Goal: Task Accomplishment & Management: Manage account settings

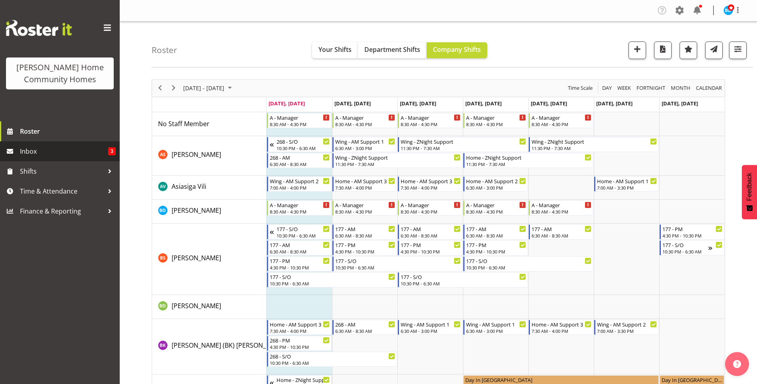
click at [63, 150] on span "Inbox" at bounding box center [64, 151] width 88 height 12
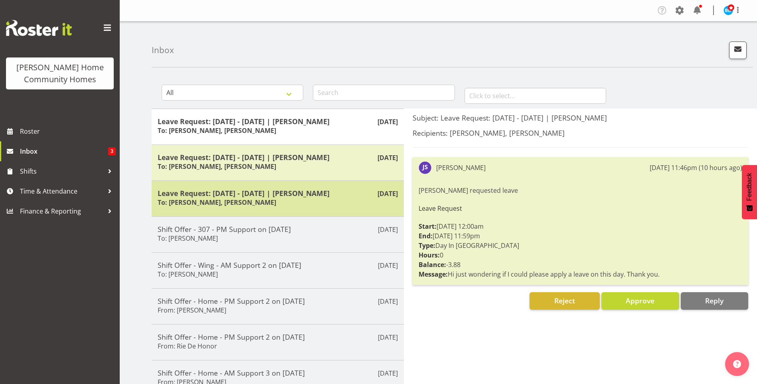
click at [286, 198] on div "Leave Request: 23/10/25 - 23/10/25 | Janeth Sison To: Barbara Dunlop, Kirsty Cr…" at bounding box center [278, 199] width 240 height 20
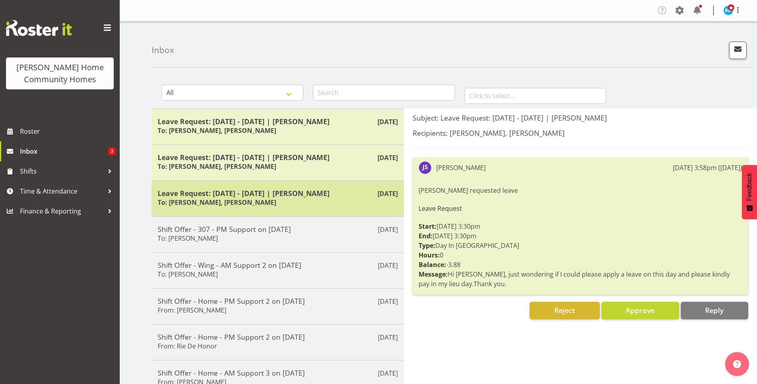
drag, startPoint x: 286, startPoint y: 198, endPoint x: 280, endPoint y: 211, distance: 14.5
click at [280, 211] on div "Oct 4th Leave Request: 23/10/25 - 23/10/25 | Janeth Sison To: Barbara Dunlop, K…" at bounding box center [278, 198] width 252 height 36
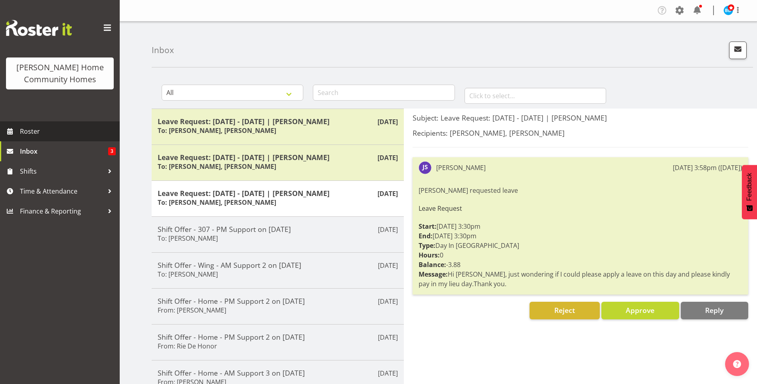
click at [40, 130] on span "Roster" at bounding box center [68, 131] width 96 height 12
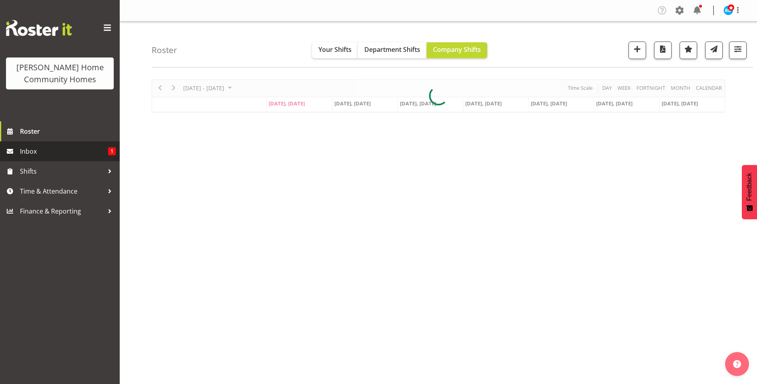
click at [105, 153] on span "Inbox" at bounding box center [64, 151] width 88 height 12
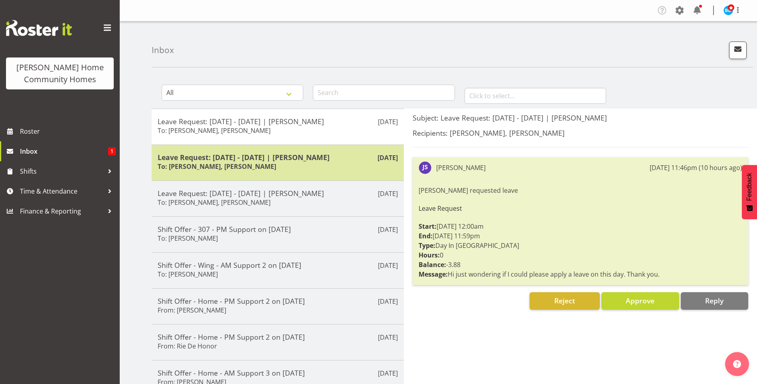
click at [249, 170] on h6 "To: Barbara Dunlop, Kirsty Crossley" at bounding box center [217, 166] width 119 height 8
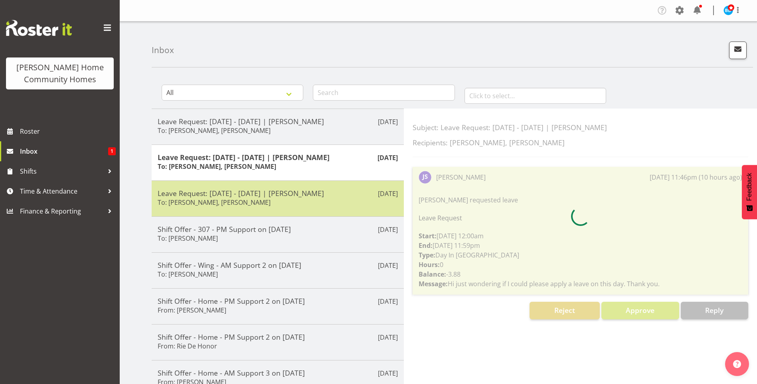
click at [292, 191] on h5 "Leave Request: [DATE] - [DATE] | [PERSON_NAME]" at bounding box center [278, 193] width 240 height 9
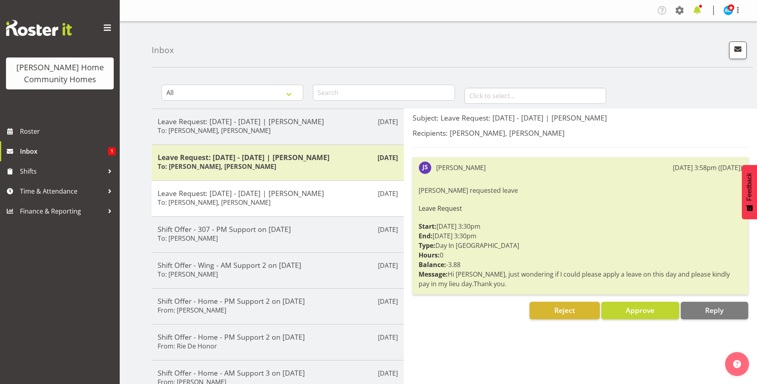
click at [700, 11] on span at bounding box center [697, 10] width 13 height 13
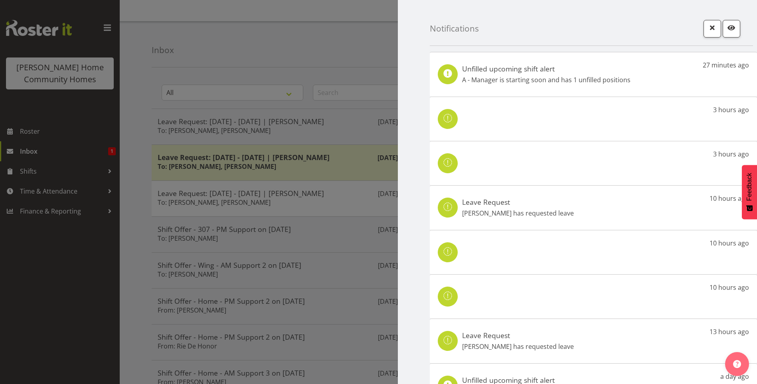
click at [525, 204] on h5 "Leave Request" at bounding box center [518, 202] width 112 height 9
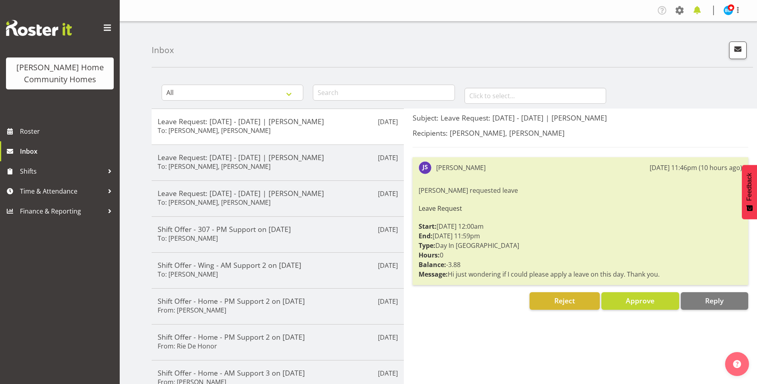
click at [701, 12] on span at bounding box center [697, 10] width 13 height 13
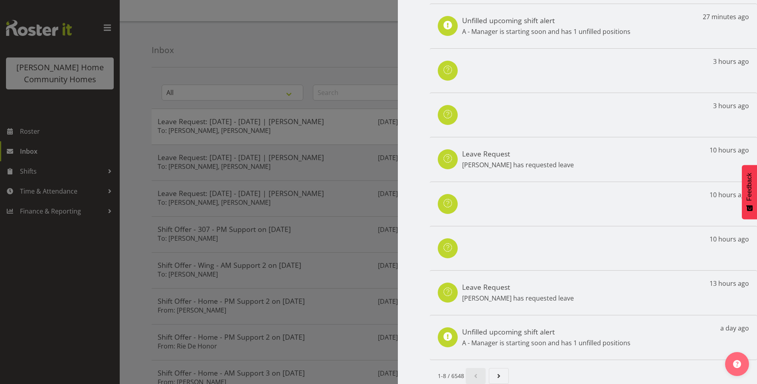
scroll to position [54, 0]
click at [513, 293] on p "[PERSON_NAME] has requested leave" at bounding box center [518, 298] width 112 height 10
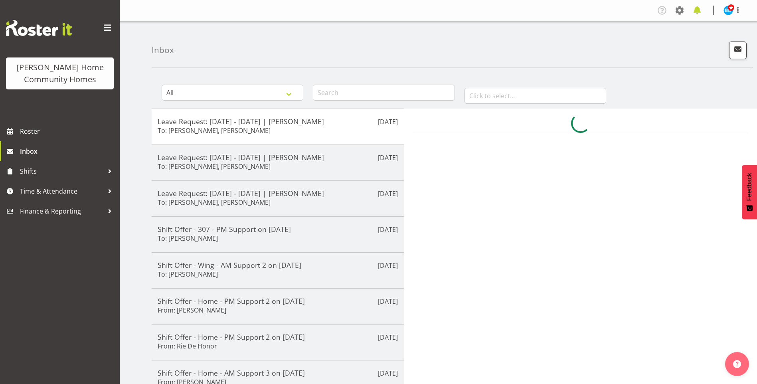
click at [698, 8] on span at bounding box center [697, 10] width 13 height 13
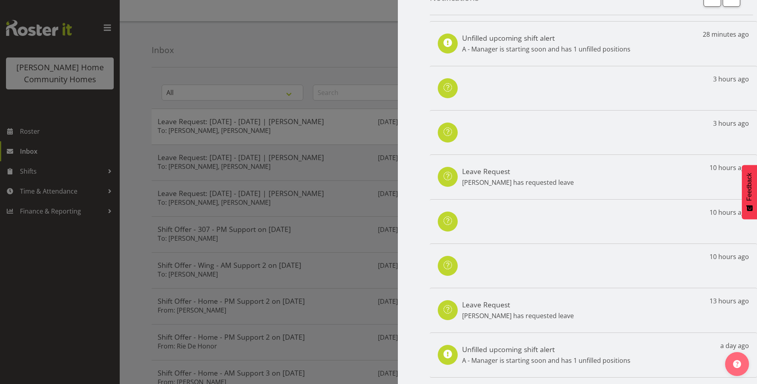
scroll to position [54, 0]
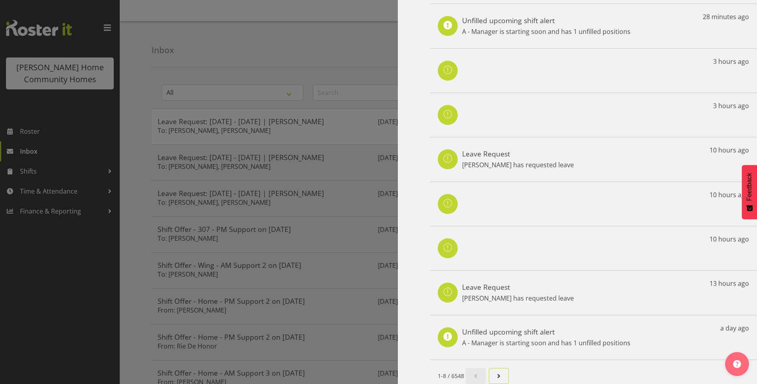
click at [499, 372] on span "Next page" at bounding box center [499, 376] width 10 height 10
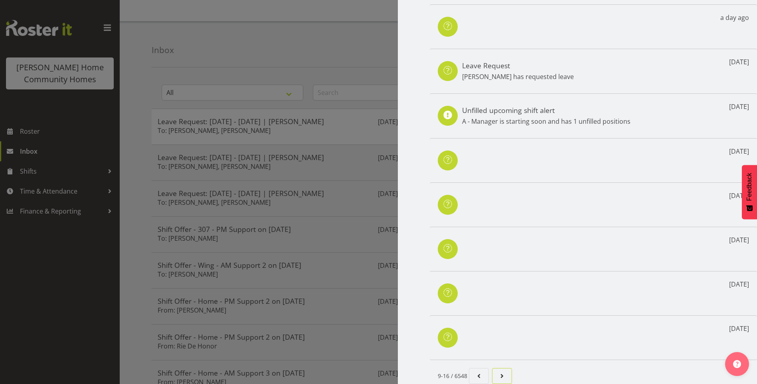
scroll to position [53, 0]
click at [502, 371] on span "Page 3." at bounding box center [502, 376] width 10 height 10
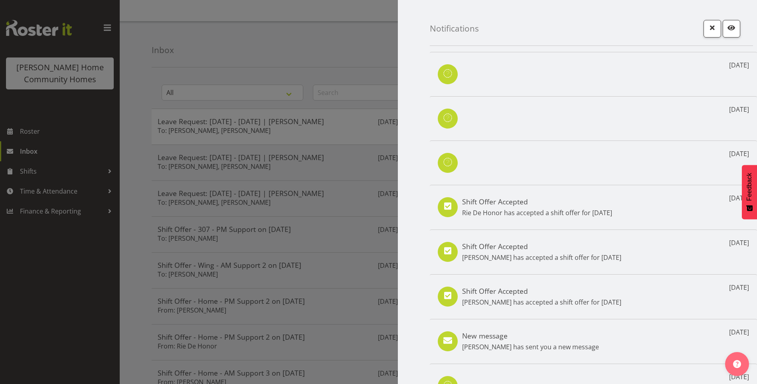
click at [71, 132] on div at bounding box center [378, 192] width 757 height 384
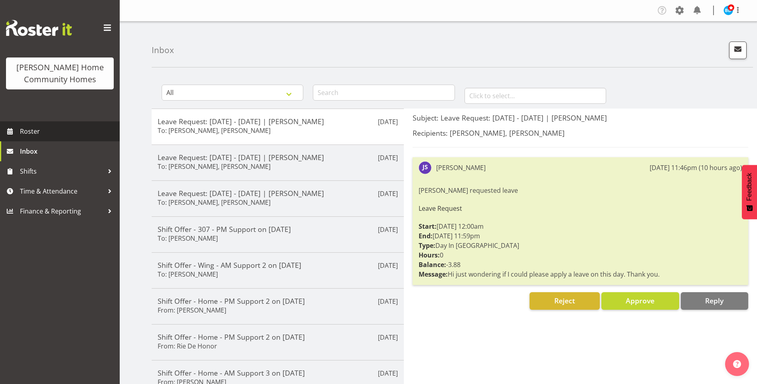
click at [52, 128] on span "Roster" at bounding box center [68, 131] width 96 height 12
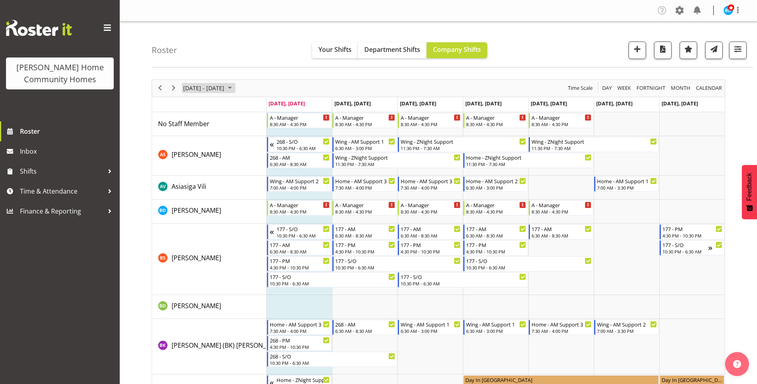
click at [235, 87] on span "October 2025" at bounding box center [230, 88] width 10 height 10
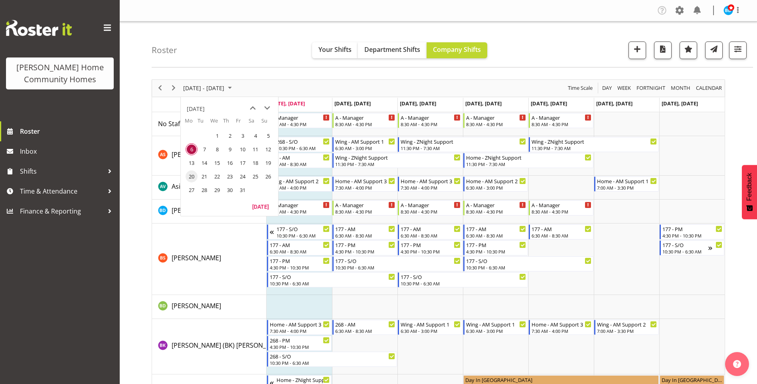
click at [192, 175] on span "20" at bounding box center [192, 176] width 12 height 12
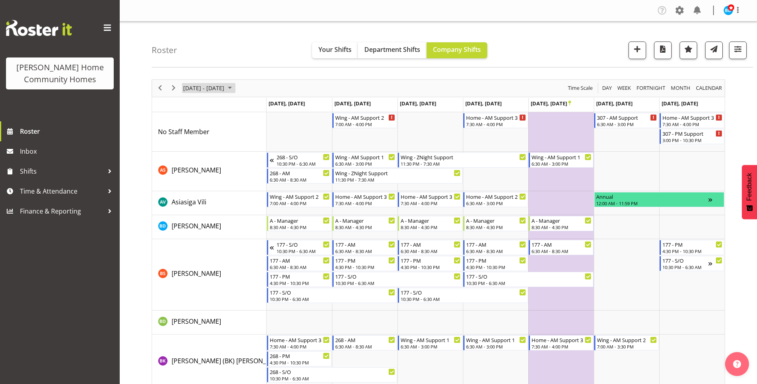
click at [235, 90] on span "October 2025" at bounding box center [230, 88] width 10 height 10
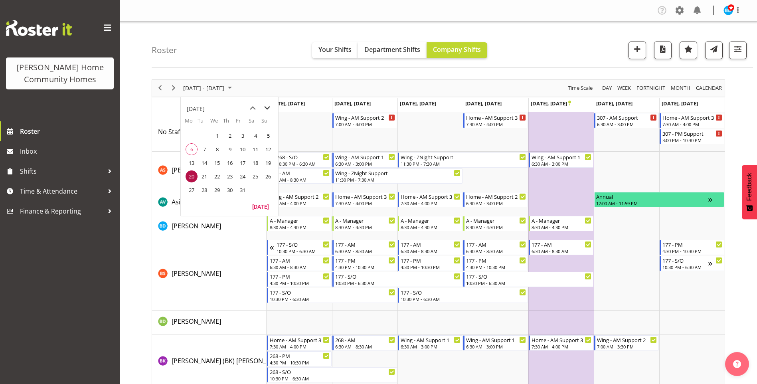
click at [268, 109] on span "next month" at bounding box center [267, 108] width 14 height 14
click at [190, 165] on span "15" at bounding box center [192, 163] width 12 height 12
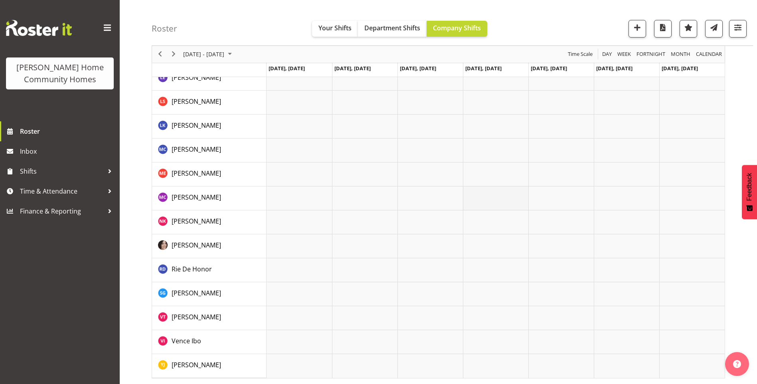
scroll to position [525, 0]
click at [46, 127] on span "Roster" at bounding box center [68, 131] width 96 height 12
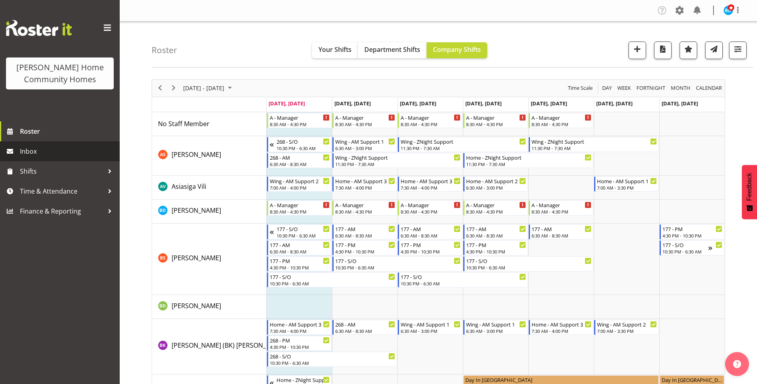
click at [77, 156] on span "Inbox" at bounding box center [68, 151] width 96 height 12
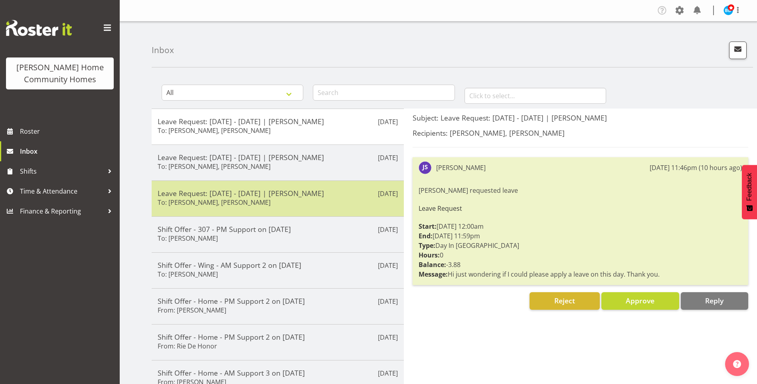
click at [313, 202] on div "Leave Request: [DATE] - [DATE] | [PERSON_NAME] To: [PERSON_NAME], [PERSON_NAME]" at bounding box center [278, 199] width 240 height 20
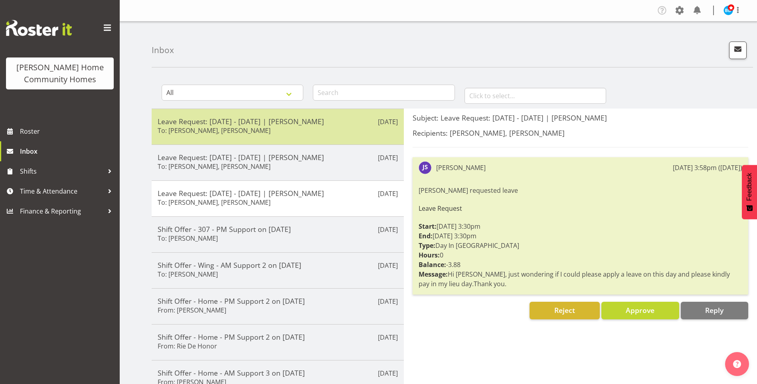
click at [290, 119] on h5 "Leave Request: [DATE] - [DATE] | [PERSON_NAME]" at bounding box center [278, 121] width 240 height 9
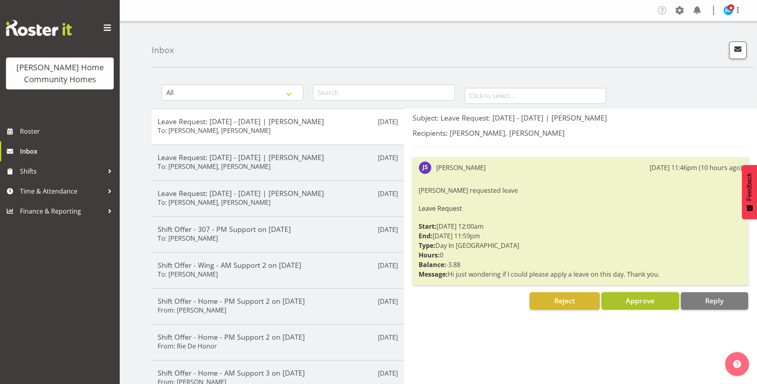
click at [654, 307] on button "Approve" at bounding box center [640, 301] width 78 height 18
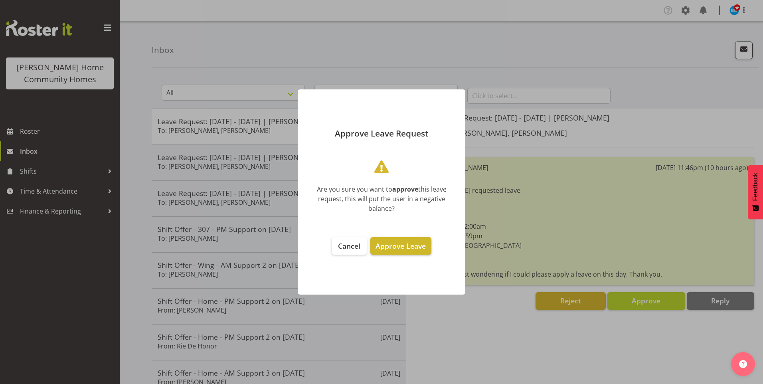
click at [421, 249] on span "Approve Leave" at bounding box center [401, 246] width 50 height 10
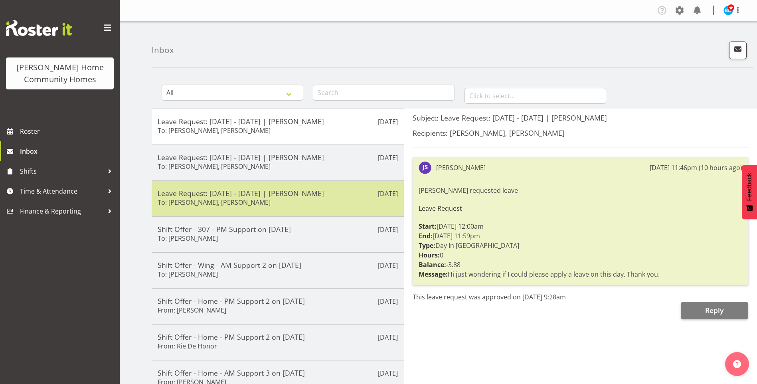
click at [319, 194] on h5 "Leave Request: [DATE] - [DATE] | [PERSON_NAME]" at bounding box center [278, 193] width 240 height 9
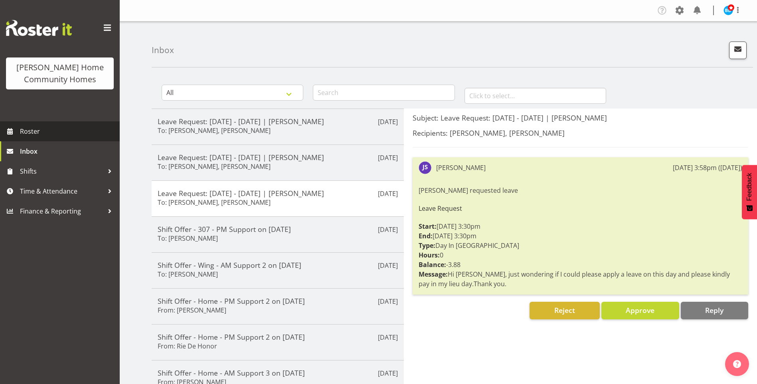
drag, startPoint x: 47, startPoint y: 133, endPoint x: 67, endPoint y: 127, distance: 20.6
click at [47, 133] on span "Roster" at bounding box center [68, 131] width 96 height 12
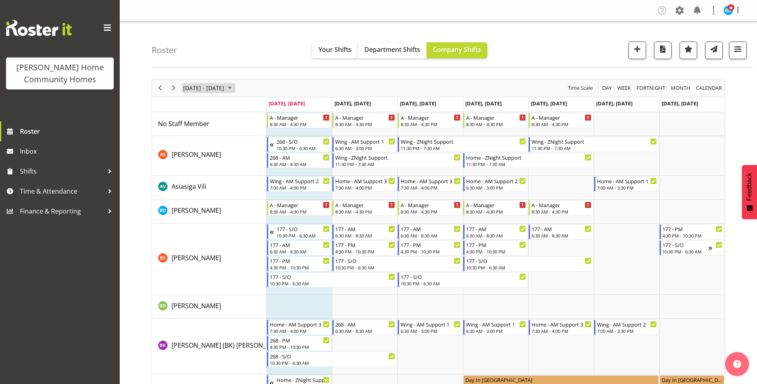
click at [235, 87] on span "October 2025" at bounding box center [230, 88] width 10 height 10
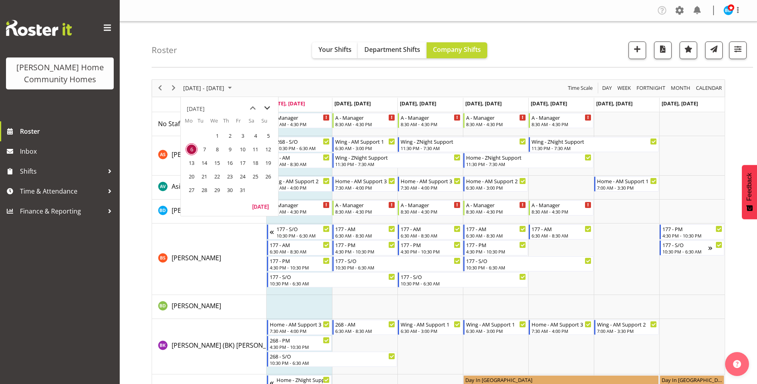
click at [270, 108] on span "next month" at bounding box center [267, 108] width 14 height 14
click at [270, 107] on span "next month" at bounding box center [267, 108] width 14 height 14
click at [188, 160] on span "9" at bounding box center [192, 163] width 12 height 12
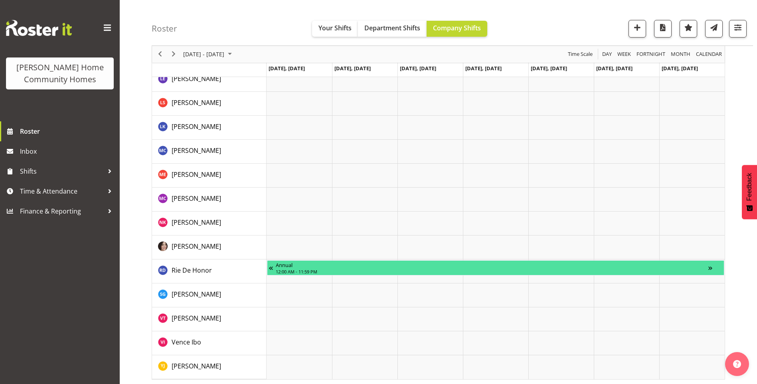
scroll to position [525, 0]
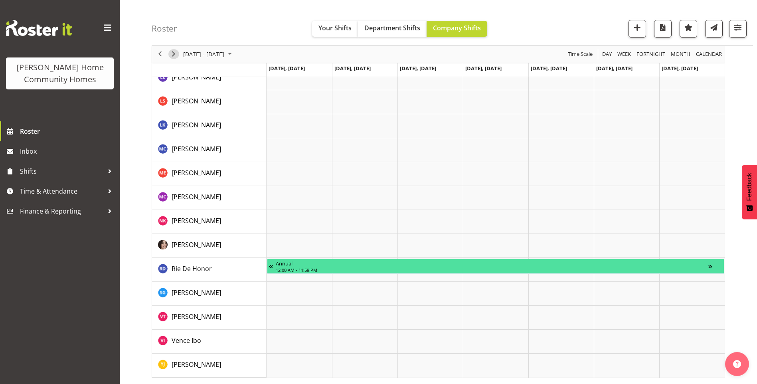
click at [172, 56] on span "Next" at bounding box center [174, 54] width 10 height 10
click at [173, 55] on span "Next" at bounding box center [174, 54] width 10 height 10
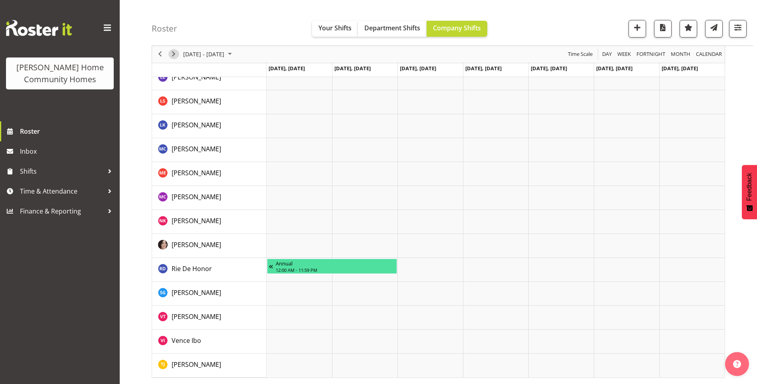
click at [173, 53] on span "Next" at bounding box center [174, 54] width 10 height 10
click at [174, 55] on span "Next" at bounding box center [174, 54] width 10 height 10
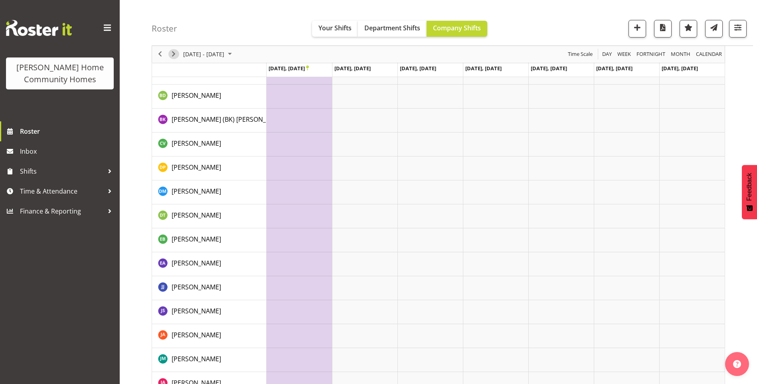
scroll to position [126, 0]
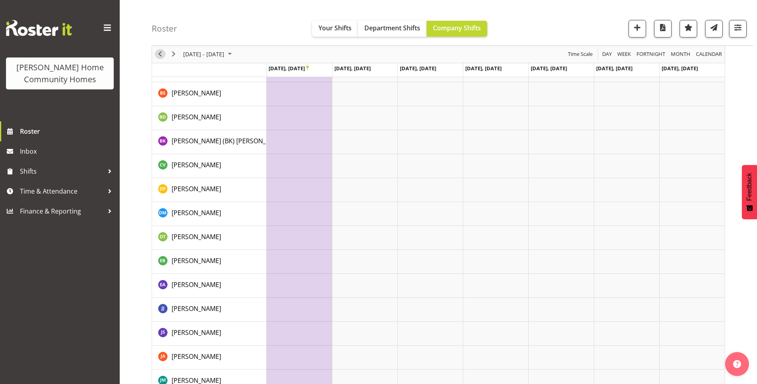
click at [158, 57] on span "Previous" at bounding box center [160, 54] width 10 height 10
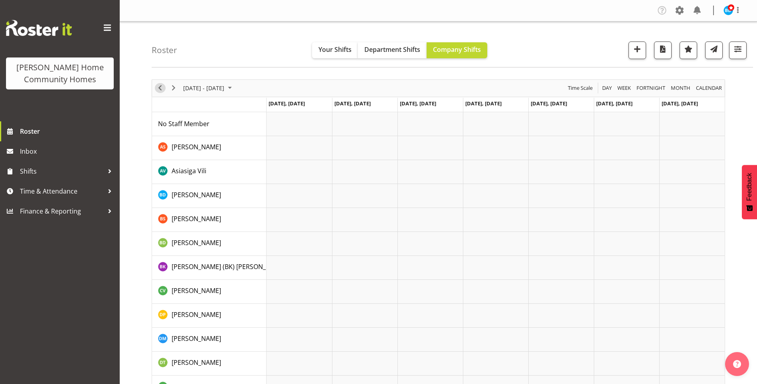
click at [159, 91] on span "Previous" at bounding box center [160, 88] width 10 height 10
click at [156, 86] on span "Previous" at bounding box center [160, 88] width 10 height 10
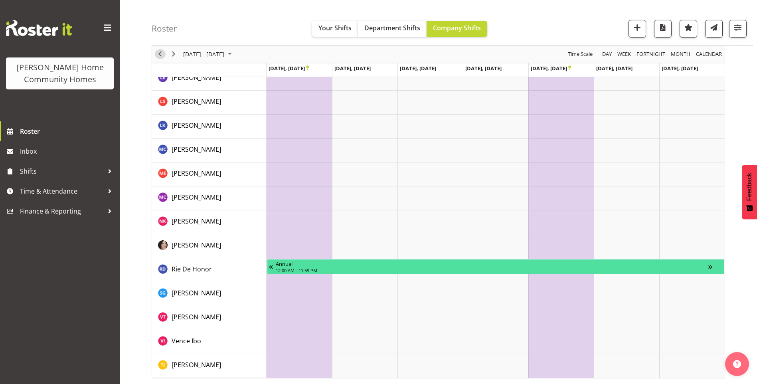
scroll to position [525, 0]
drag, startPoint x: 159, startPoint y: 55, endPoint x: 256, endPoint y: 97, distance: 105.7
click at [159, 55] on span "Previous" at bounding box center [160, 54] width 10 height 10
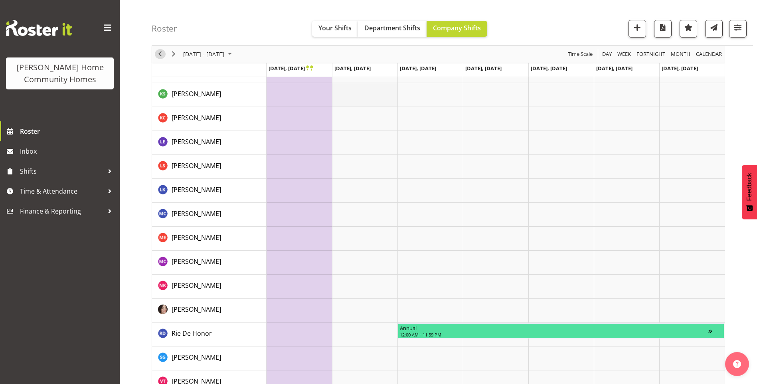
scroll to position [405, 0]
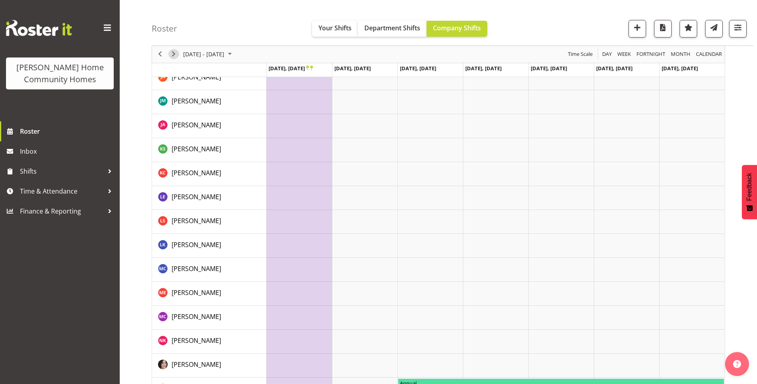
click at [175, 55] on span "Next" at bounding box center [174, 54] width 10 height 10
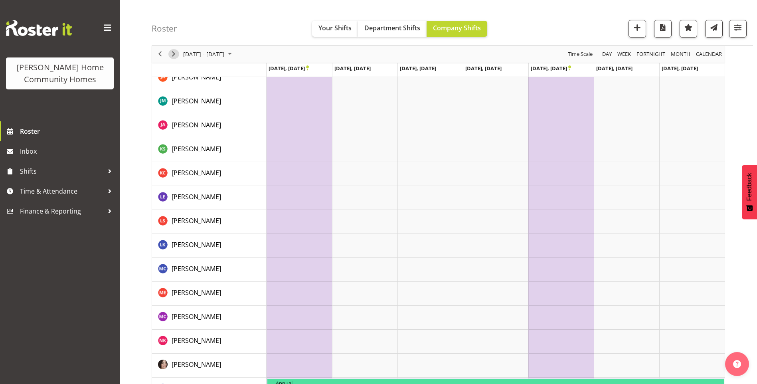
click at [175, 55] on span "Next" at bounding box center [174, 54] width 10 height 10
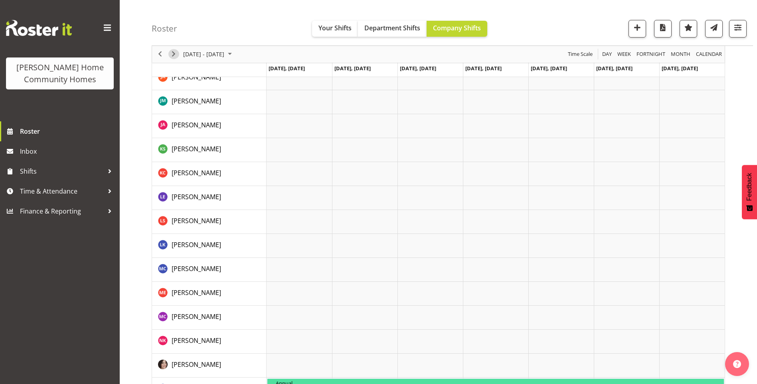
scroll to position [325, 0]
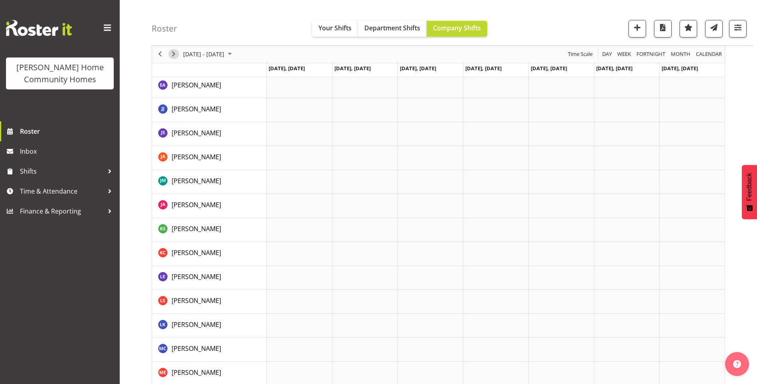
click at [170, 54] on span "Next" at bounding box center [174, 54] width 10 height 10
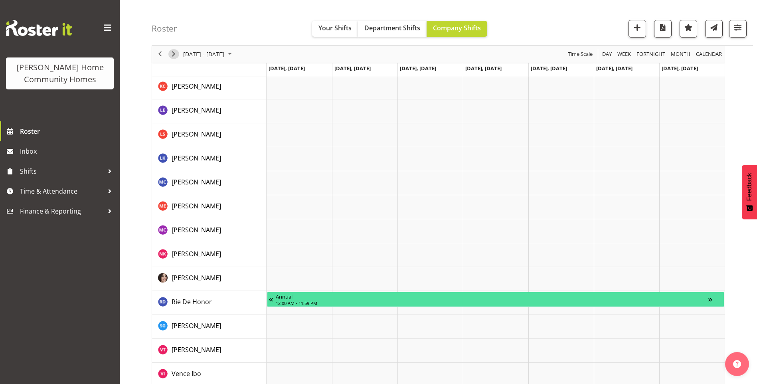
scroll to position [525, 0]
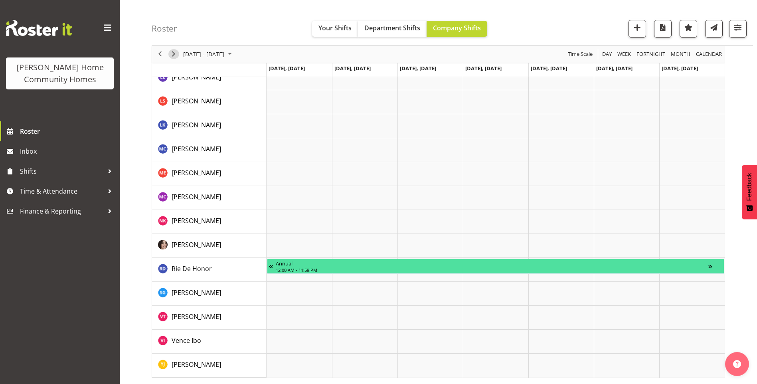
click at [173, 52] on span "Next" at bounding box center [174, 54] width 10 height 10
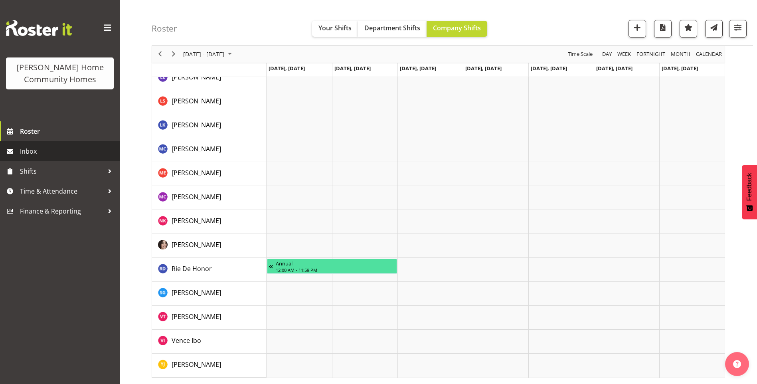
click at [33, 144] on link "Inbox" at bounding box center [60, 151] width 120 height 20
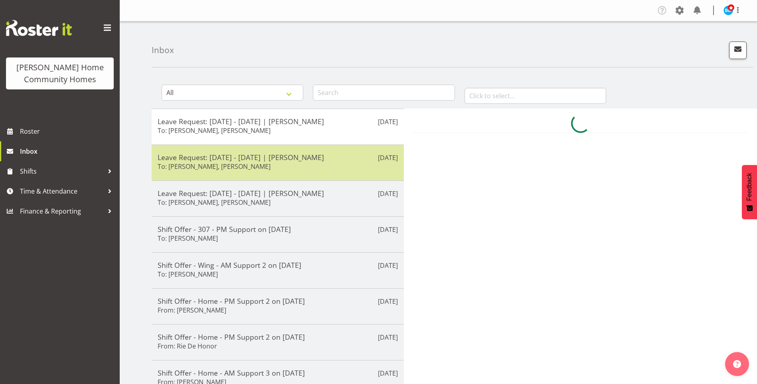
click at [273, 158] on h5 "Leave Request: [DATE] - [DATE] | [PERSON_NAME]" at bounding box center [278, 157] width 240 height 9
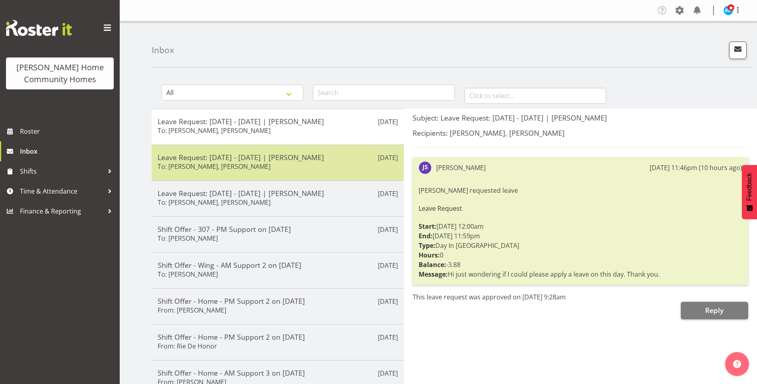
click at [274, 162] on div "Leave Request: [DATE] - [DATE] | [PERSON_NAME] To: [PERSON_NAME], [PERSON_NAME]" at bounding box center [278, 163] width 240 height 20
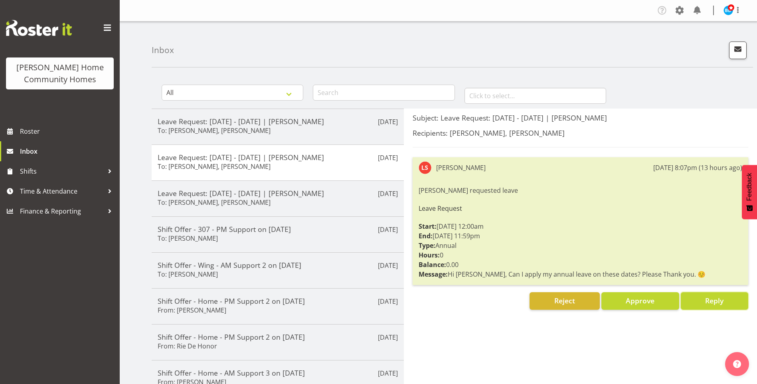
click at [697, 302] on button "Reply" at bounding box center [714, 301] width 67 height 18
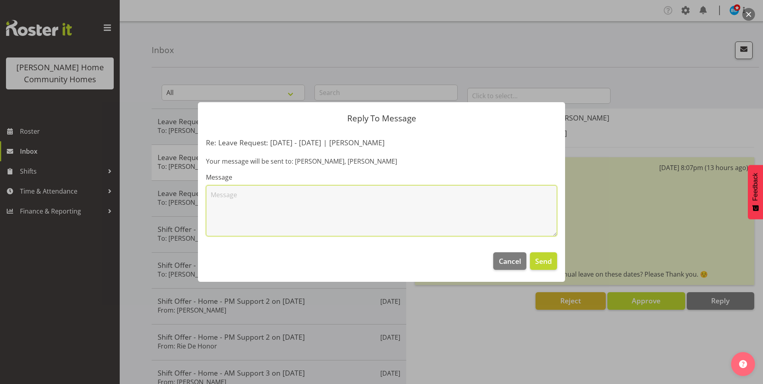
click at [267, 200] on textarea at bounding box center [381, 210] width 351 height 51
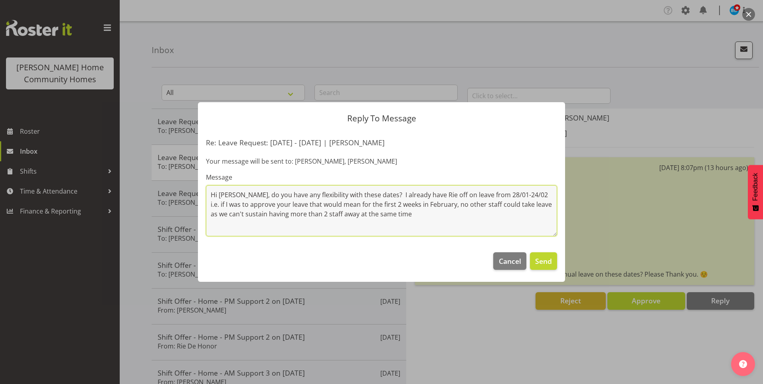
drag, startPoint x: 363, startPoint y: 196, endPoint x: 402, endPoint y: 188, distance: 39.5
click at [363, 195] on textarea "Hi [PERSON_NAME], do you have any flexibility with these dates? I already have …" at bounding box center [381, 210] width 351 height 51
click at [376, 194] on textarea "Hi [PERSON_NAME], do you have any flexibility with these dates, i.e. a little l…" at bounding box center [381, 210] width 351 height 51
click at [231, 205] on textarea "Hi [PERSON_NAME], do you have any flexibility with these dates, i.e. starting y…" at bounding box center [381, 210] width 351 height 51
drag, startPoint x: 503, startPoint y: 219, endPoint x: 519, endPoint y: 217, distance: 16.1
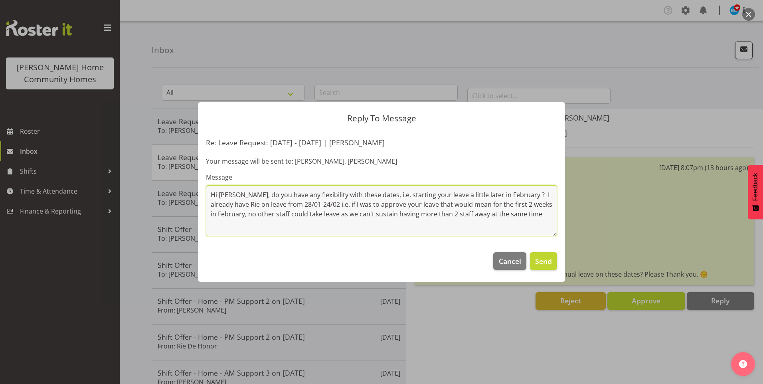
click at [506, 218] on textarea "Hi [PERSON_NAME], do you have any flexibility with these dates, i.e. starting y…" at bounding box center [381, 210] width 351 height 51
type textarea "Hi [PERSON_NAME], do you have any flexibility with these dates, i.e. starting y…"
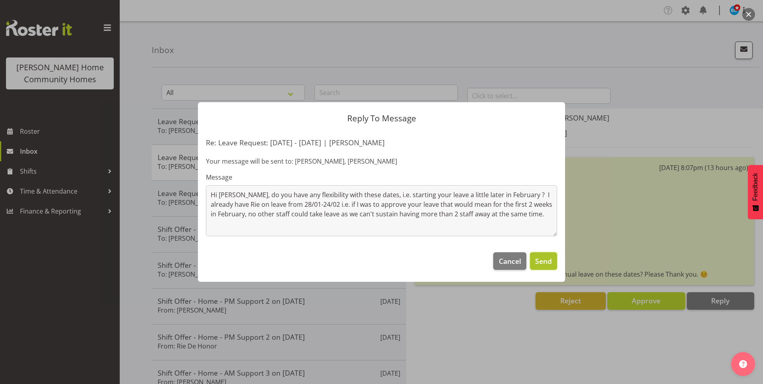
click at [547, 265] on span "Send" at bounding box center [543, 261] width 17 height 10
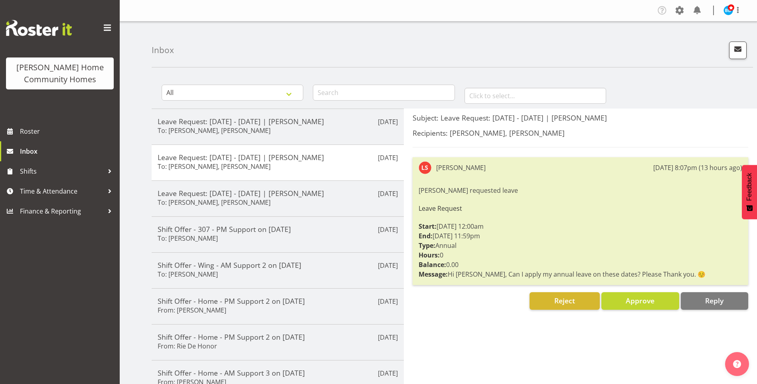
click at [219, 107] on div "All General Shift Offers Shift Swap Offers Leave Requests" at bounding box center [227, 90] width 151 height 35
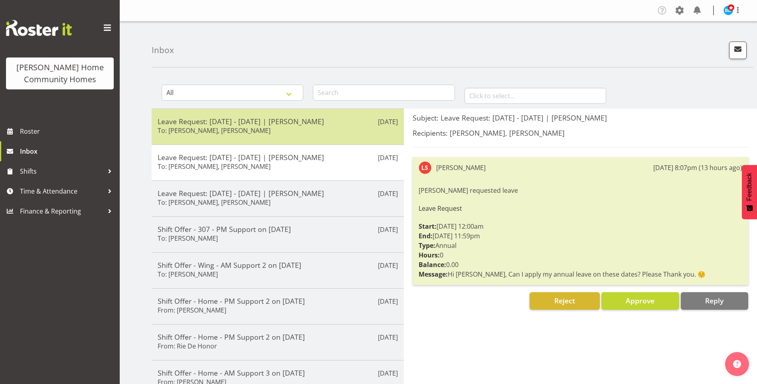
click at [224, 123] on h5 "Leave Request: [DATE] - [DATE] | [PERSON_NAME]" at bounding box center [278, 121] width 240 height 9
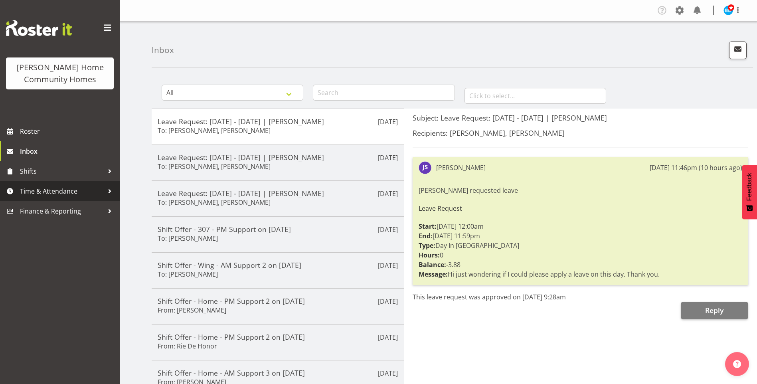
click at [32, 188] on span "Time & Attendance" at bounding box center [62, 191] width 84 height 12
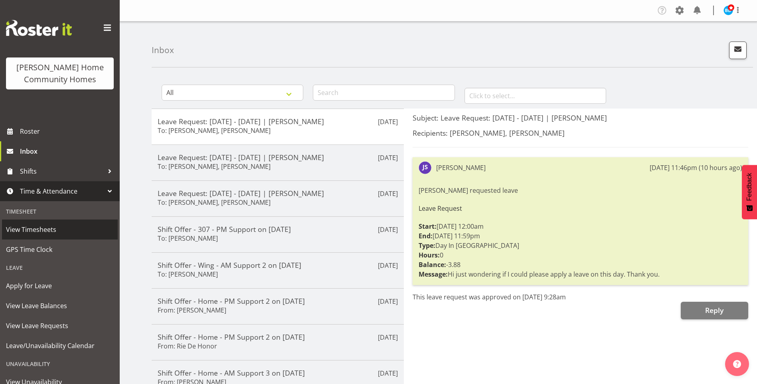
click at [37, 230] on span "View Timesheets" at bounding box center [60, 230] width 108 height 12
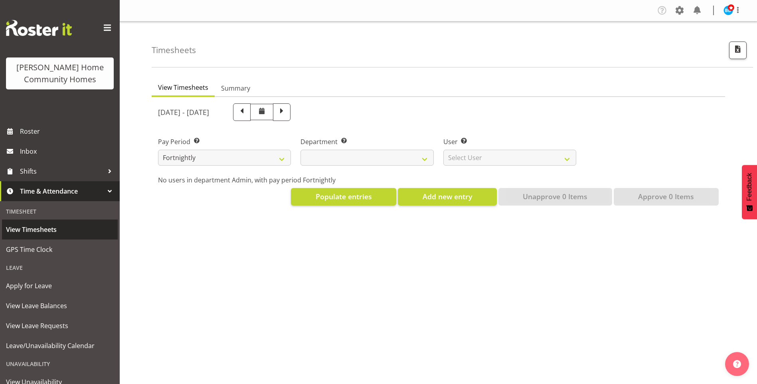
select select
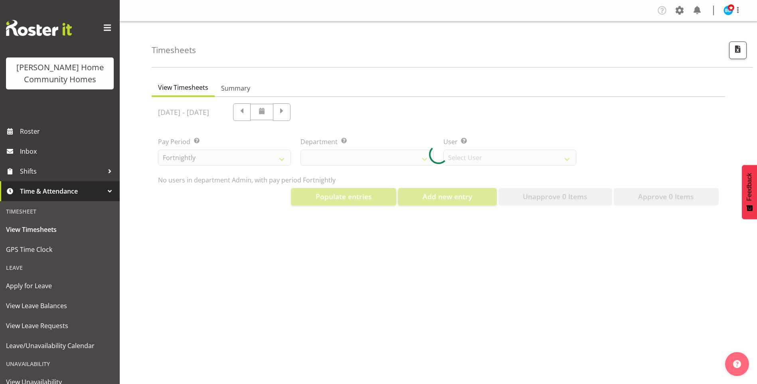
select select "8515"
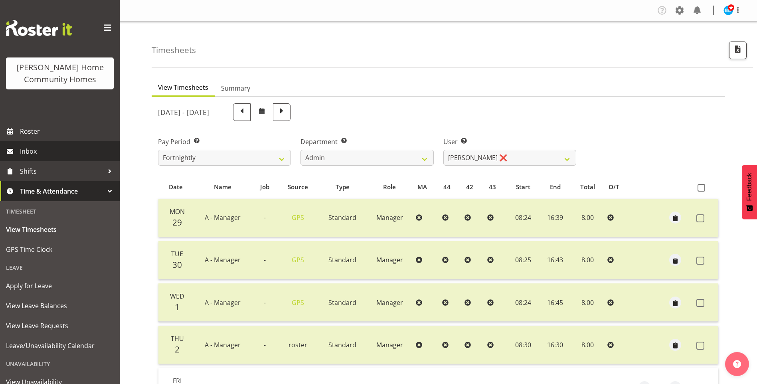
click at [44, 147] on span "Inbox" at bounding box center [68, 151] width 96 height 12
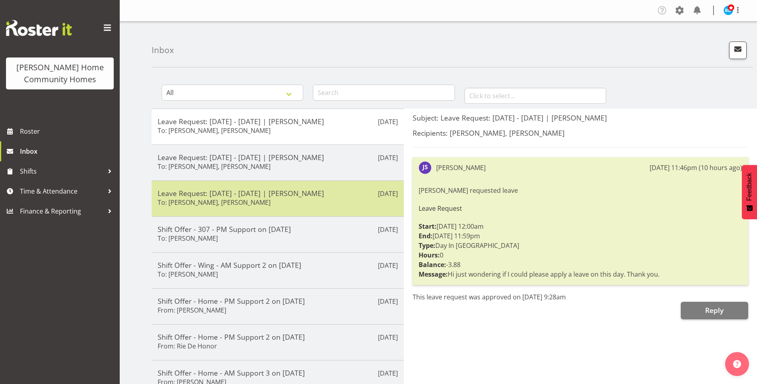
click at [298, 202] on div "Leave Request: 23/10/25 - 23/10/25 | Janeth Sison To: Barbara Dunlop, Kirsty Cr…" at bounding box center [278, 199] width 240 height 20
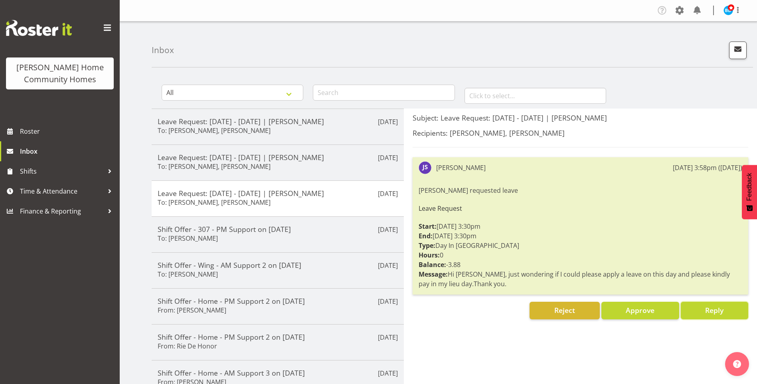
click at [696, 316] on button "Reply" at bounding box center [714, 311] width 67 height 18
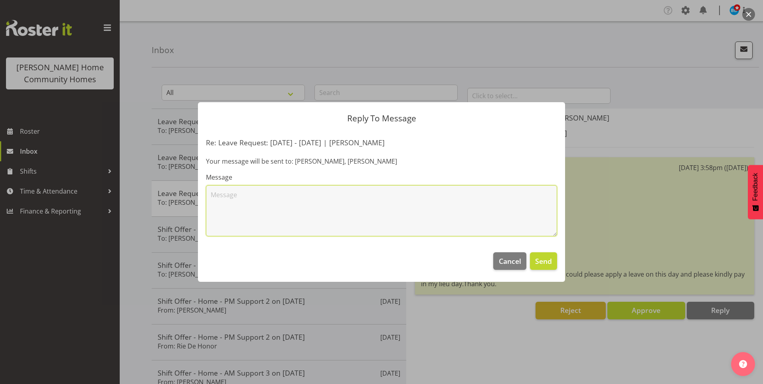
click at [403, 205] on textarea at bounding box center [381, 210] width 351 height 51
type textarea "Hi Janeth, I already have 2 other staff on leave for this date i.e. I cannot ap…"
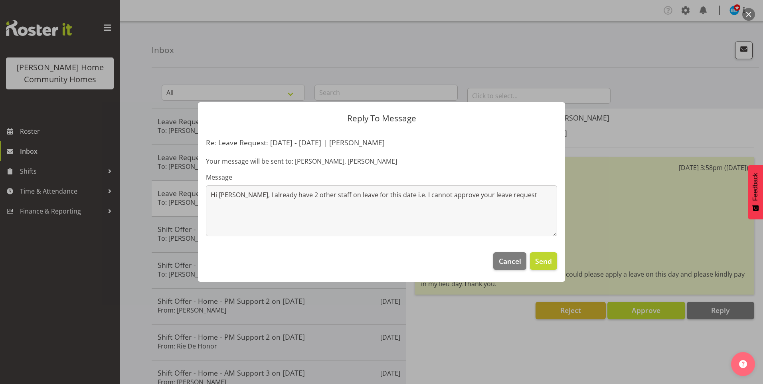
click at [36, 134] on div at bounding box center [381, 192] width 763 height 384
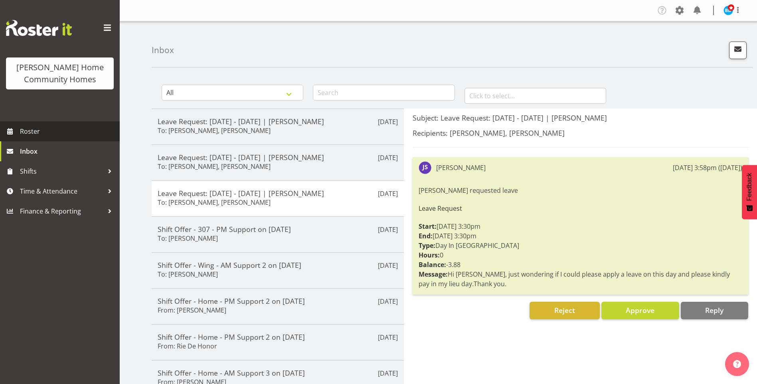
click at [34, 132] on span "Roster" at bounding box center [68, 131] width 96 height 12
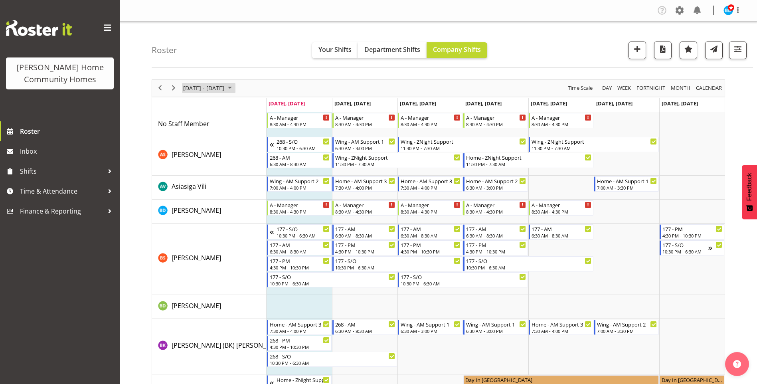
click at [235, 88] on span "October 2025" at bounding box center [230, 88] width 10 height 10
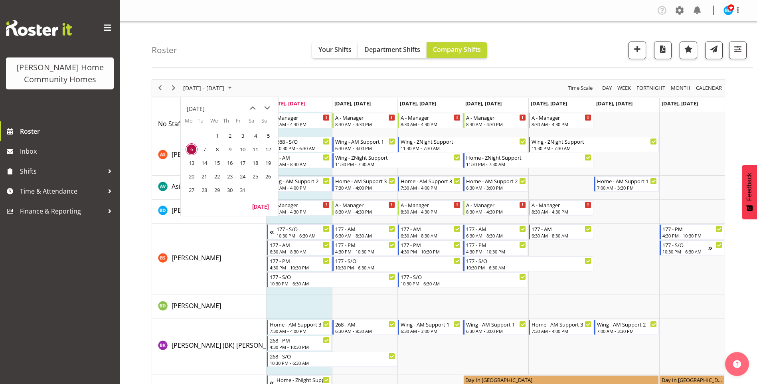
drag, startPoint x: 192, startPoint y: 177, endPoint x: 239, endPoint y: 175, distance: 47.1
click at [192, 177] on span "20" at bounding box center [192, 176] width 12 height 12
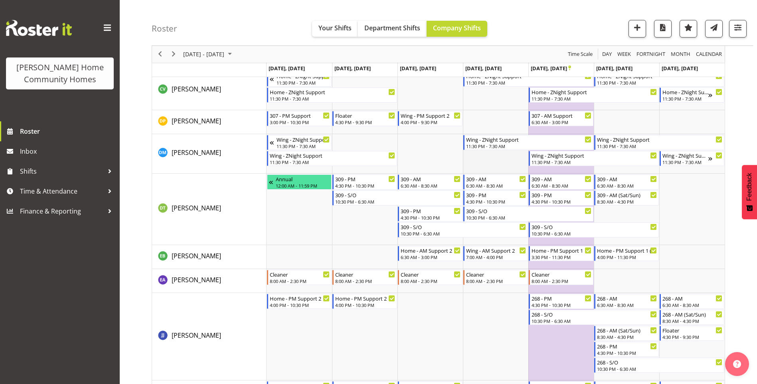
scroll to position [359, 0]
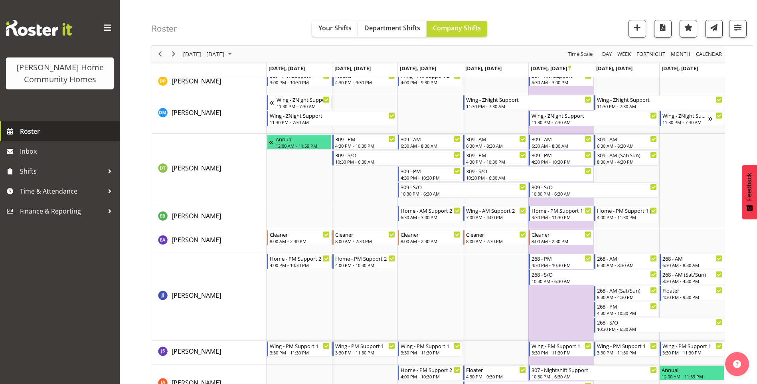
click at [48, 134] on span "Roster" at bounding box center [68, 131] width 96 height 12
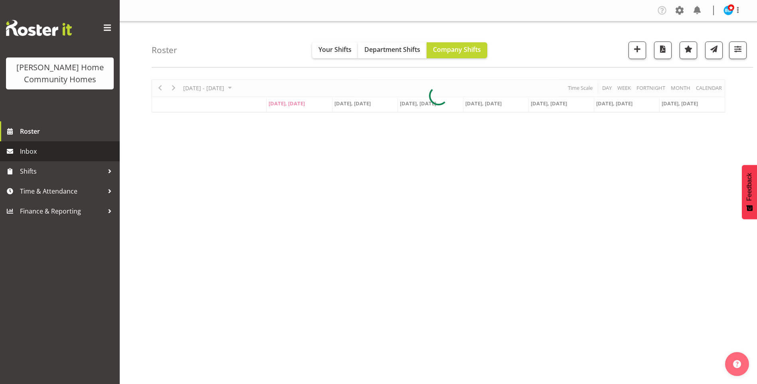
click at [50, 154] on span "Inbox" at bounding box center [68, 151] width 96 height 12
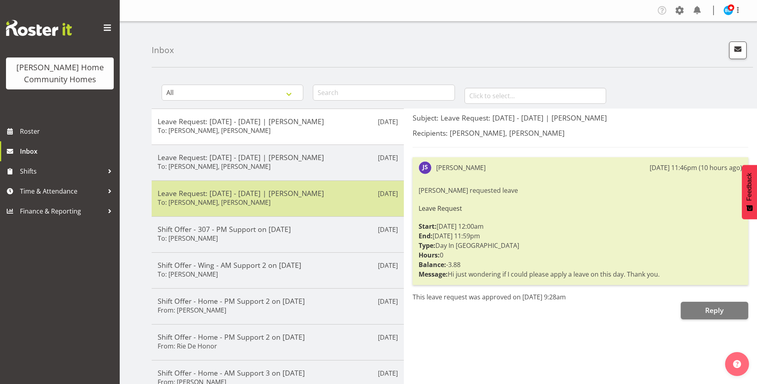
click at [269, 206] on div "Leave Request: 23/10/25 - 23/10/25 | Janeth Sison To: Barbara Dunlop, Kirsty Cr…" at bounding box center [278, 199] width 240 height 20
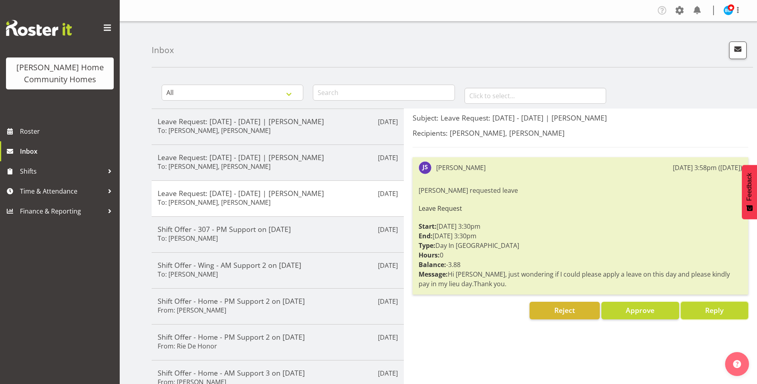
click at [701, 308] on button "Reply" at bounding box center [714, 311] width 67 height 18
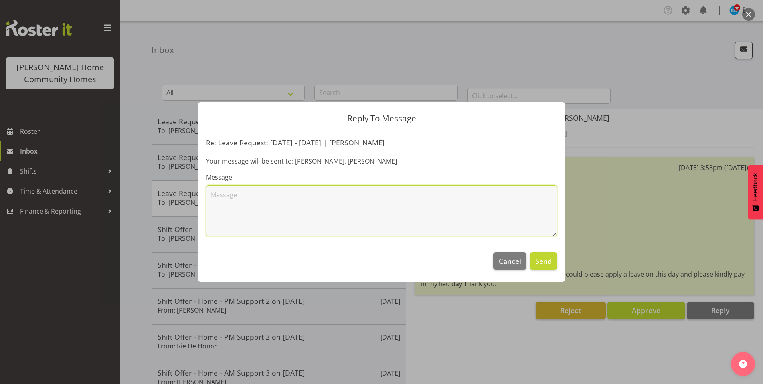
click at [395, 231] on textarea at bounding box center [381, 210] width 351 height 51
drag, startPoint x: 314, startPoint y: 194, endPoint x: 341, endPoint y: 194, distance: 27.2
click at [341, 194] on textarea "Hi Janeth, this date is already your ordinary rostered day off" at bounding box center [381, 210] width 351 height 51
click at [368, 197] on textarea "Hi Janeth, this date is already your rostered day off" at bounding box center [381, 210] width 351 height 51
type textarea "Hi Janeth, this date is already your rostered day off."
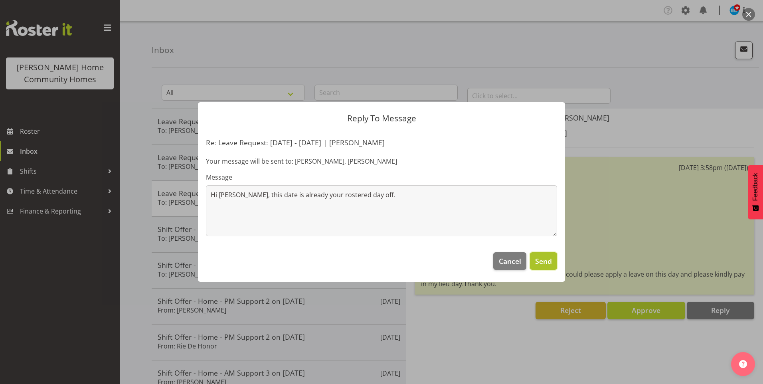
click at [544, 265] on span "Send" at bounding box center [543, 261] width 17 height 10
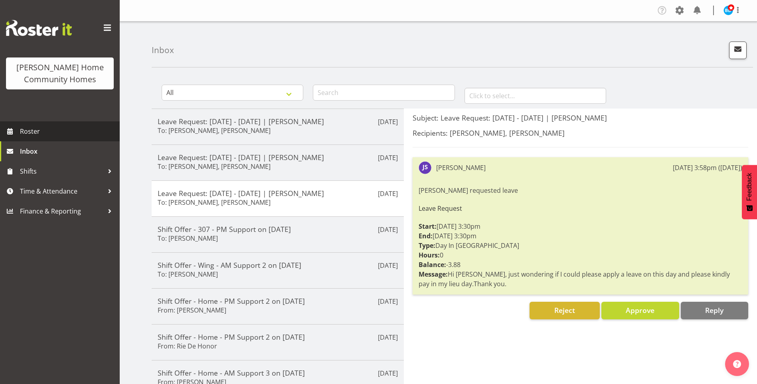
click at [52, 127] on span "Roster" at bounding box center [68, 131] width 96 height 12
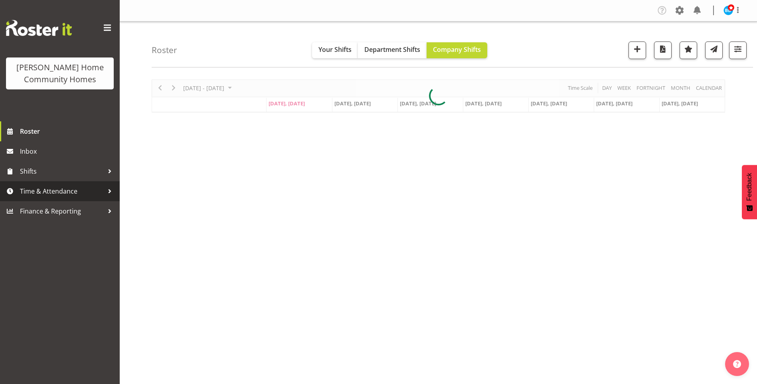
click at [63, 190] on span "Time & Attendance" at bounding box center [62, 191] width 84 height 12
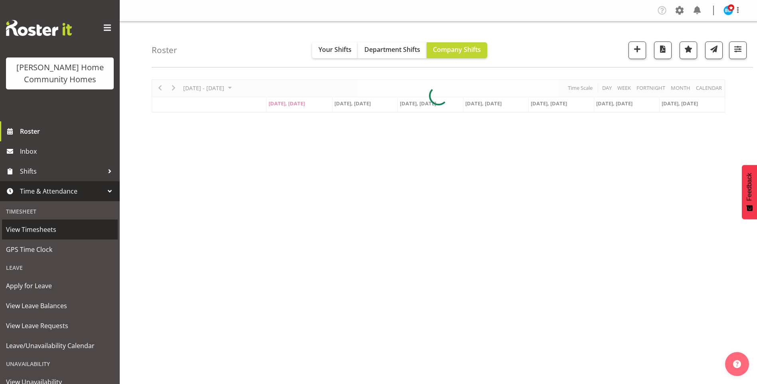
click at [53, 228] on span "View Timesheets" at bounding box center [60, 230] width 108 height 12
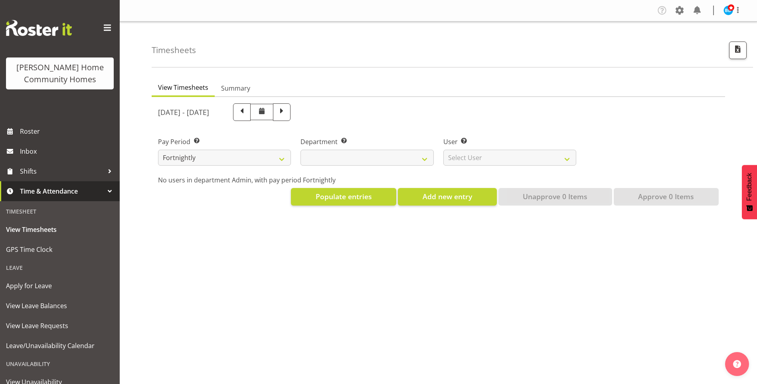
select select
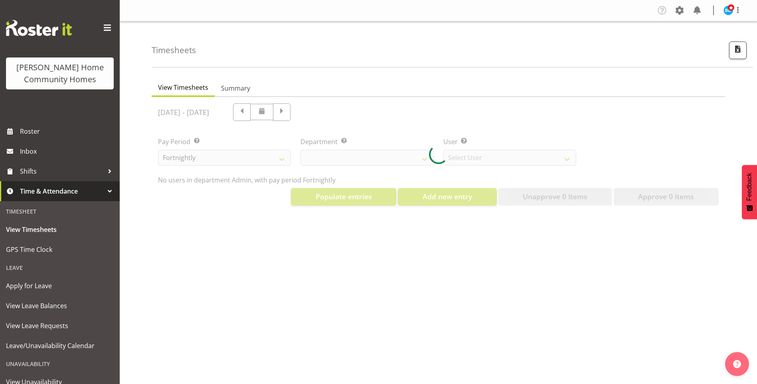
select select "8515"
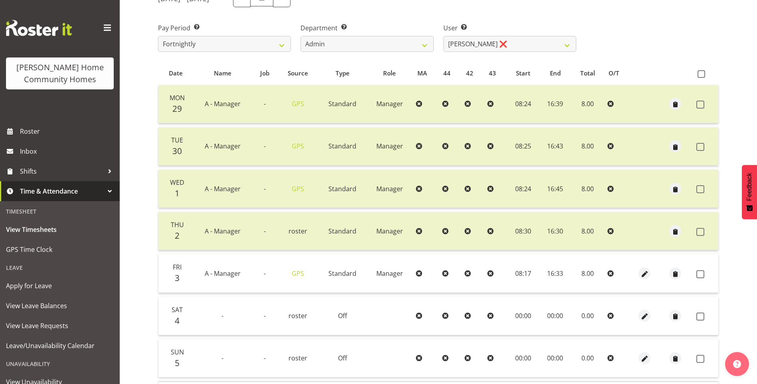
scroll to position [160, 0]
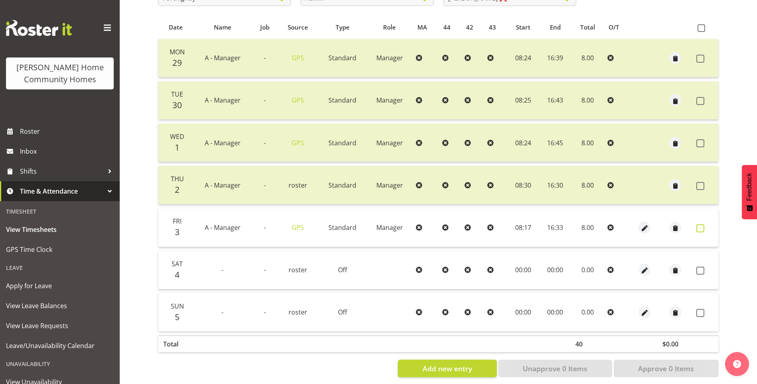
click at [700, 227] on span at bounding box center [700, 228] width 8 height 8
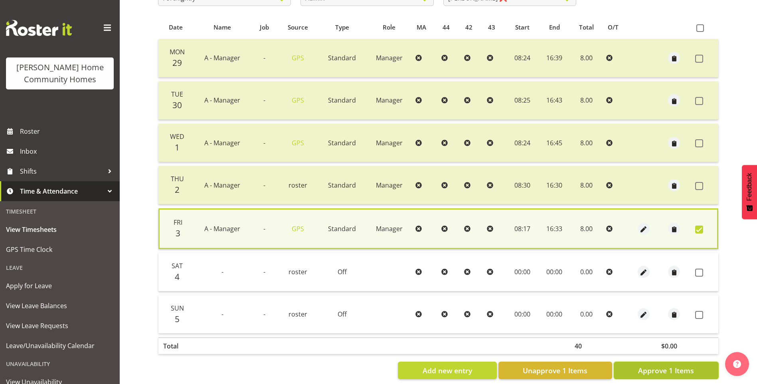
click at [692, 370] on span "Approve 1 Items" at bounding box center [666, 370] width 56 height 10
checkbox input "false"
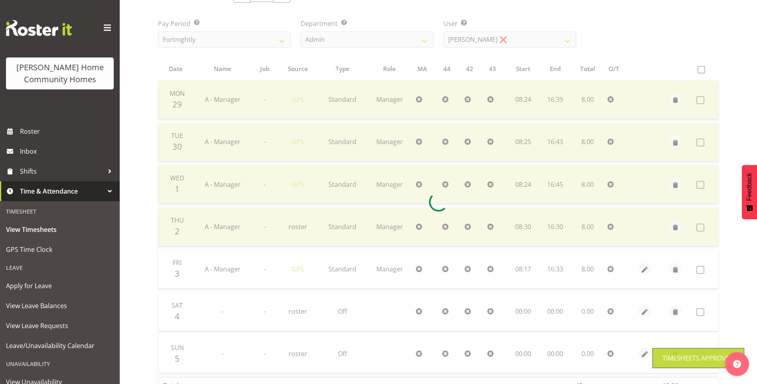
scroll to position [80, 0]
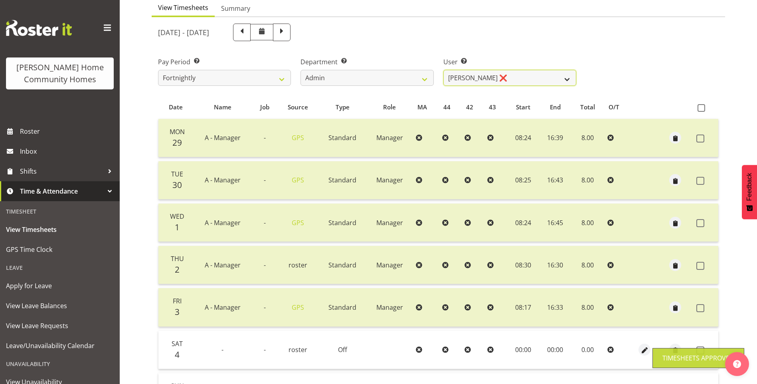
click at [497, 78] on select "Barbara Dunlop ❌ Emily-Jayne Ashton ❌ Johanna Molina ❌ Kirsty Crossley ✔" at bounding box center [509, 78] width 133 height 16
select select "11346"
click at [443, 70] on select "Barbara Dunlop ❌ Emily-Jayne Ashton ❌ Johanna Molina ❌ Kirsty Crossley ✔" at bounding box center [509, 78] width 133 height 16
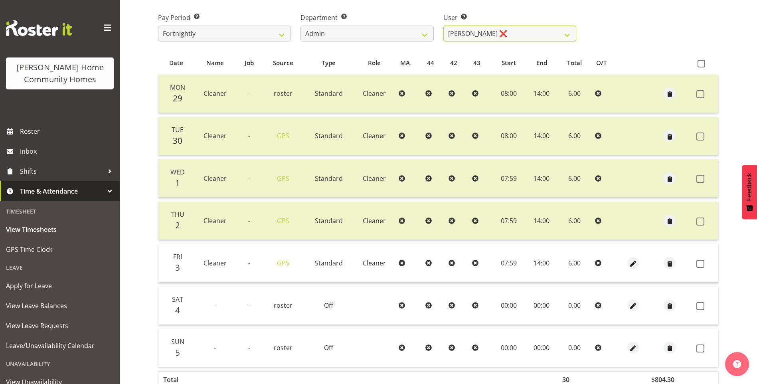
scroll to position [160, 0]
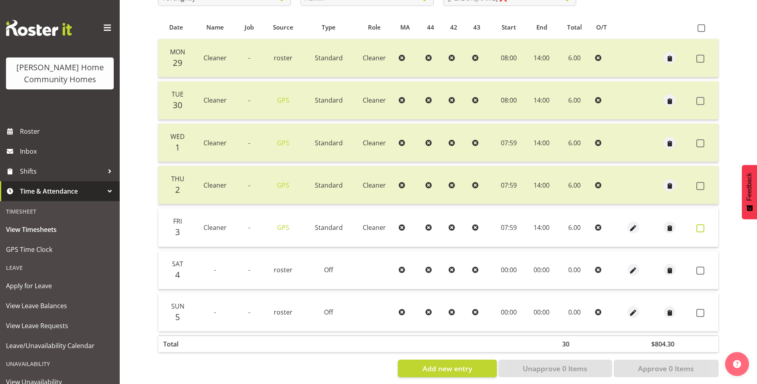
click at [702, 229] on span at bounding box center [700, 228] width 8 height 8
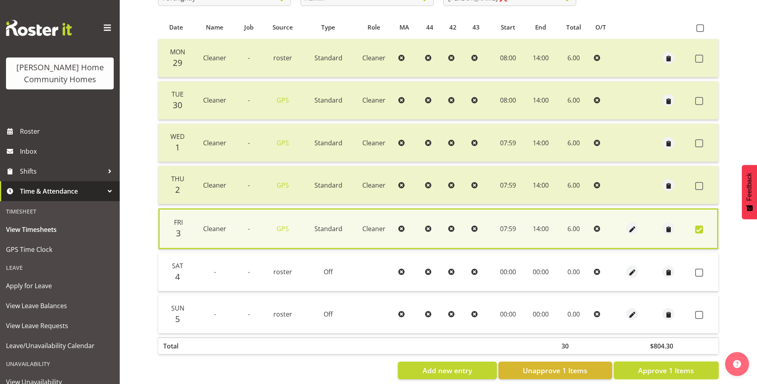
drag, startPoint x: 697, startPoint y: 365, endPoint x: 685, endPoint y: 360, distance: 12.5
click at [697, 366] on button "Approve 1 Items" at bounding box center [666, 371] width 105 height 18
checkbox input "false"
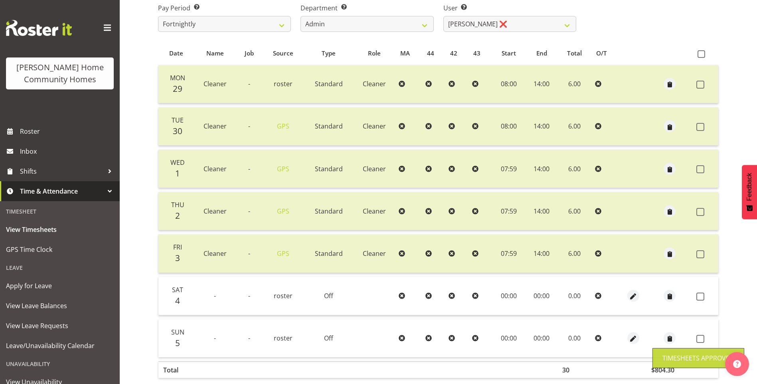
scroll to position [120, 0]
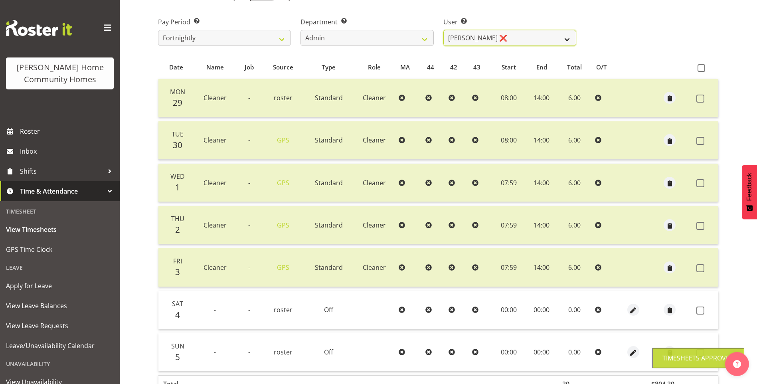
click at [475, 39] on select "Barbara Dunlop ❌ Emily-Jayne Ashton ❌ Johanna Molina ❌ Kirsty Crossley ✔" at bounding box center [509, 38] width 133 height 16
select select "8557"
click at [443, 30] on select "Barbara Dunlop ❌ Emily-Jayne Ashton ❌ Johanna Molina ❌ Kirsty Crossley ✔" at bounding box center [509, 38] width 133 height 16
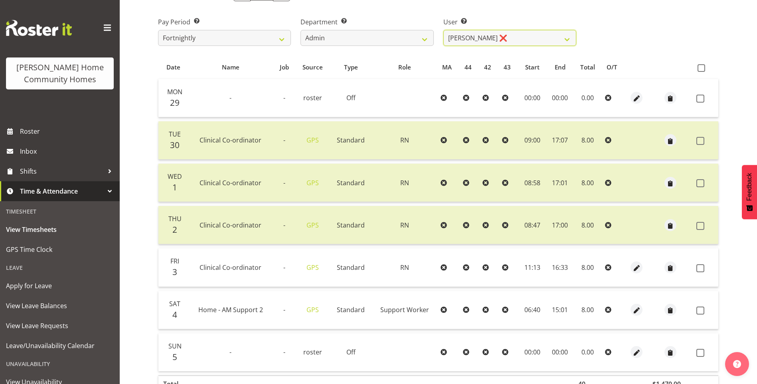
scroll to position [160, 0]
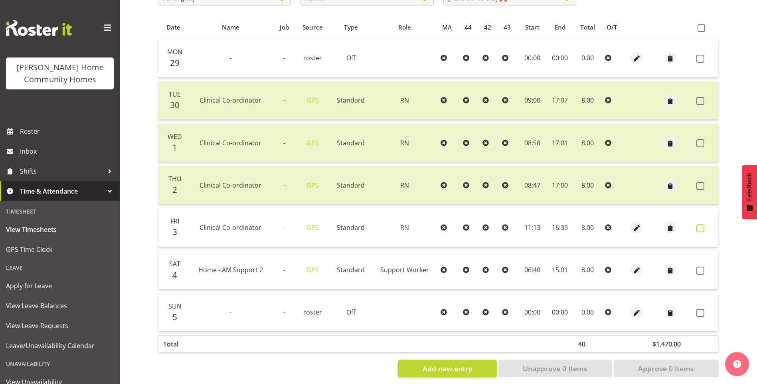
click at [700, 230] on span at bounding box center [700, 228] width 8 height 8
checkbox input "true"
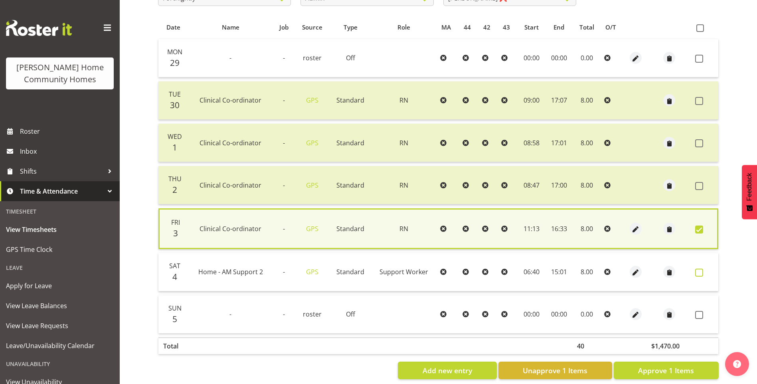
click at [700, 271] on span at bounding box center [699, 273] width 8 height 8
checkbox input "true"
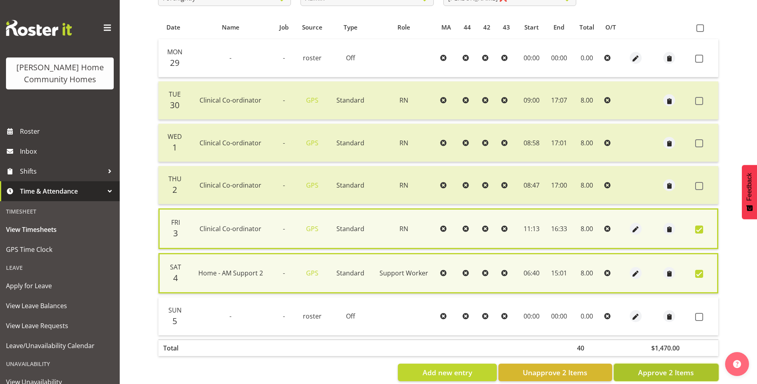
click at [689, 370] on span "Approve 2 Items" at bounding box center [666, 372] width 56 height 10
checkbox input "false"
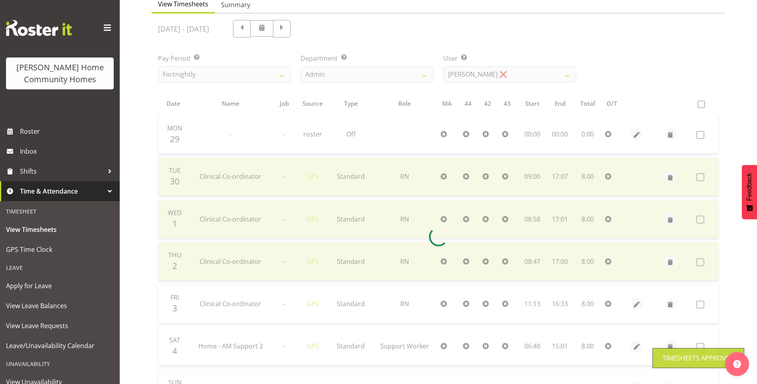
scroll to position [80, 0]
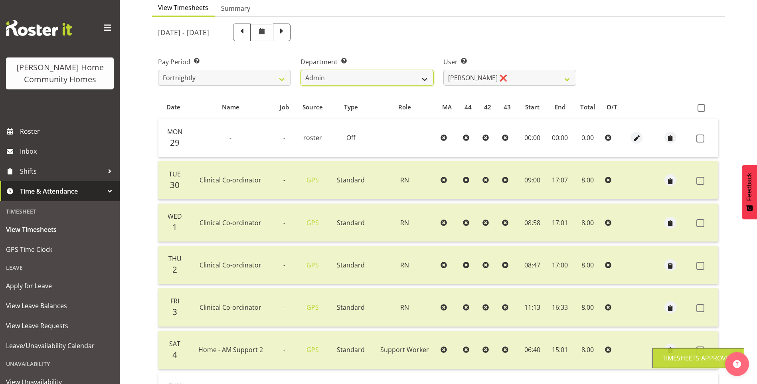
click at [368, 76] on select "Admin Homeside Houses Wingside" at bounding box center [367, 78] width 133 height 16
select select "746"
click at [301, 70] on select "Admin Homeside Houses Wingside" at bounding box center [367, 78] width 133 height 16
select select "8528"
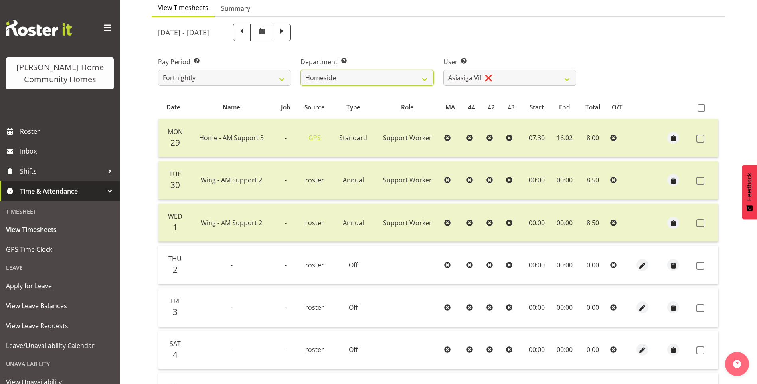
scroll to position [160, 0]
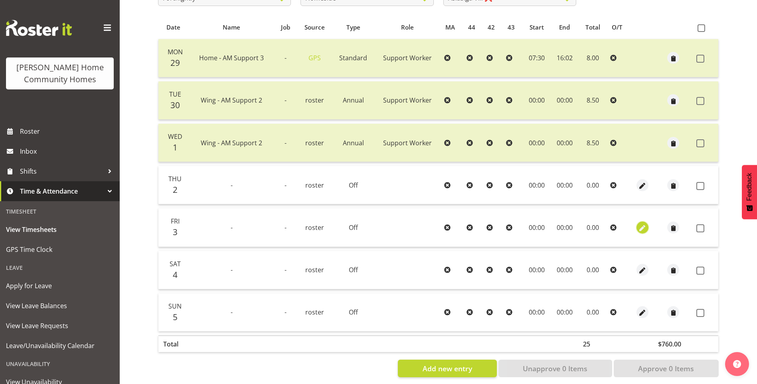
click at [642, 226] on span "button" at bounding box center [642, 228] width 9 height 9
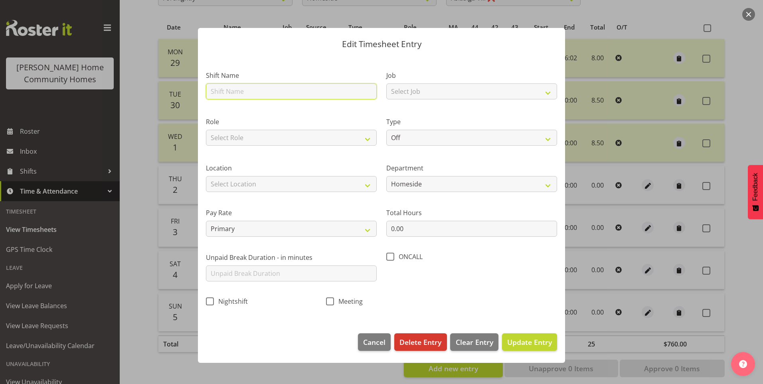
click at [233, 89] on input "text" at bounding box center [291, 91] width 171 height 16
click at [128, 170] on div at bounding box center [381, 192] width 763 height 384
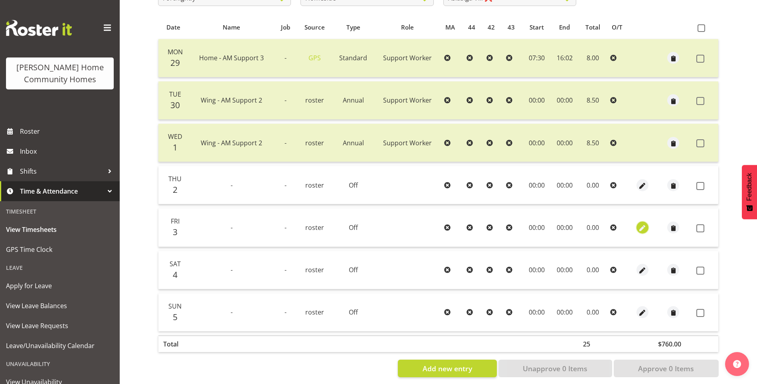
click at [638, 224] on span "button" at bounding box center [642, 228] width 9 height 9
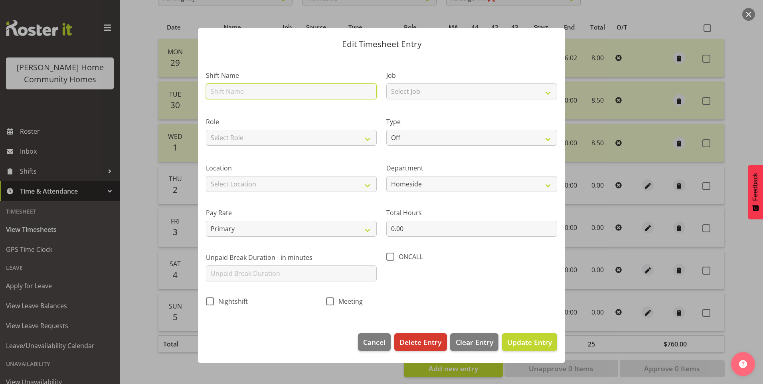
click at [247, 92] on input "text" at bounding box center [291, 91] width 171 height 16
type input "Home - AM Support 2"
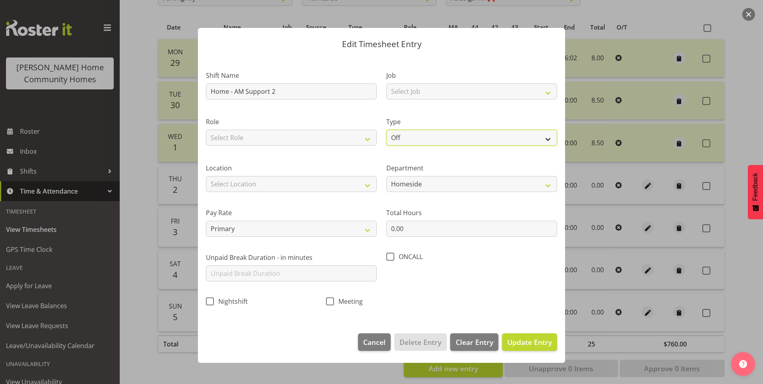
click at [418, 136] on select "Off Standard Public Holiday Public Holiday (Worked) Day In Lieu Annual Leave Si…" at bounding box center [471, 138] width 171 height 16
select select "Annual"
click at [386, 130] on select "Off Standard Public Holiday Public Holiday (Worked) Day In Lieu Annual Leave Si…" at bounding box center [471, 138] width 171 height 16
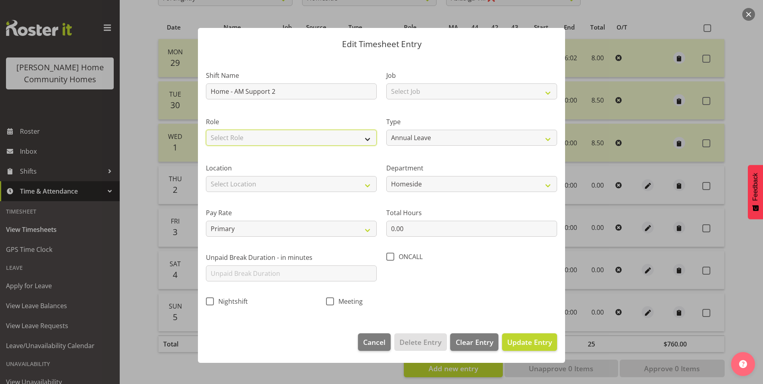
click at [253, 142] on select "Select Role Support Worker Cleaner" at bounding box center [291, 138] width 171 height 16
select select "1214"
click at [206, 130] on select "Select Role Support Worker Cleaner" at bounding box center [291, 138] width 171 height 16
click at [225, 177] on div "Location Select Location 177 Halswell Rd 268 Hendersons Rd 307 Hendersons Rd 30…" at bounding box center [291, 177] width 171 height 29
click at [223, 188] on select "Select Location 177 Halswell Rd 268 Hendersons Rd 307 Hendersons Rd 309 Henders…" at bounding box center [291, 184] width 171 height 16
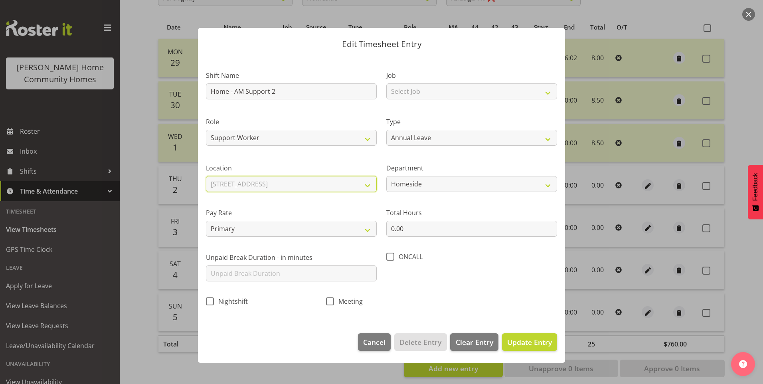
click at [206, 176] on select "Select Location 177 Halswell Rd 268 Hendersons Rd 307 Hendersons Rd 309 Henders…" at bounding box center [291, 184] width 171 height 16
click at [228, 191] on select "177 Halswell Rd 268 Hendersons Rd 307 Hendersons Rd 309 Hendersons Rd 311 Hende…" at bounding box center [291, 184] width 171 height 16
select select "1067"
click at [206, 176] on select "177 Halswell Rd 268 Hendersons Rd 307 Hendersons Rd 309 Hendersons Rd 311 Hende…" at bounding box center [291, 184] width 171 height 16
click at [422, 186] on select "Homeside Wingside Houses Admin" at bounding box center [471, 184] width 171 height 16
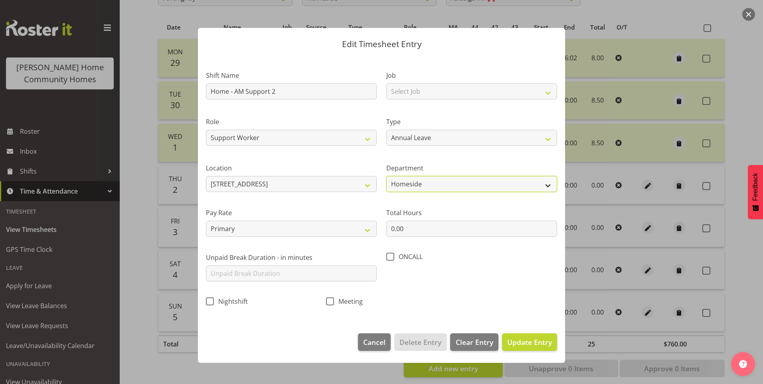
click at [422, 185] on select "Homeside Wingside Houses Admin" at bounding box center [471, 184] width 171 height 16
drag, startPoint x: 408, startPoint y: 232, endPoint x: 324, endPoint y: 208, distance: 86.7
click at [339, 214] on div "Shift Name Home - AM Support 2 Job Select Job Floater Role Support Worker Clean…" at bounding box center [381, 185] width 361 height 253
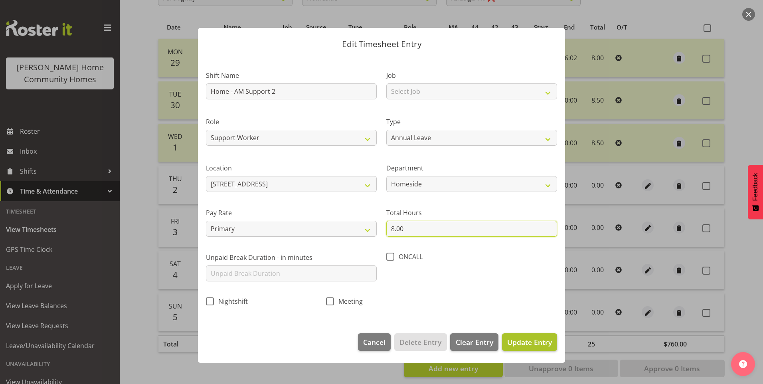
type input "8.00"
drag, startPoint x: 534, startPoint y: 336, endPoint x: 539, endPoint y: 336, distance: 5.6
click at [537, 336] on button "Update Entry" at bounding box center [529, 342] width 55 height 18
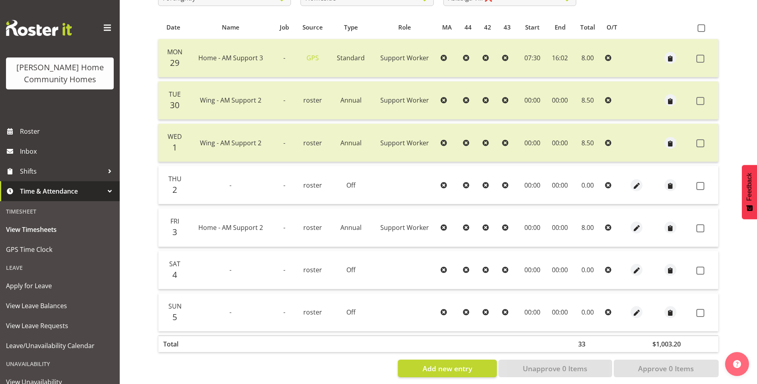
click at [698, 225] on span at bounding box center [700, 228] width 8 height 8
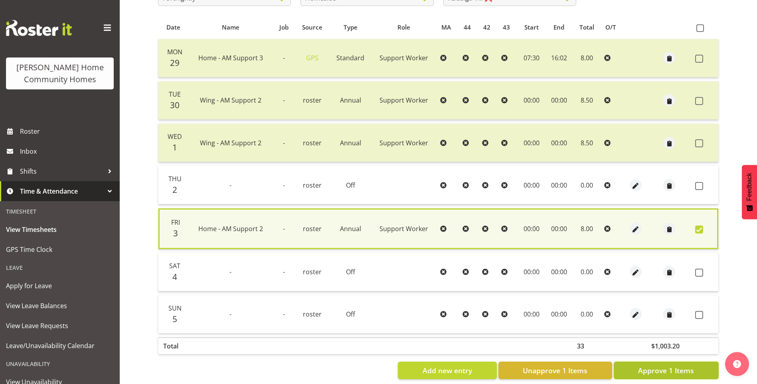
click at [669, 372] on span "Approve 1 Items" at bounding box center [666, 370] width 56 height 10
checkbox input "false"
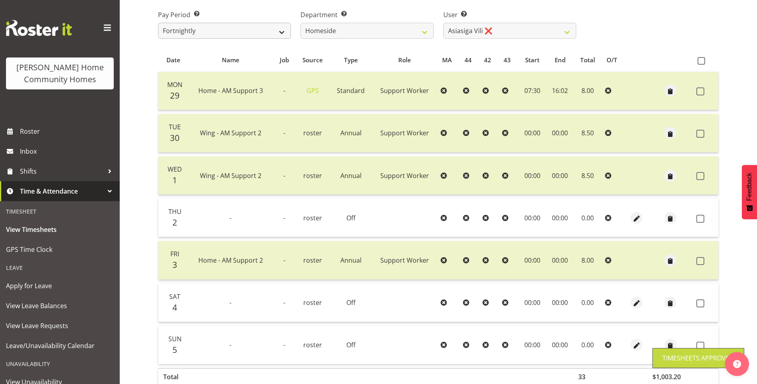
scroll to position [40, 0]
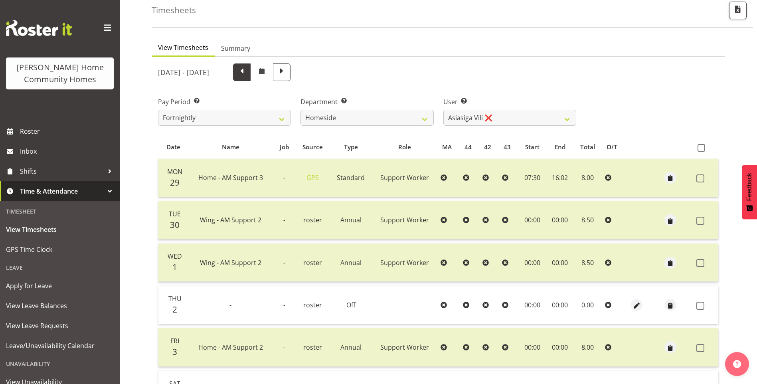
click at [247, 72] on span at bounding box center [242, 71] width 10 height 10
select select
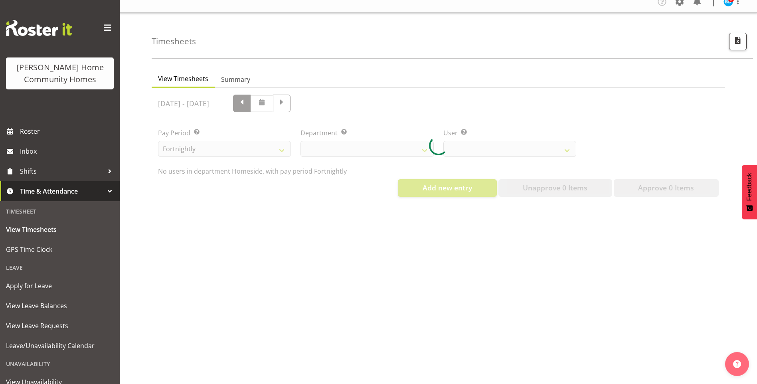
scroll to position [15, 0]
select select "746"
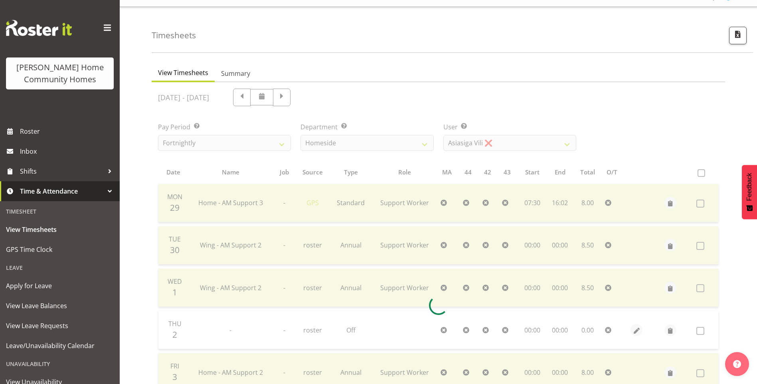
scroll to position [40, 0]
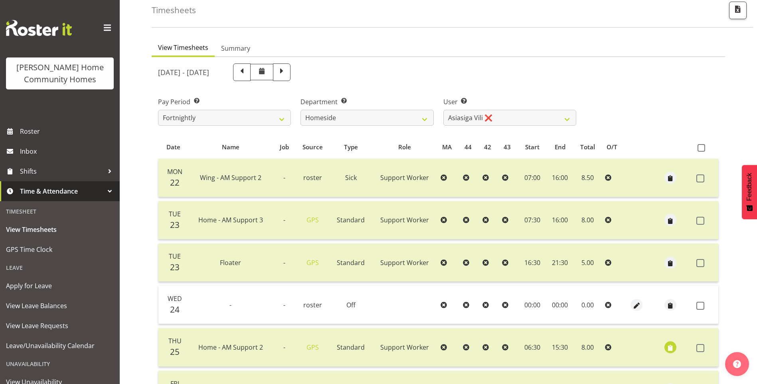
click at [247, 74] on span at bounding box center [242, 71] width 10 height 10
select select
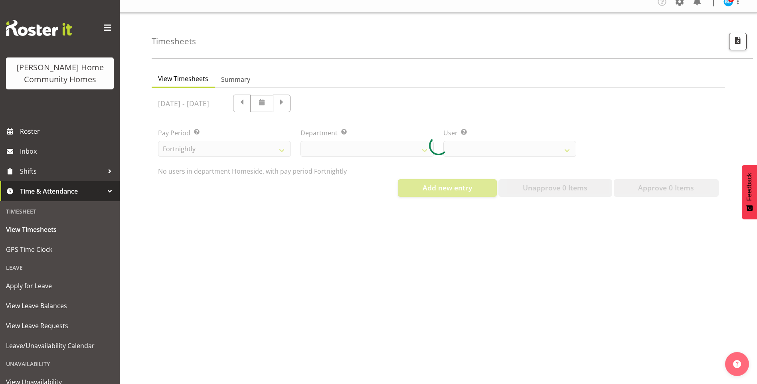
scroll to position [15, 0]
select select "746"
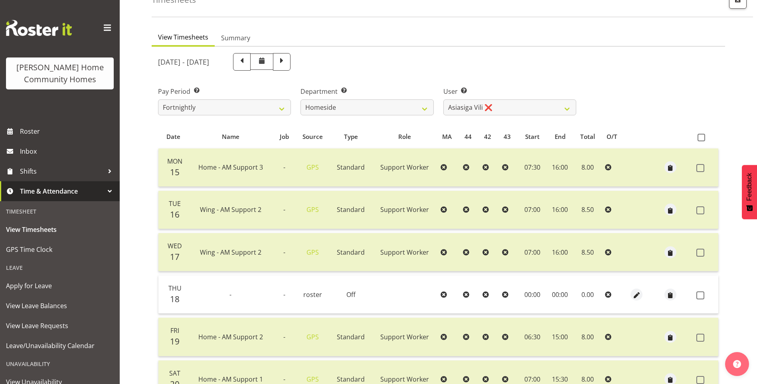
scroll to position [12, 0]
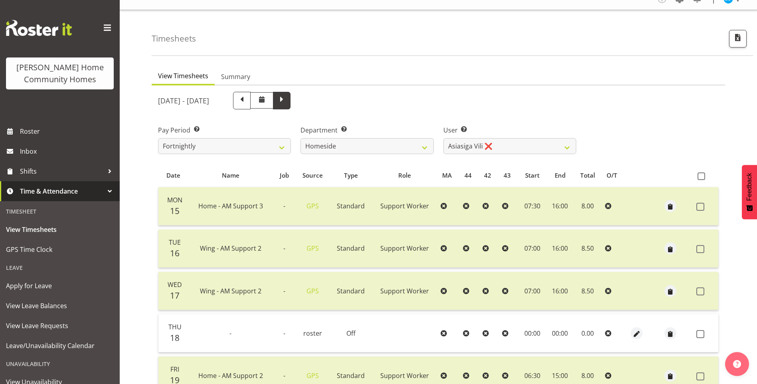
click at [291, 107] on span at bounding box center [282, 101] width 18 height 18
select select
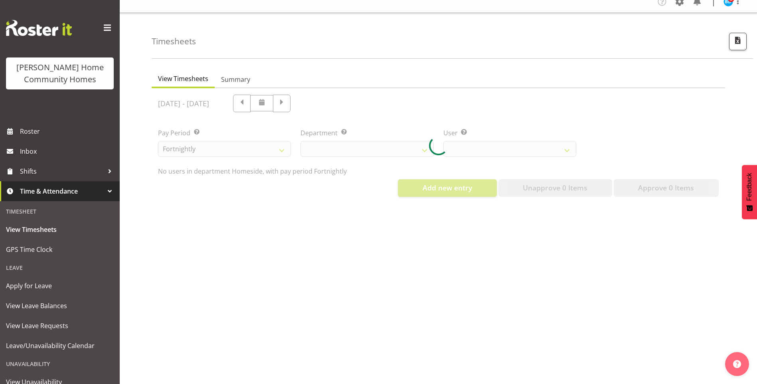
select select "746"
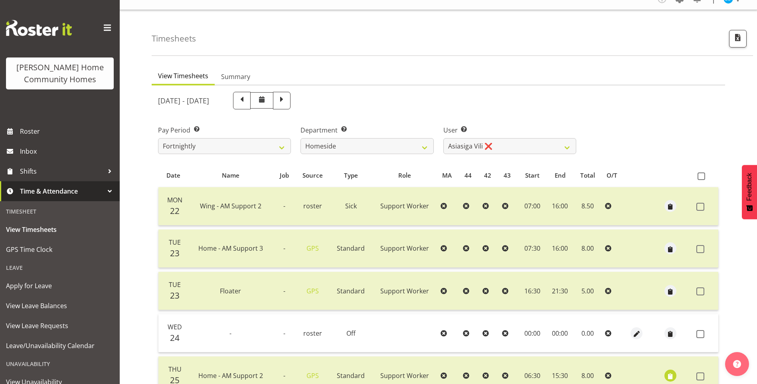
click at [287, 104] on span at bounding box center [282, 100] width 10 height 10
select select
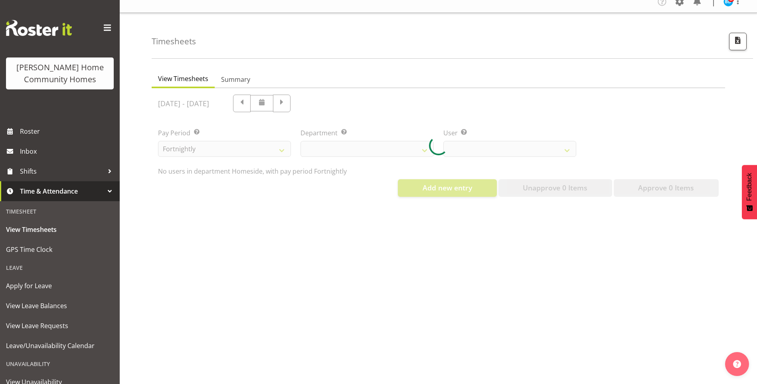
select select "746"
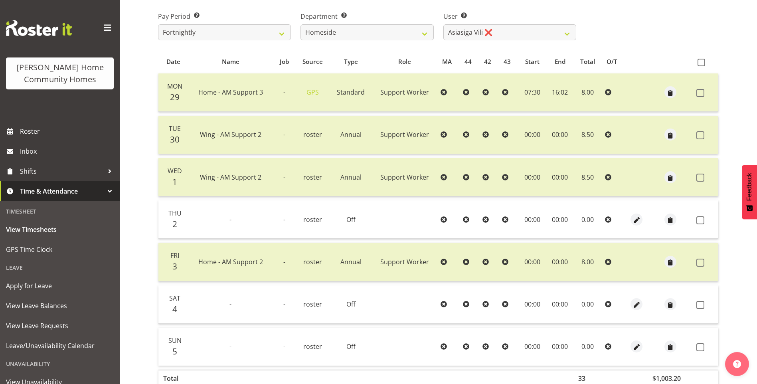
scroll to position [171, 0]
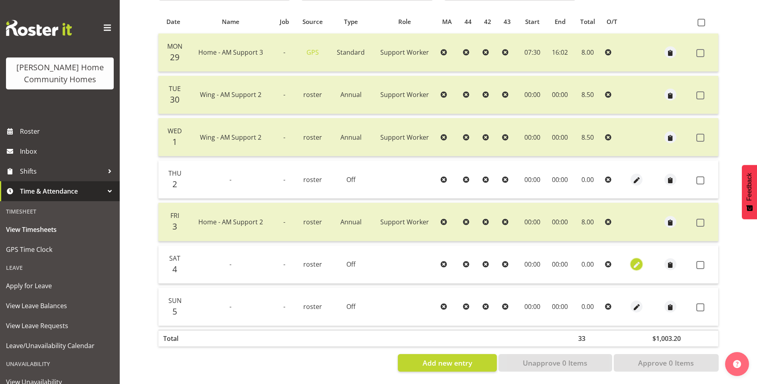
click at [637, 261] on span "button" at bounding box center [636, 265] width 9 height 9
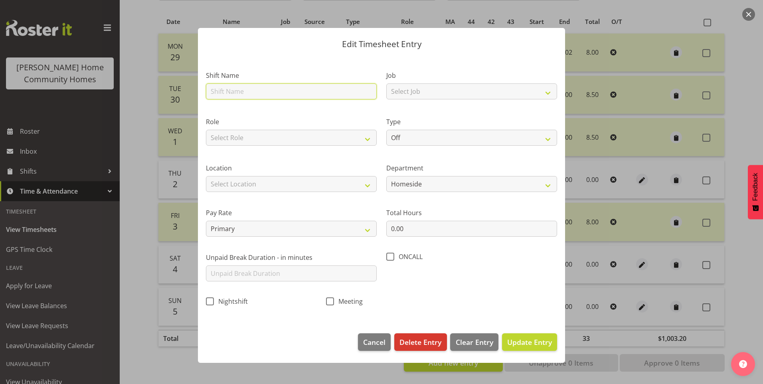
click at [224, 93] on input "text" at bounding box center [291, 91] width 171 height 16
type input "Home - AM Support 1"
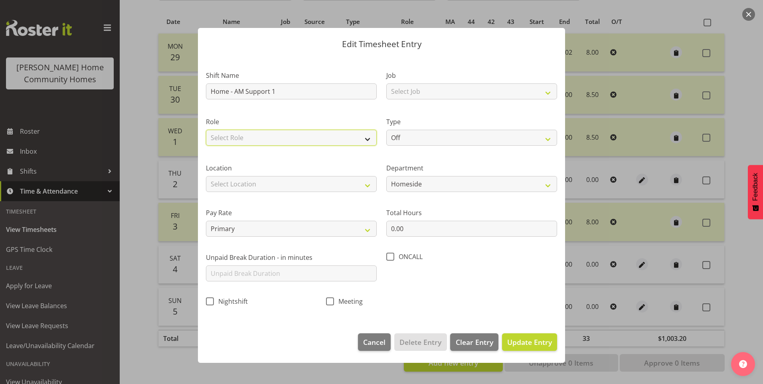
drag, startPoint x: 243, startPoint y: 136, endPoint x: 244, endPoint y: 141, distance: 5.8
click at [243, 136] on select "Select Role Support Worker Cleaner" at bounding box center [291, 138] width 171 height 16
select select "1214"
click at [206, 130] on select "Select Role Support Worker Cleaner" at bounding box center [291, 138] width 171 height 16
click at [247, 185] on select "Select Location 177 Halswell Rd 268 Hendersons Rd 307 Hendersons Rd 309 Henders…" at bounding box center [291, 184] width 171 height 16
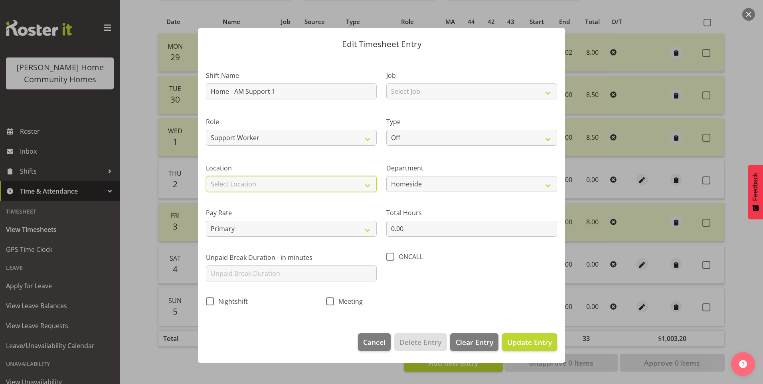
select select "1067"
click at [206, 176] on select "Select Location 177 Halswell Rd 268 Hendersons Rd 307 Hendersons Rd 309 Henders…" at bounding box center [291, 184] width 171 height 16
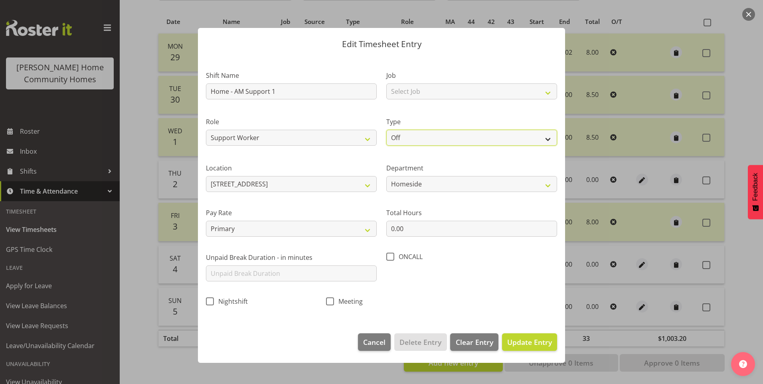
click at [400, 137] on select "Off Standard Public Holiday Public Holiday (Worked) Day In Lieu Annual Leave Si…" at bounding box center [471, 138] width 171 height 16
select select "Annual"
click at [386, 130] on select "Off Standard Public Holiday Public Holiday (Worked) Day In Lieu Annual Leave Si…" at bounding box center [471, 138] width 171 height 16
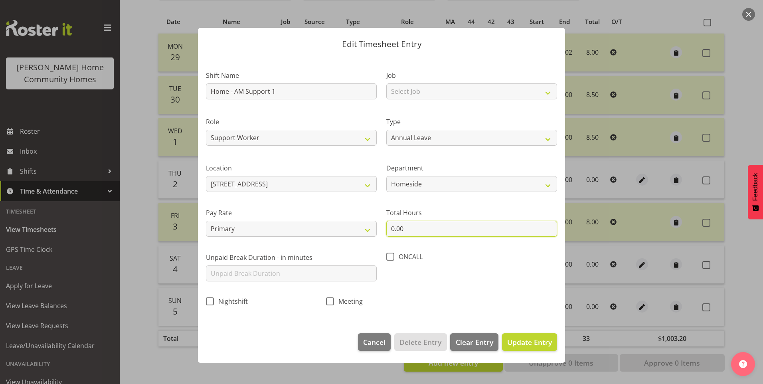
drag, startPoint x: 386, startPoint y: 230, endPoint x: 331, endPoint y: 220, distance: 55.3
click at [352, 225] on div "Shift Name Home - AM Support 1 Job Select Job Floater Role Support Worker Clean…" at bounding box center [381, 185] width 361 height 253
type input "8.00"
drag, startPoint x: 535, startPoint y: 340, endPoint x: 554, endPoint y: 335, distance: 19.7
click at [537, 339] on span "Update Entry" at bounding box center [529, 342] width 45 height 10
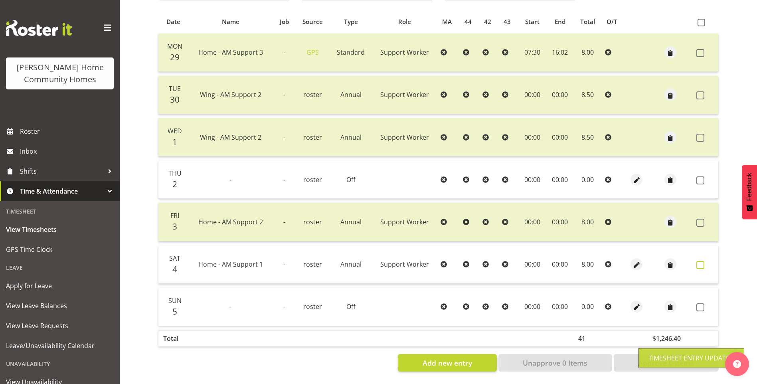
click at [702, 261] on span at bounding box center [700, 265] width 8 height 8
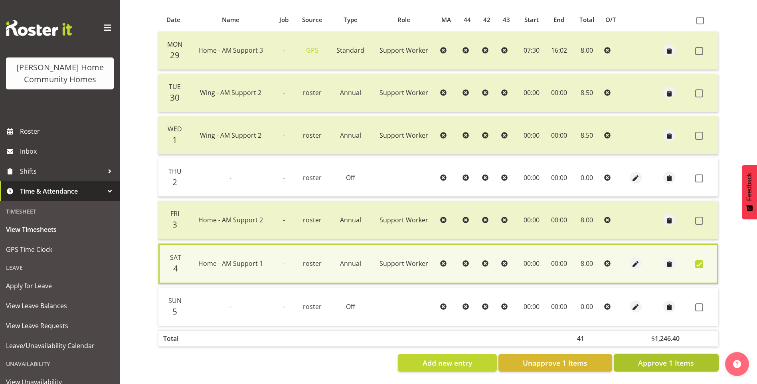
click at [677, 358] on span "Approve 1 Items" at bounding box center [666, 363] width 56 height 10
checkbox input "false"
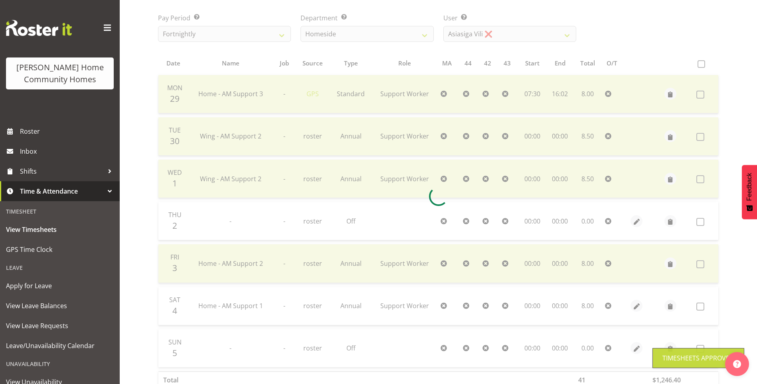
scroll to position [51, 0]
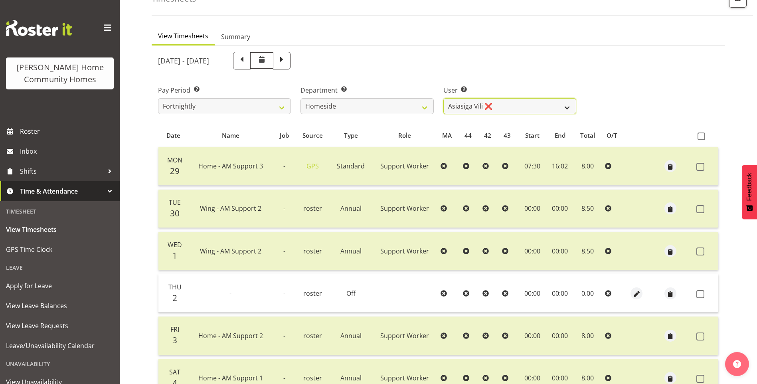
click at [474, 100] on select "[PERSON_NAME] ❌ [PERSON_NAME] ❌ [PERSON_NAME] (BK) [PERSON_NAME] ❌ [PERSON_NAME…" at bounding box center [509, 106] width 133 height 16
select select "8539"
click at [443, 98] on select "[PERSON_NAME] ❌ [PERSON_NAME] ❌ [PERSON_NAME] (BK) [PERSON_NAME] ❌ [PERSON_NAME…" at bounding box center [509, 106] width 133 height 16
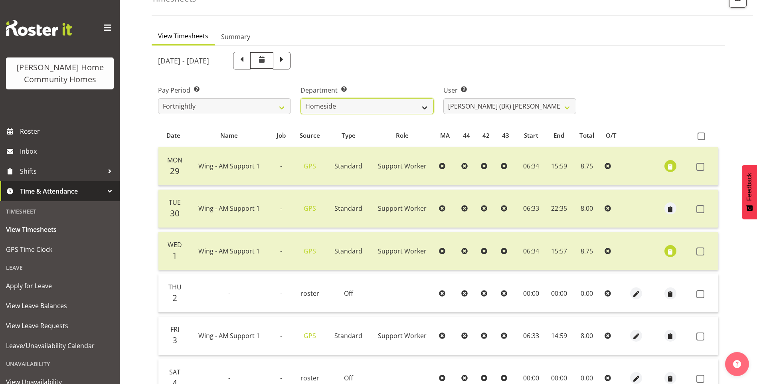
click at [340, 109] on select "Admin Homeside Houses Wingside" at bounding box center [367, 106] width 133 height 16
select select "747"
click at [301, 98] on select "Admin Homeside Houses Wingside" at bounding box center [367, 106] width 133 height 16
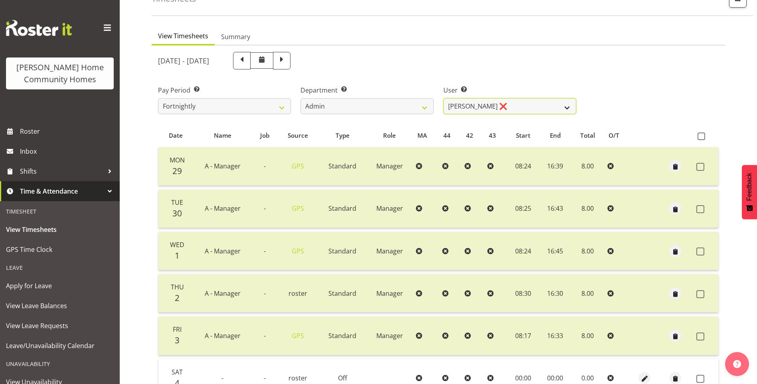
click at [468, 109] on select "Barbara Dunlop ❌ Emily-Jayne Ashton ❌ Johanna Molina ❌ Kirsty Crossley ✔" at bounding box center [509, 106] width 133 height 16
click at [443, 98] on select "Barbara Dunlop ❌ Emily-Jayne Ashton ❌ Johanna Molina ❌ Kirsty Crossley ✔" at bounding box center [509, 106] width 133 height 16
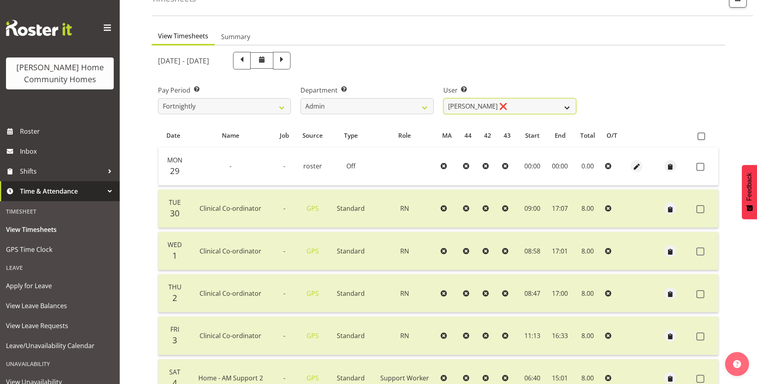
click at [476, 103] on select "Barbara Dunlop ❌ Emily-Jayne Ashton ❌ Johanna Molina ❌ Kirsty Crossley ✔" at bounding box center [509, 106] width 133 height 16
select select "8517"
click at [443, 98] on select "Barbara Dunlop ❌ Emily-Jayne Ashton ❌ Johanna Molina ❌ Kirsty Crossley ✔" at bounding box center [509, 106] width 133 height 16
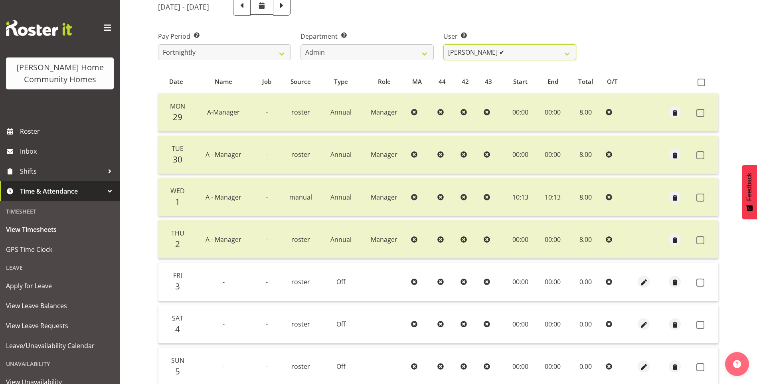
scroll to position [91, 0]
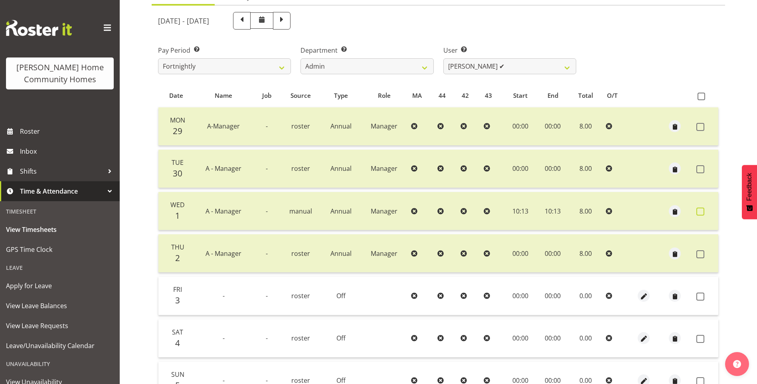
click at [702, 211] on span at bounding box center [700, 212] width 8 height 8
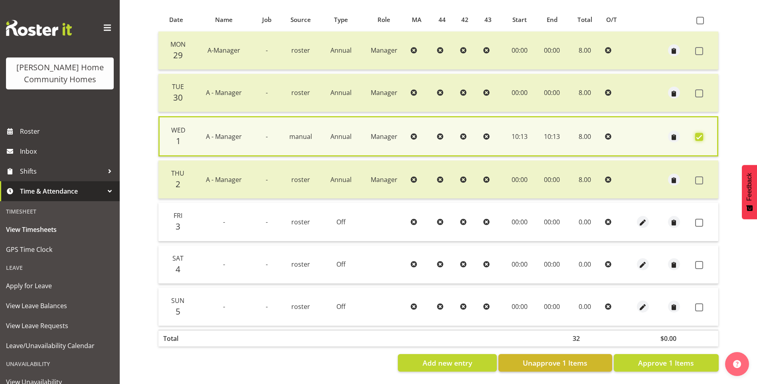
scroll to position [173, 0]
click at [583, 358] on span "Unapprove 1 Items" at bounding box center [555, 363] width 65 height 10
checkbox input "false"
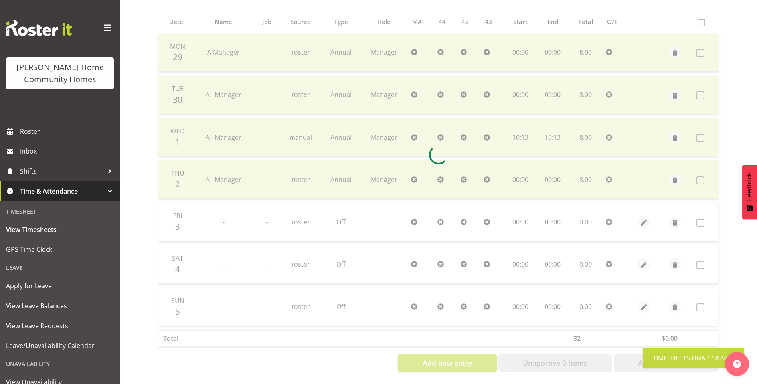
scroll to position [171, 0]
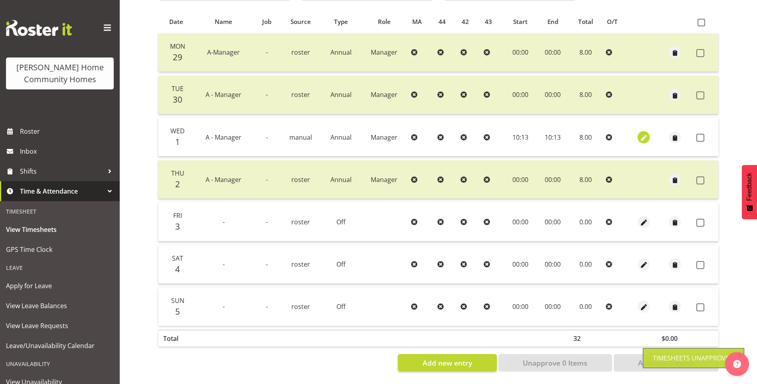
click at [643, 134] on span "button" at bounding box center [643, 137] width 9 height 9
select select "Annual"
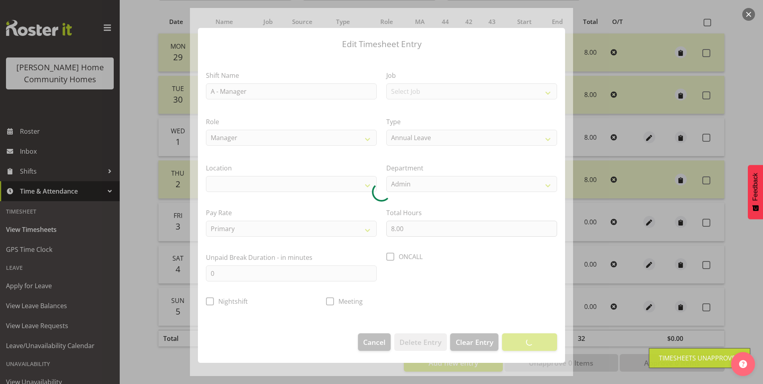
select select "1067"
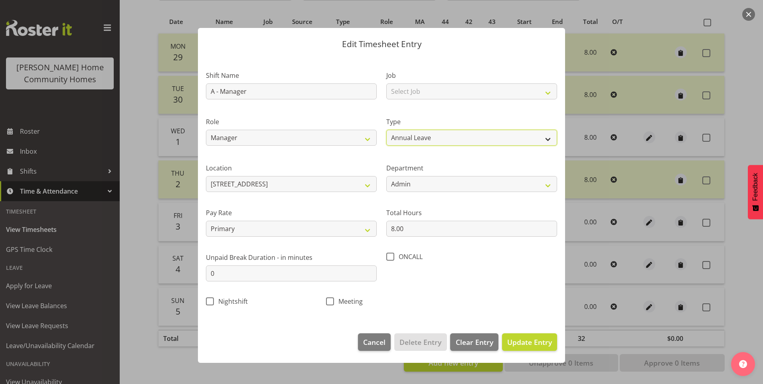
click at [426, 140] on select "Off Standard Public Holiday Public Holiday (Worked) Day In Lieu Annual Leave Si…" at bounding box center [471, 138] width 171 height 16
select select "Standard"
click at [386, 130] on select "Off Standard Public Holiday Public Holiday (Worked) Day In Lieu Annual Leave Si…" at bounding box center [471, 138] width 171 height 16
drag, startPoint x: 524, startPoint y: 340, endPoint x: 548, endPoint y: 330, distance: 26.5
click at [524, 340] on span "Update Entry" at bounding box center [529, 342] width 45 height 10
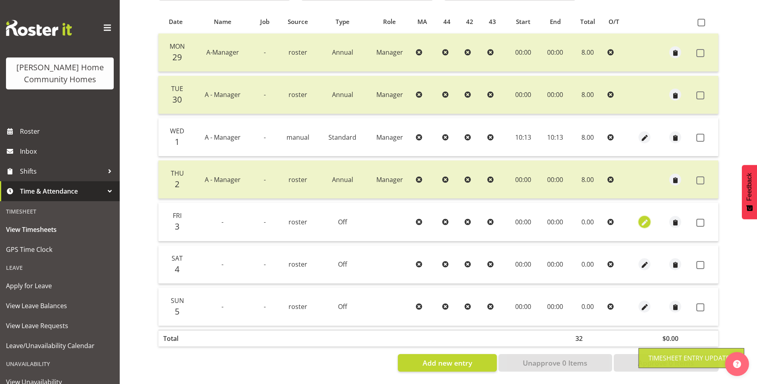
click at [643, 218] on span "button" at bounding box center [644, 222] width 9 height 9
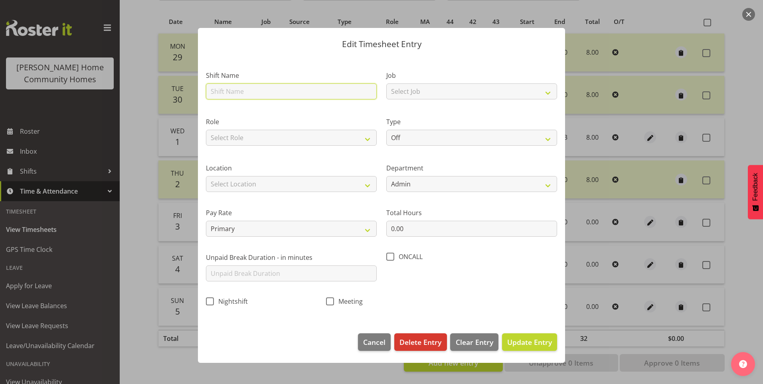
click at [263, 91] on input "text" at bounding box center [291, 91] width 171 height 16
type input "A - Manager"
type input "0"
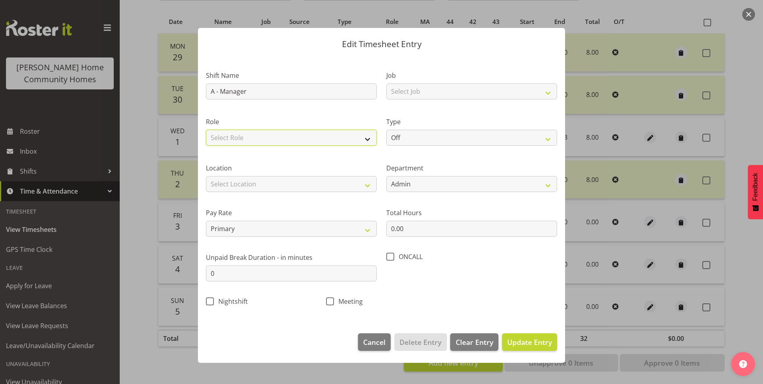
click at [227, 140] on select "Select Role Manager" at bounding box center [291, 138] width 171 height 16
select select "1215"
click at [206, 130] on select "Select Role Manager" at bounding box center [291, 138] width 171 height 16
drag, startPoint x: 229, startPoint y: 185, endPoint x: 233, endPoint y: 192, distance: 8.6
click at [229, 185] on select "Select Location 177 Halswell Rd 268 Hendersons Rd 307 Hendersons Rd 309 Henders…" at bounding box center [291, 184] width 171 height 16
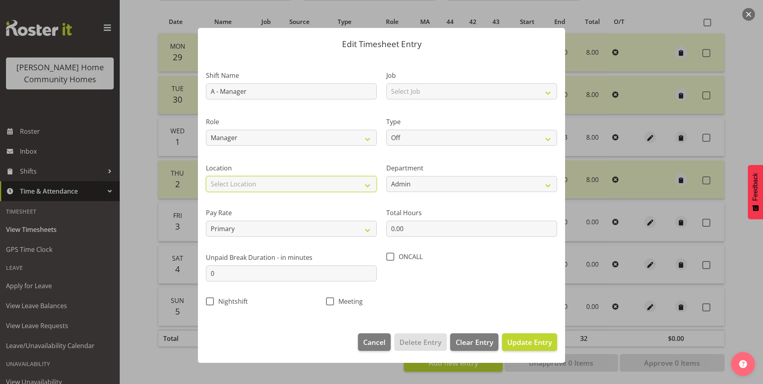
select select "1067"
click at [206, 176] on select "Select Location 177 Halswell Rd 268 Hendersons Rd 307 Hendersons Rd 309 Henders…" at bounding box center [291, 184] width 171 height 16
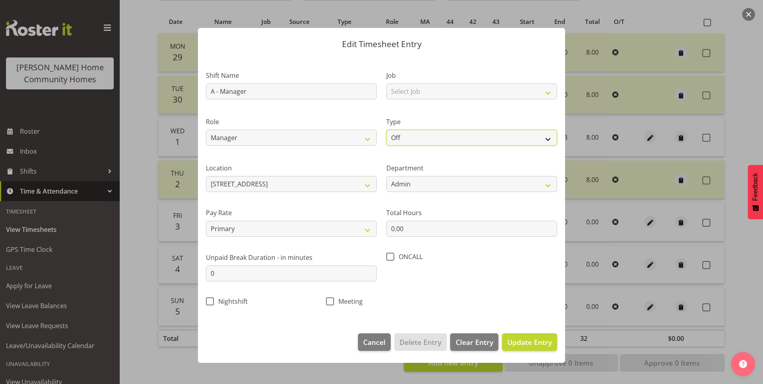
click at [404, 133] on select "Off Standard Public Holiday Public Holiday (Worked) Day In Lieu Annual Leave Si…" at bounding box center [471, 138] width 171 height 16
select select "Annual"
click at [386, 130] on select "Off Standard Public Holiday Public Holiday (Worked) Day In Lieu Annual Leave Si…" at bounding box center [471, 138] width 171 height 16
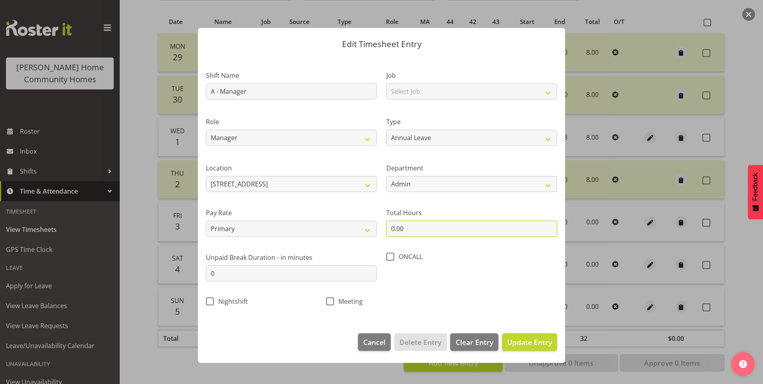
drag, startPoint x: 353, startPoint y: 218, endPoint x: 327, endPoint y: 214, distance: 26.2
click at [339, 216] on div "Shift Name A - Manager Job Select Job Floater Role Manager Type Off Standard Pu…" at bounding box center [381, 185] width 361 height 253
type input "8.00"
click at [523, 337] on span "Update Entry" at bounding box center [529, 342] width 45 height 10
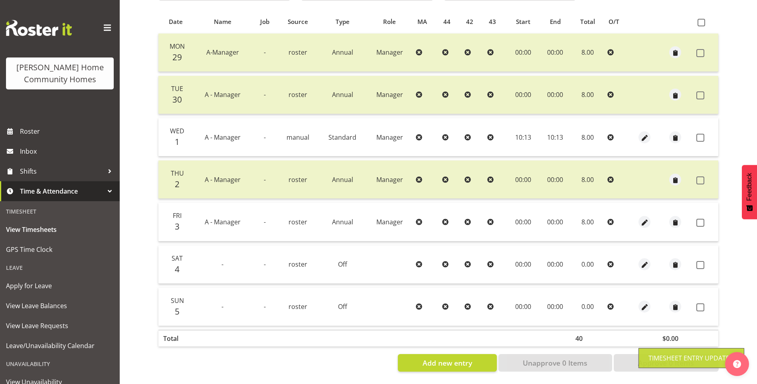
drag, startPoint x: 702, startPoint y: 216, endPoint x: 702, endPoint y: 210, distance: 6.4
click at [702, 219] on span at bounding box center [700, 223] width 8 height 8
checkbox input "true"
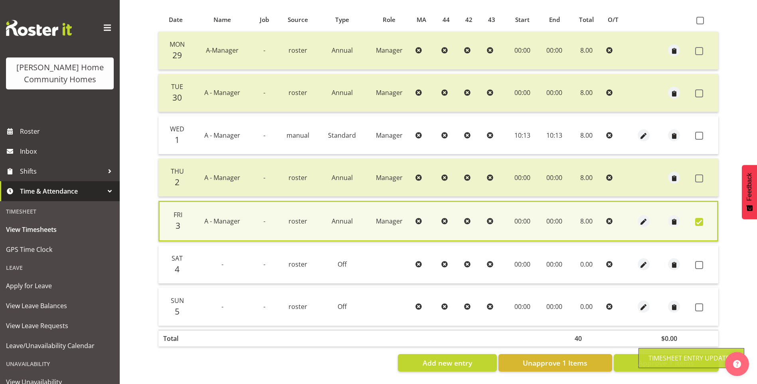
click at [701, 127] on td at bounding box center [705, 135] width 26 height 38
click at [702, 134] on span at bounding box center [699, 136] width 8 height 8
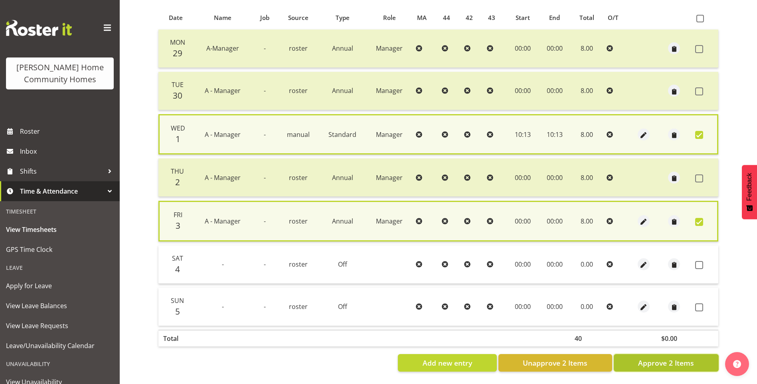
click at [686, 361] on span "Approve 2 Items" at bounding box center [666, 363] width 56 height 10
checkbox input "false"
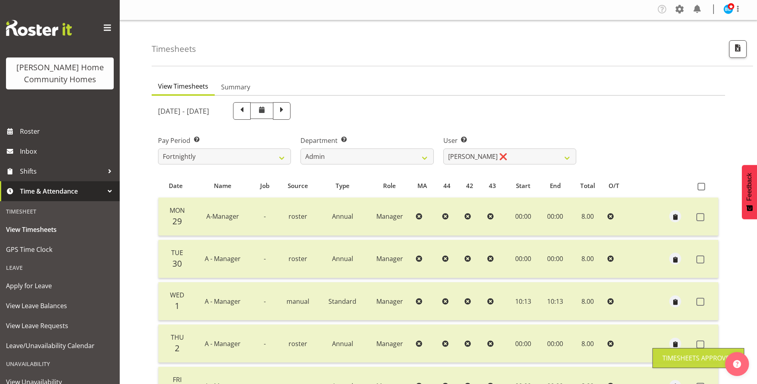
scroll to position [0, 0]
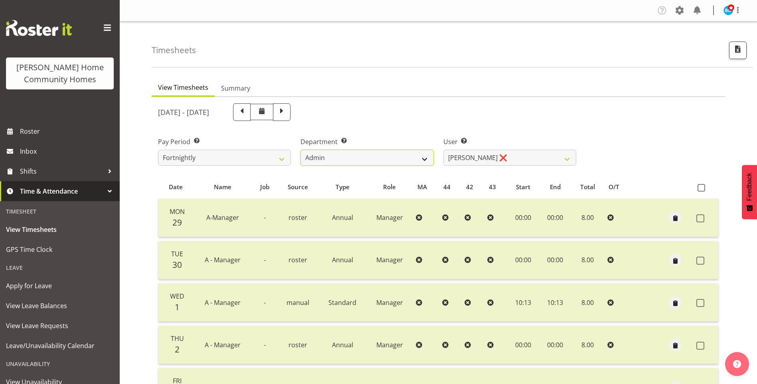
click at [342, 161] on select "Admin Homeside Houses Wingside" at bounding box center [367, 158] width 133 height 16
select select "746"
click at [301, 150] on select "Admin Homeside Houses Wingside" at bounding box center [367, 158] width 133 height 16
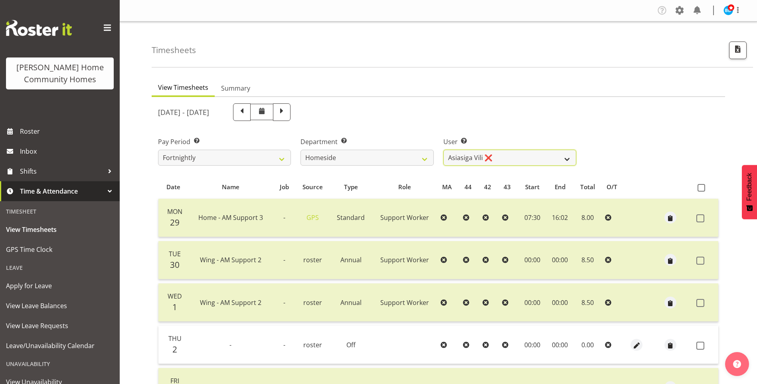
click at [484, 160] on select "Asiasiga Vili ❌ Billie-Rose Dunlop ❌ Brijesh (BK) Kachhadiya ❌ Cheenee Vargas ❌…" at bounding box center [509, 158] width 133 height 16
select select "8539"
click at [443, 150] on select "Asiasiga Vili ❌ Billie-Rose Dunlop ❌ Brijesh (BK) Kachhadiya ❌ Cheenee Vargas ❌…" at bounding box center [509, 158] width 133 height 16
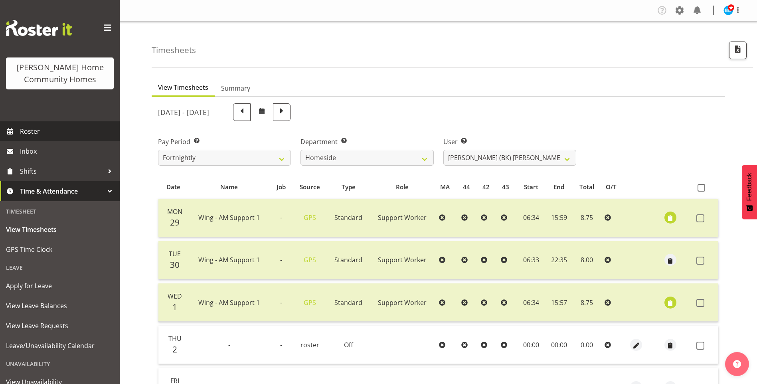
click at [40, 129] on span "Roster" at bounding box center [68, 131] width 96 height 12
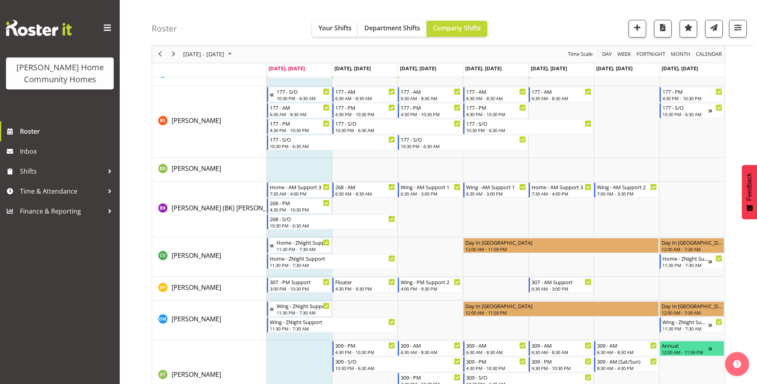
scroll to position [200, 0]
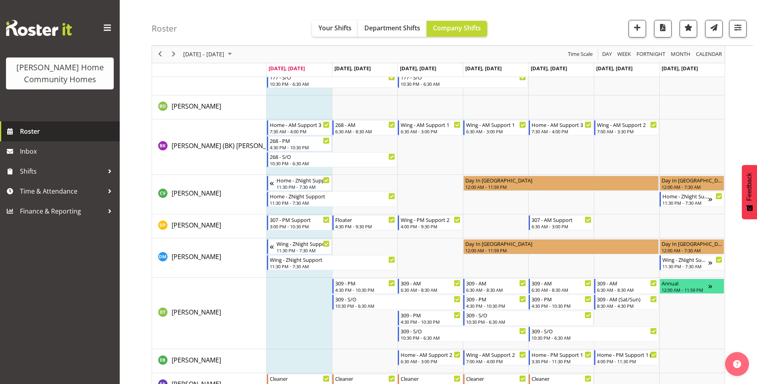
click at [44, 131] on span "Roster" at bounding box center [68, 131] width 96 height 12
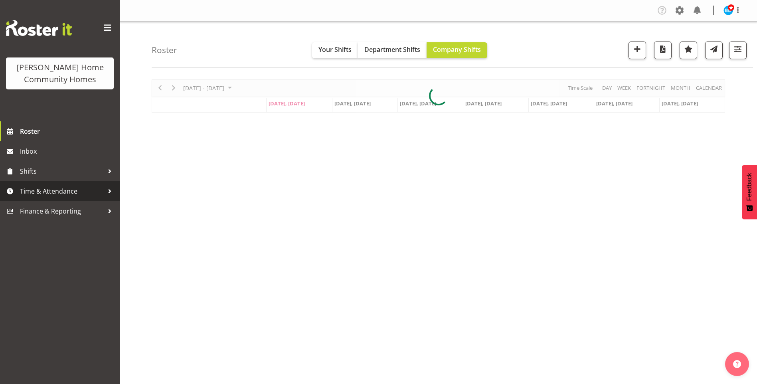
click at [57, 194] on span "Time & Attendance" at bounding box center [62, 191] width 84 height 12
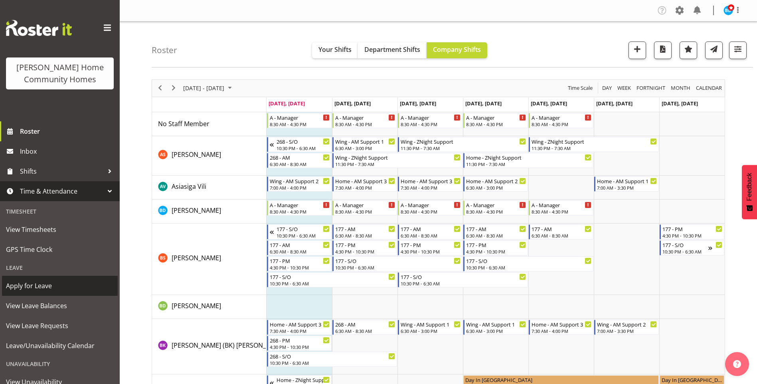
click at [47, 281] on span "Apply for Leave" at bounding box center [60, 286] width 108 height 12
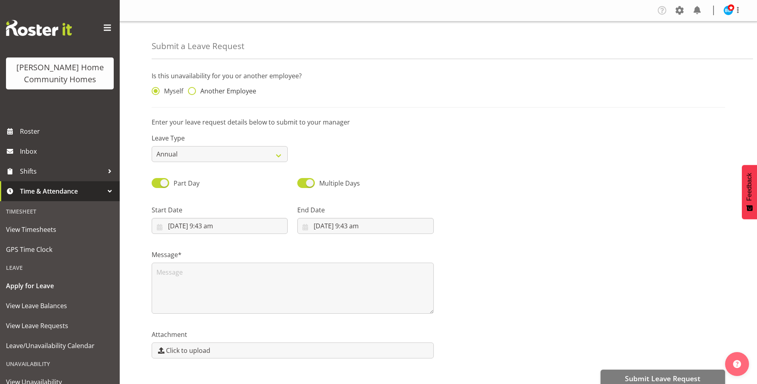
click at [213, 92] on span "Another Employee" at bounding box center [226, 91] width 60 height 8
click at [193, 92] on input "Another Employee" at bounding box center [190, 91] width 5 height 5
radio input "true"
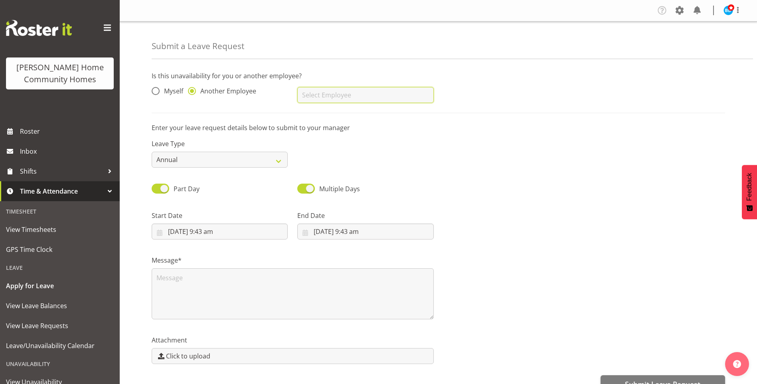
click at [324, 91] on input "text" at bounding box center [365, 95] width 136 height 16
click at [328, 116] on span "[PERSON_NAME]" at bounding box center [328, 115] width 49 height 9
type input "[PERSON_NAME]"
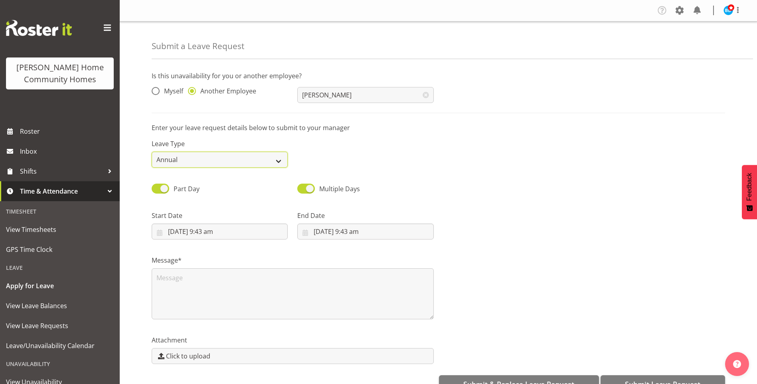
click at [210, 160] on select "Annual Sick Leave Without Pay Bereavement Domestic Violence Parental Jury Servi…" at bounding box center [220, 160] width 136 height 16
select select "Sick"
click at [152, 152] on select "Annual Sick Leave Without Pay Bereavement Domestic Violence Parental Jury Servi…" at bounding box center [220, 160] width 136 height 16
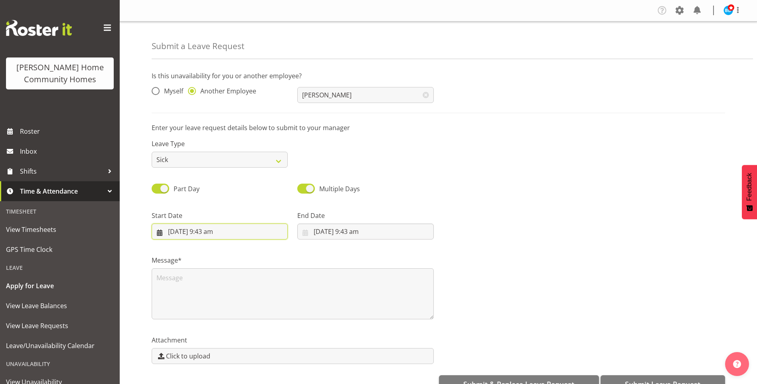
click at [205, 230] on input "6/10/2025, 9:43 am" at bounding box center [220, 232] width 136 height 16
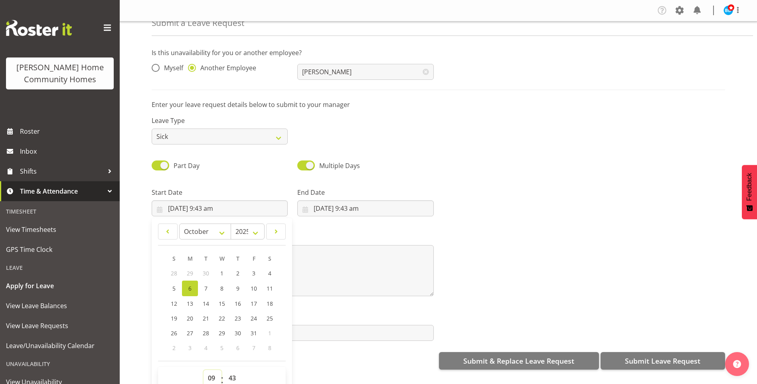
scroll to position [2, 0]
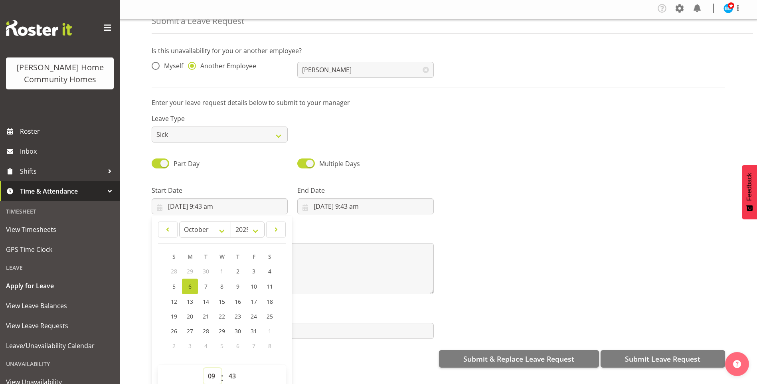
drag, startPoint x: 212, startPoint y: 374, endPoint x: 212, endPoint y: 367, distance: 7.6
click at [212, 374] on select "00 01 02 03 04 05 06 07 08 09 10 11 12 13 14 15 16 17 18 19 20 21 22 23" at bounding box center [213, 376] width 18 height 16
select select "15"
click at [204, 368] on select "00 01 02 03 04 05 06 07 08 09 10 11 12 13 14 15 16 17 18 19 20 21 22 23" at bounding box center [213, 376] width 18 height 16
type input "6/10/2025, 3:43 pm"
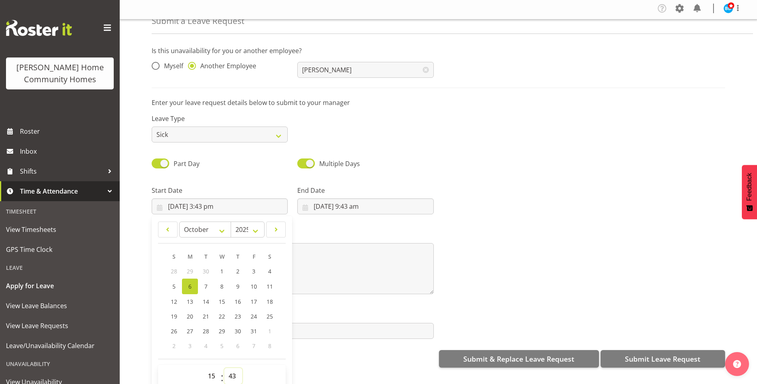
drag, startPoint x: 236, startPoint y: 376, endPoint x: 239, endPoint y: 371, distance: 5.5
click at [237, 374] on select "00 01 02 03 04 05 06 07 08 09 10 11 12 13 14 15 16 17 18 19 20 21 22 23 24 25 2…" at bounding box center [233, 376] width 18 height 16
select select "0"
click at [224, 368] on select "00 01 02 03 04 05 06 07 08 09 10 11 12 13 14 15 16 17 18 19 20 21 22 23 24 25 2…" at bounding box center [233, 376] width 18 height 16
type input "[DATE] 3:00 pm"
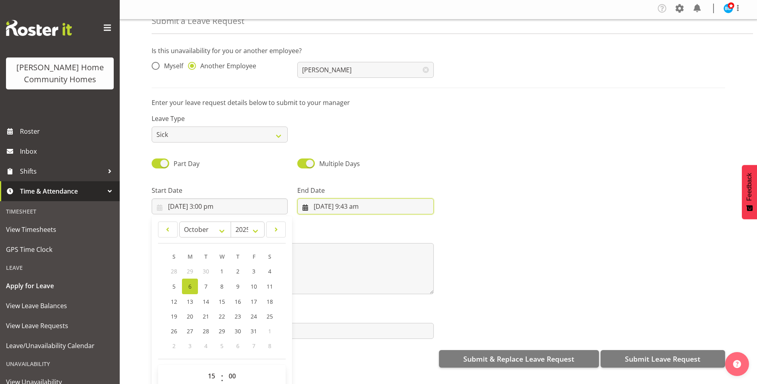
click at [352, 204] on input "6/10/2025, 9:43 am" at bounding box center [365, 206] width 136 height 16
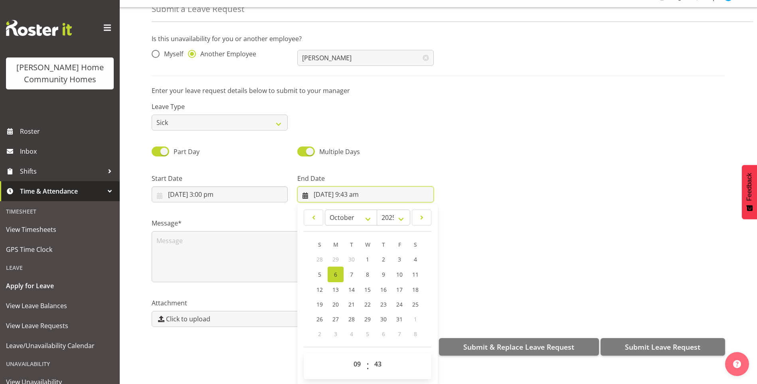
scroll to position [21, 0]
click at [348, 359] on div "00 01 02 03 04 05 06 07 08 09 10 11 12 13 14 15 16 17 18 19 20 21 22 23" at bounding box center [357, 365] width 18 height 20
click at [353, 359] on select "00 01 02 03 04 05 06 07 08 09 10 11 12 13 14 15 16 17 18 19 20 21 22 23" at bounding box center [358, 363] width 18 height 16
select select "22"
click at [349, 355] on select "00 01 02 03 04 05 06 07 08 09 10 11 12 13 14 15 16 17 18 19 20 21 22 23" at bounding box center [358, 363] width 18 height 16
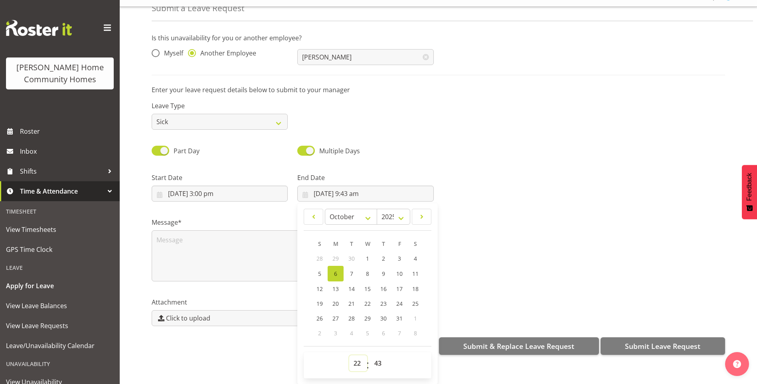
type input "6/10/2025, 10:43 pm"
click at [380, 356] on select "00 01 02 03 04 05 06 07 08 09 10 11 12 13 14 15 16 17 18 19 20 21 22 23 24 25 2…" at bounding box center [379, 363] width 18 height 16
select select "30"
click at [370, 355] on select "00 01 02 03 04 05 06 07 08 09 10 11 12 13 14 15 16 17 18 19 20 21 22 23 24 25 2…" at bounding box center [379, 363] width 18 height 16
type input "[DATE] 10:30 pm"
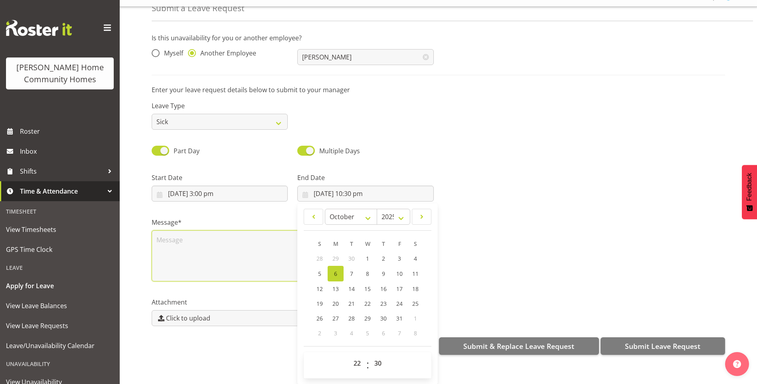
click at [221, 233] on textarea at bounding box center [293, 255] width 282 height 51
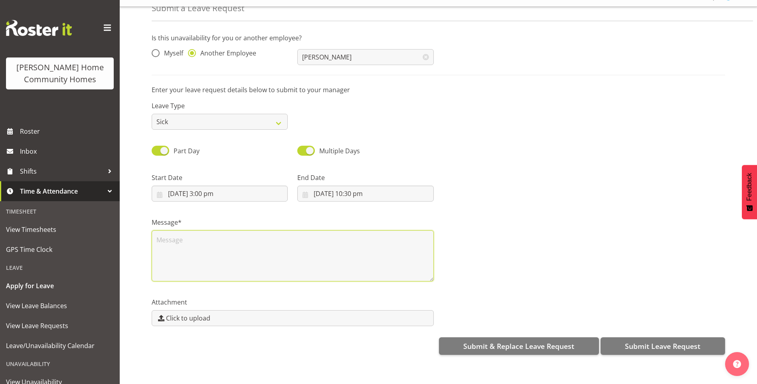
scroll to position [0, 0]
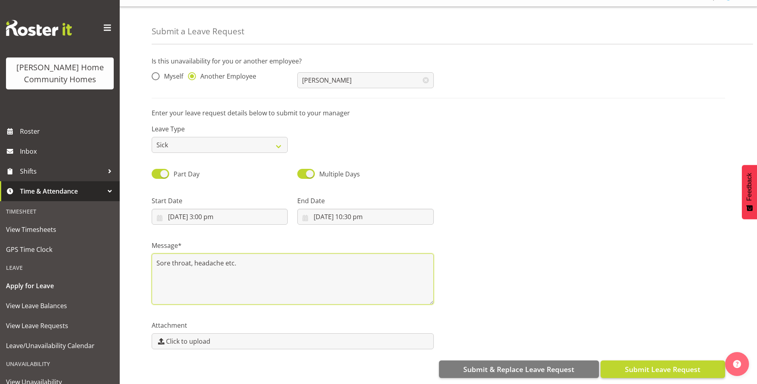
type textarea "Sore throat, headache etc."
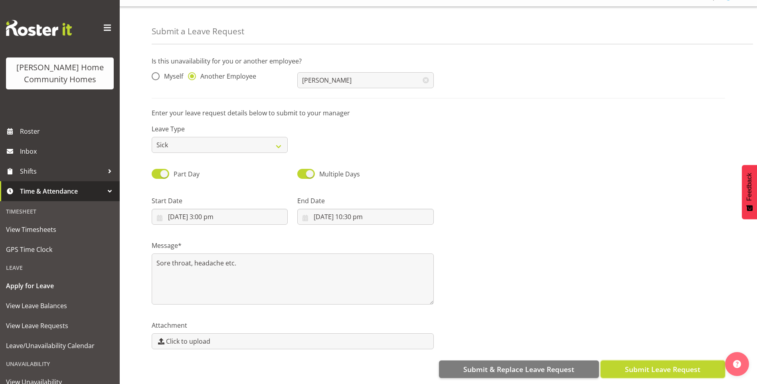
click at [667, 365] on span "Submit Leave Request" at bounding box center [662, 369] width 75 height 10
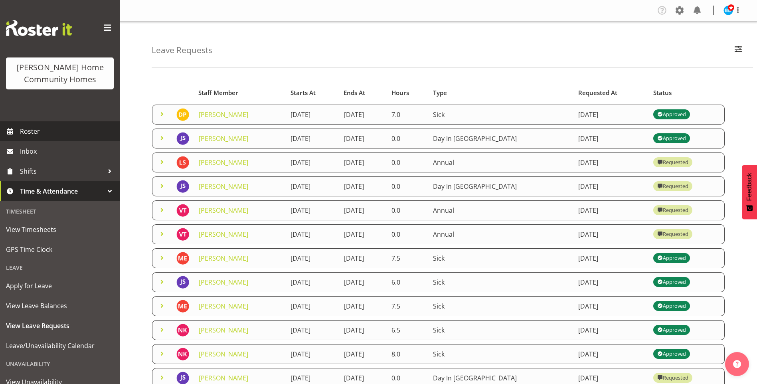
click at [53, 134] on span "Roster" at bounding box center [68, 131] width 96 height 12
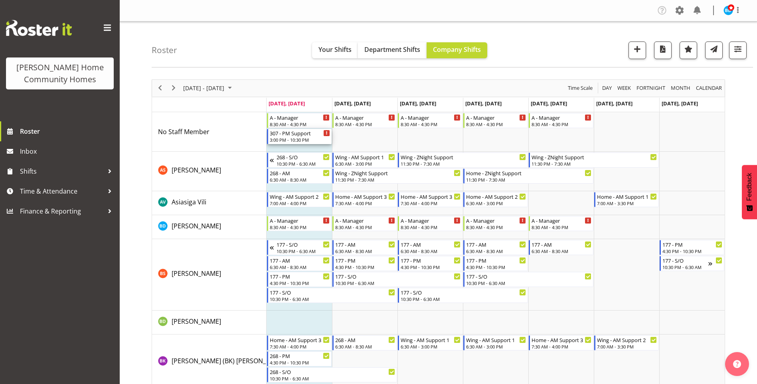
click at [295, 138] on div "3:00 PM - 10:30 PM" at bounding box center [300, 139] width 60 height 6
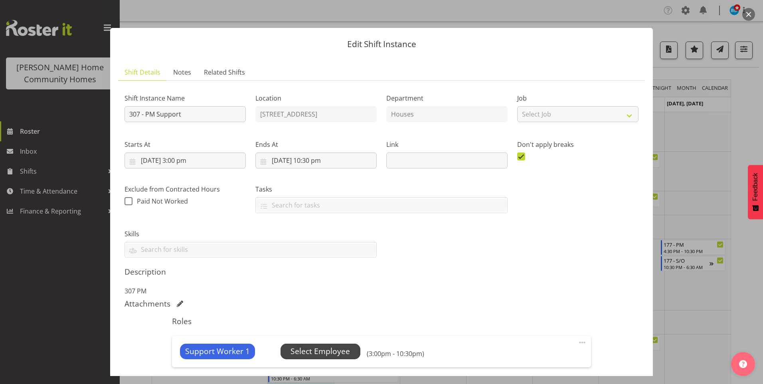
click at [344, 351] on span "Select Employee" at bounding box center [320, 352] width 59 height 12
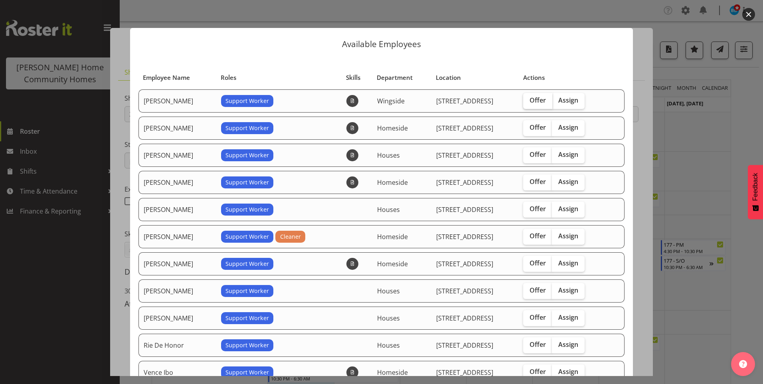
click at [532, 101] on span "Offer" at bounding box center [538, 100] width 16 height 8
click at [528, 101] on input "Offer" at bounding box center [525, 100] width 5 height 5
checkbox input "true"
click at [537, 158] on span "Offer" at bounding box center [538, 154] width 16 height 8
click at [528, 157] on input "Offer" at bounding box center [525, 154] width 5 height 5
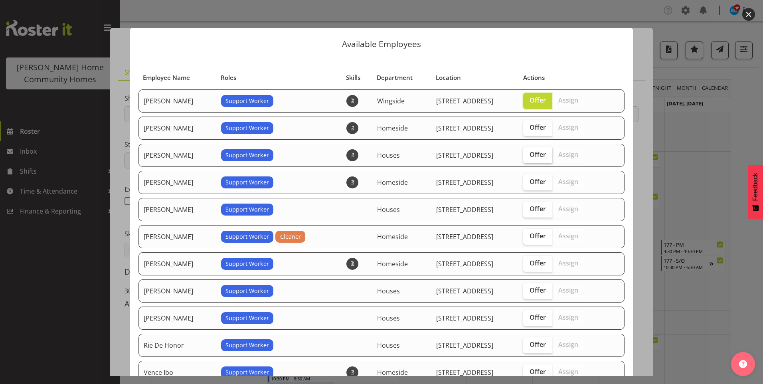
checkbox input "true"
click at [538, 182] on span "Offer" at bounding box center [538, 182] width 16 height 8
click at [528, 182] on input "Offer" at bounding box center [525, 181] width 5 height 5
checkbox input "true"
click at [537, 208] on span "Offer" at bounding box center [538, 209] width 16 height 8
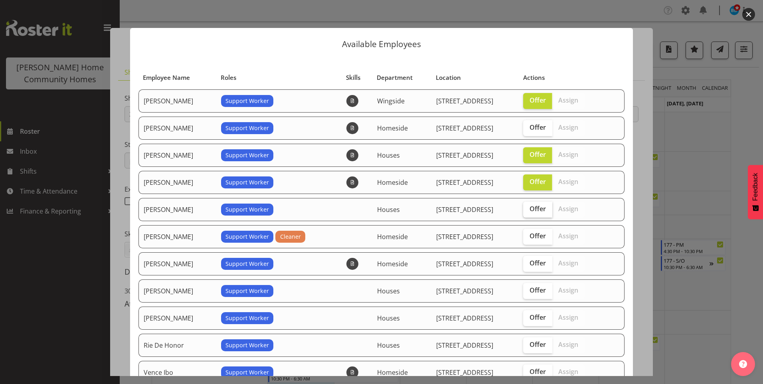
click at [528, 208] on input "Offer" at bounding box center [525, 208] width 5 height 5
checkbox input "true"
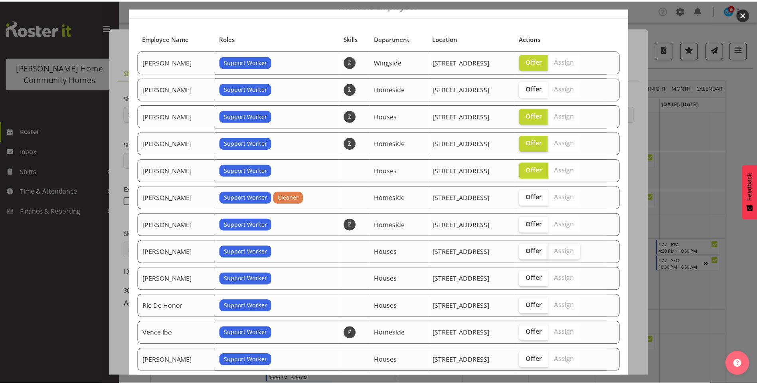
scroll to position [85, 0]
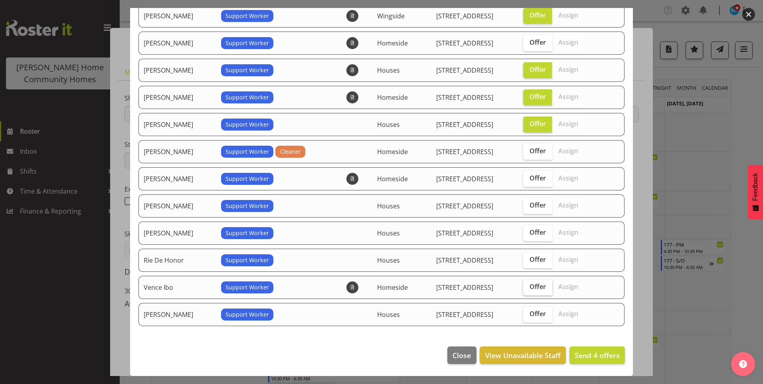
click at [542, 281] on label "Offer" at bounding box center [537, 287] width 29 height 16
click at [528, 284] on input "Offer" at bounding box center [525, 286] width 5 height 5
checkbox input "true"
click at [592, 358] on span "Send 5 offers" at bounding box center [597, 355] width 45 height 10
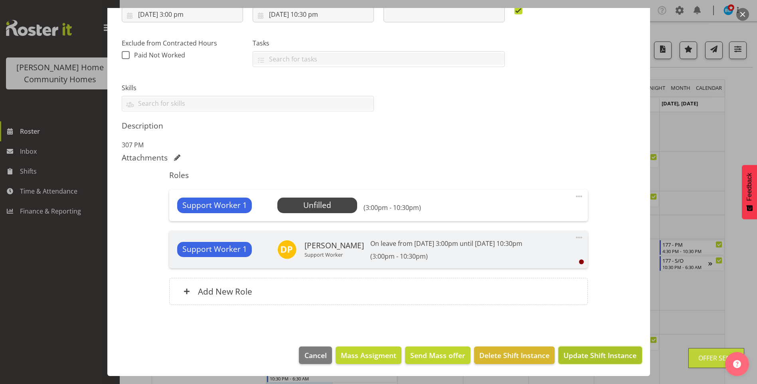
click at [589, 352] on span "Update Shift Instance" at bounding box center [600, 355] width 73 height 10
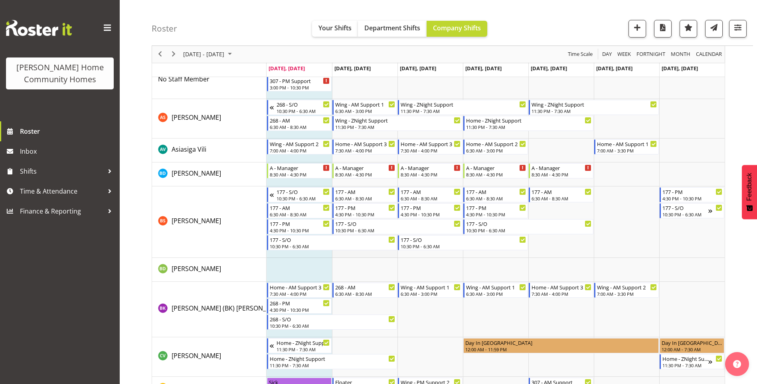
scroll to position [0, 0]
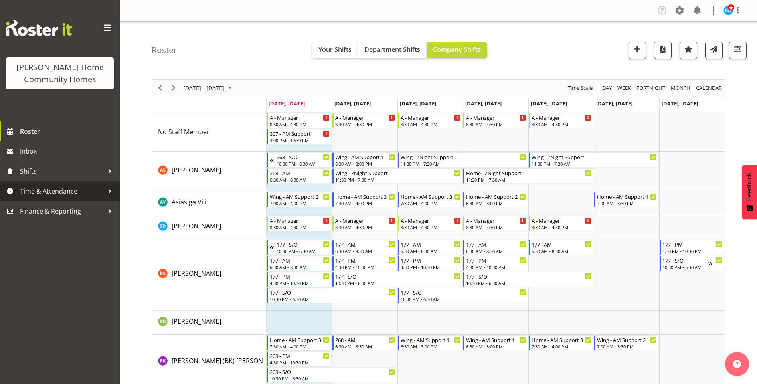
click at [73, 189] on span "Time & Attendance" at bounding box center [62, 191] width 84 height 12
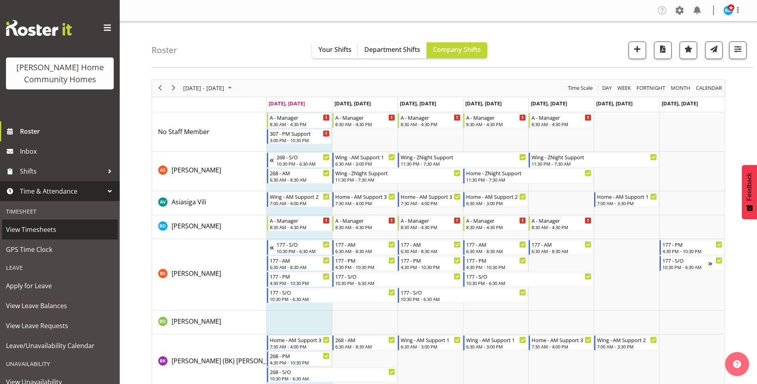
click at [45, 233] on span "View Timesheets" at bounding box center [60, 230] width 108 height 12
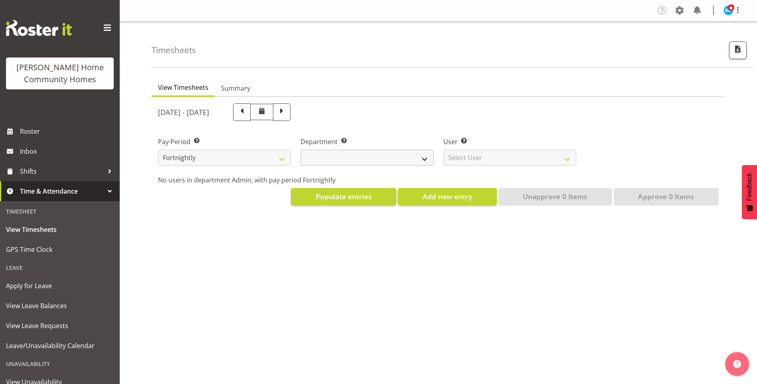
select select
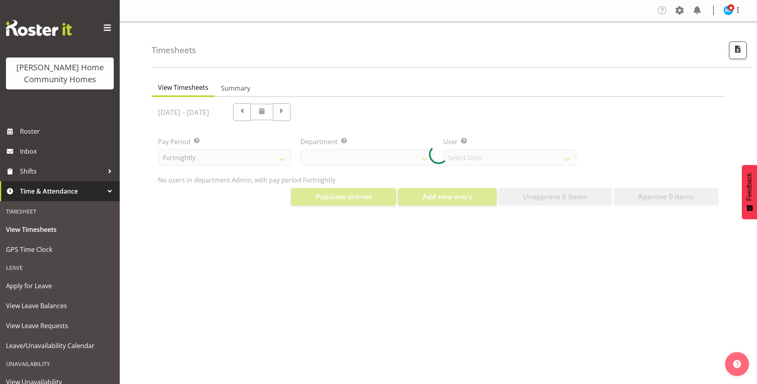
select select "8515"
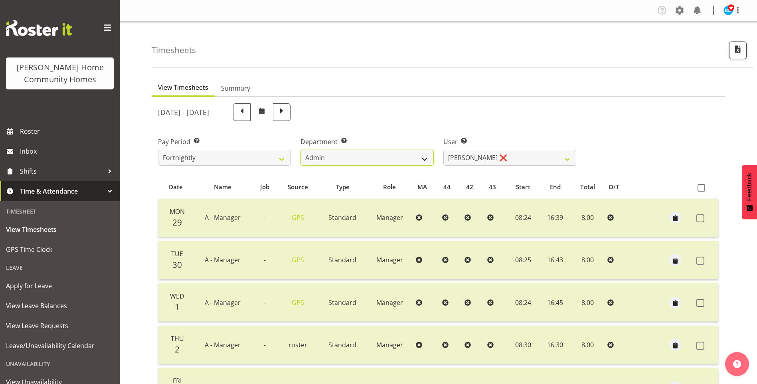
click at [376, 158] on select "Admin Homeside Houses Wingside" at bounding box center [367, 158] width 133 height 16
select select "746"
click at [301, 150] on select "Admin Homeside Houses Wingside" at bounding box center [367, 158] width 133 height 16
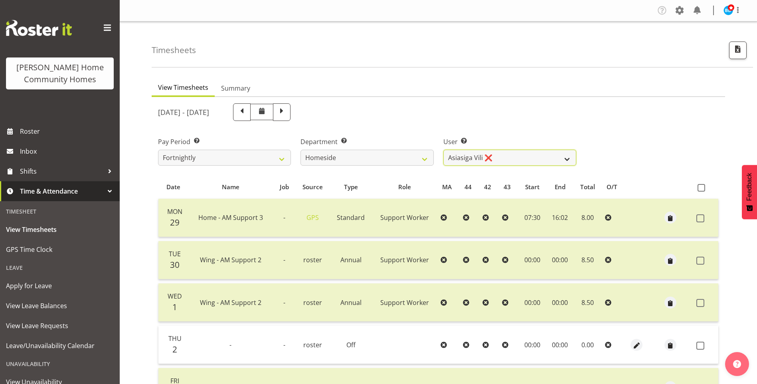
click at [459, 157] on select "Asiasiga Vili ❌ Billie-Rose Dunlop ❌ Brijesh (BK) Kachhadiya ❌ Cheenee Vargas ❌…" at bounding box center [509, 158] width 133 height 16
select select "8539"
click at [443, 150] on select "Asiasiga Vili ❌ Billie-Rose Dunlop ❌ Brijesh (BK) Kachhadiya ❌ Cheenee Vargas ❌…" at bounding box center [509, 158] width 133 height 16
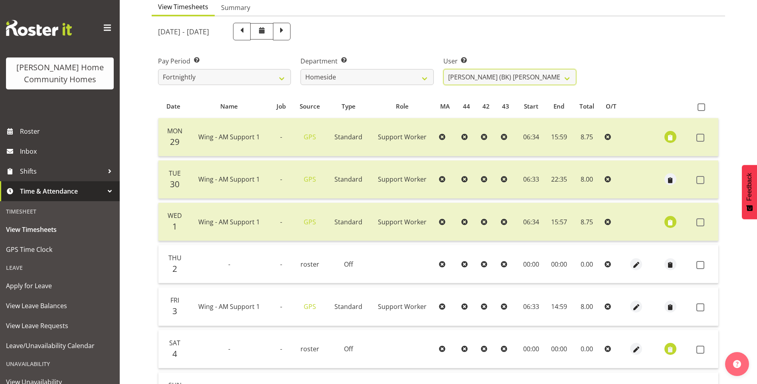
scroll to position [120, 0]
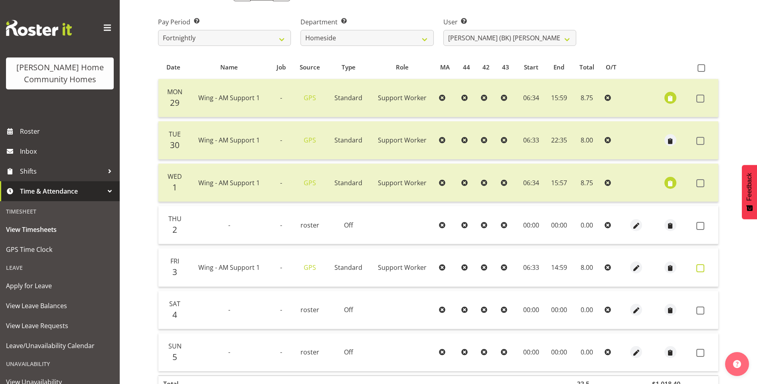
click at [700, 267] on span at bounding box center [700, 268] width 8 height 8
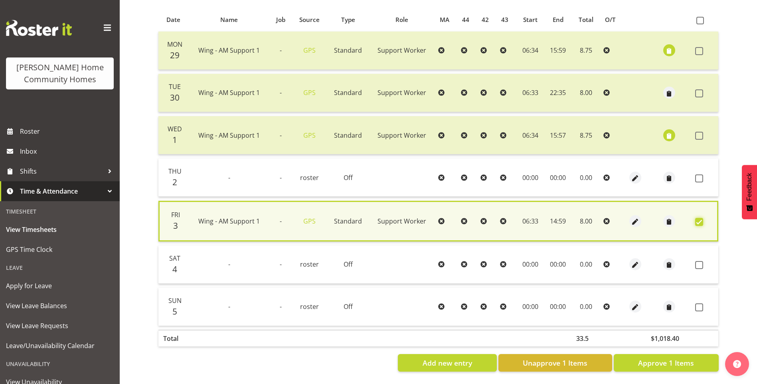
scroll to position [173, 0]
click at [699, 354] on button "Approve 1 Items" at bounding box center [666, 363] width 105 height 18
checkbox input "false"
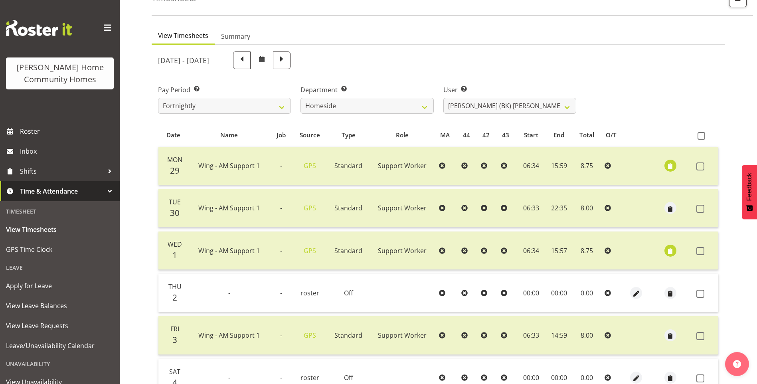
scroll to position [0, 0]
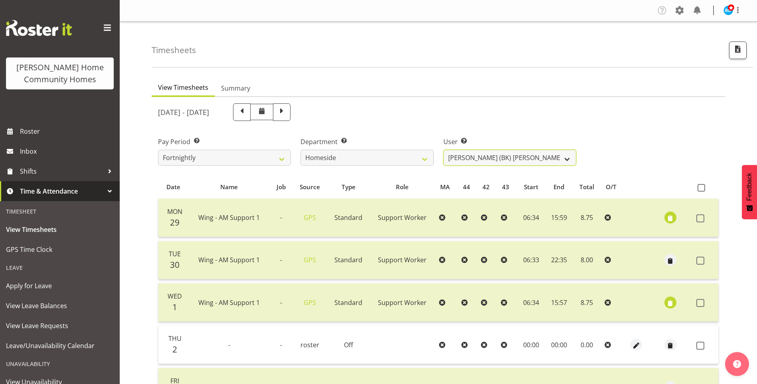
click at [475, 156] on select "Asiasiga Vili ❌ Billie-Rose Dunlop ❌ Brijesh (BK) Kachhadiya ❌ Cheenee Vargas ❌…" at bounding box center [509, 158] width 133 height 16
select select "8657"
click at [443, 150] on select "Asiasiga Vili ❌ Billie-Rose Dunlop ❌ Brijesh (BK) Kachhadiya ❌ Cheenee Vargas ❌…" at bounding box center [509, 158] width 133 height 16
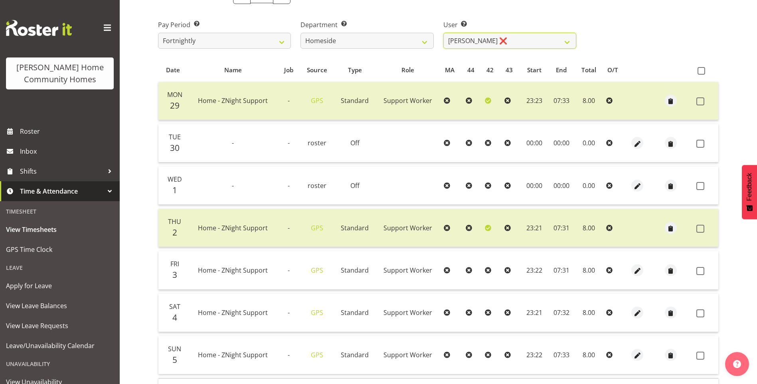
scroll to position [160, 0]
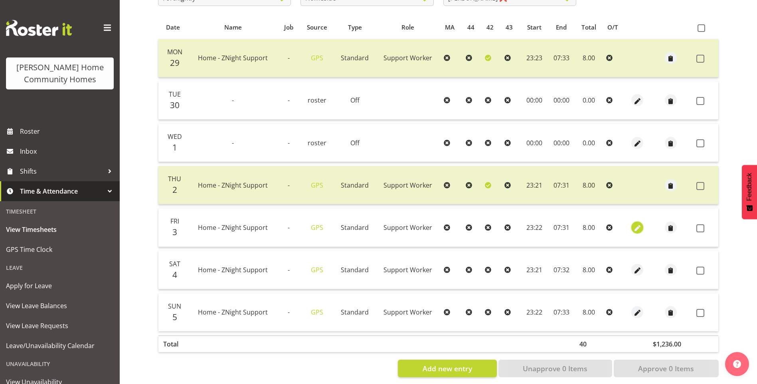
click at [637, 224] on span "button" at bounding box center [637, 228] width 9 height 9
select select "Standard"
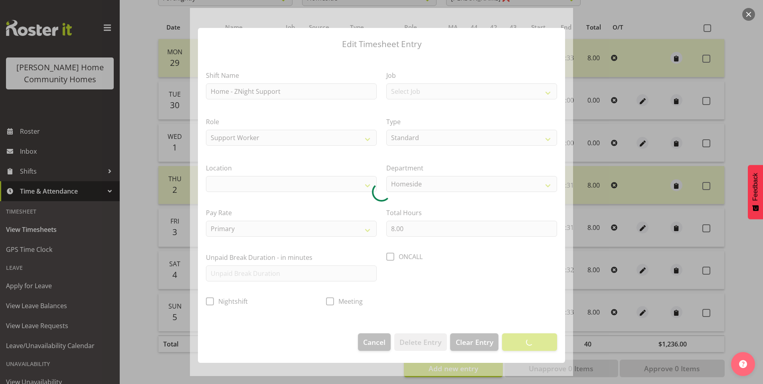
select select "1067"
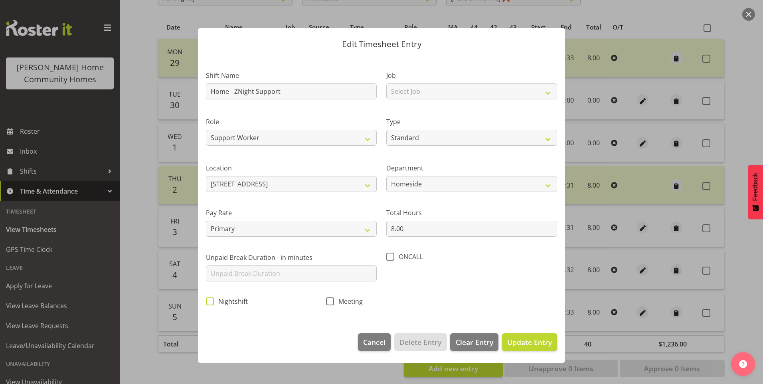
drag, startPoint x: 212, startPoint y: 300, endPoint x: 422, endPoint y: 338, distance: 213.7
click at [212, 300] on span at bounding box center [210, 301] width 8 height 8
click at [211, 300] on input "Nightshift" at bounding box center [208, 301] width 5 height 5
checkbox input "true"
drag, startPoint x: 545, startPoint y: 342, endPoint x: 560, endPoint y: 336, distance: 16.3
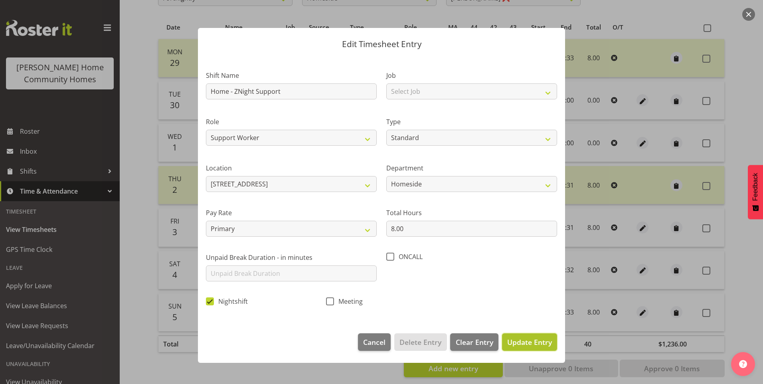
click at [545, 342] on span "Update Entry" at bounding box center [529, 342] width 45 height 10
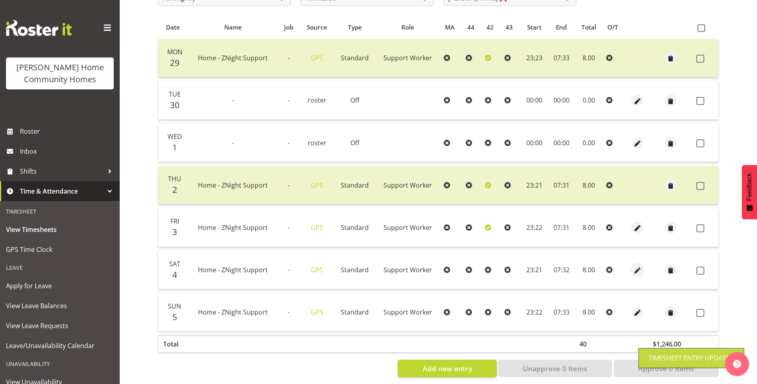
click at [637, 269] on span "button" at bounding box center [637, 270] width 9 height 9
select select "Standard"
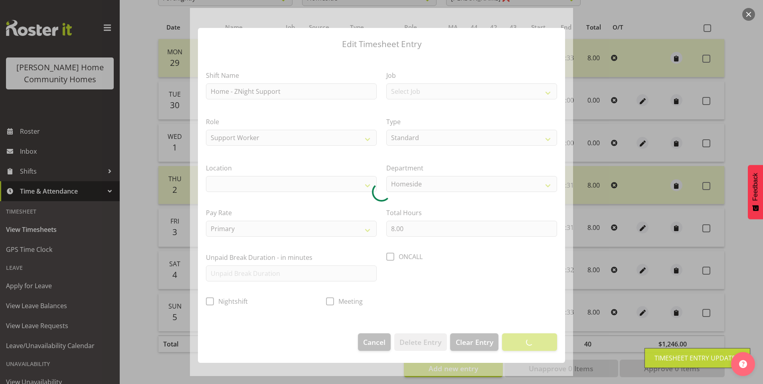
select select "1067"
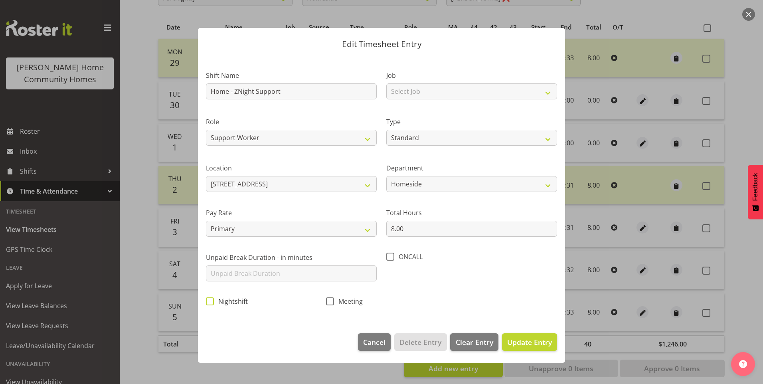
click at [209, 302] on span at bounding box center [210, 301] width 8 height 8
click at [209, 302] on input "Nightshift" at bounding box center [208, 301] width 5 height 5
checkbox input "true"
drag, startPoint x: 536, startPoint y: 340, endPoint x: 559, endPoint y: 336, distance: 23.9
click at [538, 339] on span "Update Entry" at bounding box center [529, 342] width 45 height 10
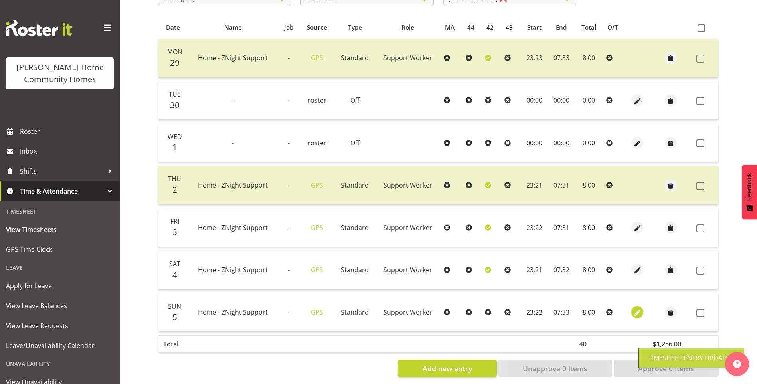
click at [637, 313] on span "button" at bounding box center [637, 313] width 9 height 9
select select "Standard"
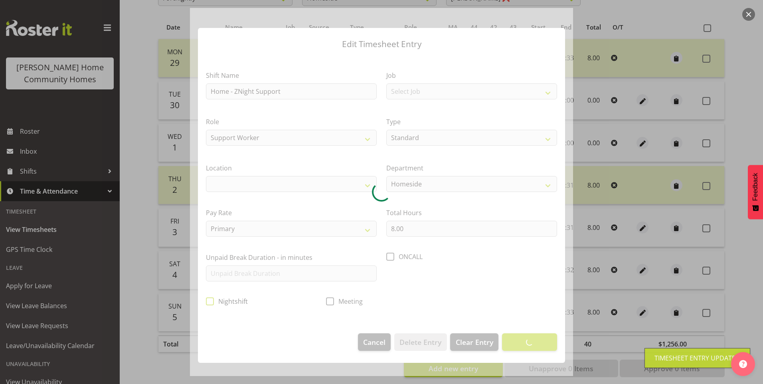
select select "1067"
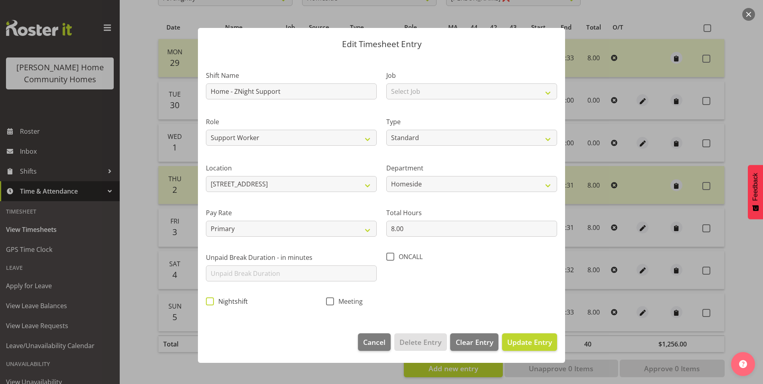
click at [207, 301] on span at bounding box center [210, 301] width 8 height 8
click at [207, 301] on input "Nightshift" at bounding box center [208, 301] width 5 height 5
checkbox input "true"
click at [527, 341] on span "Update Entry" at bounding box center [529, 342] width 45 height 10
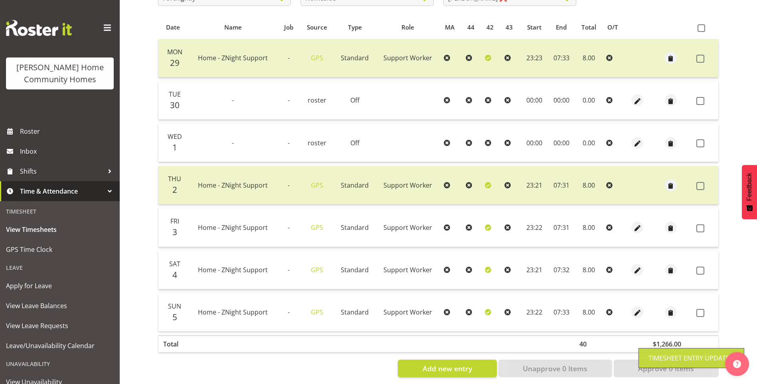
drag, startPoint x: 702, startPoint y: 230, endPoint x: 704, endPoint y: 258, distance: 27.6
click at [702, 230] on span at bounding box center [700, 228] width 8 height 8
checkbox input "true"
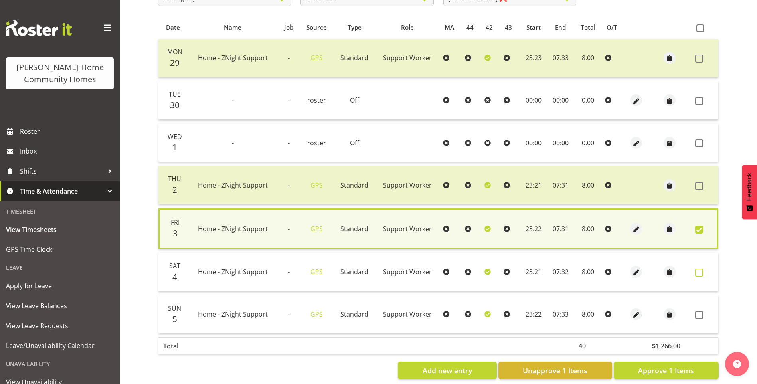
click at [698, 271] on span at bounding box center [699, 273] width 8 height 8
checkbox input "true"
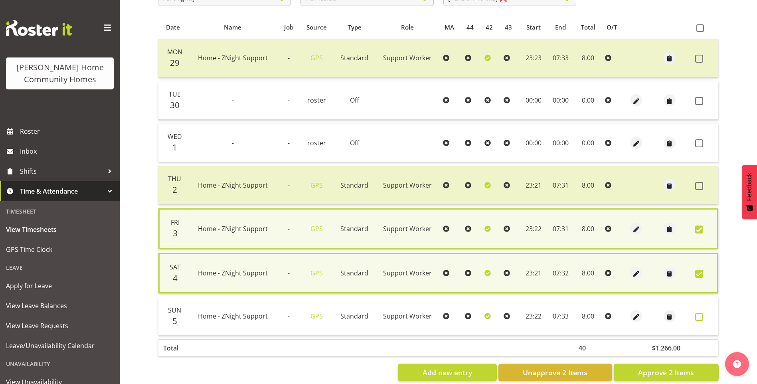
click at [698, 318] on span at bounding box center [699, 317] width 8 height 8
checkbox input "true"
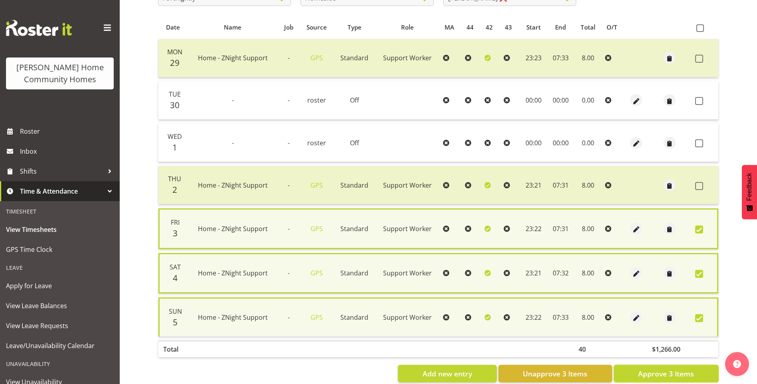
click at [688, 375] on span "Approve 3 Items" at bounding box center [666, 373] width 56 height 10
checkbox input "false"
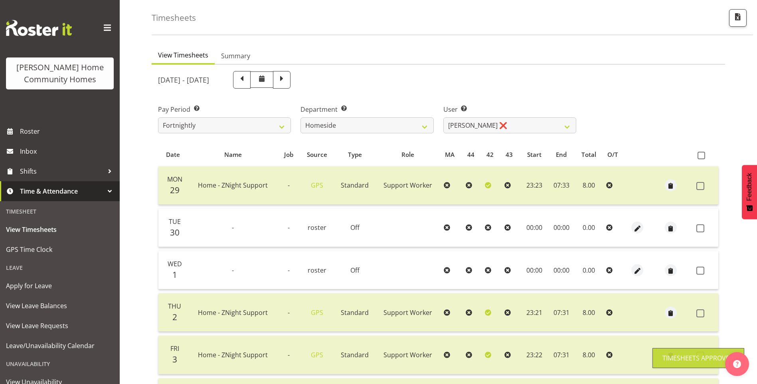
scroll to position [0, 0]
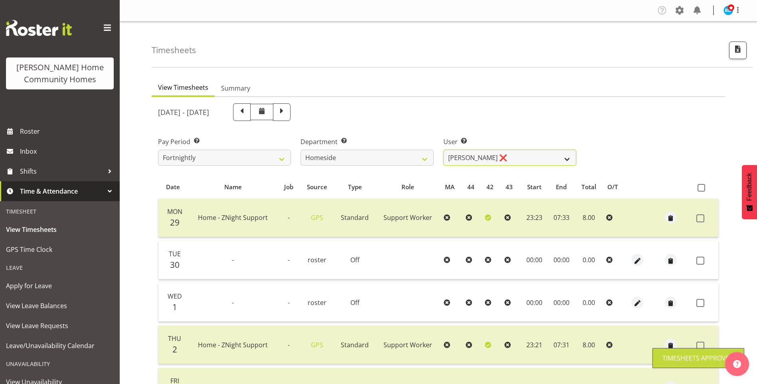
click at [464, 153] on select "Asiasiga Vili ❌ Billie-Rose Dunlop ❌ Brijesh (BK) Kachhadiya ❌ Cheenee Vargas ❌…" at bounding box center [509, 158] width 133 height 16
select select "8534"
click at [443, 150] on select "Asiasiga Vili ❌ Billie-Rose Dunlop ❌ Brijesh (BK) Kachhadiya ❌ Cheenee Vargas ❌…" at bounding box center [509, 158] width 133 height 16
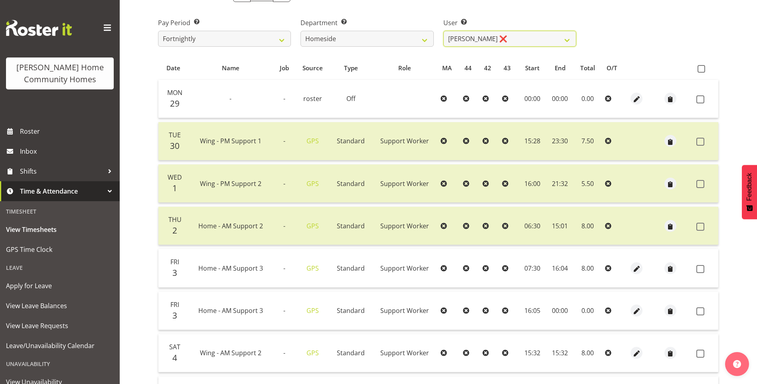
scroll to position [120, 0]
click at [697, 266] on span at bounding box center [700, 268] width 8 height 8
checkbox input "true"
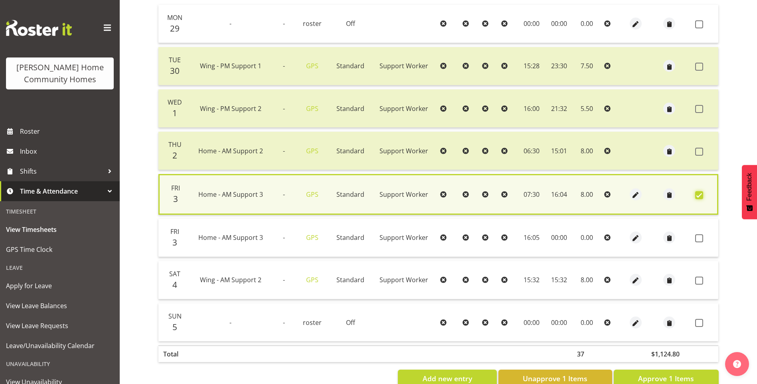
scroll to position [200, 0]
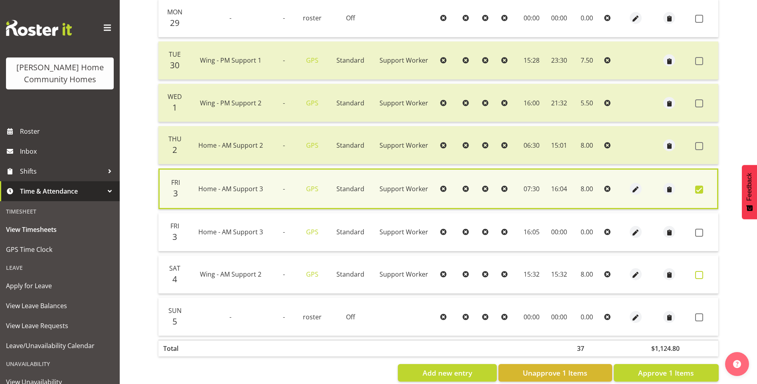
click at [702, 275] on span at bounding box center [699, 275] width 8 height 8
checkbox input "true"
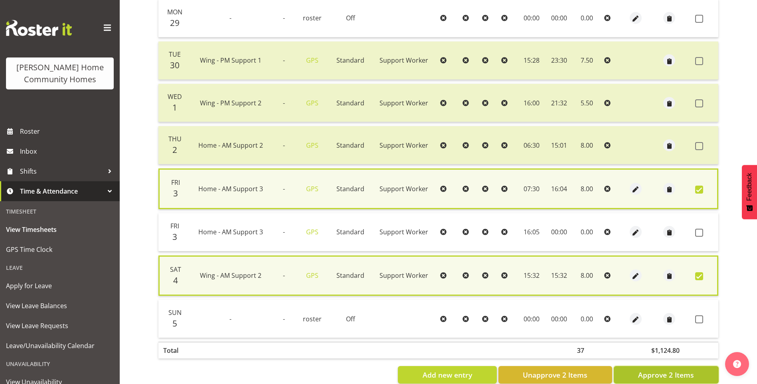
click at [692, 375] on span "Approve 2 Items" at bounding box center [666, 375] width 56 height 10
checkbox input "false"
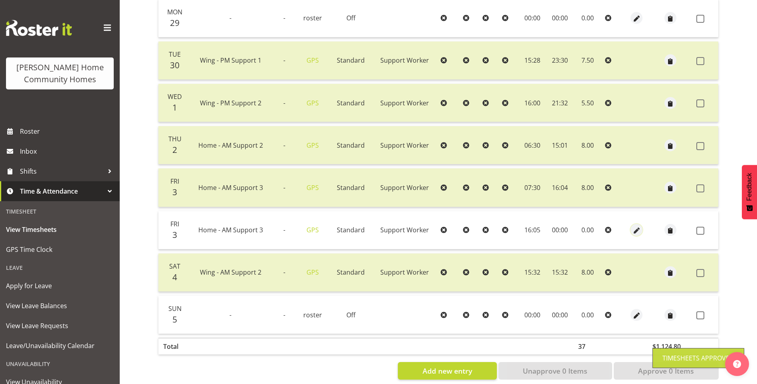
click at [636, 231] on span "button" at bounding box center [636, 230] width 9 height 9
select select "Standard"
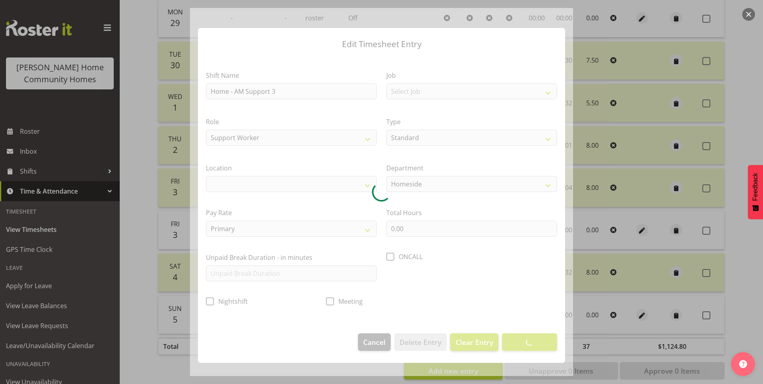
select select "1067"
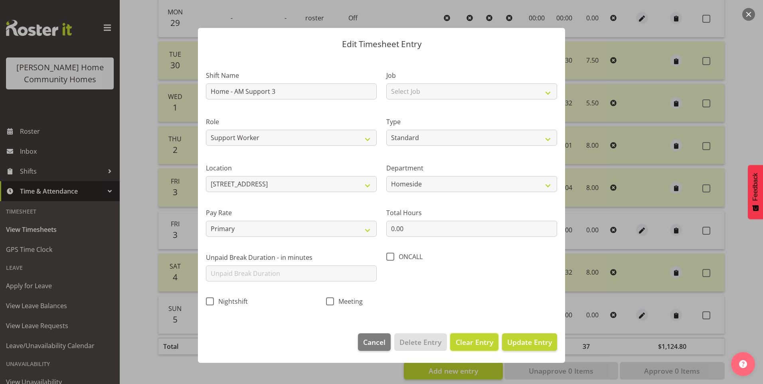
click at [487, 341] on span "Clear Entry" at bounding box center [475, 342] width 38 height 10
select select "Off"
type input "0"
select select
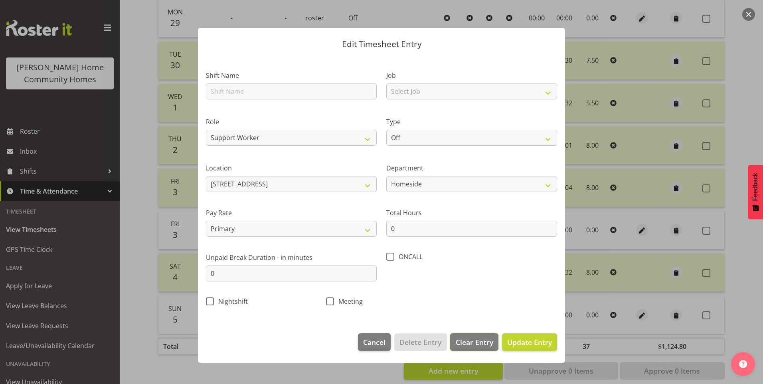
select select
click at [434, 343] on span "Delete Entry" at bounding box center [421, 342] width 42 height 10
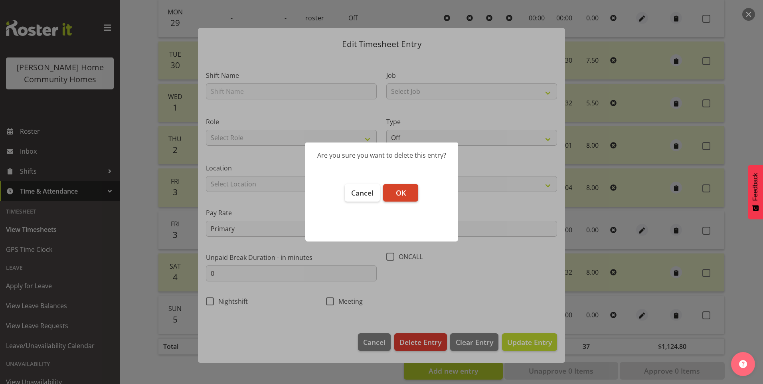
click at [404, 190] on span "OK" at bounding box center [401, 193] width 10 height 10
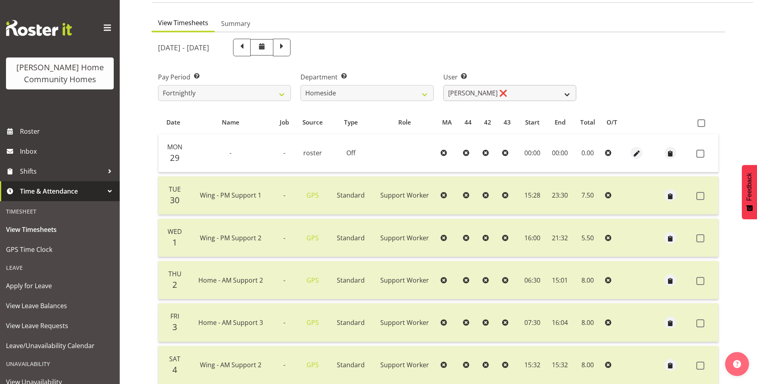
scroll to position [51, 0]
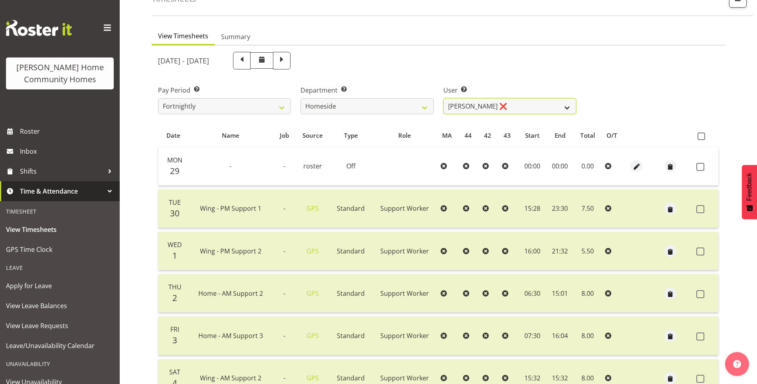
click at [496, 106] on select "Asiasiga Vili ❌ Billie-Rose Dunlop ❌ Brijesh (BK) Kachhadiya ❌ Cheenee Vargas ❌…" at bounding box center [509, 106] width 133 height 16
select select "10096"
click at [443, 98] on select "Asiasiga Vili ❌ Billie-Rose Dunlop ❌ Brijesh (BK) Kachhadiya ❌ Cheenee Vargas ❌…" at bounding box center [509, 106] width 133 height 16
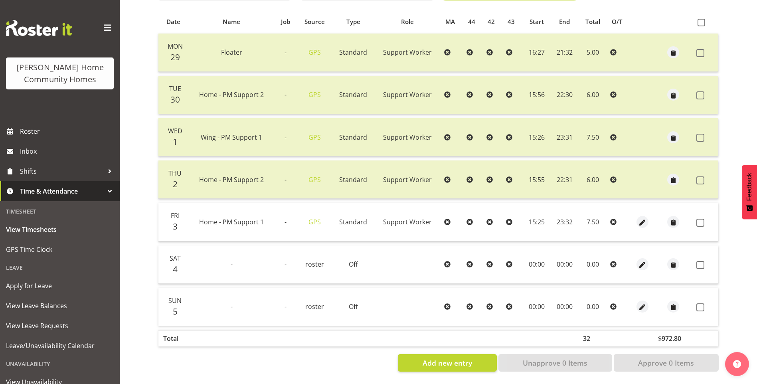
scroll to position [171, 0]
click at [700, 219] on span at bounding box center [700, 223] width 8 height 8
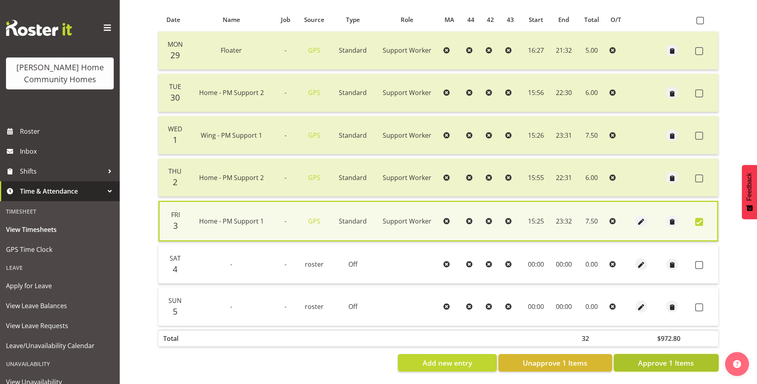
click at [697, 360] on button "Approve 1 Items" at bounding box center [666, 363] width 105 height 18
checkbox input "false"
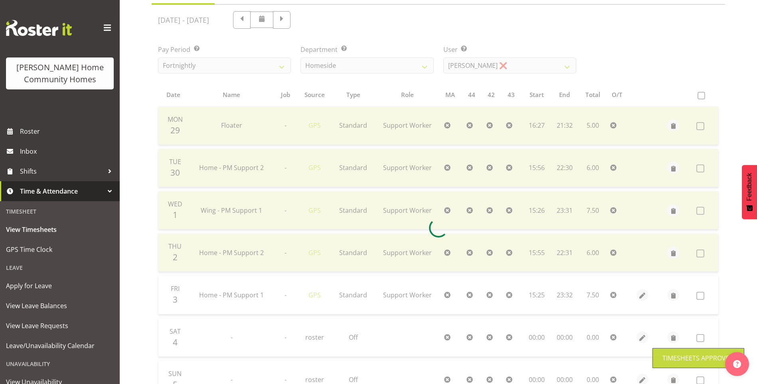
scroll to position [91, 0]
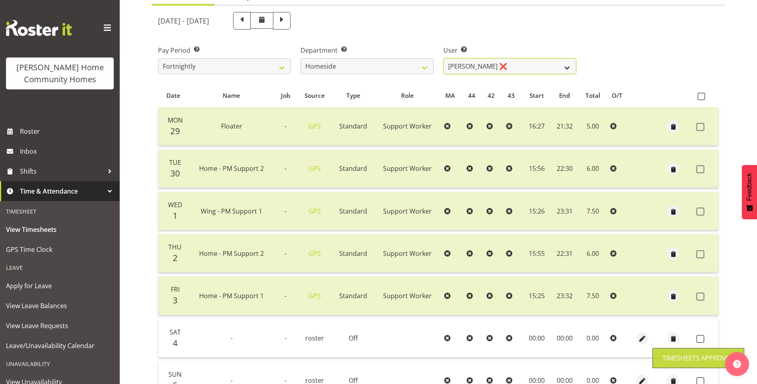
click at [474, 69] on select "Asiasiga Vili ❌ Billie-Rose Dunlop ❌ Brijesh (BK) Kachhadiya ❌ Cheenee Vargas ❌…" at bounding box center [509, 66] width 133 height 16
select select "10095"
click at [443, 58] on select "Asiasiga Vili ❌ Billie-Rose Dunlop ❌ Brijesh (BK) Kachhadiya ❌ Cheenee Vargas ❌…" at bounding box center [509, 66] width 133 height 16
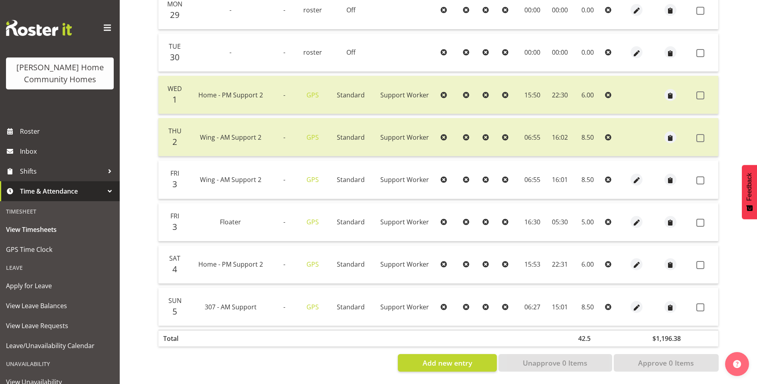
scroll to position [211, 0]
click at [703, 177] on span at bounding box center [700, 180] width 8 height 8
checkbox input "true"
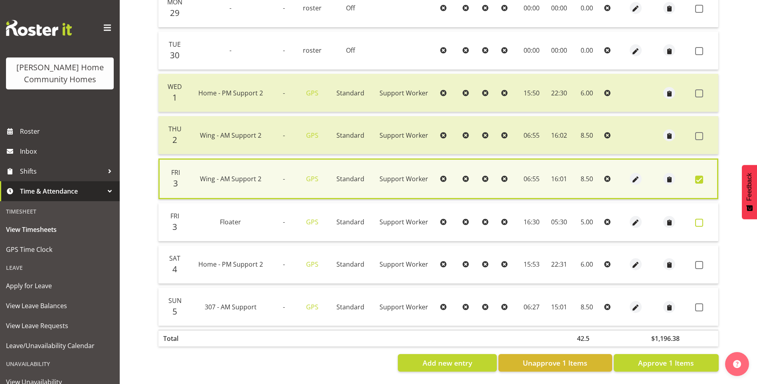
click at [701, 222] on span at bounding box center [699, 223] width 8 height 8
checkbox input "true"
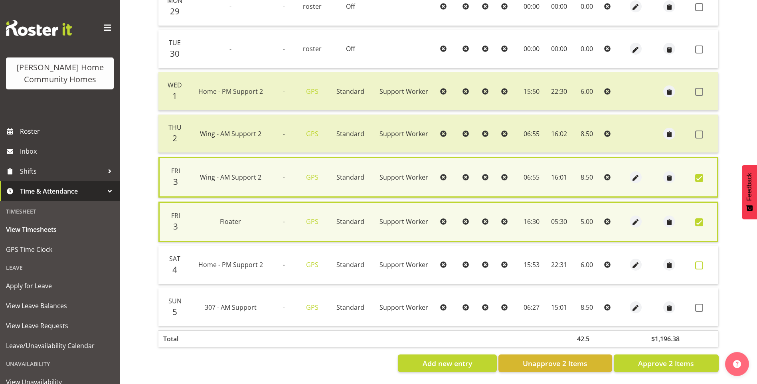
click at [700, 266] on span at bounding box center [699, 265] width 8 height 8
checkbox input "true"
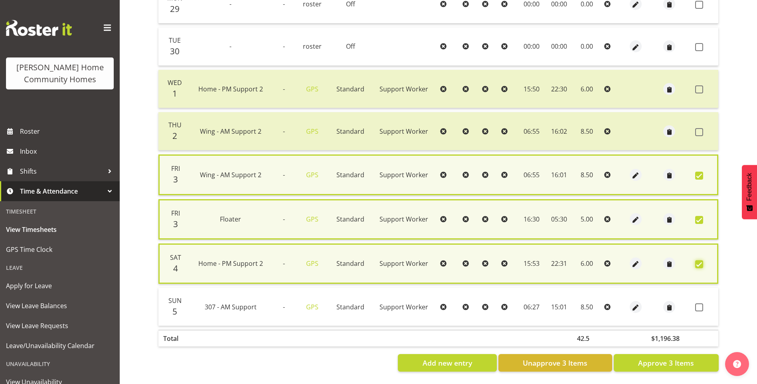
scroll to position [220, 0]
click at [700, 305] on span at bounding box center [699, 307] width 8 height 8
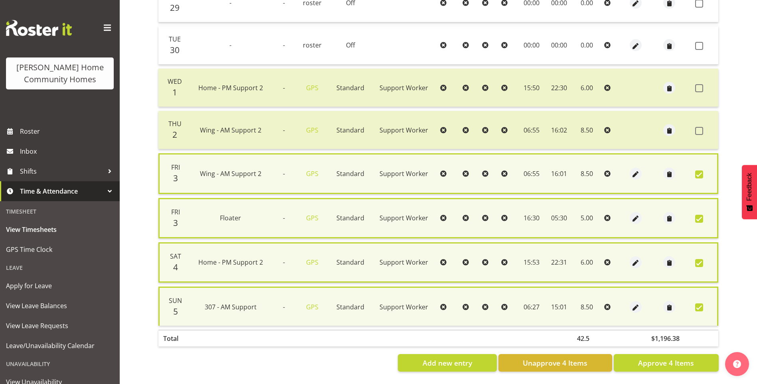
click at [700, 304] on span at bounding box center [699, 307] width 8 height 8
checkbox input "false"
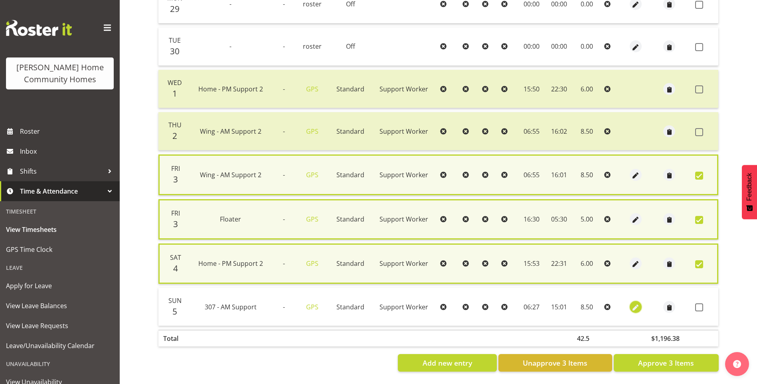
click at [634, 303] on span "button" at bounding box center [635, 307] width 9 height 9
select select "Standard"
select select "748"
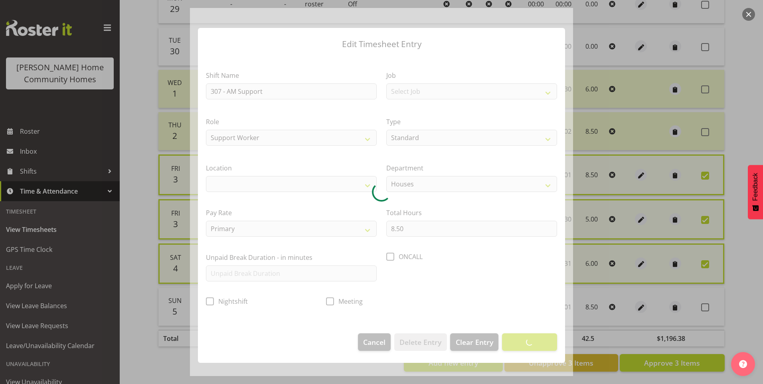
select select "1076"
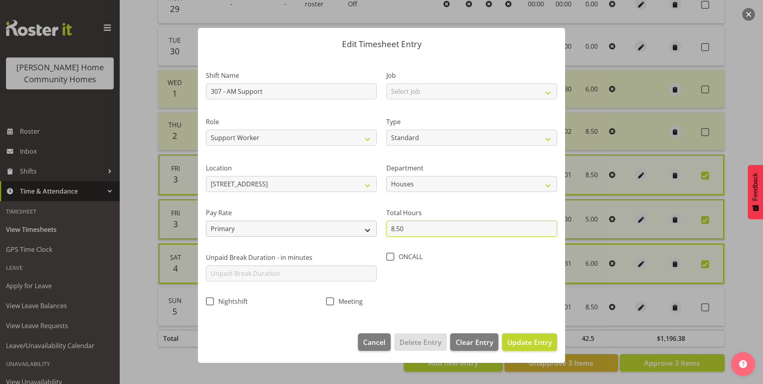
click at [377, 228] on div "Shift Name 307 - AM Support Job Select Job Floater Role Support Worker Cleaner …" at bounding box center [381, 185] width 361 height 253
type input "8.00"
click at [531, 340] on span "Update Entry" at bounding box center [529, 342] width 45 height 10
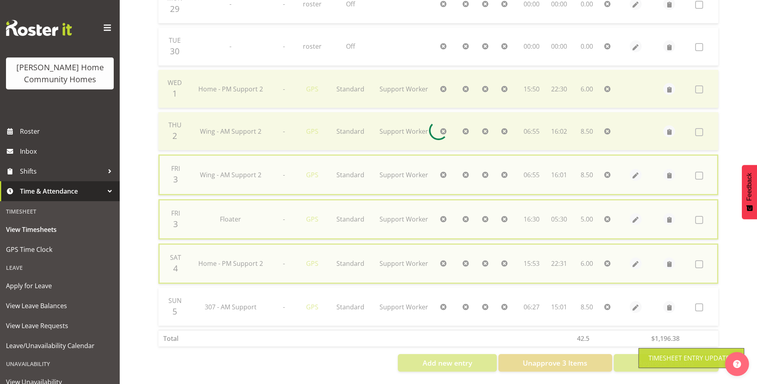
checkbox input "false"
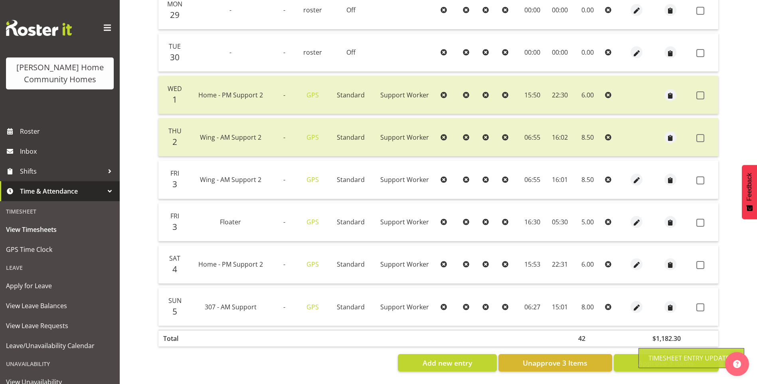
scroll to position [214, 0]
click at [700, 303] on span at bounding box center [700, 307] width 8 height 8
checkbox input "true"
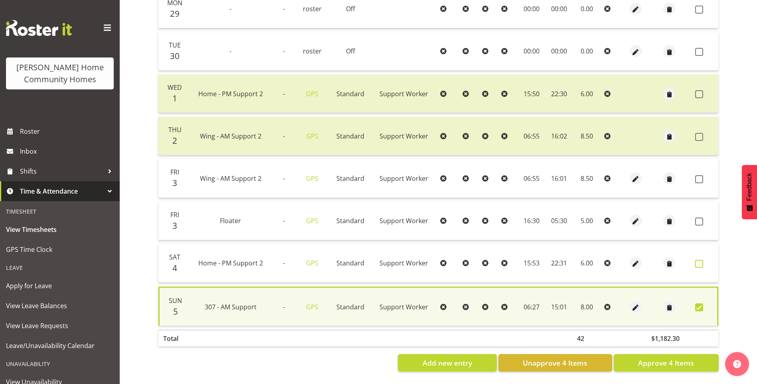
click at [706, 260] on label at bounding box center [701, 264] width 12 height 8
checkbox input "true"
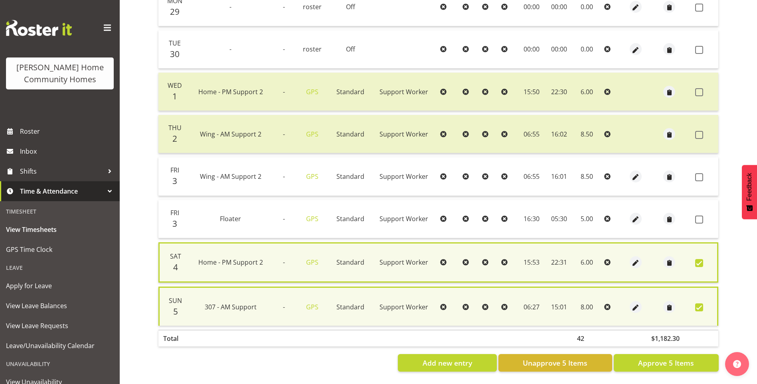
drag, startPoint x: 701, startPoint y: 218, endPoint x: 700, endPoint y: 207, distance: 11.2
click at [701, 218] on span at bounding box center [699, 220] width 8 height 8
checkbox input "true"
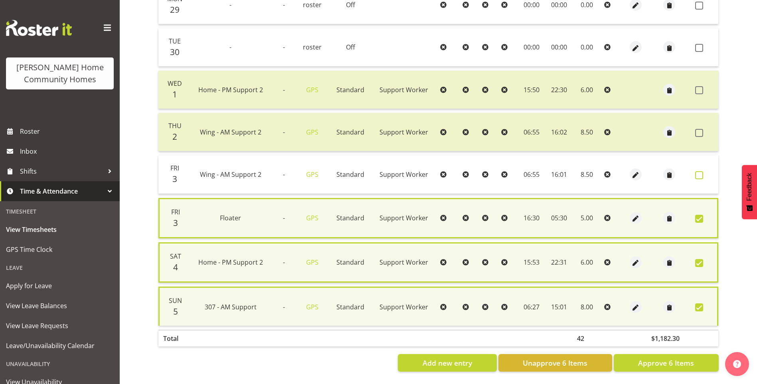
click at [700, 176] on span at bounding box center [699, 175] width 8 height 8
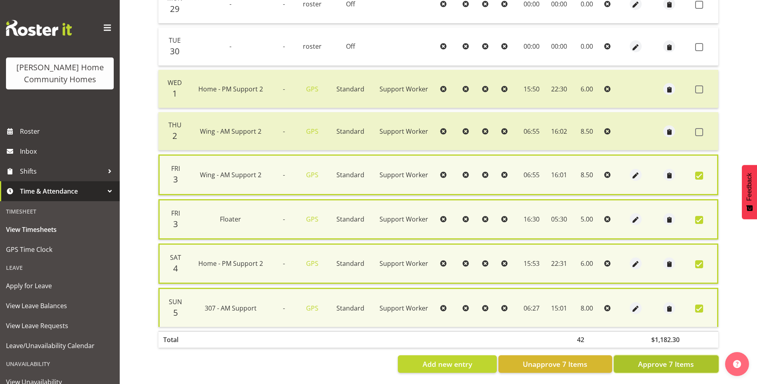
click at [677, 359] on span "Approve 7 Items" at bounding box center [666, 364] width 56 height 10
checkbox input "false"
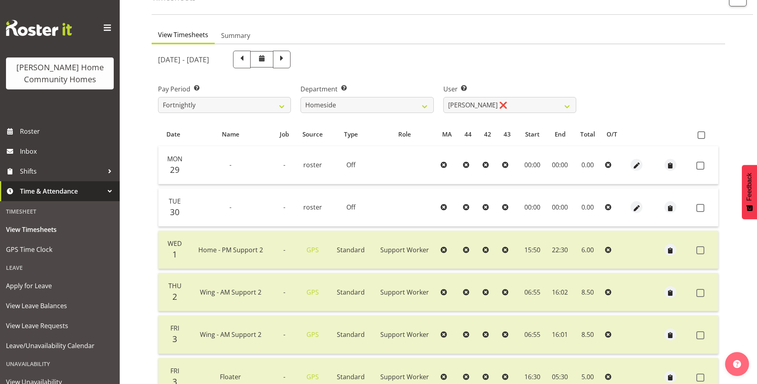
scroll to position [14, 0]
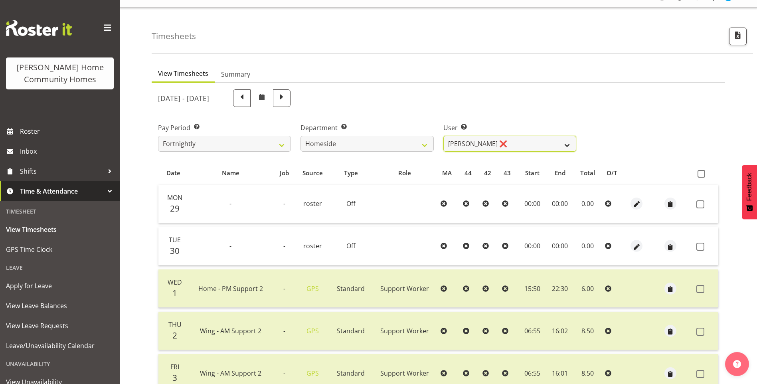
click at [468, 146] on select "Asiasiga Vili ❌ Billie-Rose Dunlop ❌ Brijesh (BK) Kachhadiya ❌ Cheenee Vargas ❌…" at bounding box center [509, 144] width 133 height 16
click at [443, 136] on select "Asiasiga Vili ❌ Billie-Rose Dunlop ❌ Brijesh (BK) Kachhadiya ❌ Cheenee Vargas ❌…" at bounding box center [509, 144] width 133 height 16
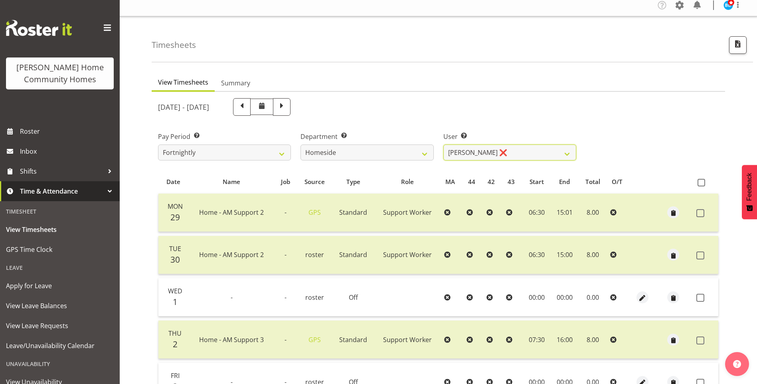
scroll to position [0, 0]
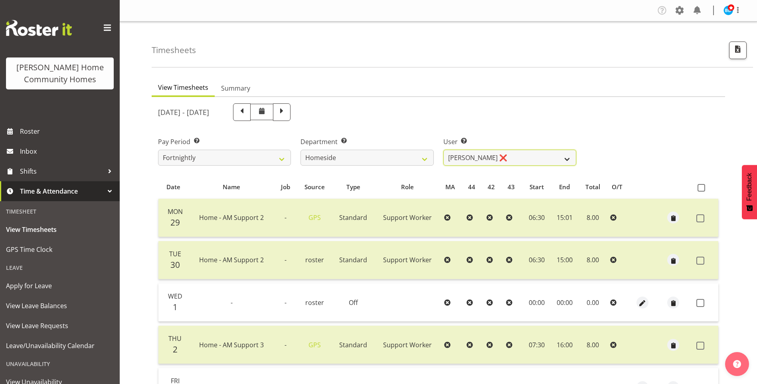
click at [480, 160] on select "Asiasiga Vili ❌ Billie-Rose Dunlop ❌ Brijesh (BK) Kachhadiya ❌ Cheenee Vargas ❌…" at bounding box center [509, 158] width 133 height 16
select select "10523"
click at [443, 150] on select "Asiasiga Vili ❌ Billie-Rose Dunlop ❌ Brijesh (BK) Kachhadiya ❌ Cheenee Vargas ❌…" at bounding box center [509, 158] width 133 height 16
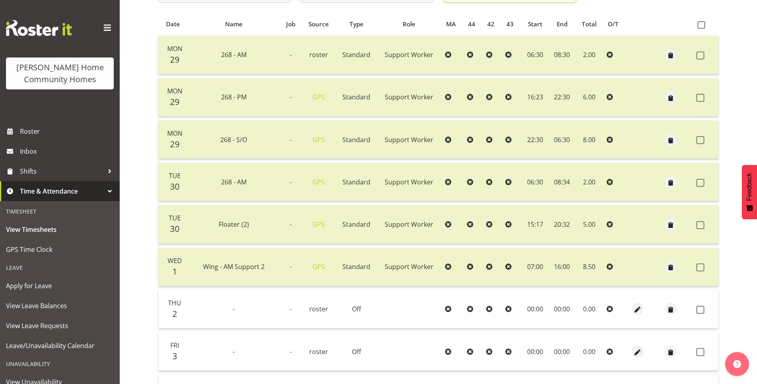
scroll to position [200, 0]
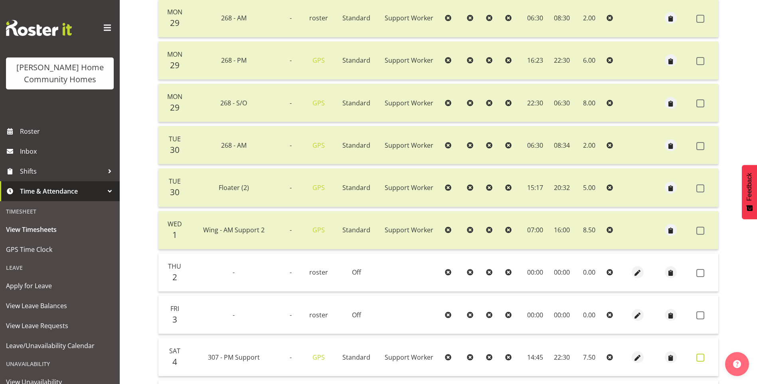
click at [701, 356] on span at bounding box center [700, 358] width 8 height 8
checkbox input "true"
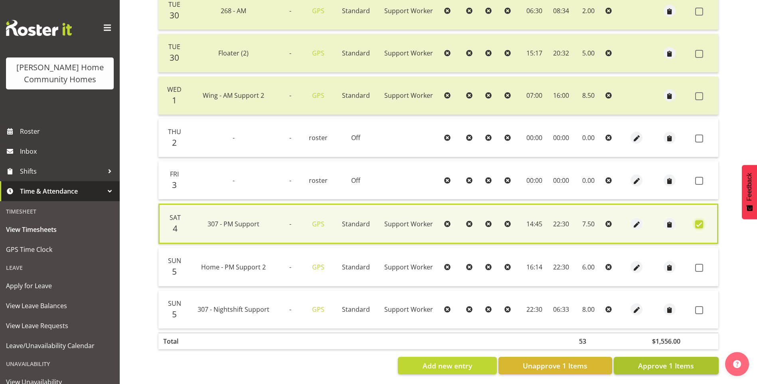
scroll to position [343, 0]
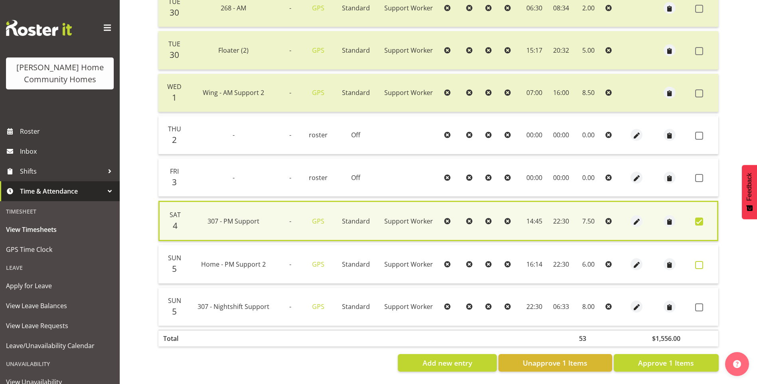
click at [700, 261] on span at bounding box center [699, 265] width 8 height 8
checkbox input "true"
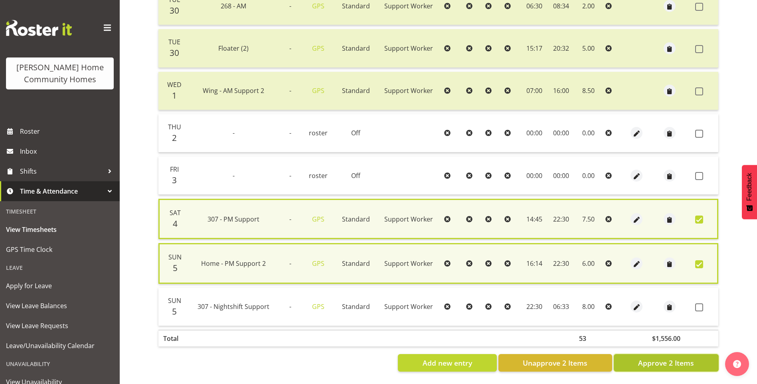
click at [674, 359] on span "Approve 2 Items" at bounding box center [666, 363] width 56 height 10
checkbox input "false"
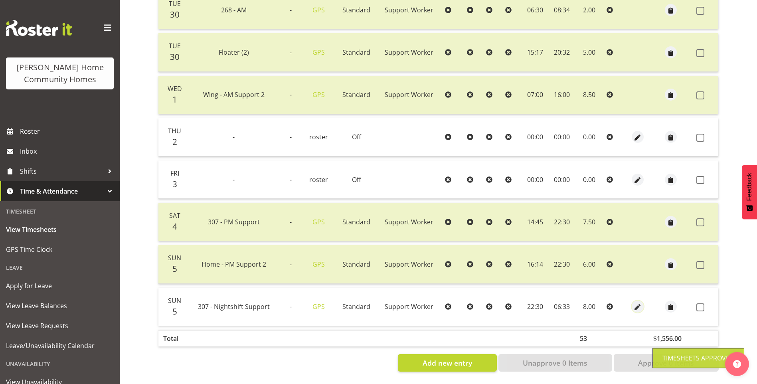
click at [637, 303] on span "button" at bounding box center [637, 307] width 9 height 9
select select "Standard"
select select "748"
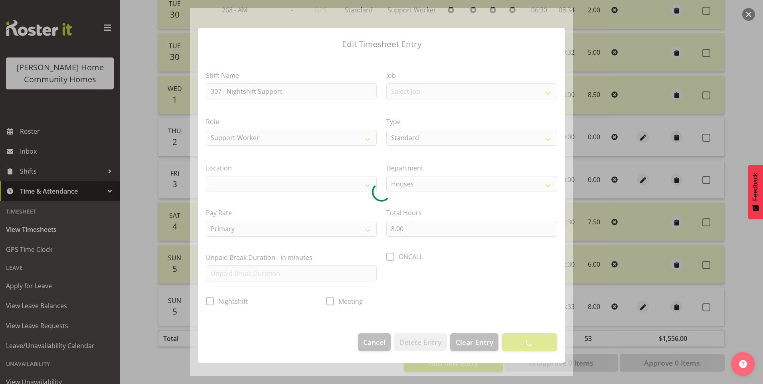
select select "1076"
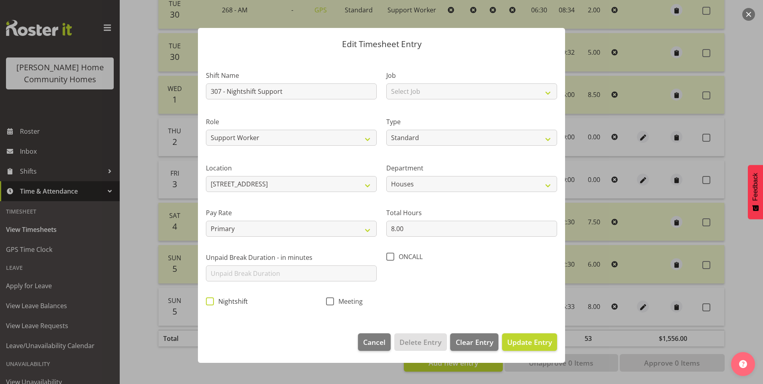
click at [208, 299] on span at bounding box center [210, 301] width 8 height 8
click at [208, 299] on input "Nightshift" at bounding box center [208, 301] width 5 height 5
checkbox input "true"
click at [542, 341] on span "Update Entry" at bounding box center [529, 342] width 45 height 10
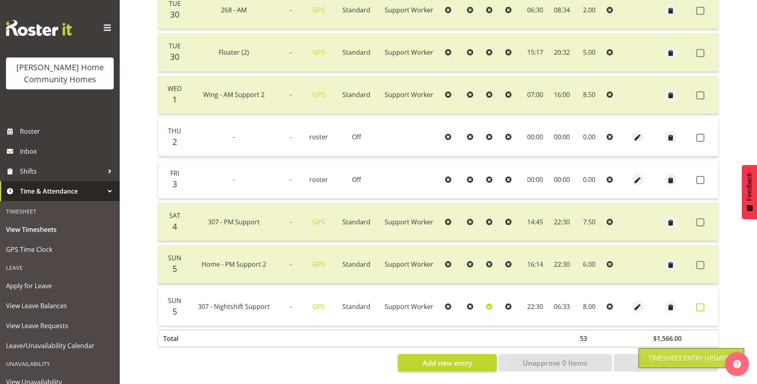
click at [702, 303] on span at bounding box center [700, 307] width 8 height 8
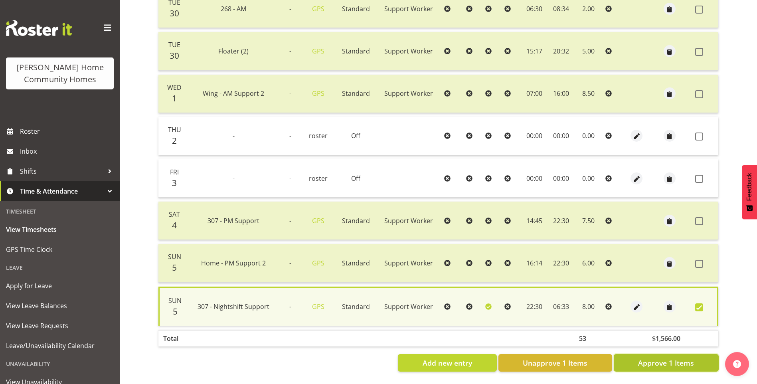
click at [675, 358] on span "Approve 1 Items" at bounding box center [666, 363] width 56 height 10
checkbox input "false"
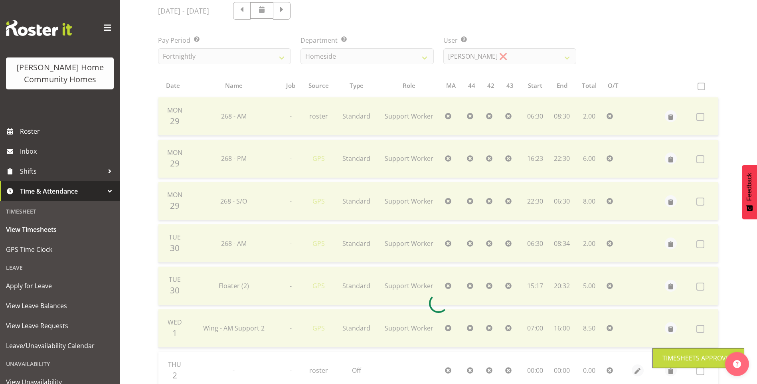
scroll to position [22, 0]
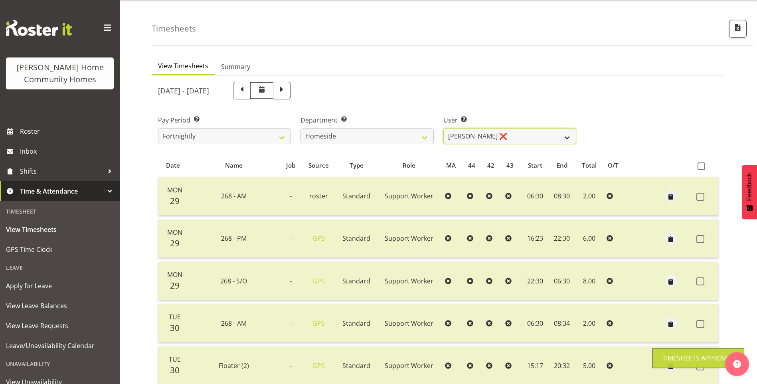
click at [474, 134] on select "Asiasiga Vili ❌ Billie-Rose Dunlop ❌ Brijesh (BK) Kachhadiya ❌ Cheenee Vargas ❌…" at bounding box center [509, 136] width 133 height 16
select select "10404"
click at [443, 128] on select "Asiasiga Vili ❌ Billie-Rose Dunlop ❌ Brijesh (BK) Kachhadiya ❌ Cheenee Vargas ❌…" at bounding box center [509, 136] width 133 height 16
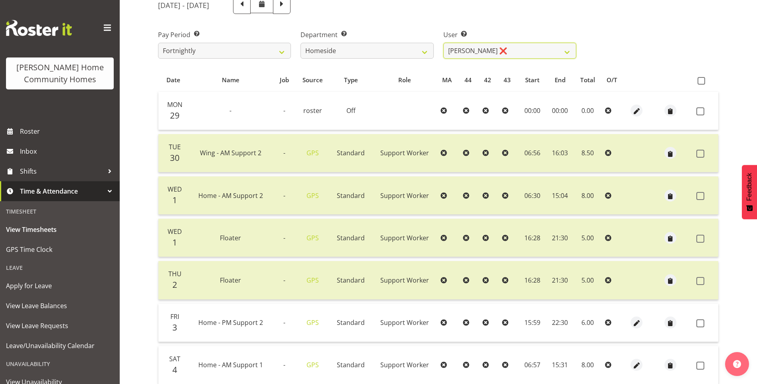
scroll to position [181, 0]
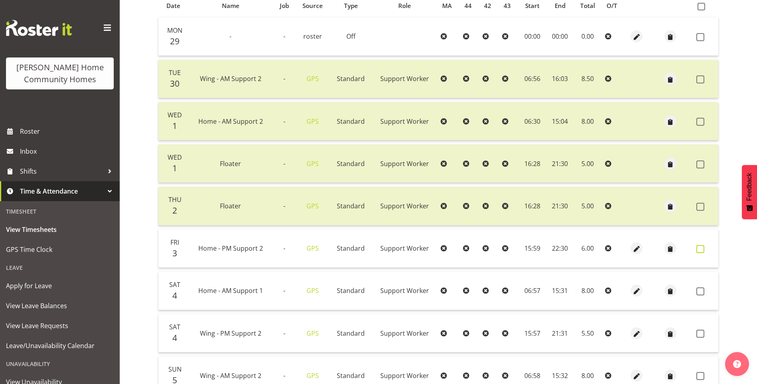
click at [700, 247] on span at bounding box center [700, 249] width 8 height 8
checkbox input "true"
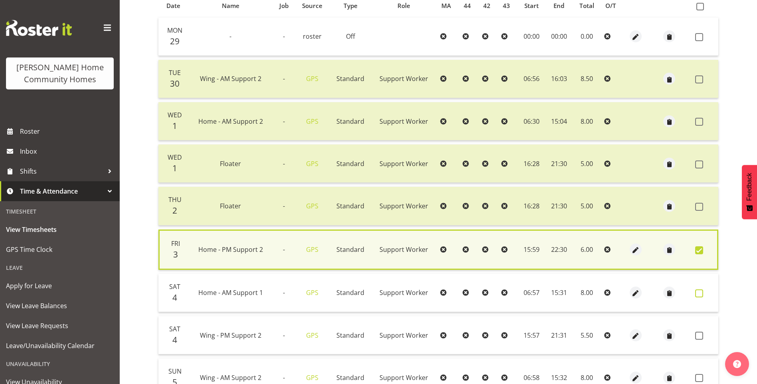
click at [702, 293] on span at bounding box center [699, 293] width 8 height 8
checkbox input "true"
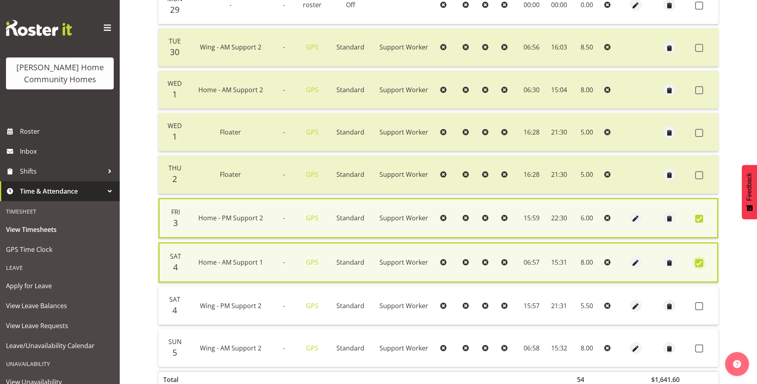
scroll to position [260, 0]
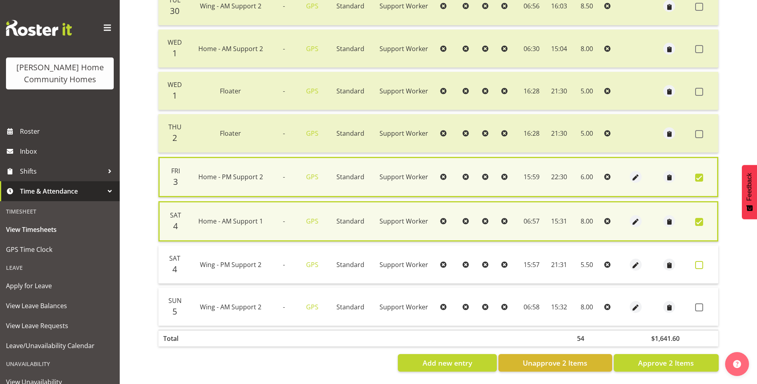
click at [702, 261] on span at bounding box center [699, 265] width 8 height 8
checkbox input "true"
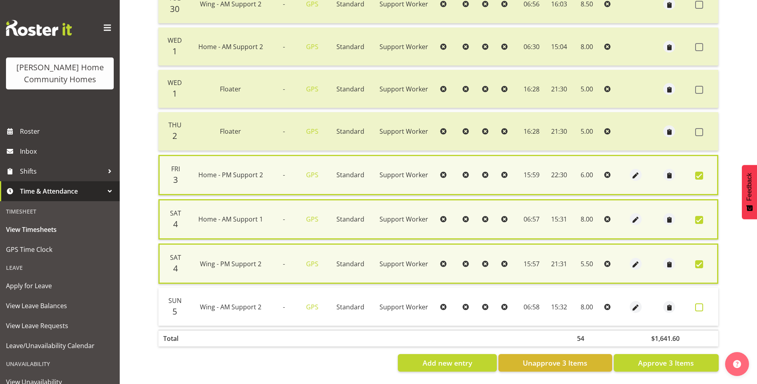
click at [701, 303] on span at bounding box center [699, 307] width 8 height 8
checkbox input "true"
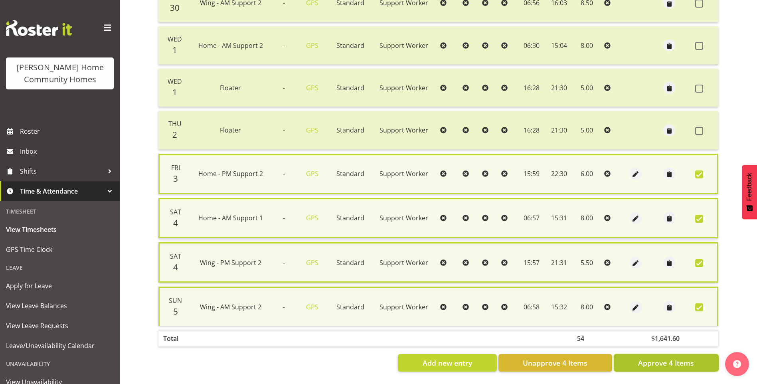
click at [680, 362] on span "Approve 4 Items" at bounding box center [666, 363] width 56 height 10
checkbox input "false"
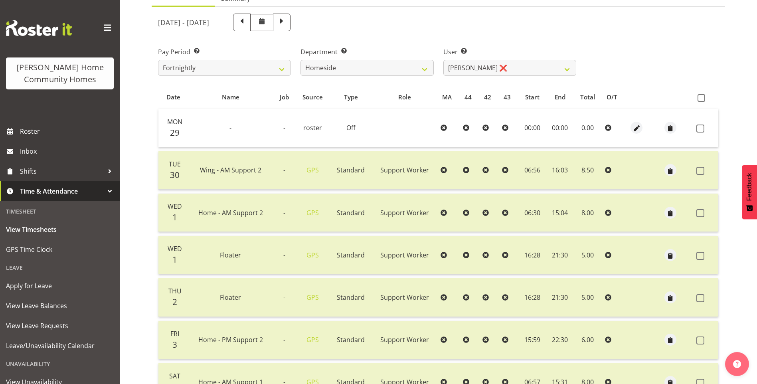
scroll to position [16, 0]
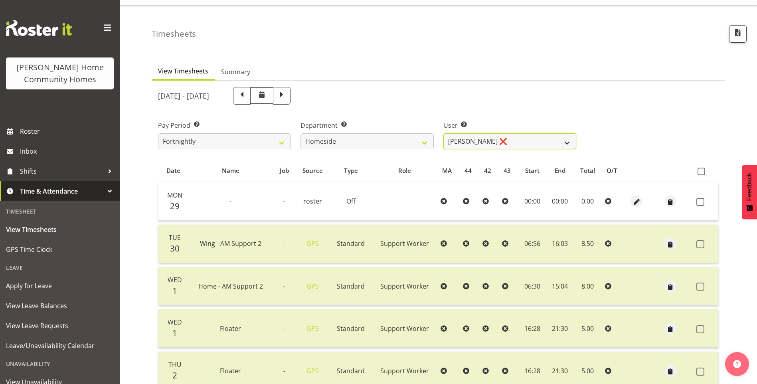
click at [499, 140] on select "Asiasiga Vili ❌ Billie-Rose Dunlop ❌ Brijesh (BK) Kachhadiya ❌ Cheenee Vargas ❌…" at bounding box center [509, 141] width 133 height 16
select select "11631"
click at [443, 133] on select "Asiasiga Vili ❌ Billie-Rose Dunlop ❌ Brijesh (BK) Kachhadiya ❌ Cheenee Vargas ❌…" at bounding box center [509, 141] width 133 height 16
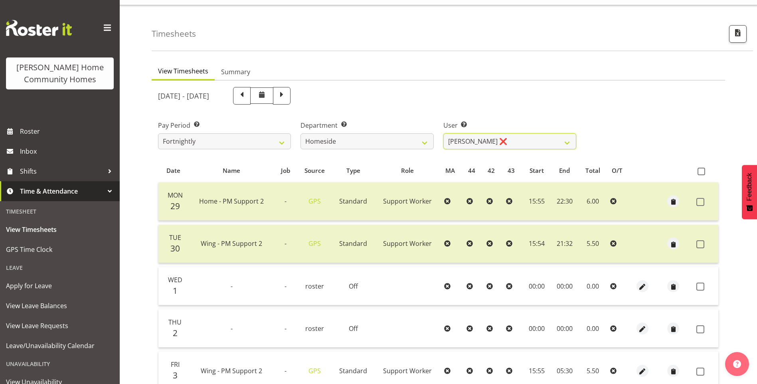
scroll to position [96, 0]
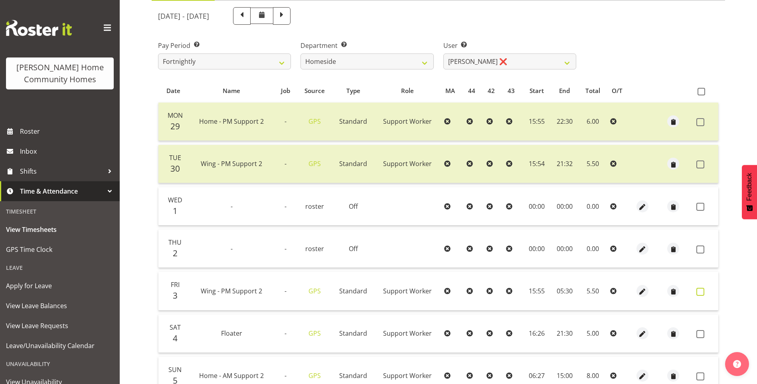
click at [702, 291] on span at bounding box center [700, 292] width 8 height 8
checkbox input "true"
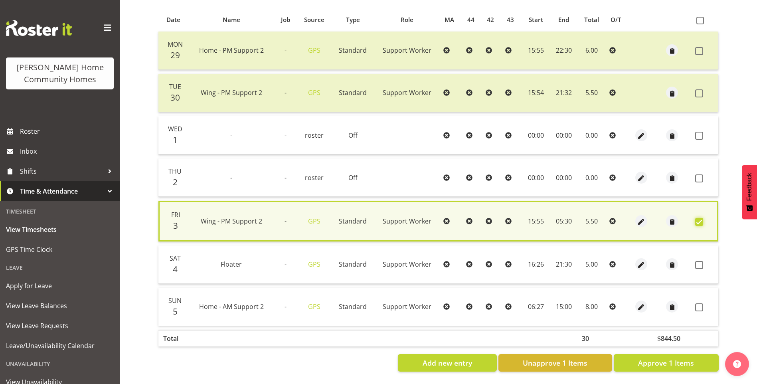
scroll to position [173, 0]
click at [702, 261] on span at bounding box center [699, 265] width 8 height 8
checkbox input "true"
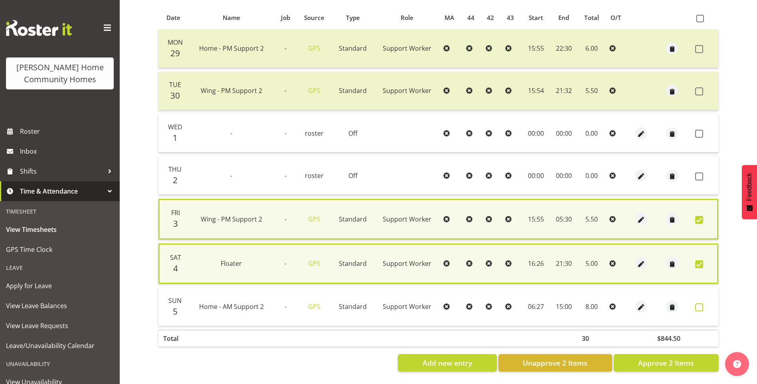
click at [697, 304] on span at bounding box center [699, 307] width 8 height 8
checkbox input "true"
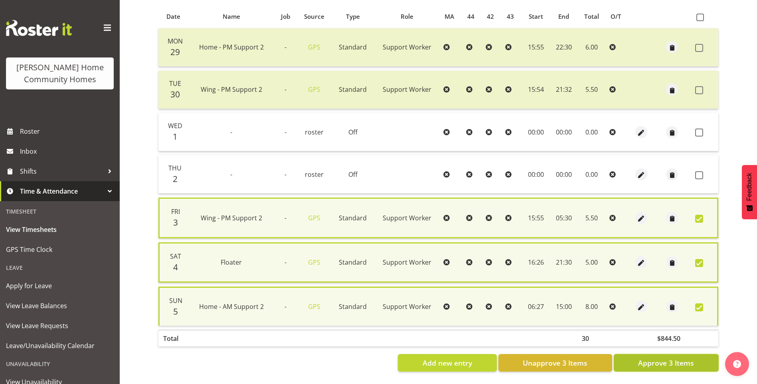
click at [684, 360] on span "Approve 3 Items" at bounding box center [666, 363] width 56 height 10
checkbox input "false"
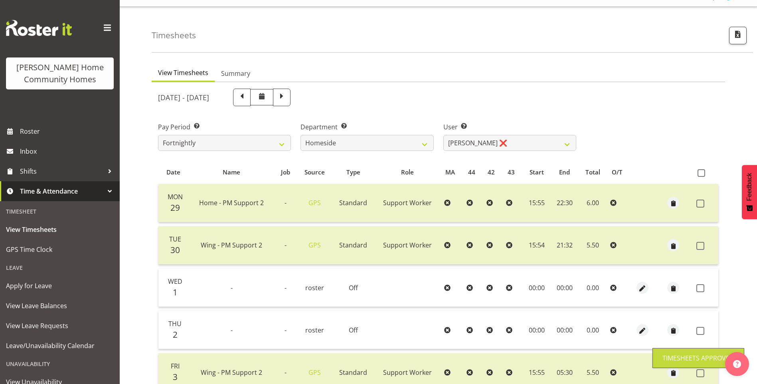
scroll to position [12, 0]
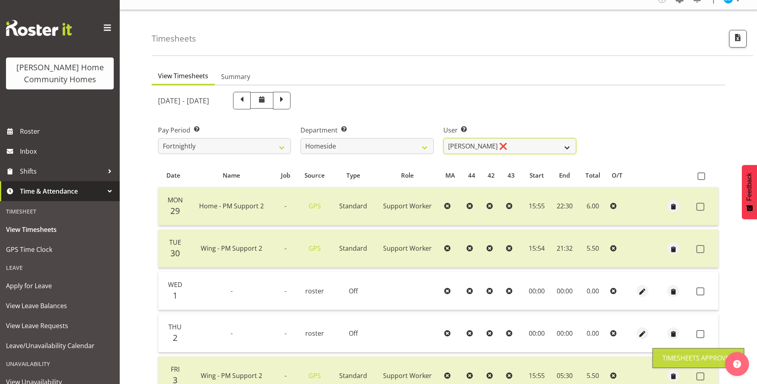
click at [492, 149] on select "Asiasiga Vili ❌ Billie-Rose Dunlop ❌ Brijesh (BK) Kachhadiya ❌ Cheenee Vargas ❌…" at bounding box center [509, 146] width 133 height 16
select select "10443"
click at [443, 138] on select "Asiasiga Vili ❌ Billie-Rose Dunlop ❌ Brijesh (BK) Kachhadiya ❌ Cheenee Vargas ❌…" at bounding box center [509, 146] width 133 height 16
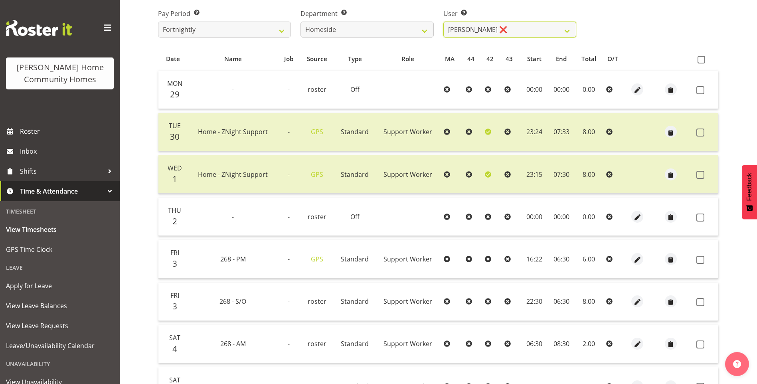
scroll to position [131, 0]
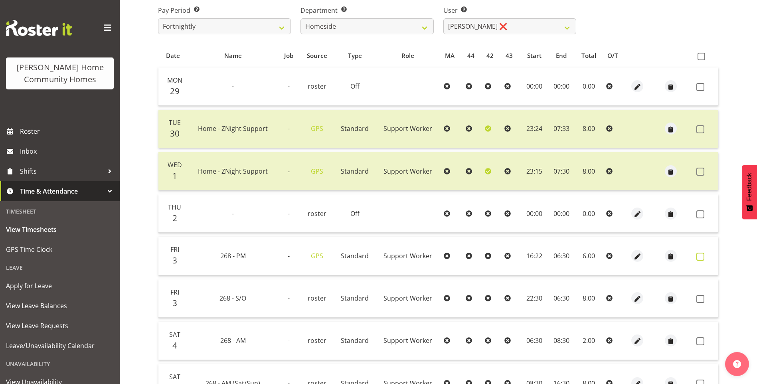
click at [700, 256] on span at bounding box center [700, 257] width 8 height 8
checkbox input "true"
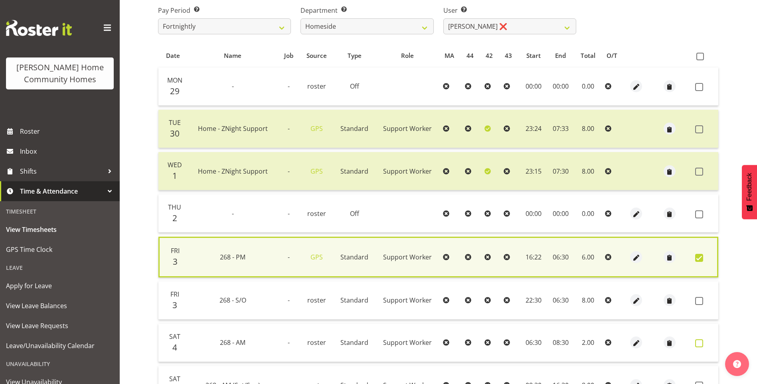
click at [700, 342] on span at bounding box center [699, 343] width 8 height 8
checkbox input "true"
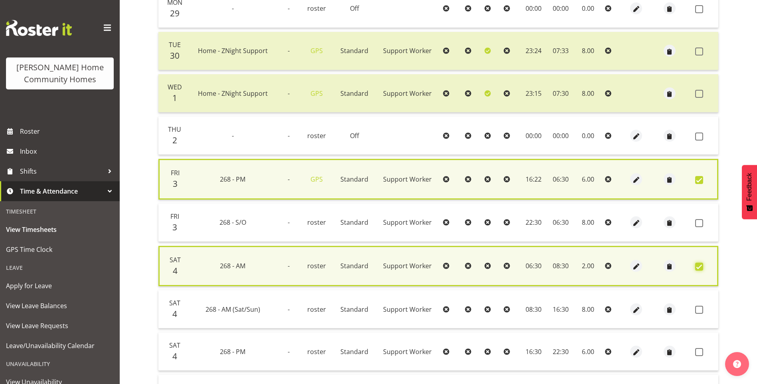
scroll to position [211, 0]
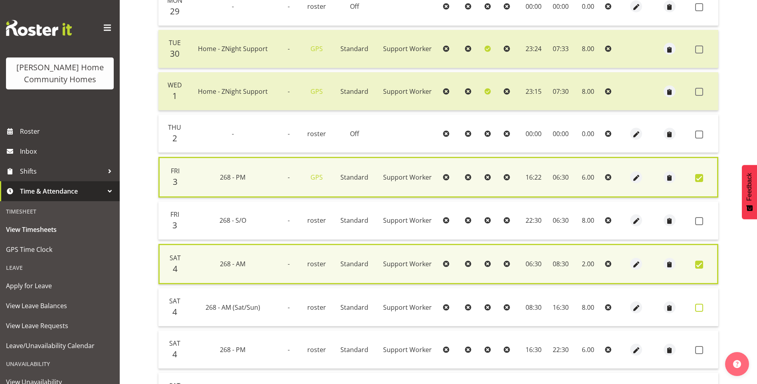
click at [696, 311] on span at bounding box center [699, 308] width 8 height 8
checkbox input "true"
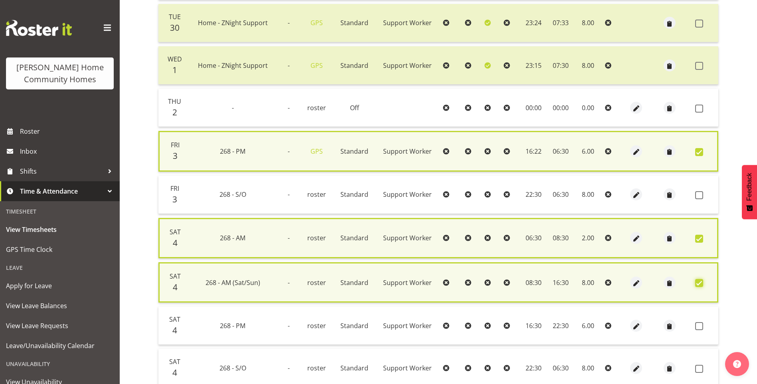
scroll to position [251, 0]
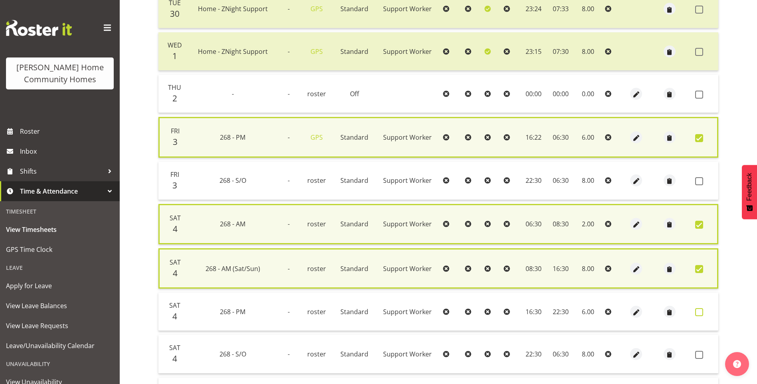
click at [703, 315] on label at bounding box center [701, 312] width 12 height 8
checkbox input "true"
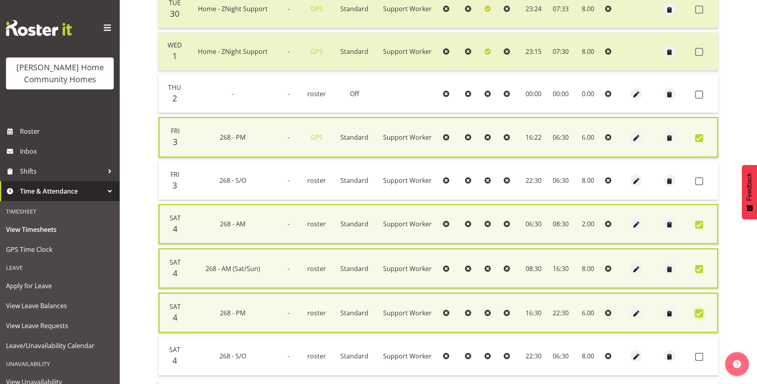
scroll to position [331, 0]
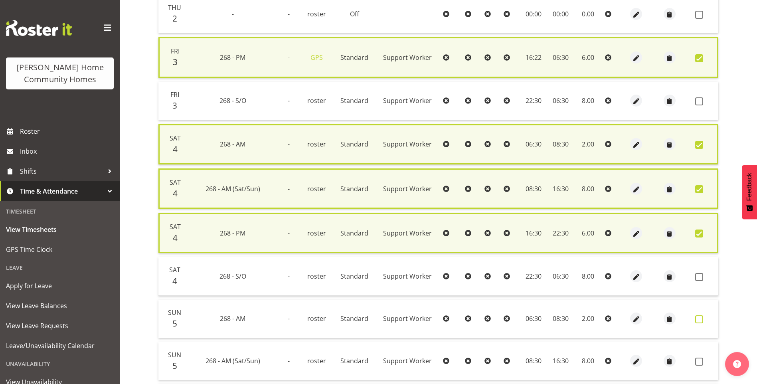
click at [700, 319] on span at bounding box center [699, 319] width 8 height 8
checkbox input "true"
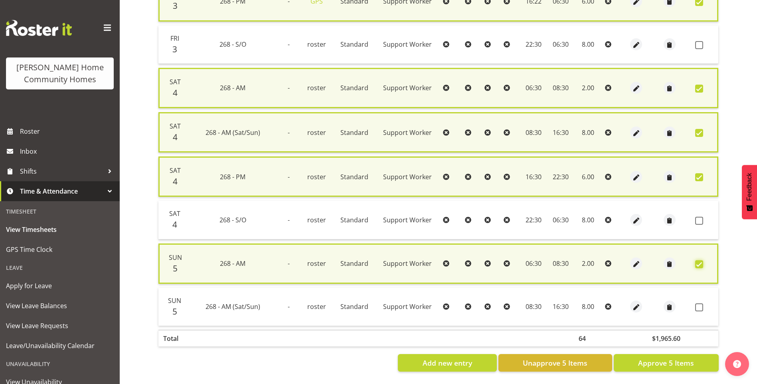
scroll to position [393, 0]
click at [698, 304] on span at bounding box center [699, 307] width 8 height 8
checkbox input "true"
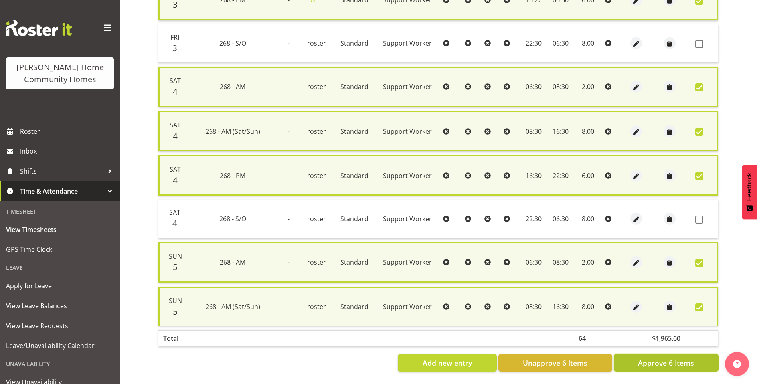
drag, startPoint x: 690, startPoint y: 358, endPoint x: 678, endPoint y: 284, distance: 75.2
click at [690, 358] on span "Approve 6 Items" at bounding box center [666, 363] width 56 height 10
checkbox input "false"
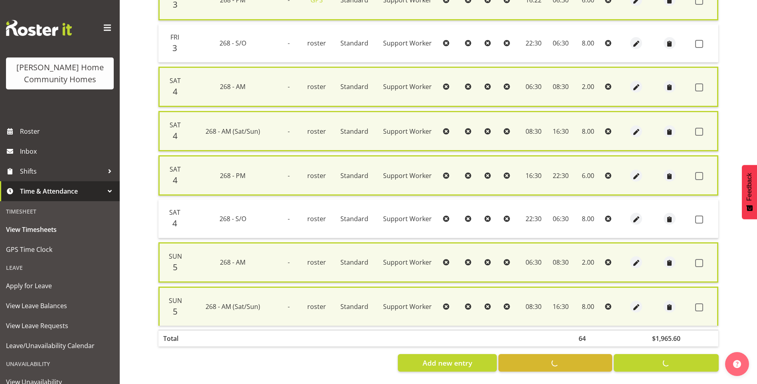
checkbox input "false"
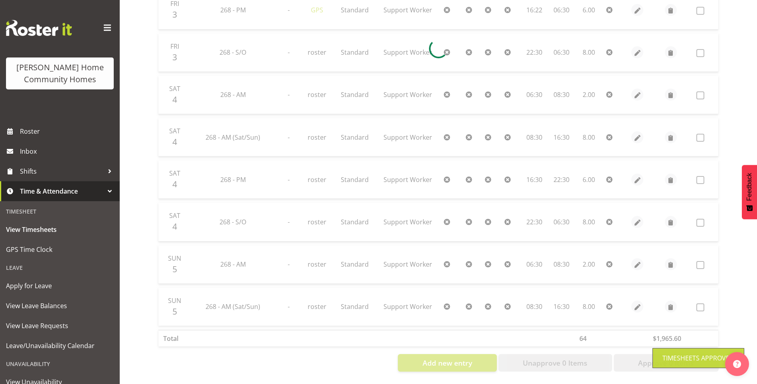
scroll to position [383, 0]
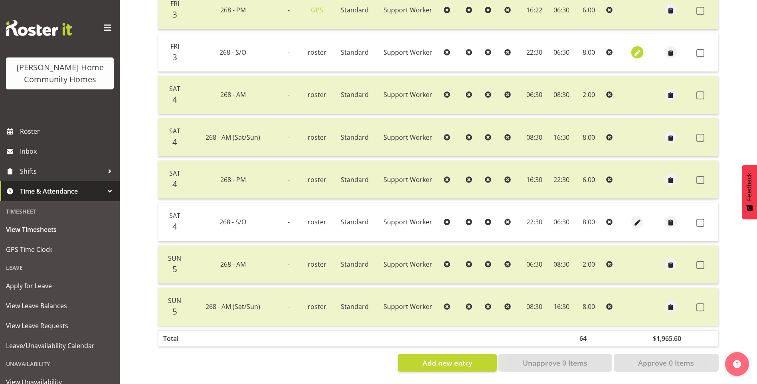
click at [634, 49] on span "button" at bounding box center [637, 53] width 9 height 9
select select "Standard"
select select "748"
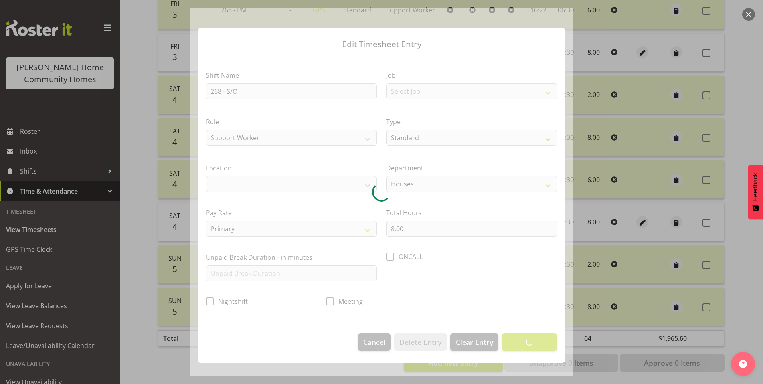
select select "1069"
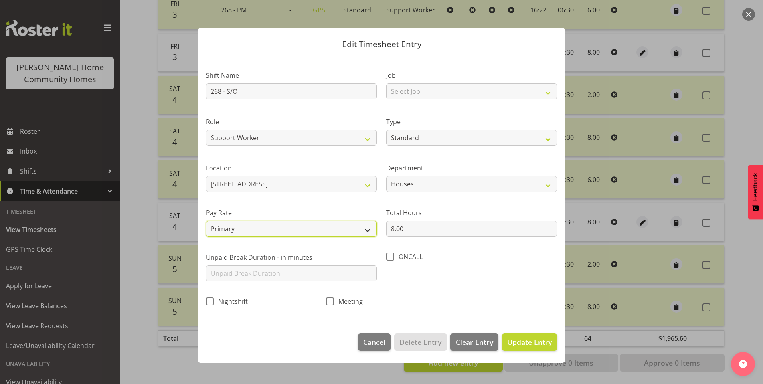
drag, startPoint x: 231, startPoint y: 224, endPoint x: 233, endPoint y: 229, distance: 5.3
click at [231, 224] on select "Primary Secondary Tertiary Fourth Fifth" at bounding box center [291, 229] width 171 height 16
select select "secondary"
click at [206, 221] on select "Primary Secondary Tertiary Fourth Fifth" at bounding box center [291, 229] width 171 height 16
click at [532, 341] on span "Update Entry" at bounding box center [529, 342] width 45 height 10
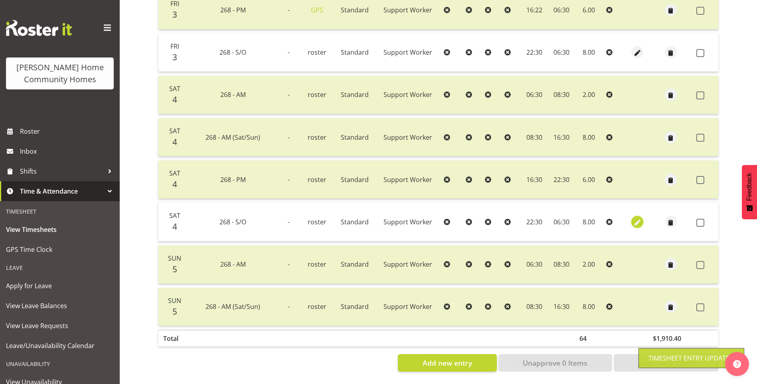
click at [636, 218] on span "button" at bounding box center [637, 222] width 9 height 9
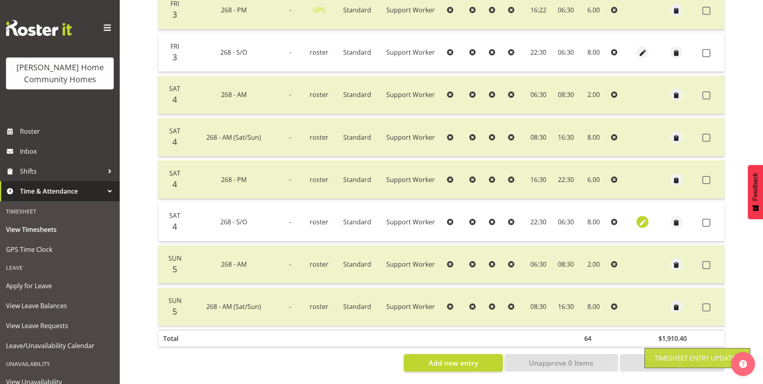
select select "Standard"
select select "748"
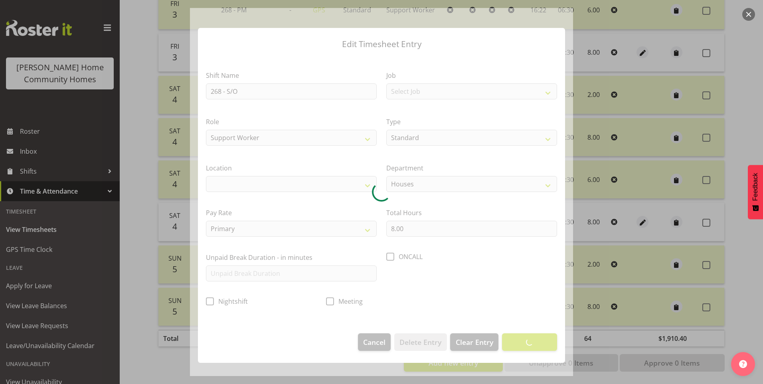
select select "1069"
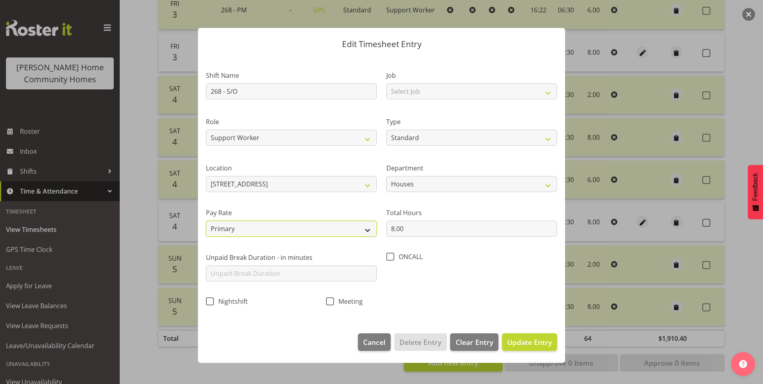
click at [226, 231] on select "Primary Secondary Tertiary Fourth Fifth" at bounding box center [291, 229] width 171 height 16
select select "secondary"
click at [206, 221] on select "Primary Secondary Tertiary Fourth Fifth" at bounding box center [291, 229] width 171 height 16
drag, startPoint x: 520, startPoint y: 338, endPoint x: 561, endPoint y: 309, distance: 49.8
click at [520, 337] on span "Update Entry" at bounding box center [529, 342] width 45 height 10
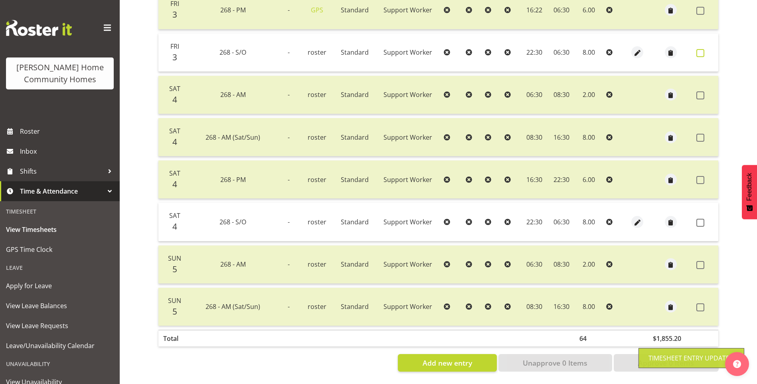
click at [702, 49] on span at bounding box center [700, 53] width 8 height 8
checkbox input "true"
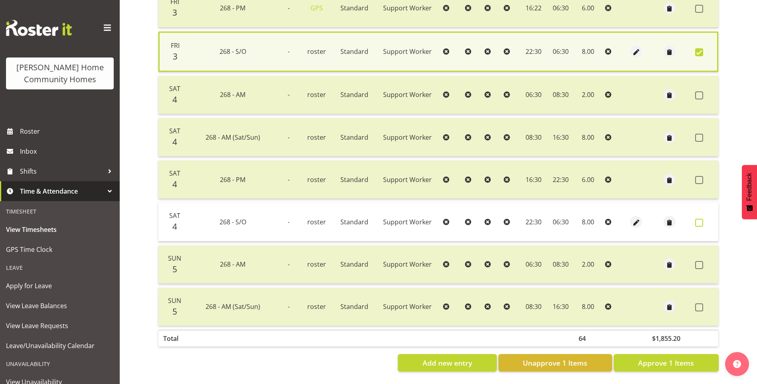
click at [699, 219] on span at bounding box center [699, 223] width 8 height 8
checkbox input "true"
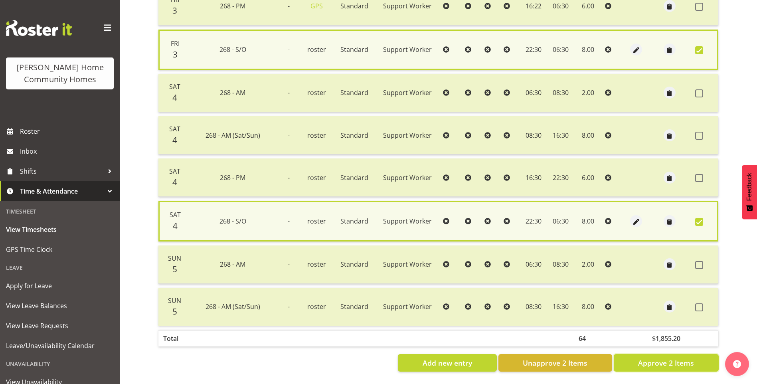
click at [659, 359] on span "Approve 2 Items" at bounding box center [666, 363] width 56 height 10
checkbox input "false"
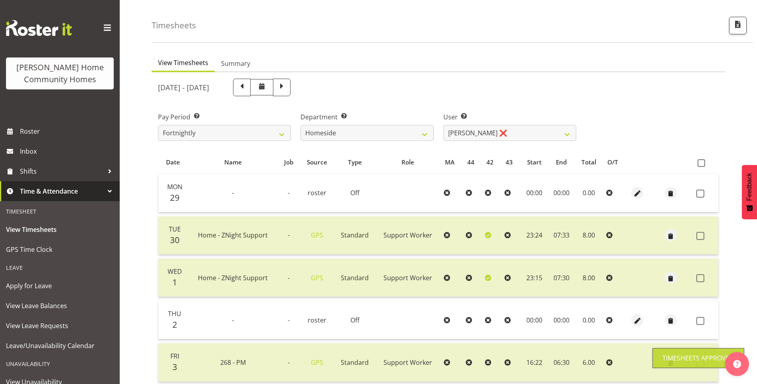
scroll to position [24, 0]
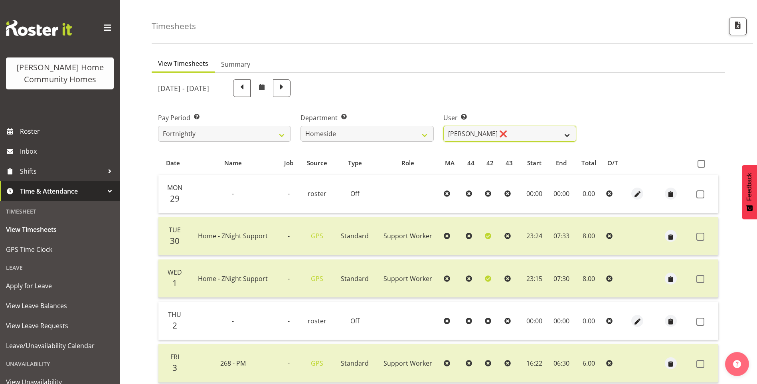
click at [459, 133] on select "Asiasiga Vili ❌ Billie-Rose Dunlop ❌ Brijesh (BK) Kachhadiya ❌ Cheenee Vargas ❌…" at bounding box center [509, 134] width 133 height 16
select select "8540"
click at [443, 126] on select "Asiasiga Vili ❌ Billie-Rose Dunlop ❌ Brijesh (BK) Kachhadiya ❌ Cheenee Vargas ❌…" at bounding box center [509, 134] width 133 height 16
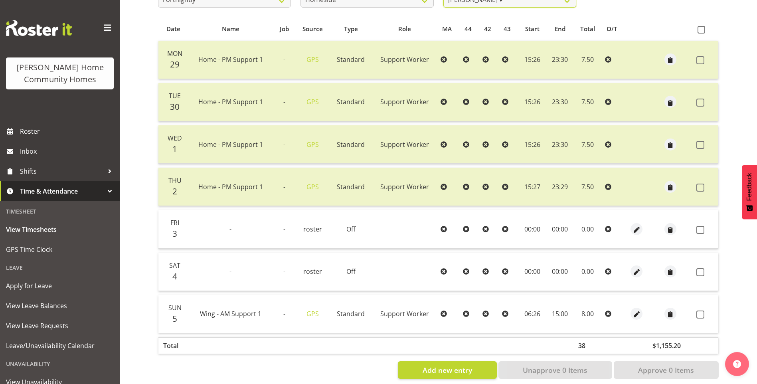
scroll to position [171, 0]
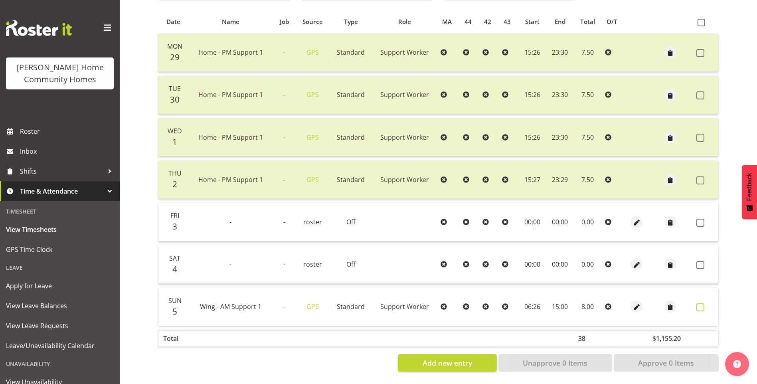
click at [703, 305] on span at bounding box center [700, 307] width 8 height 8
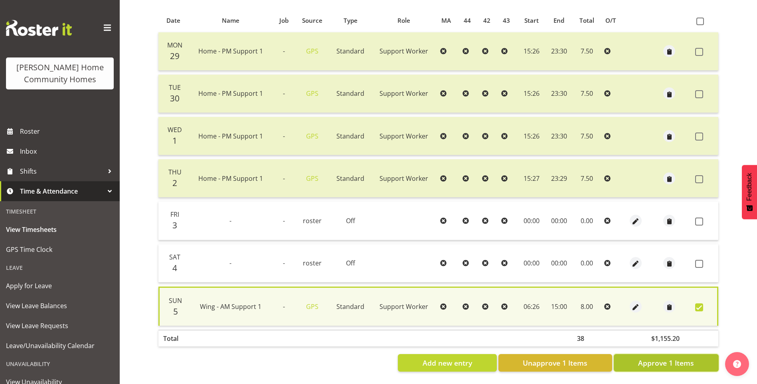
click at [690, 358] on span "Approve 1 Items" at bounding box center [666, 363] width 56 height 10
checkbox input "false"
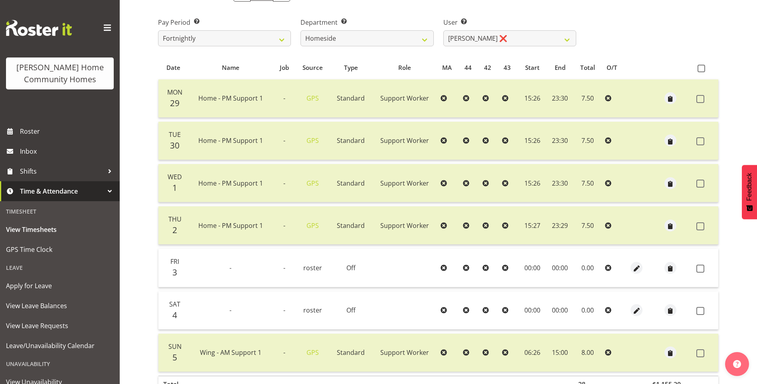
scroll to position [120, 0]
click at [465, 37] on select "Asiasiga Vili ❌ Billie-Rose Dunlop ❌ Brijesh (BK) Kachhadiya ❌ Cheenee Vargas ❌…" at bounding box center [509, 38] width 133 height 16
select select "8527"
click at [443, 30] on select "Asiasiga Vili ❌ Billie-Rose Dunlop ❌ Brijesh (BK) Kachhadiya ❌ Cheenee Vargas ❌…" at bounding box center [509, 38] width 133 height 16
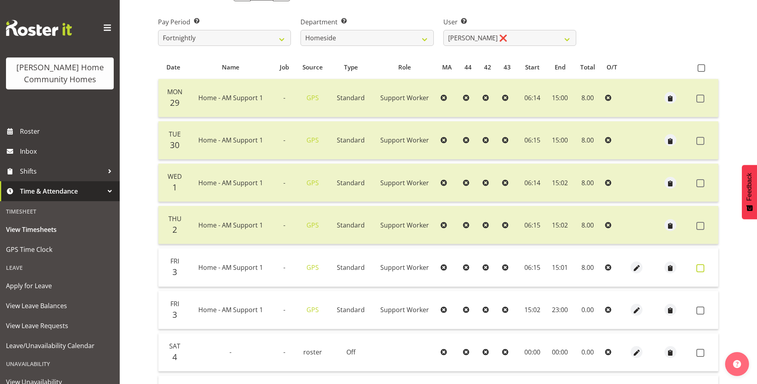
click at [699, 267] on span at bounding box center [700, 268] width 8 height 8
checkbox input "true"
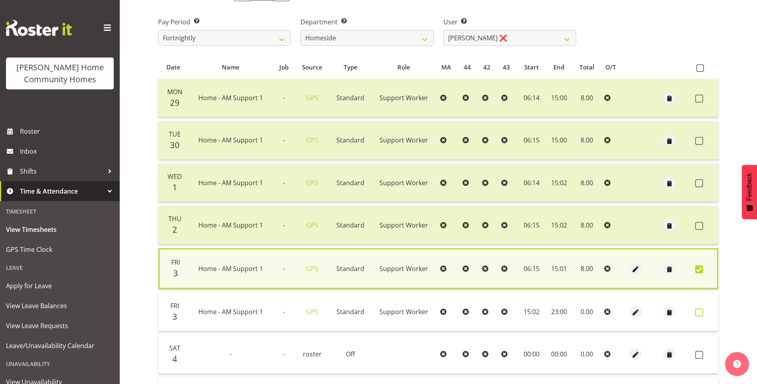
click at [700, 312] on span at bounding box center [699, 313] width 8 height 8
checkbox input "true"
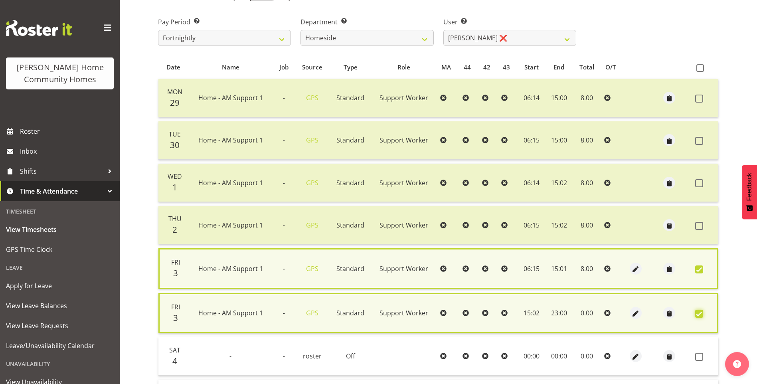
scroll to position [218, 0]
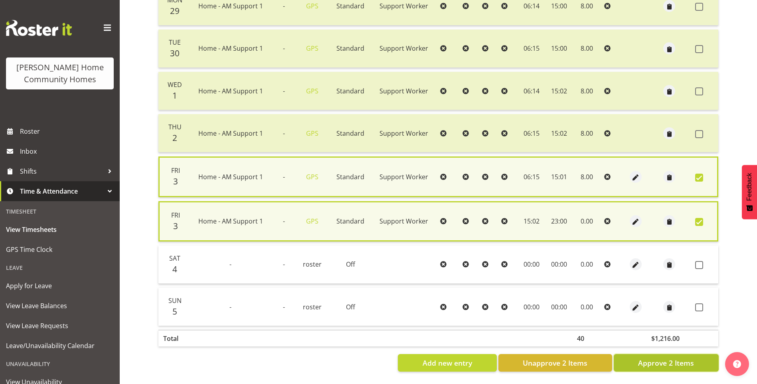
click at [690, 358] on span "Approve 2 Items" at bounding box center [666, 363] width 56 height 10
checkbox input "false"
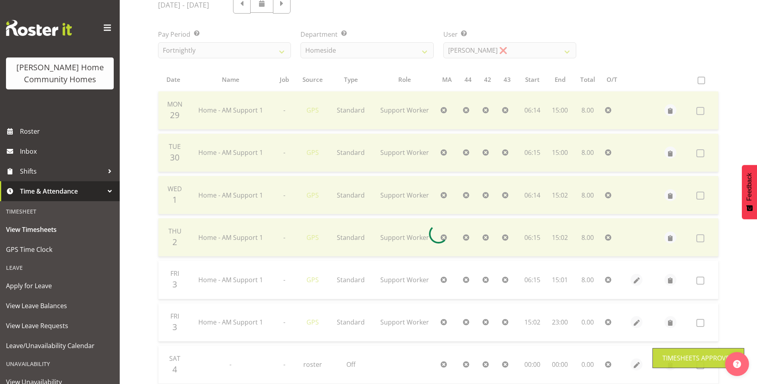
scroll to position [54, 0]
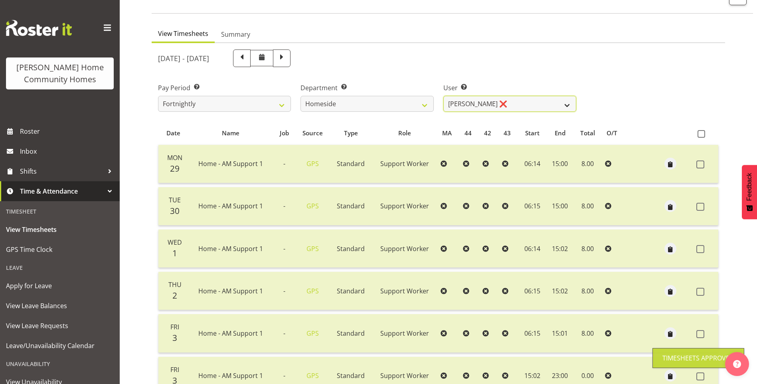
click at [468, 108] on select "Asiasiga Vili ❌ Billie-Rose Dunlop ❌ Brijesh (BK) Kachhadiya ❌ Cheenee Vargas ❌…" at bounding box center [509, 104] width 133 height 16
click at [443, 96] on select "Asiasiga Vili ❌ Billie-Rose Dunlop ❌ Brijesh (BK) Kachhadiya ❌ Cheenee Vargas ❌…" at bounding box center [509, 104] width 133 height 16
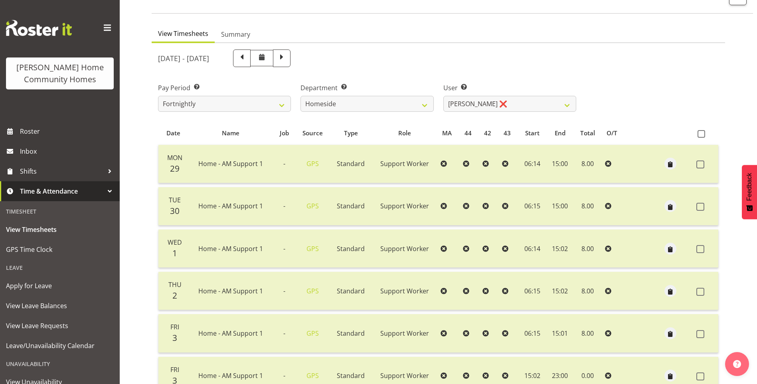
click at [465, 115] on div "User Select user. Note: This is filtered down by the previous two drop-down ite…" at bounding box center [510, 94] width 142 height 45
drag, startPoint x: 466, startPoint y: 105, endPoint x: 467, endPoint y: 112, distance: 6.4
click at [466, 105] on select "Asiasiga Vili ❌ Billie-Rose Dunlop ❌ Brijesh (BK) Kachhadiya ❌ Cheenee Vargas ❌…" at bounding box center [509, 104] width 133 height 16
select select "8543"
click at [443, 96] on select "Asiasiga Vili ❌ Billie-Rose Dunlop ❌ Brijesh (BK) Kachhadiya ❌ Cheenee Vargas ❌…" at bounding box center [509, 104] width 133 height 16
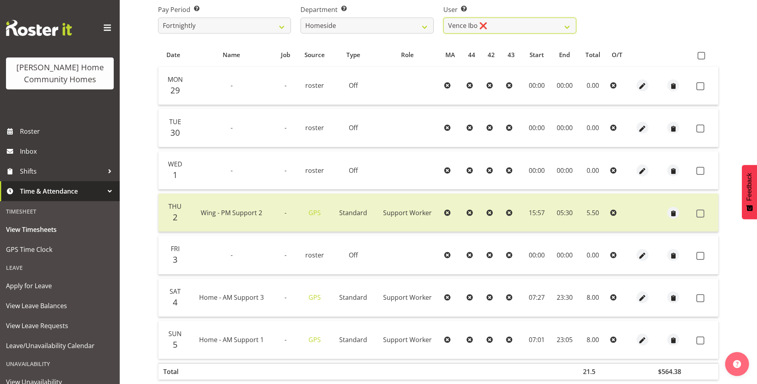
scroll to position [134, 0]
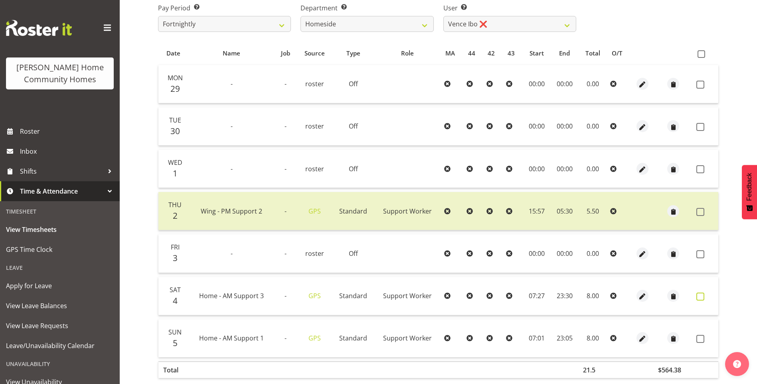
click at [701, 295] on span at bounding box center [700, 297] width 8 height 8
checkbox input "true"
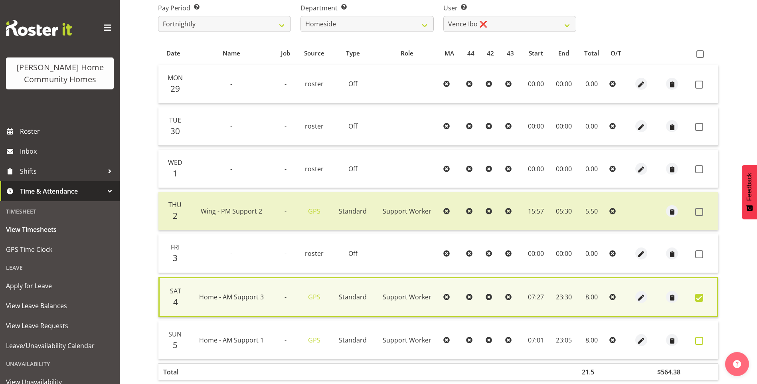
click at [699, 342] on span at bounding box center [699, 341] width 8 height 8
checkbox input "true"
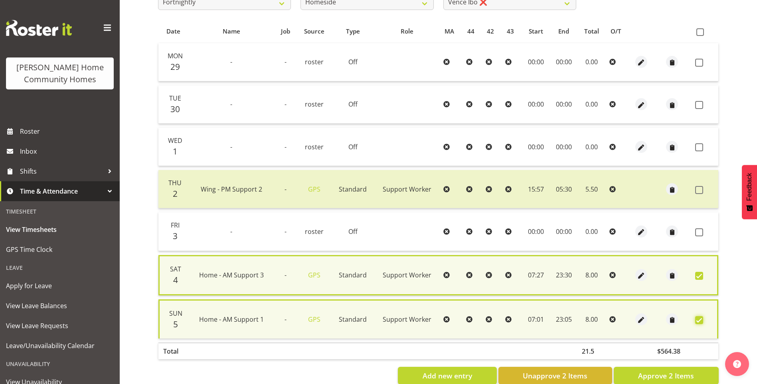
scroll to position [174, 0]
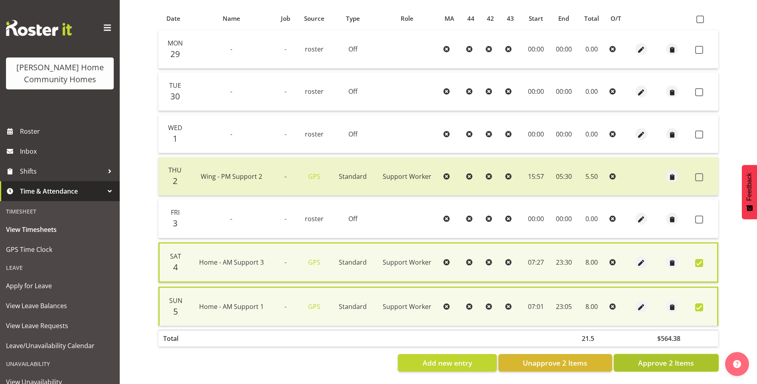
click at [671, 361] on span "Approve 2 Items" at bounding box center [666, 363] width 56 height 10
checkbox input "false"
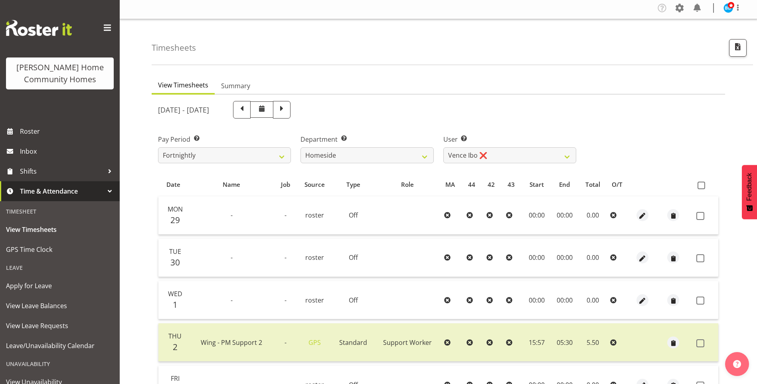
scroll to position [0, 0]
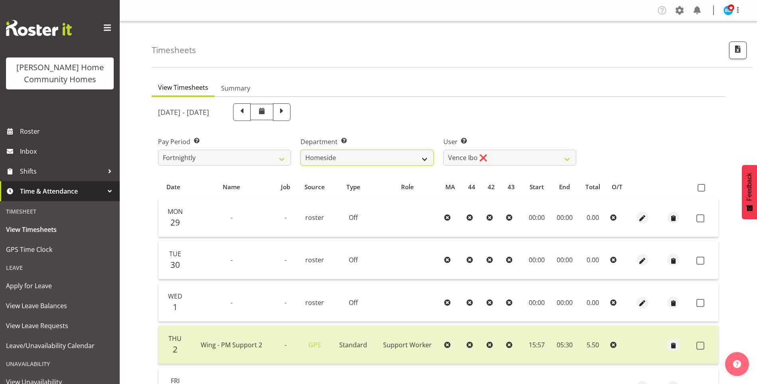
click at [329, 154] on select "Admin Homeside Houses Wingside" at bounding box center [367, 158] width 133 height 16
select select "748"
click at [301, 150] on select "Admin Homeside Houses Wingside" at bounding box center [367, 158] width 133 height 16
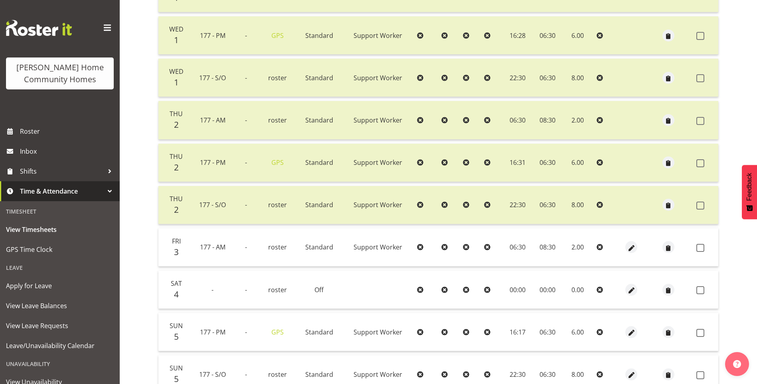
scroll to position [553, 0]
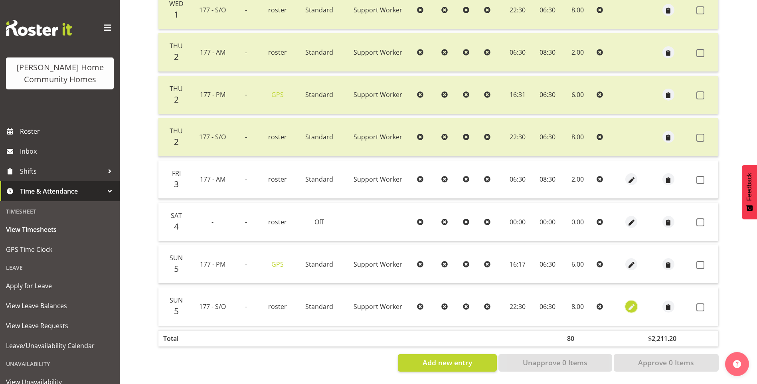
click at [633, 303] on span "button" at bounding box center [631, 307] width 9 height 9
select select "Standard"
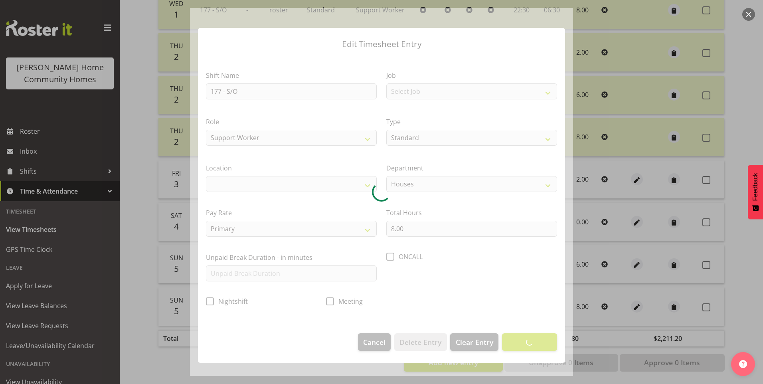
select select
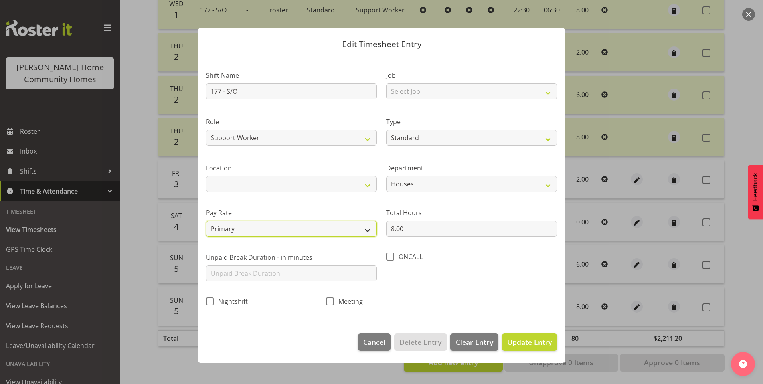
click at [247, 225] on select "Primary Secondary Tertiary Fourth Fifth" at bounding box center [291, 229] width 171 height 16
select select "secondary"
click at [206, 221] on select "Primary Secondary Tertiary Fourth Fifth" at bounding box center [291, 229] width 171 height 16
click at [534, 344] on span "Update Entry" at bounding box center [529, 342] width 45 height 10
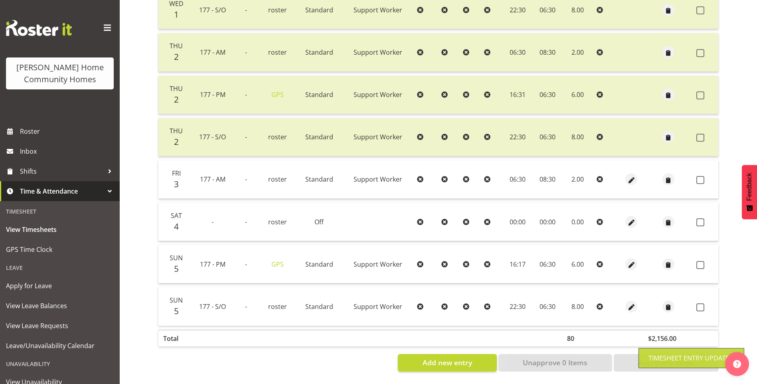
click at [701, 176] on span at bounding box center [700, 180] width 8 height 8
checkbox input "true"
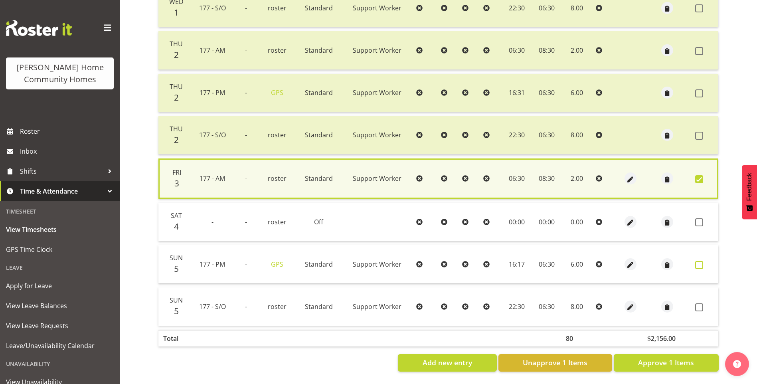
click at [699, 261] on span at bounding box center [699, 265] width 8 height 8
checkbox input "true"
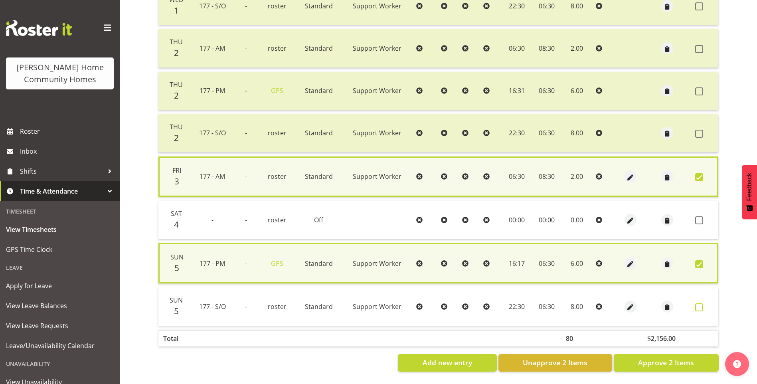
click at [696, 306] on span at bounding box center [699, 307] width 8 height 8
checkbox input "true"
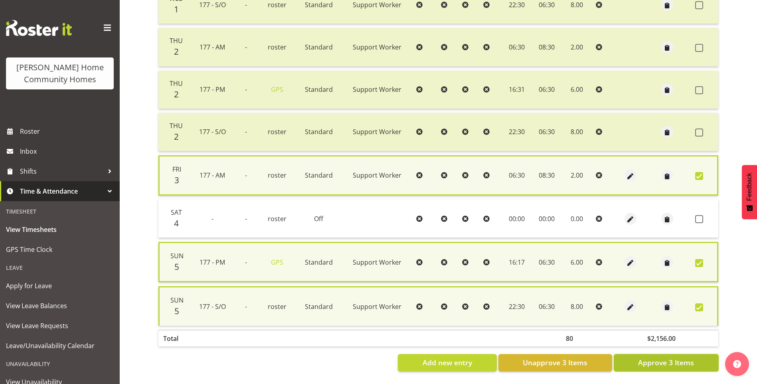
click at [678, 359] on span "Approve 3 Items" at bounding box center [666, 362] width 56 height 10
checkbox input "false"
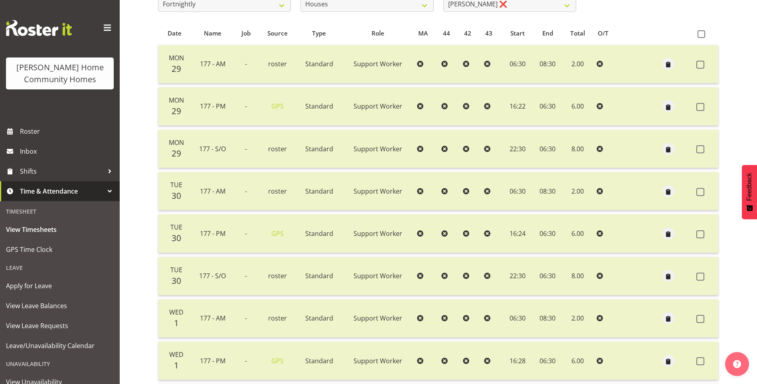
scroll to position [74, 0]
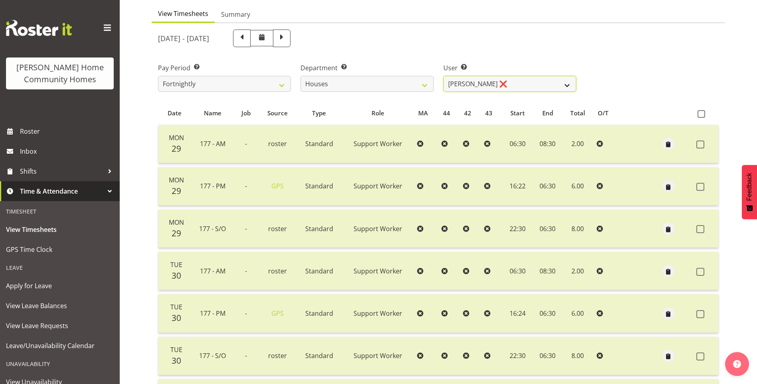
click at [465, 87] on select "Billie Sothern ❌ Dipika Thapa ✔ Jess Aracan ❌ Katrina Shaw ❌ Liezl Sanchez ❌ Ma…" at bounding box center [509, 84] width 133 height 16
select select "10364"
click at [443, 76] on select "Billie Sothern ❌ Dipika Thapa ✔ Jess Aracan ❌ Katrina Shaw ❌ Liezl Sanchez ❌ Ma…" at bounding box center [509, 84] width 133 height 16
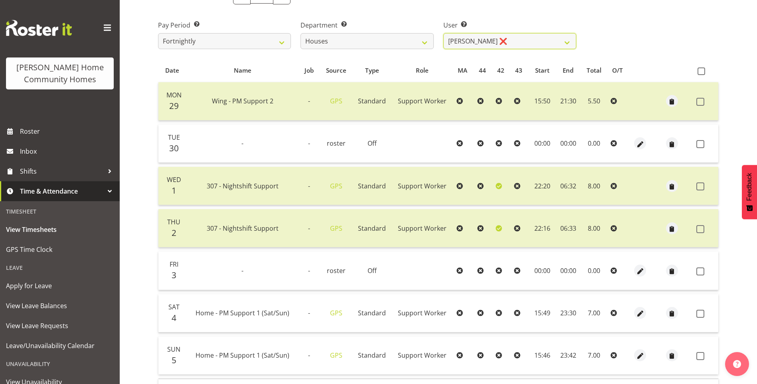
scroll to position [154, 0]
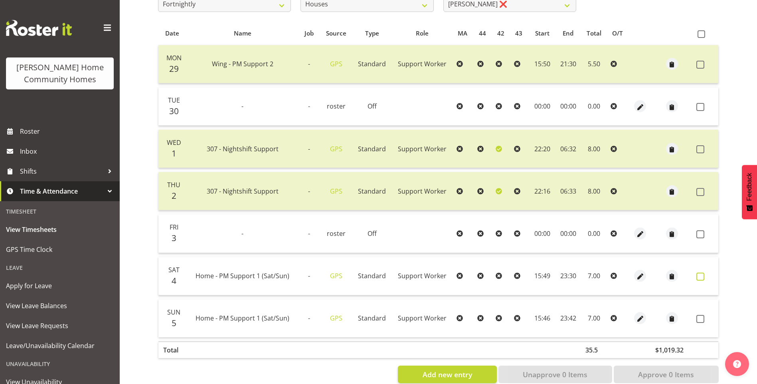
click at [700, 276] on span at bounding box center [700, 277] width 8 height 8
checkbox input "true"
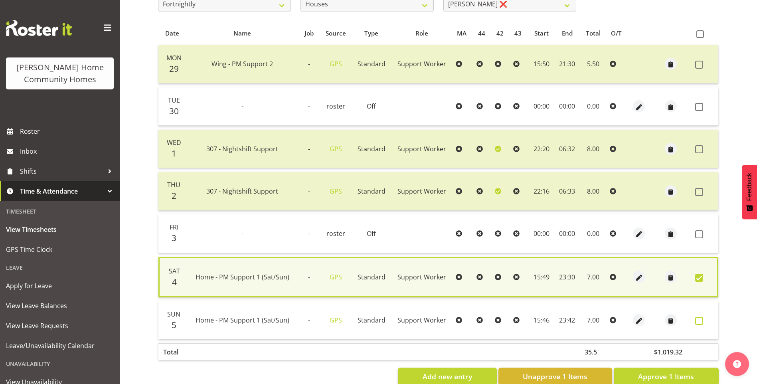
click at [700, 320] on span at bounding box center [699, 321] width 8 height 8
checkbox input "true"
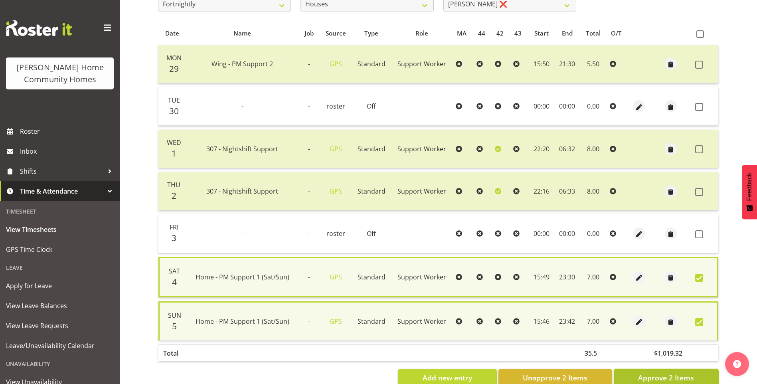
click at [691, 375] on span "Approve 2 Items" at bounding box center [666, 377] width 56 height 10
checkbox input "false"
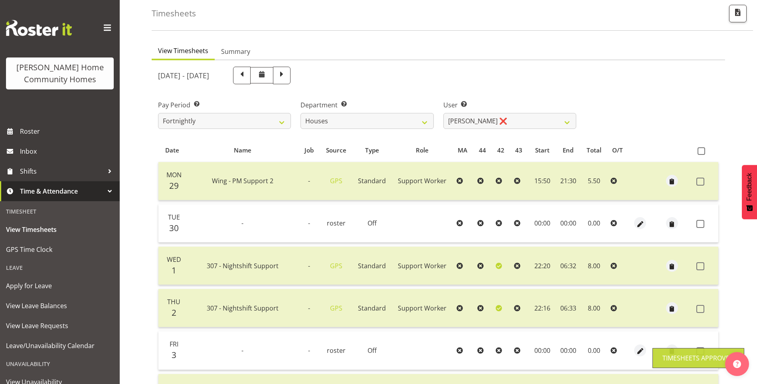
scroll to position [0, 0]
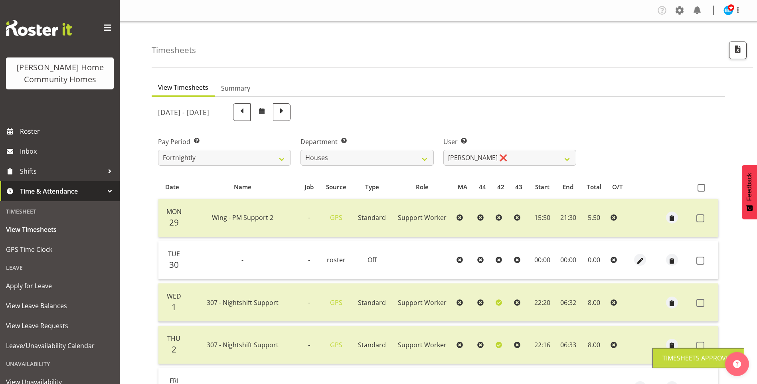
click at [460, 148] on div "User Select user. Note: This is filtered down by the previous two drop-down ite…" at bounding box center [509, 151] width 133 height 29
click at [465, 161] on select "Billie Sothern ❌ Dipika Thapa ✔ Jess Aracan ❌ Katrina Shaw ❌ Liezl Sanchez ❌ Ma…" at bounding box center [509, 158] width 133 height 16
select select "8524"
click at [443, 150] on select "Billie Sothern ❌ Dipika Thapa ✔ Jess Aracan ❌ Katrina Shaw ❌ Liezl Sanchez ❌ Ma…" at bounding box center [509, 158] width 133 height 16
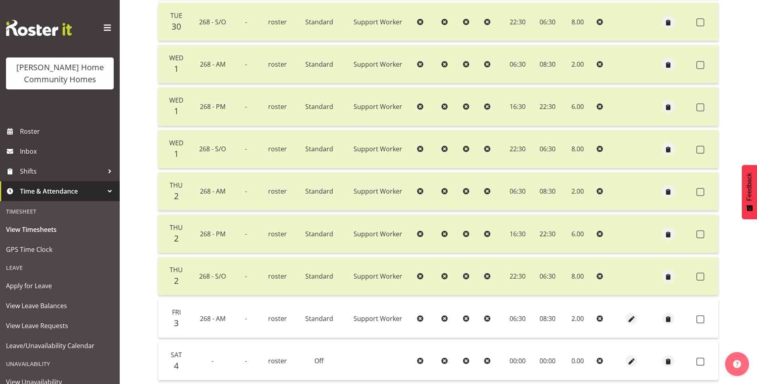
scroll to position [319, 0]
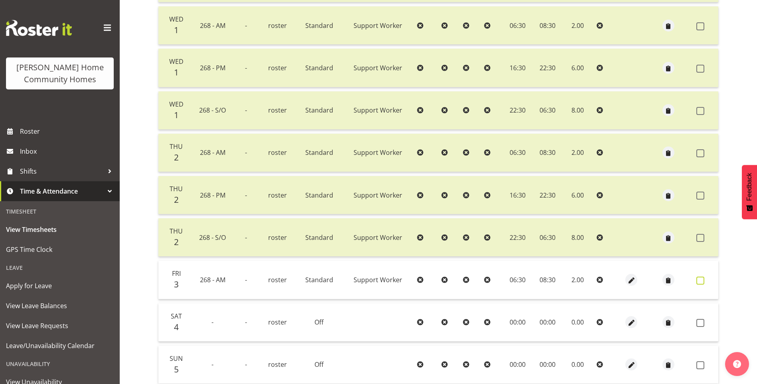
click at [701, 281] on span at bounding box center [700, 281] width 8 height 8
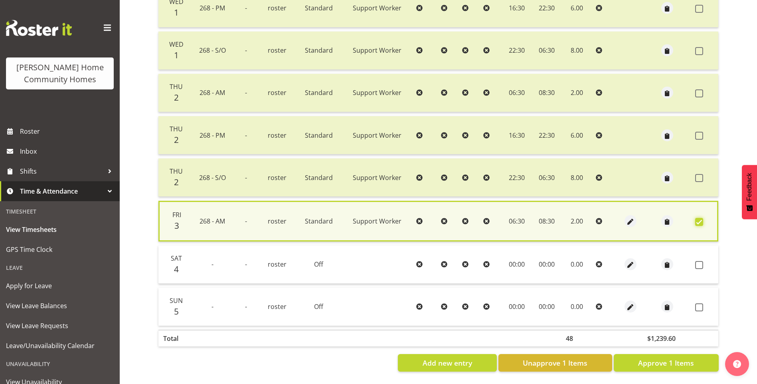
scroll to position [385, 0]
click at [690, 354] on button "Approve 1 Items" at bounding box center [666, 363] width 105 height 18
checkbox input "false"
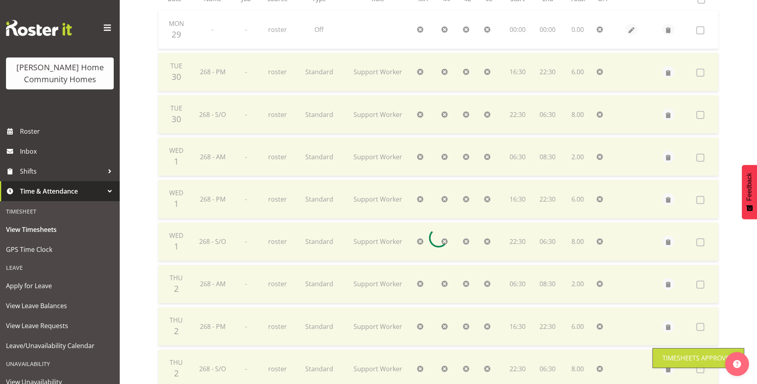
scroll to position [104, 0]
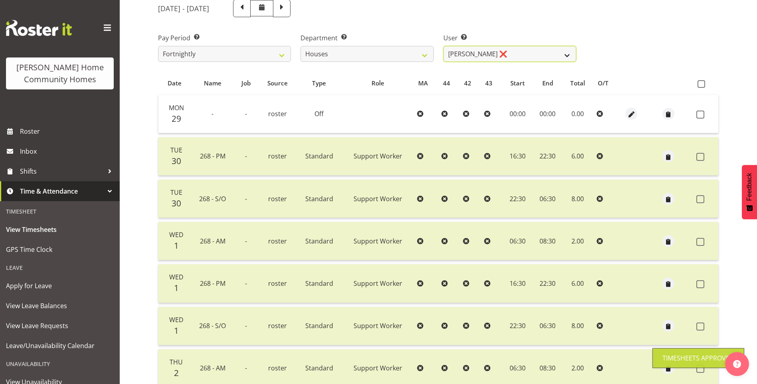
click at [471, 53] on select "Billie Sothern ❌ Dipika Thapa ✔ Jess Aracan ❌ Katrina Shaw ❌ Liezl Sanchez ❌ Ma…" at bounding box center [509, 54] width 133 height 16
select select "8541"
click at [443, 46] on select "Billie Sothern ❌ Dipika Thapa ✔ Jess Aracan ❌ Katrina Shaw ❌ Liezl Sanchez ❌ Ma…" at bounding box center [509, 54] width 133 height 16
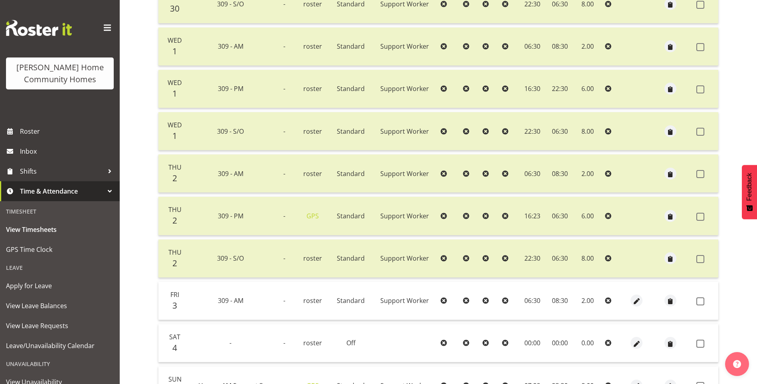
scroll to position [463, 0]
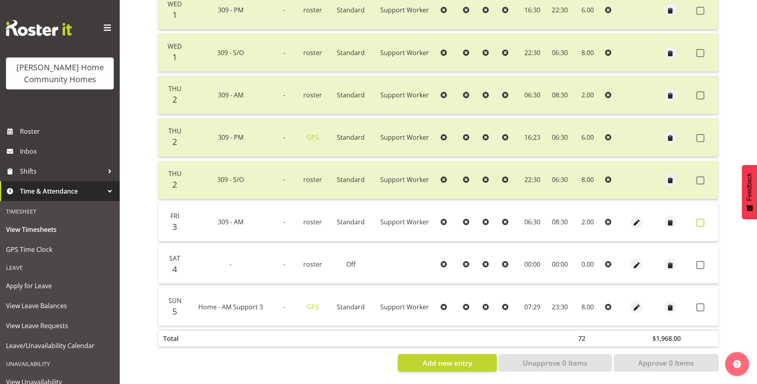
click at [700, 222] on span at bounding box center [700, 223] width 8 height 8
checkbox input "true"
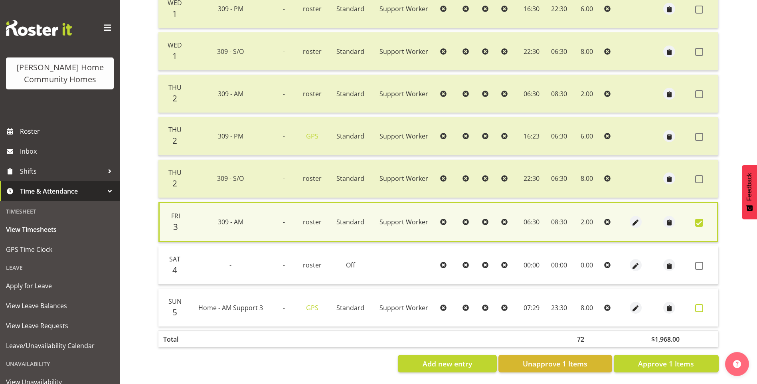
drag, startPoint x: 697, startPoint y: 305, endPoint x: 700, endPoint y: 313, distance: 8.1
click at [698, 305] on span at bounding box center [699, 308] width 8 height 8
checkbox input "true"
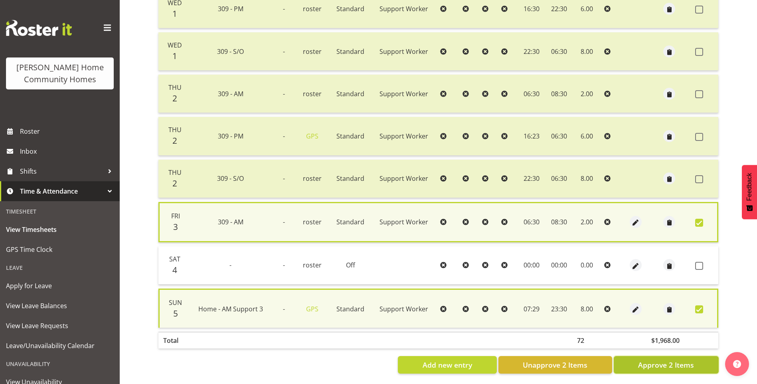
click at [674, 361] on span "Approve 2 Items" at bounding box center [666, 365] width 56 height 10
checkbox input "false"
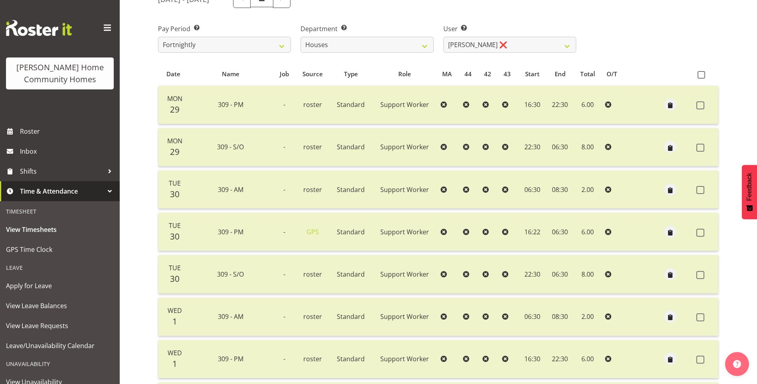
scroll to position [64, 0]
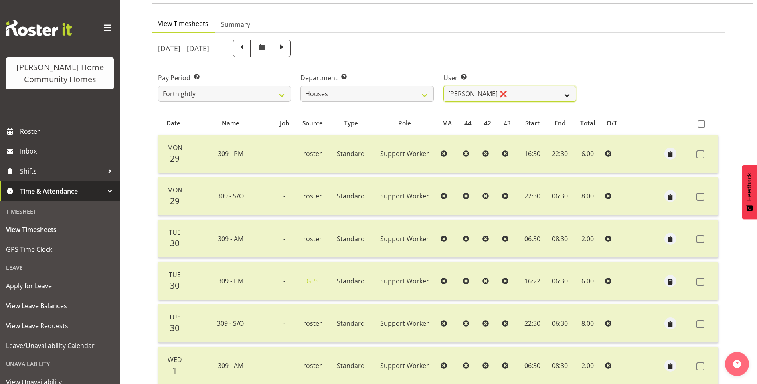
click at [486, 98] on select "Billie Sothern ❌ Dipika Thapa ❌ Jess Aracan ❌ Katrina Shaw ❌ Liezl Sanchez ❌ Ma…" at bounding box center [509, 94] width 133 height 16
select select "10532"
click at [443, 86] on select "Billie Sothern ❌ Dipika Thapa ❌ Jess Aracan ❌ Katrina Shaw ❌ Liezl Sanchez ❌ Ma…" at bounding box center [509, 94] width 133 height 16
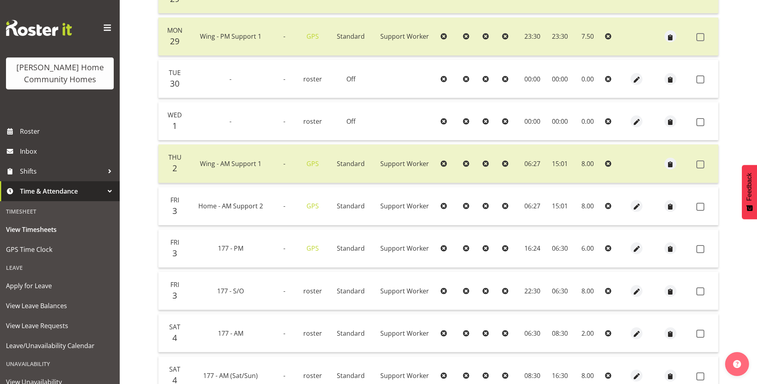
scroll to position [303, 0]
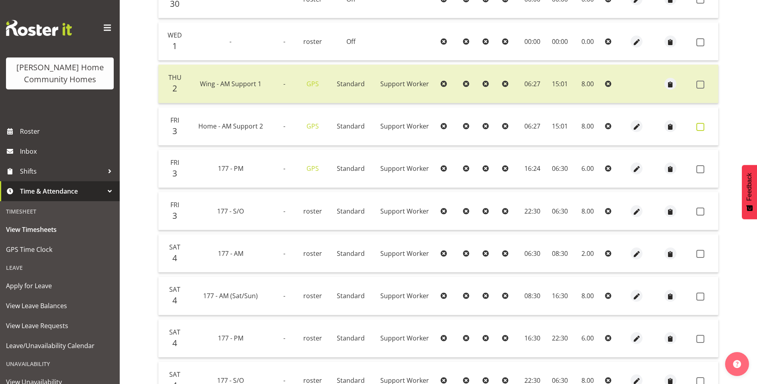
click at [700, 126] on span at bounding box center [700, 127] width 8 height 8
checkbox input "true"
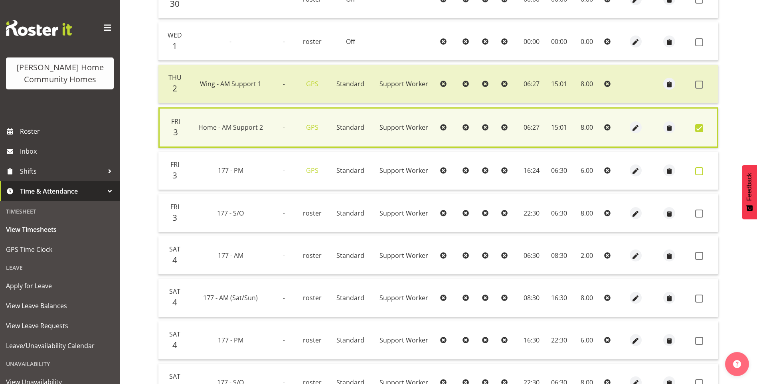
click at [699, 171] on span at bounding box center [699, 171] width 8 height 8
checkbox input "true"
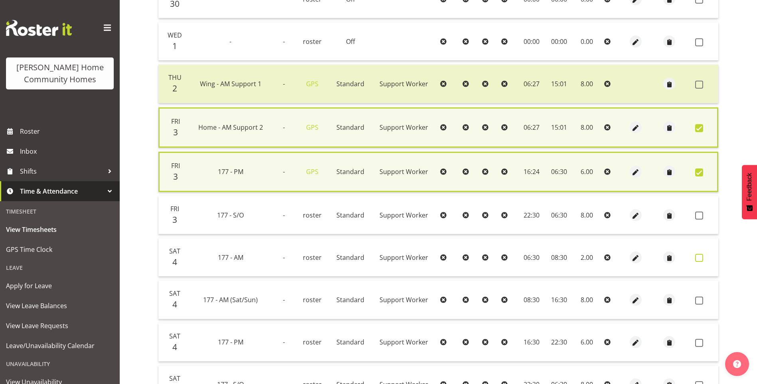
click at [700, 256] on span at bounding box center [699, 258] width 8 height 8
checkbox input "true"
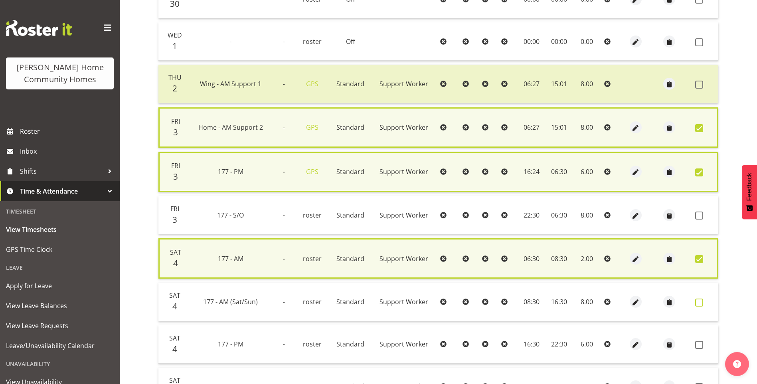
click at [698, 303] on span at bounding box center [699, 303] width 8 height 8
checkbox input "true"
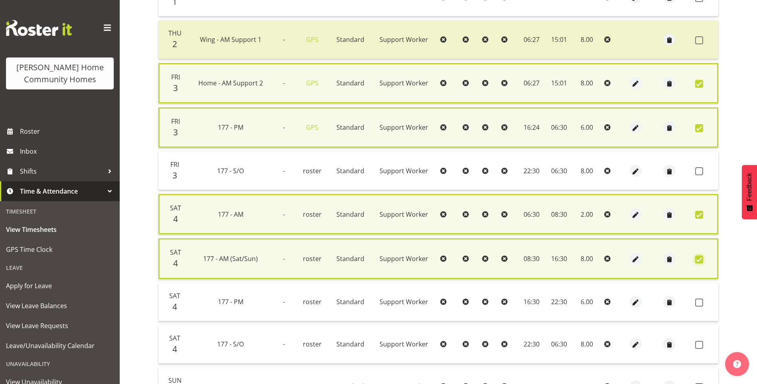
scroll to position [423, 0]
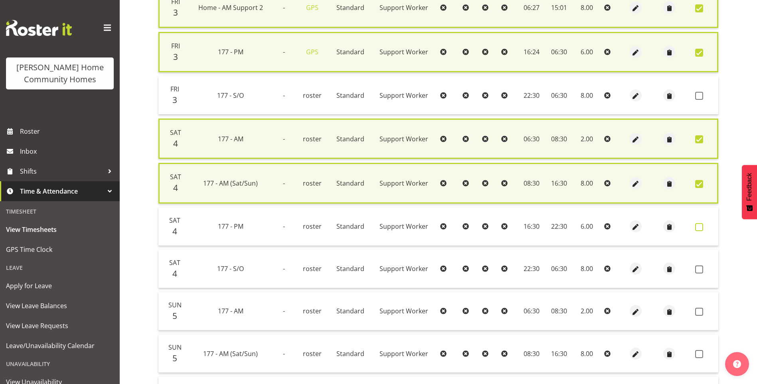
click at [700, 227] on span at bounding box center [699, 227] width 8 height 8
checkbox input "true"
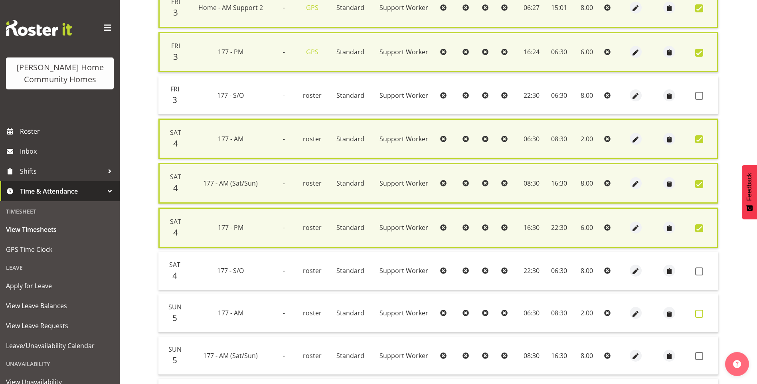
click at [697, 313] on span at bounding box center [699, 314] width 8 height 8
checkbox input "true"
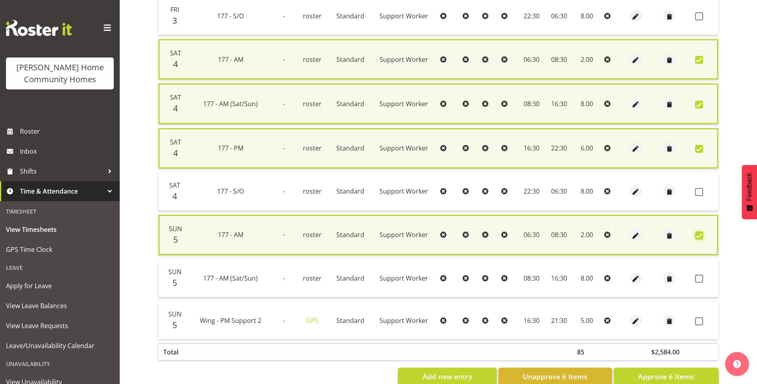
scroll to position [503, 0]
click at [700, 277] on span at bounding box center [699, 278] width 8 height 8
checkbox input "true"
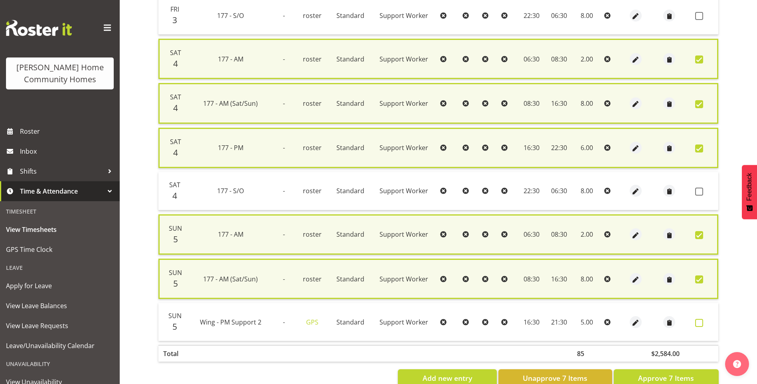
drag, startPoint x: 700, startPoint y: 323, endPoint x: 706, endPoint y: 355, distance: 32.6
click at [700, 323] on span at bounding box center [699, 323] width 8 height 8
checkbox input "true"
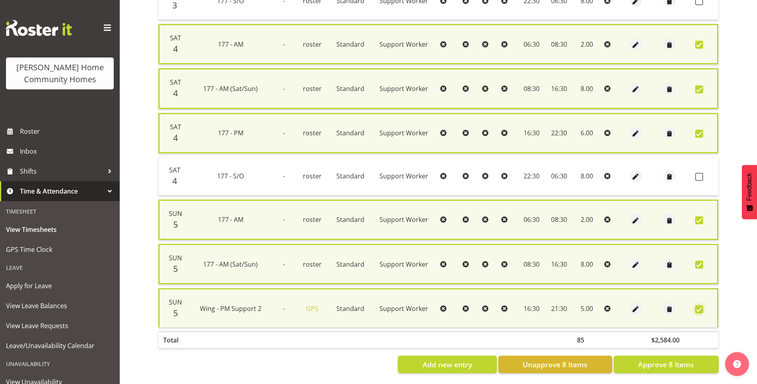
scroll to position [525, 0]
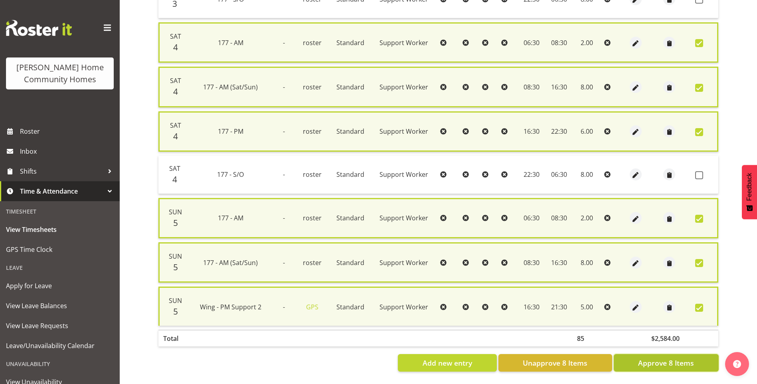
click at [680, 358] on span "Approve 8 Items" at bounding box center [666, 363] width 56 height 10
checkbox input "false"
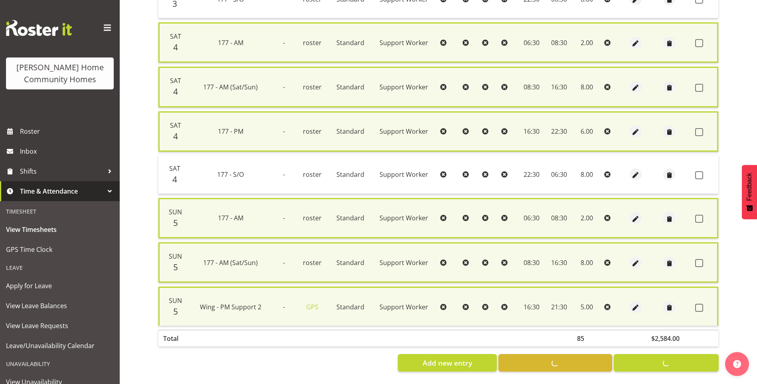
checkbox input "false"
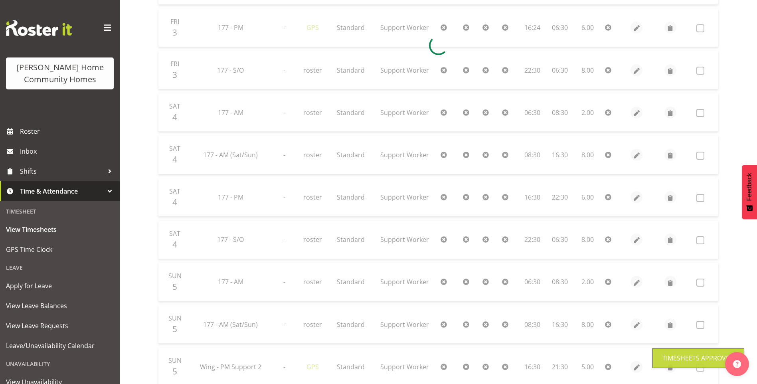
scroll to position [430, 0]
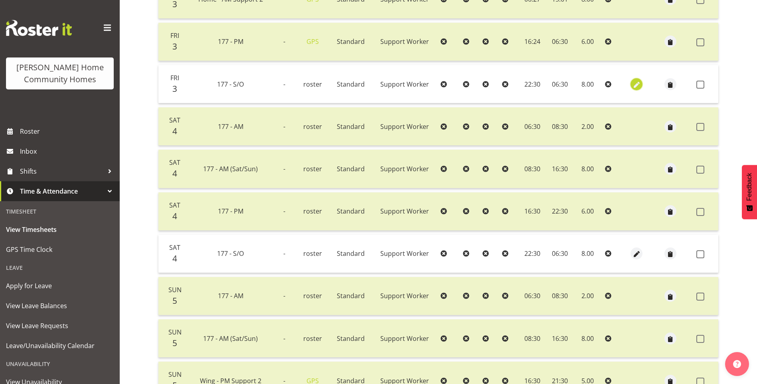
click at [635, 85] on span "button" at bounding box center [636, 84] width 9 height 9
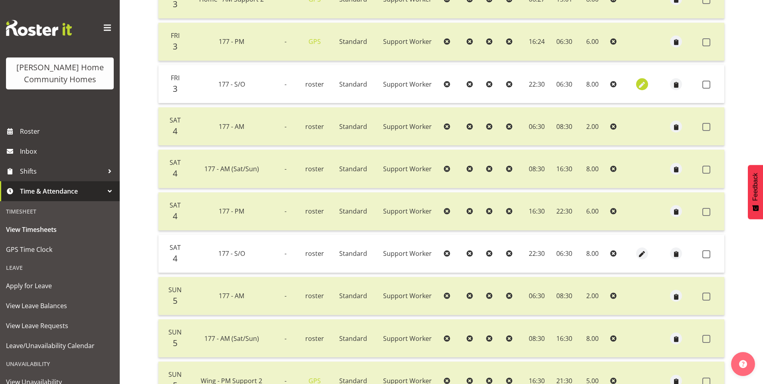
select select "Standard"
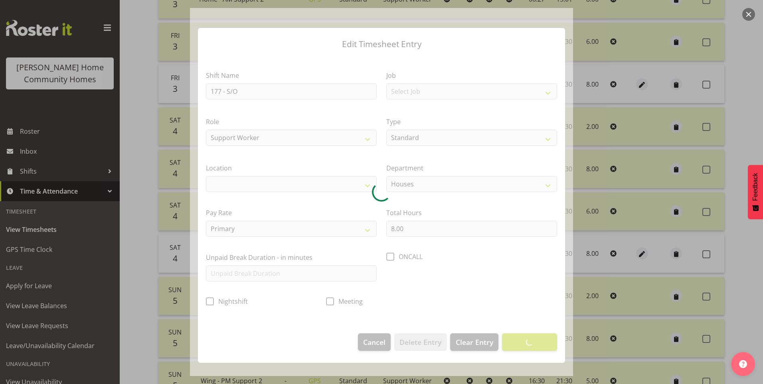
select select
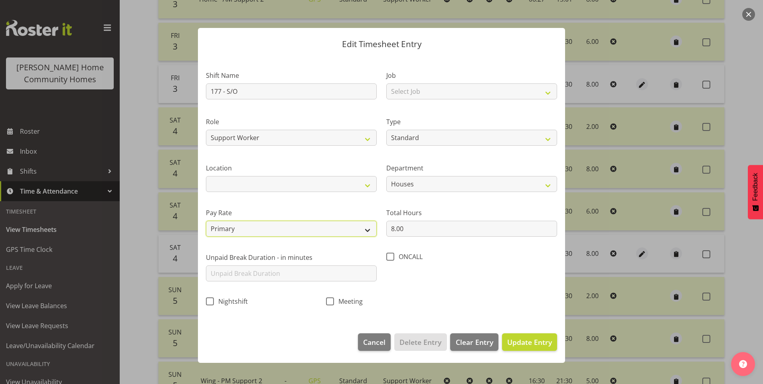
click at [271, 227] on select "Primary Secondary Tertiary Fourth Fifth" at bounding box center [291, 229] width 171 height 16
select select "secondary"
click at [206, 221] on select "Primary Secondary Tertiary Fourth Fifth" at bounding box center [291, 229] width 171 height 16
click at [536, 340] on span "Update Entry" at bounding box center [529, 342] width 45 height 10
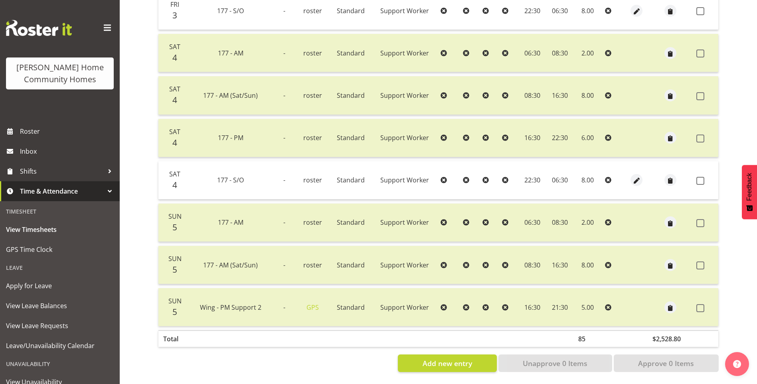
scroll to position [510, 0]
click at [637, 176] on span "button" at bounding box center [636, 180] width 9 height 9
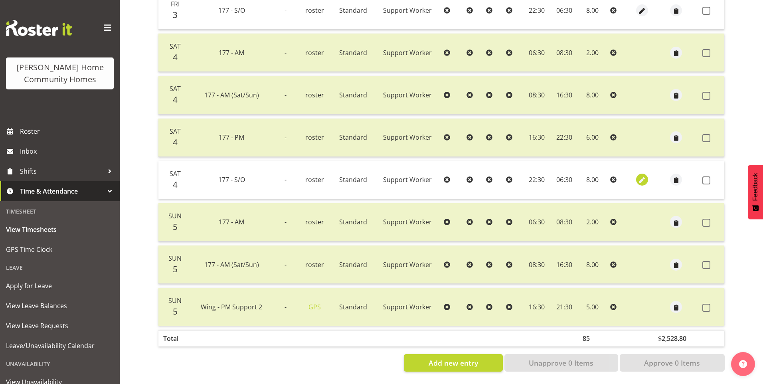
select select "Standard"
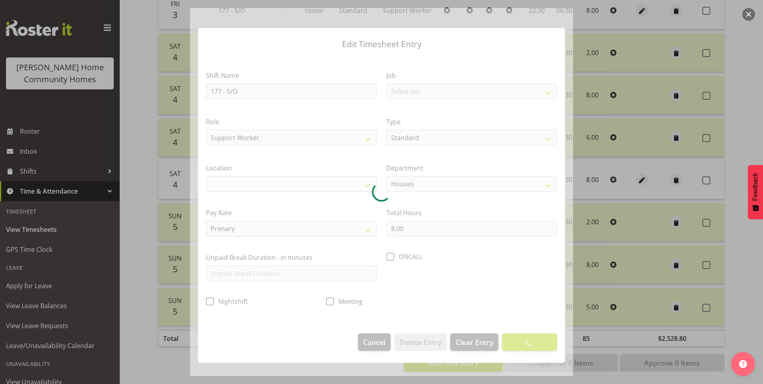
select select
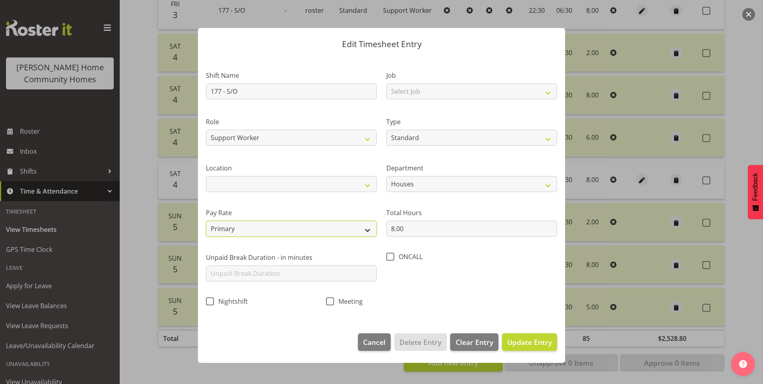
click at [258, 226] on select "Primary Secondary Tertiary Fourth Fifth" at bounding box center [291, 229] width 171 height 16
select select "secondary"
click at [206, 221] on select "Primary Secondary Tertiary Fourth Fifth" at bounding box center [291, 229] width 171 height 16
click at [541, 342] on span "Update Entry" at bounding box center [529, 342] width 45 height 10
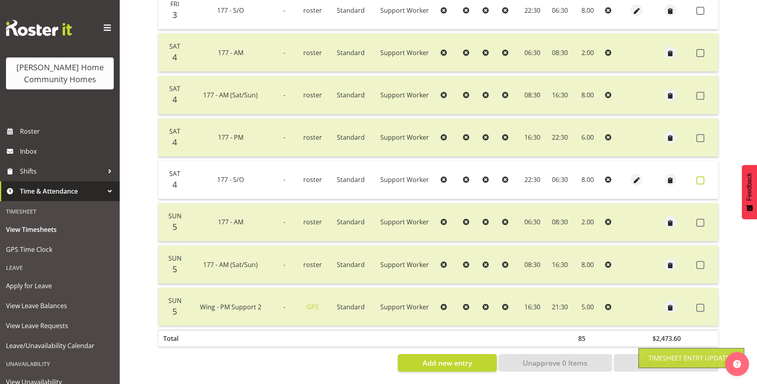
click at [700, 176] on span at bounding box center [700, 180] width 8 height 8
checkbox input "true"
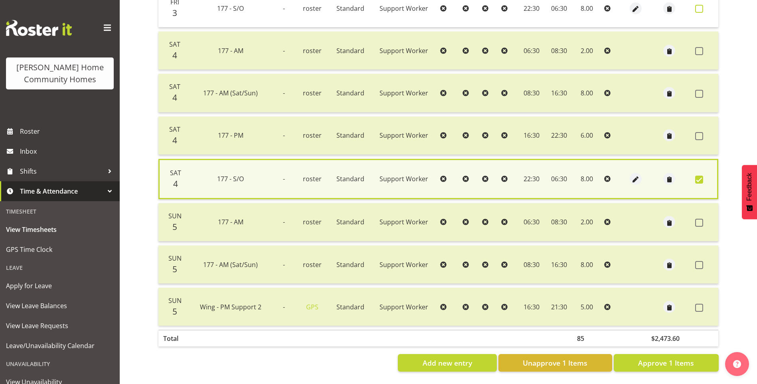
click at [700, 6] on span at bounding box center [699, 9] width 8 height 8
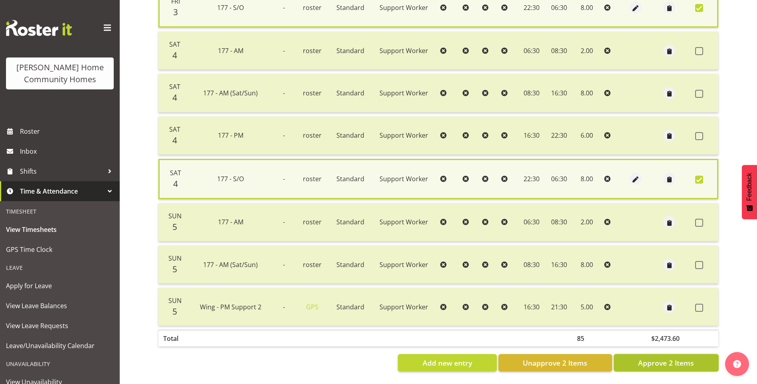
click at [645, 358] on span "Approve 2 Items" at bounding box center [666, 363] width 56 height 10
checkbox input "false"
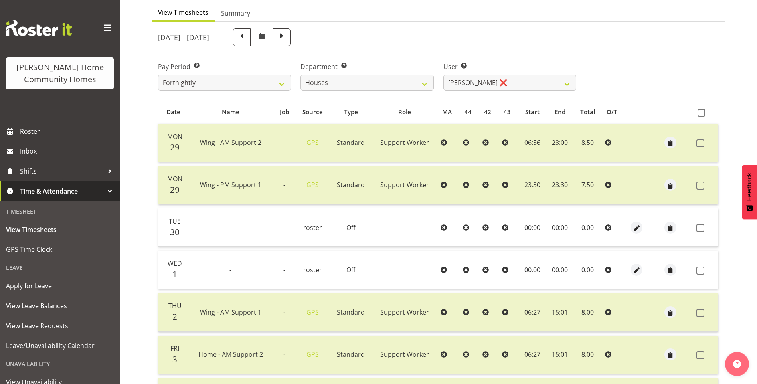
scroll to position [31, 0]
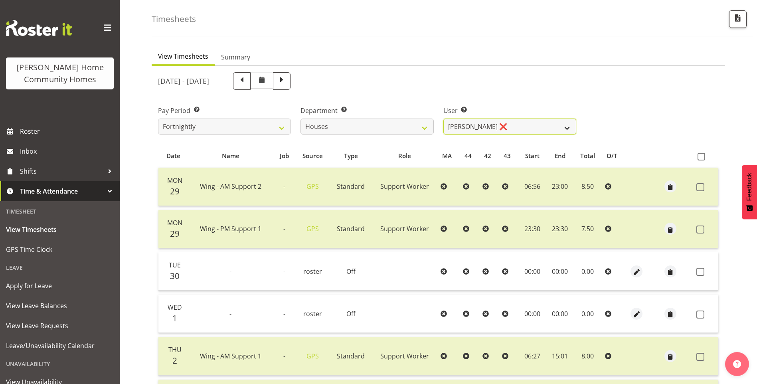
click at [470, 125] on select "Billie Sothern ❌ Dipika Thapa ❌ Jess Aracan ❌ Katrina Shaw ❌ Liezl Sanchez ❌ Ma…" at bounding box center [509, 127] width 133 height 16
select select "8518"
click at [443, 119] on select "Billie Sothern ❌ Dipika Thapa ❌ Jess Aracan ❌ Katrina Shaw ❌ Liezl Sanchez ❌ Ma…" at bounding box center [509, 127] width 133 height 16
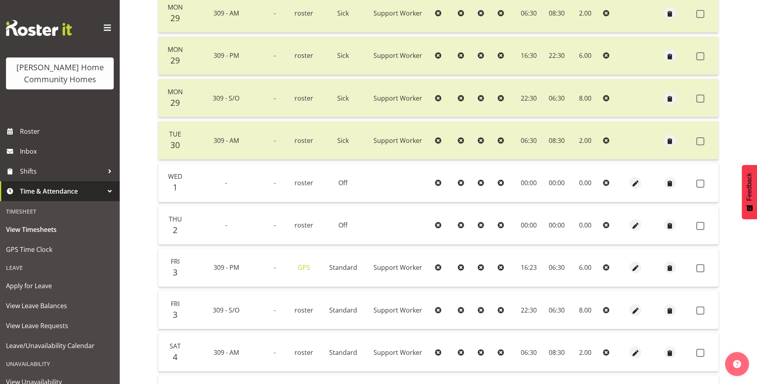
scroll to position [231, 0]
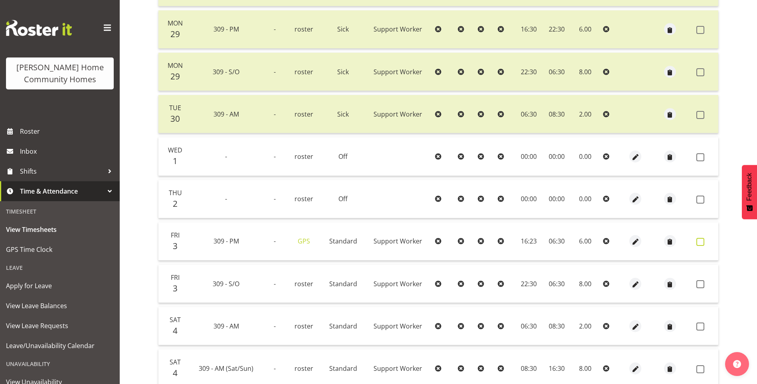
click at [702, 240] on span at bounding box center [700, 242] width 8 height 8
checkbox input "true"
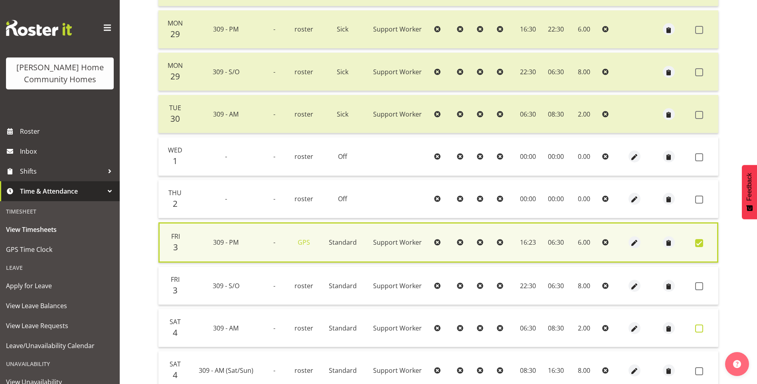
click at [702, 327] on span at bounding box center [699, 328] width 8 height 8
checkbox input "true"
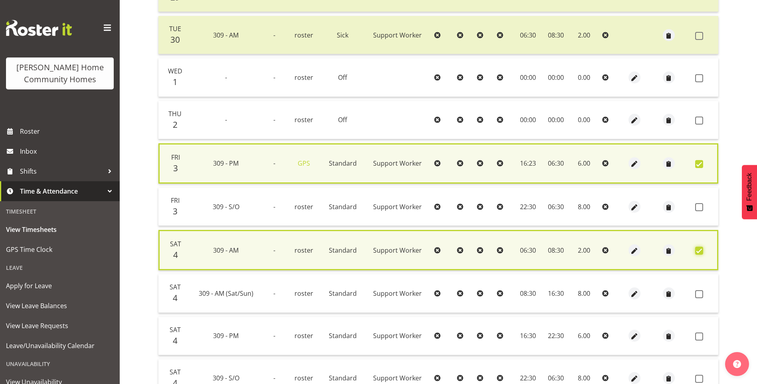
scroll to position [311, 0]
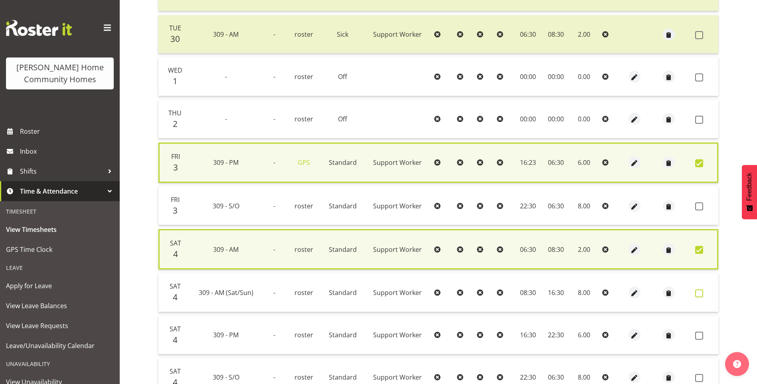
click at [698, 294] on span at bounding box center [699, 293] width 8 height 8
checkbox input "true"
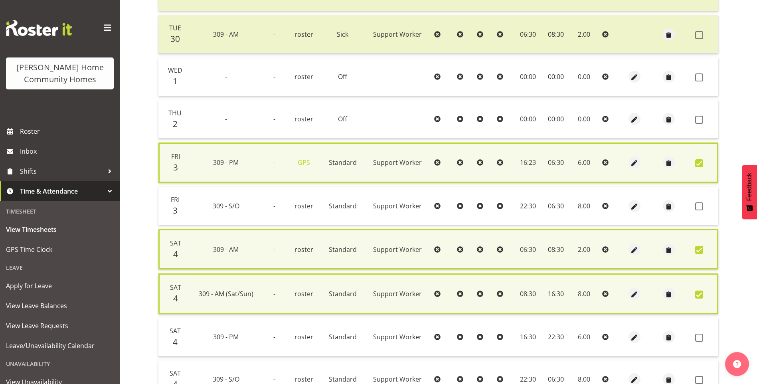
click at [703, 323] on td at bounding box center [705, 337] width 26 height 38
click at [702, 334] on span at bounding box center [699, 338] width 8 height 8
checkbox input "true"
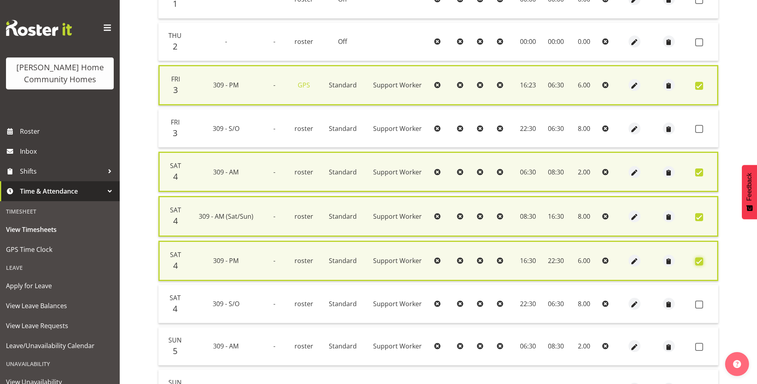
scroll to position [390, 0]
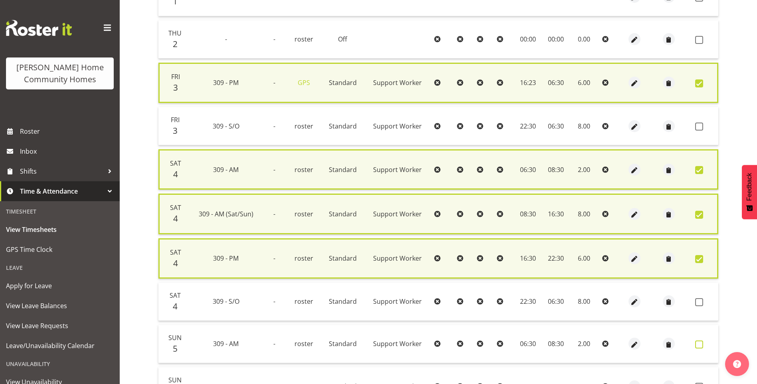
click at [698, 342] on span at bounding box center [699, 344] width 8 height 8
checkbox input "true"
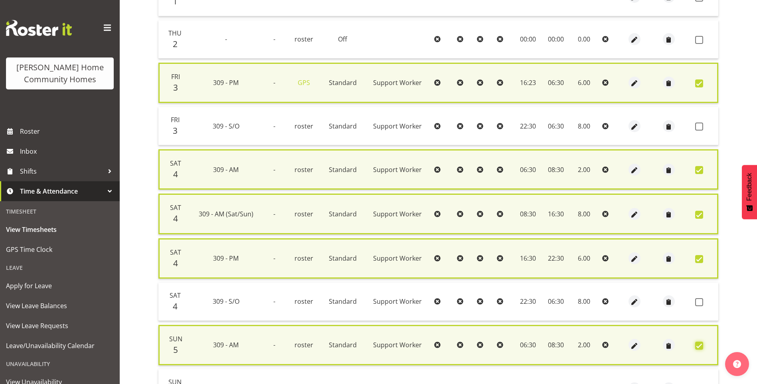
scroll to position [470, 0]
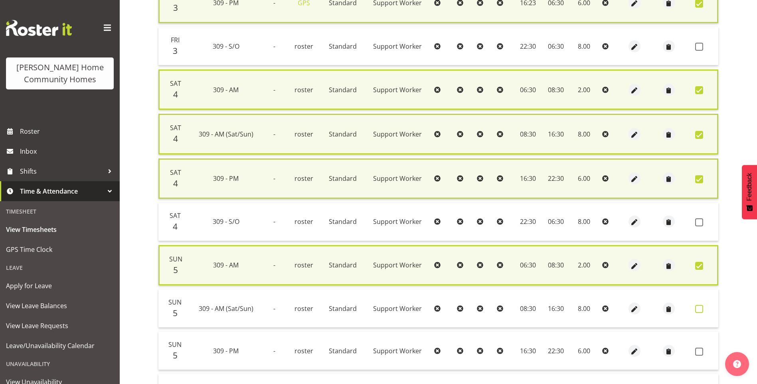
click at [700, 311] on span at bounding box center [699, 309] width 8 height 8
checkbox input "true"
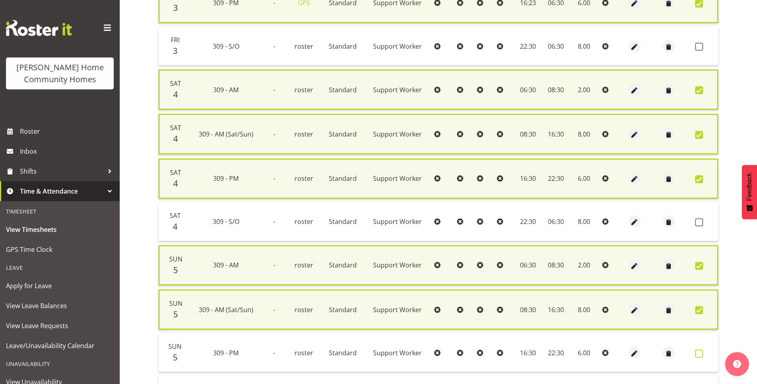
click at [699, 354] on span at bounding box center [699, 354] width 8 height 8
checkbox input "true"
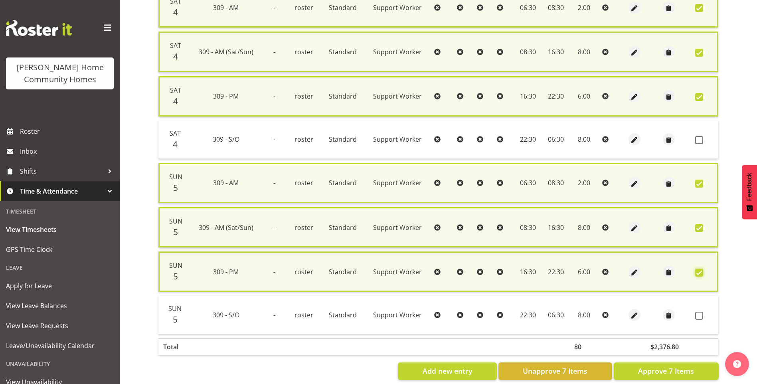
scroll to position [567, 0]
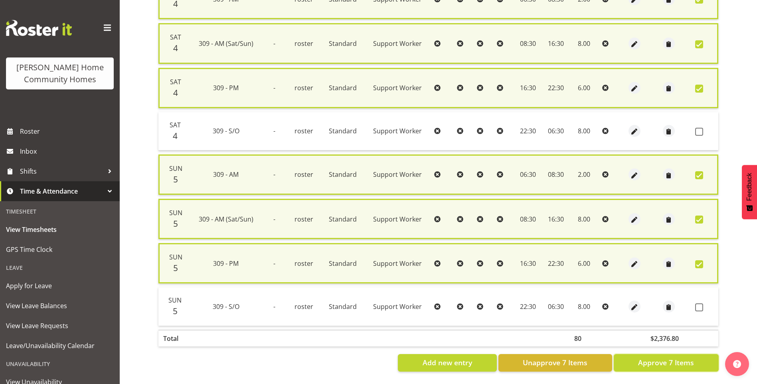
drag, startPoint x: 686, startPoint y: 357, endPoint x: 683, endPoint y: 343, distance: 13.9
click at [685, 357] on span "Approve 7 Items" at bounding box center [666, 362] width 56 height 10
checkbox input "false"
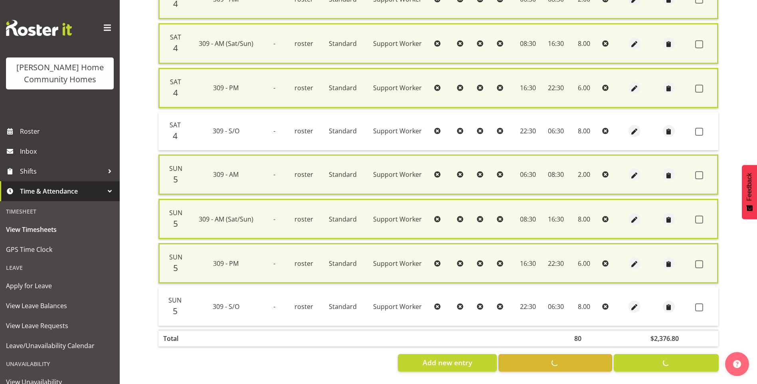
checkbox input "false"
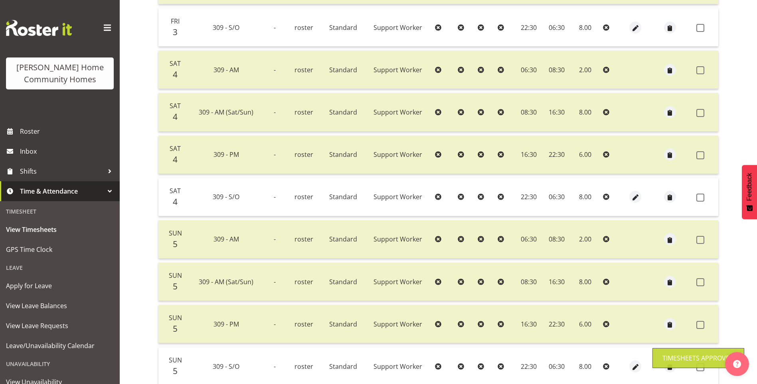
scroll to position [473, 0]
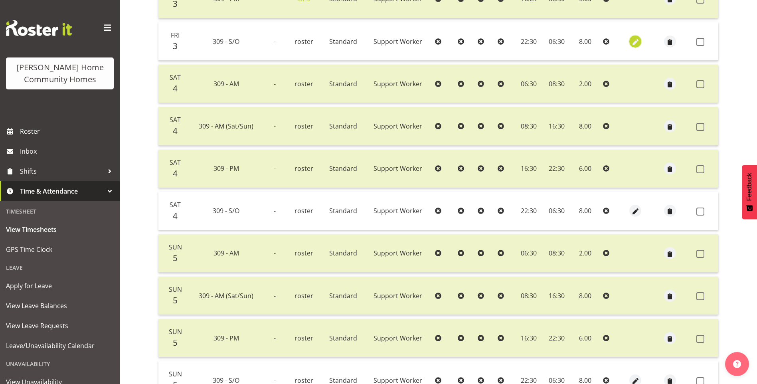
click at [636, 43] on span "button" at bounding box center [635, 42] width 9 height 9
select select "Standard"
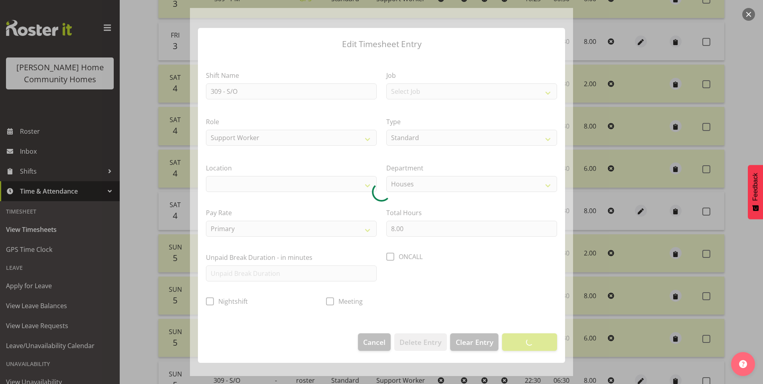
select select "1070"
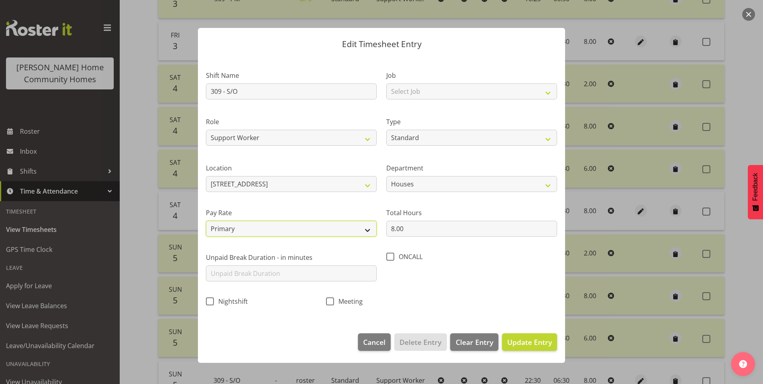
click at [241, 226] on select "Primary Secondary Tertiary Fourth Fifth" at bounding box center [291, 229] width 171 height 16
select select "secondary"
click at [206, 221] on select "Primary Secondary Tertiary Fourth Fifth" at bounding box center [291, 229] width 171 height 16
drag, startPoint x: 520, startPoint y: 343, endPoint x: 576, endPoint y: 296, distance: 73.1
click at [522, 342] on span "Update Entry" at bounding box center [529, 342] width 45 height 10
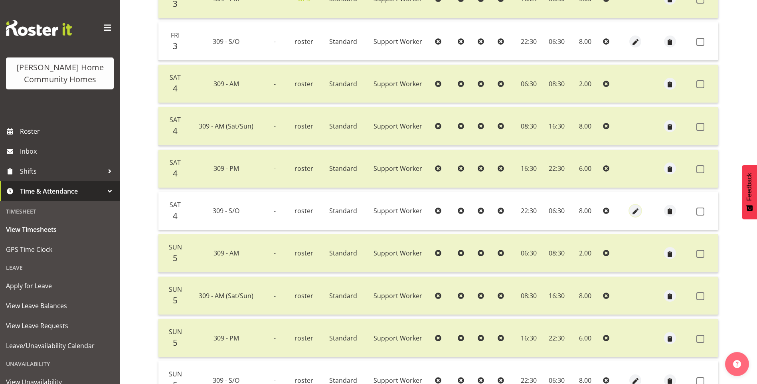
click at [636, 210] on span "button" at bounding box center [635, 211] width 9 height 9
select select "Standard"
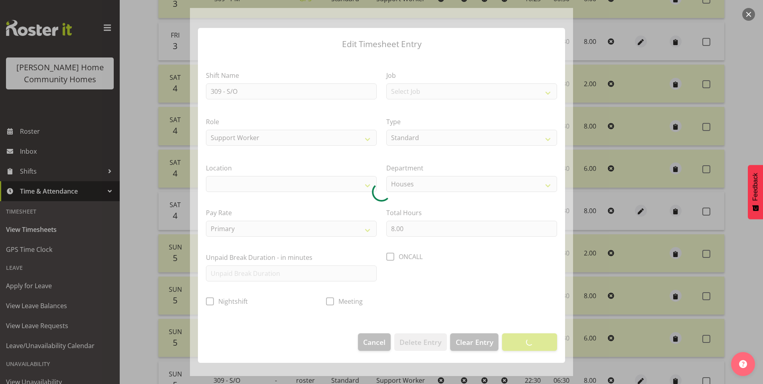
select select "1070"
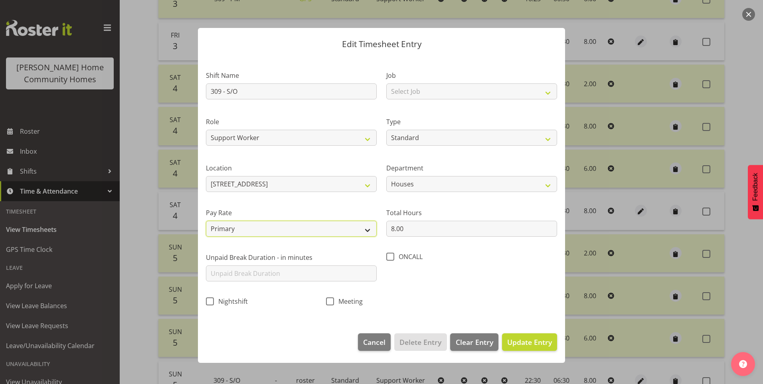
click at [224, 223] on select "Primary Secondary Tertiary Fourth Fifth" at bounding box center [291, 229] width 171 height 16
select select "secondary"
click at [206, 221] on select "Primary Secondary Tertiary Fourth Fifth" at bounding box center [291, 229] width 171 height 16
click at [548, 350] on button "Update Entry" at bounding box center [529, 342] width 55 height 18
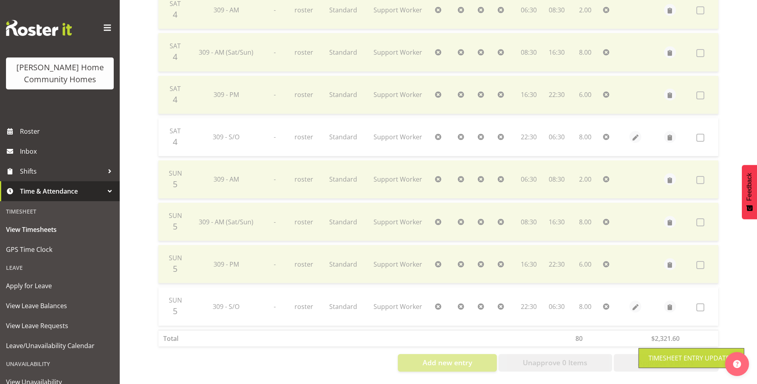
scroll to position [553, 0]
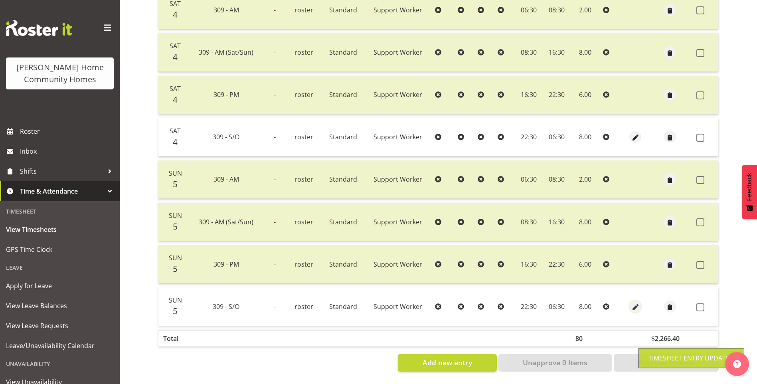
click at [634, 303] on span "button" at bounding box center [635, 307] width 9 height 9
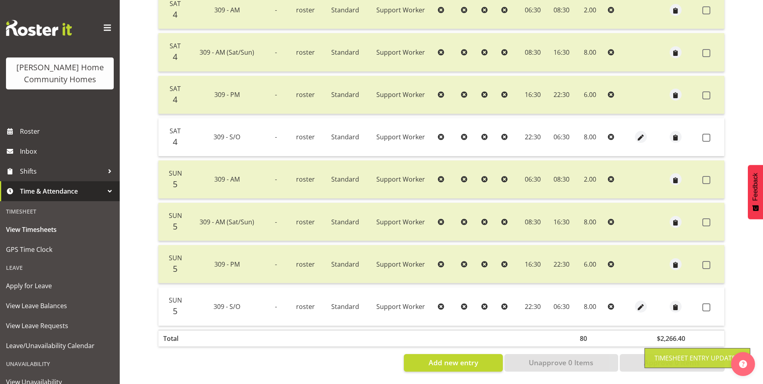
select select "Standard"
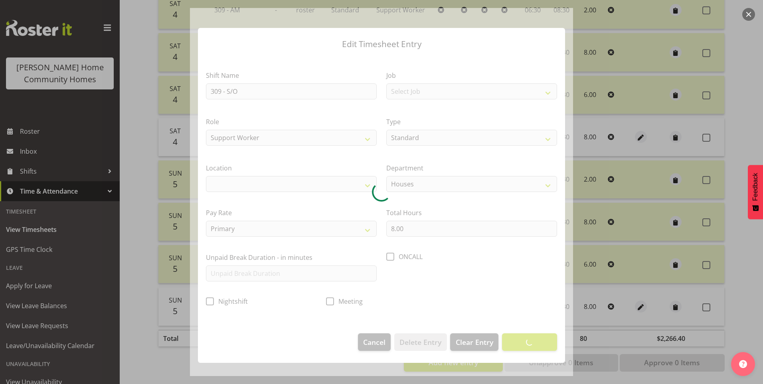
select select "1070"
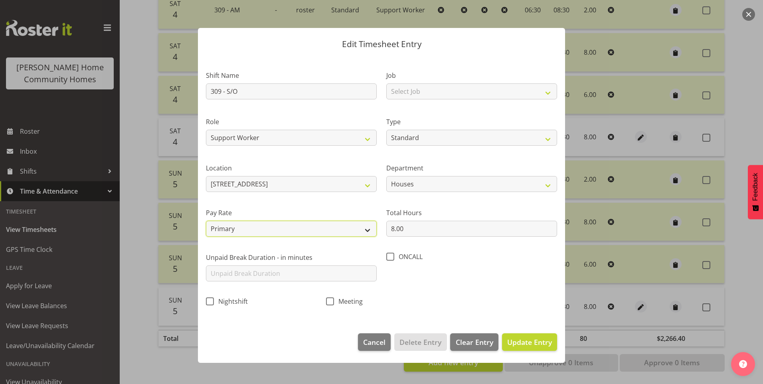
click at [239, 225] on select "Primary Secondary Tertiary Fourth Fifth" at bounding box center [291, 229] width 171 height 16
select select "secondary"
click at [206, 221] on select "Primary Secondary Tertiary Fourth Fifth" at bounding box center [291, 229] width 171 height 16
click at [532, 340] on span "Update Entry" at bounding box center [529, 342] width 45 height 10
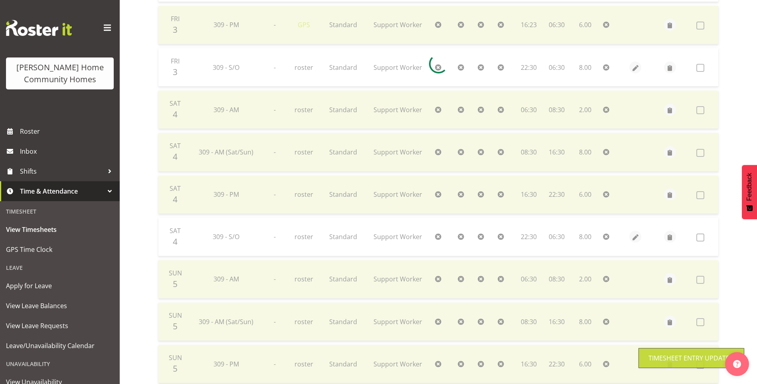
scroll to position [433, 0]
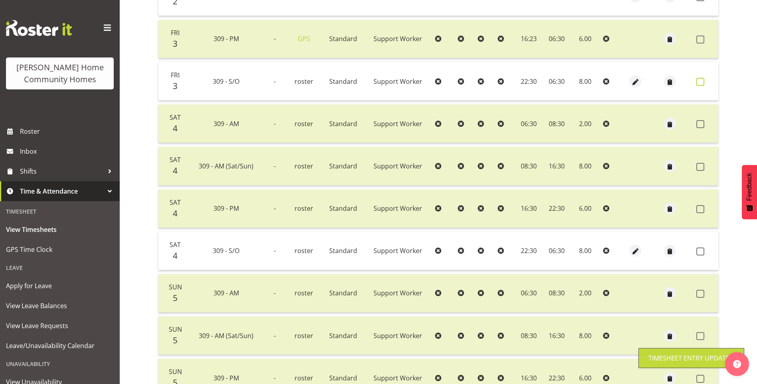
click at [698, 81] on span at bounding box center [700, 82] width 8 height 8
checkbox input "true"
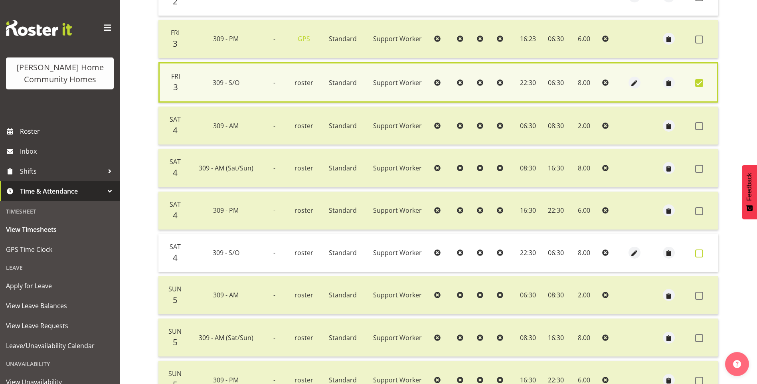
click at [697, 255] on span at bounding box center [699, 253] width 8 height 8
checkbox input "true"
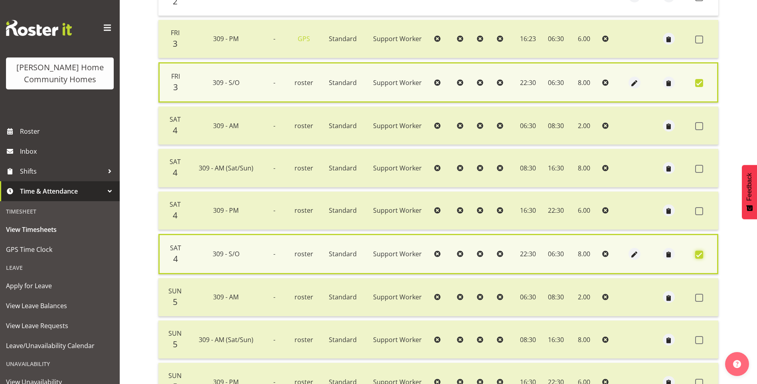
scroll to position [513, 0]
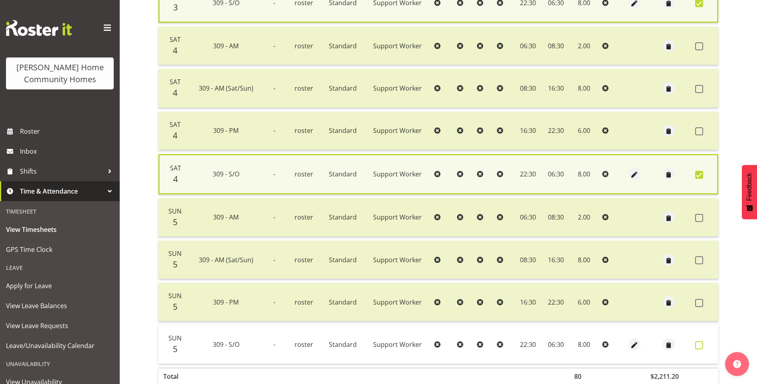
click at [702, 348] on span at bounding box center [699, 345] width 8 height 8
checkbox input "true"
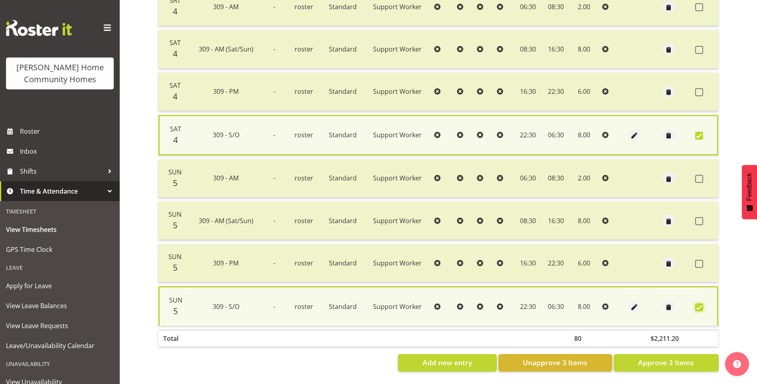
scroll to position [558, 0]
click at [672, 357] on span "Approve 3 Items" at bounding box center [666, 362] width 56 height 10
checkbox input "false"
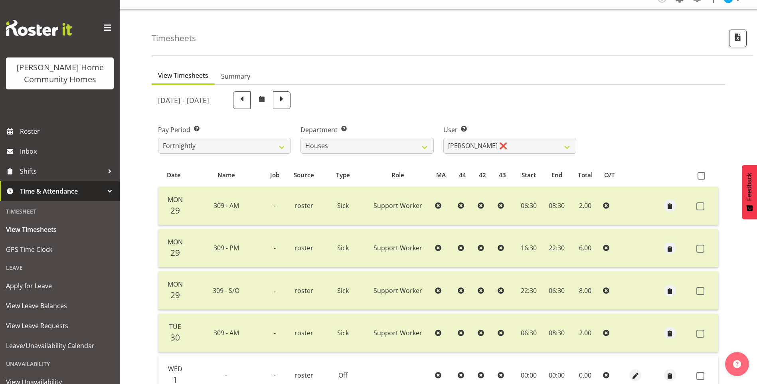
scroll to position [0, 0]
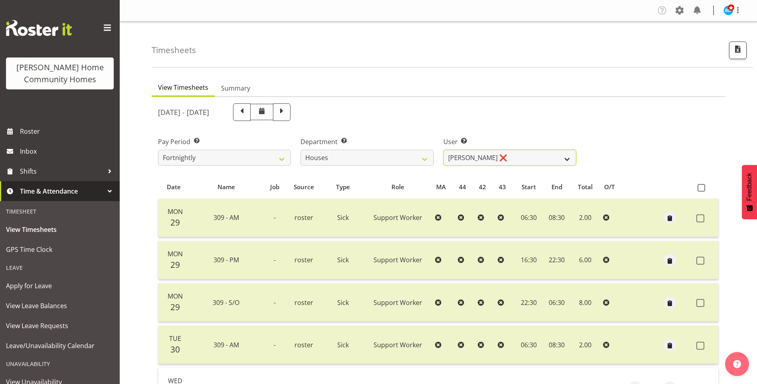
click at [469, 159] on select "Billie Sothern ❌ Dipika Thapa ❌ Jess Aracan ❌ Katrina Shaw ❌ Liezl Sanchez ❌ Ma…" at bounding box center [509, 158] width 133 height 16
select select "11455"
click at [443, 150] on select "Billie Sothern ❌ Dipika Thapa ❌ Jess Aracan ❌ Katrina Shaw ❌ Liezl Sanchez ❌ Ma…" at bounding box center [509, 158] width 133 height 16
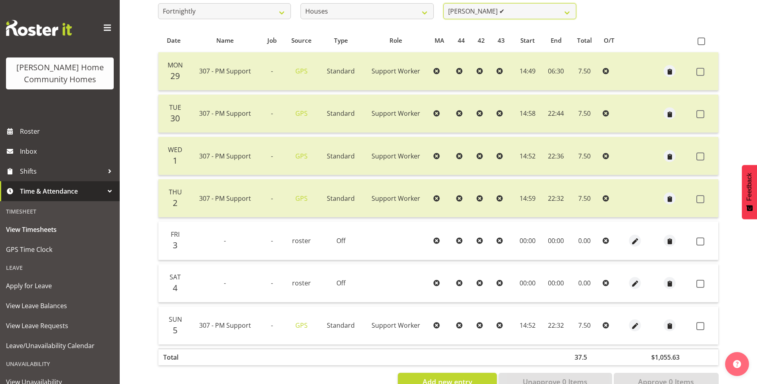
scroll to position [171, 0]
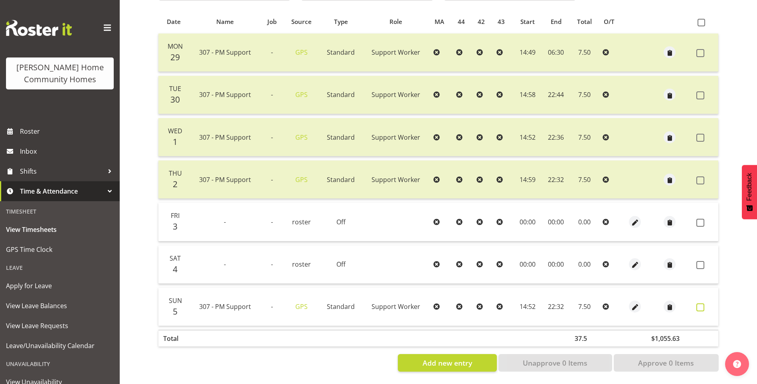
click at [703, 303] on span at bounding box center [700, 307] width 8 height 8
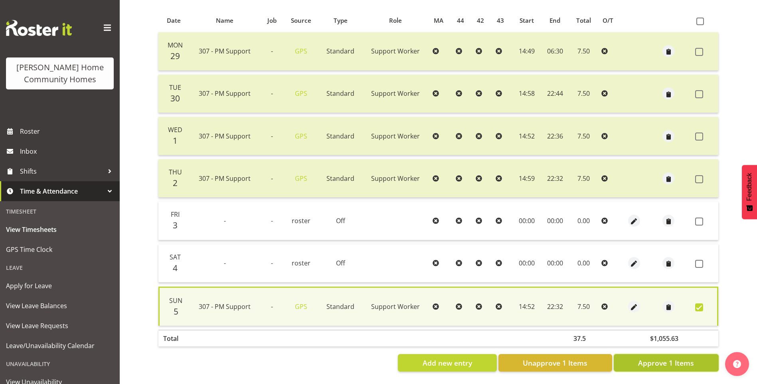
click at [685, 360] on span "Approve 1 Items" at bounding box center [666, 363] width 56 height 10
checkbox input "false"
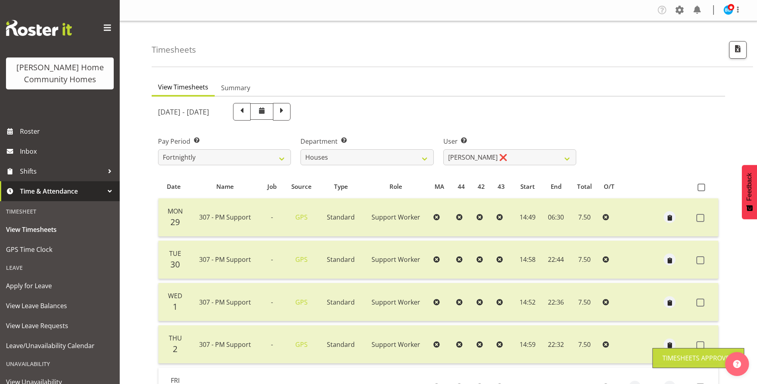
scroll to position [0, 0]
click at [477, 152] on select "Billie Sothern ❌ Dipika Thapa ❌ Jess Aracan ❌ Katrina Shaw ❌ Liezl Sanchez ❌ Ma…" at bounding box center [509, 158] width 133 height 16
select select "10375"
click at [443, 150] on select "Billie Sothern ❌ Dipika Thapa ❌ Jess Aracan ❌ Katrina Shaw ❌ Liezl Sanchez ❌ Ma…" at bounding box center [509, 158] width 133 height 16
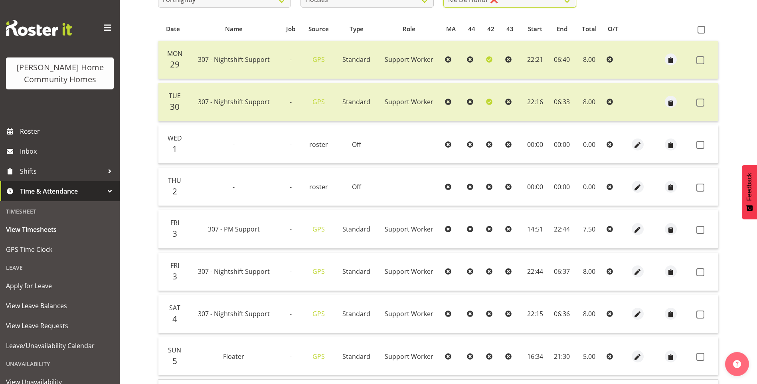
scroll to position [160, 0]
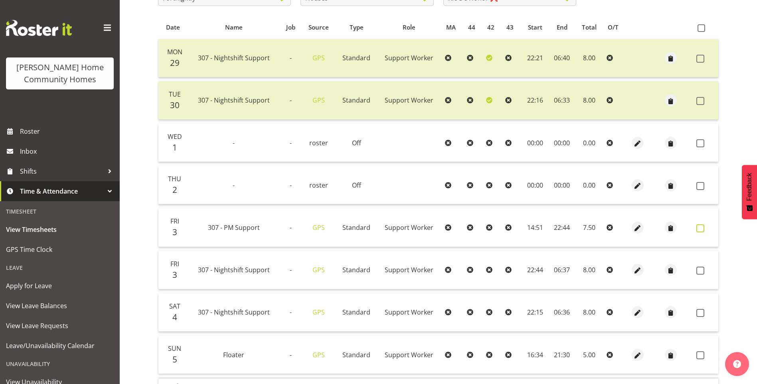
click at [702, 227] on span at bounding box center [700, 228] width 8 height 8
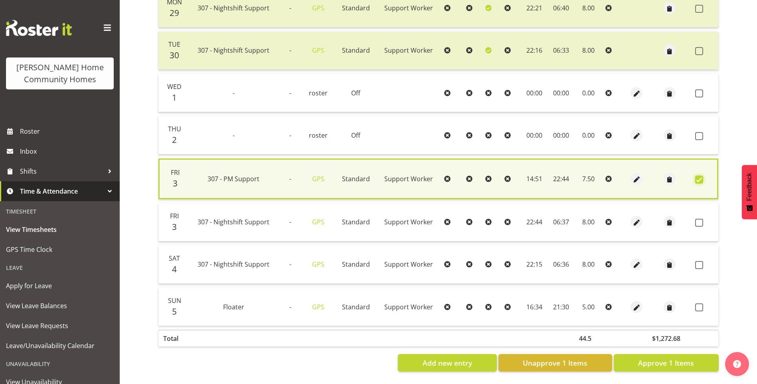
scroll to position [216, 0]
click at [699, 303] on span at bounding box center [699, 307] width 8 height 8
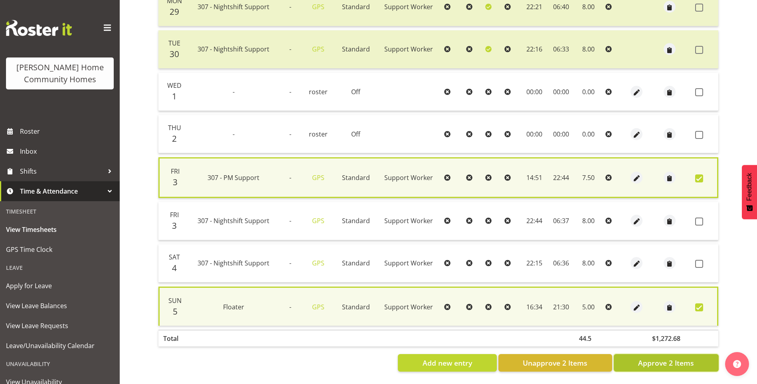
click at [698, 354] on button "Approve 2 Items" at bounding box center [666, 363] width 105 height 18
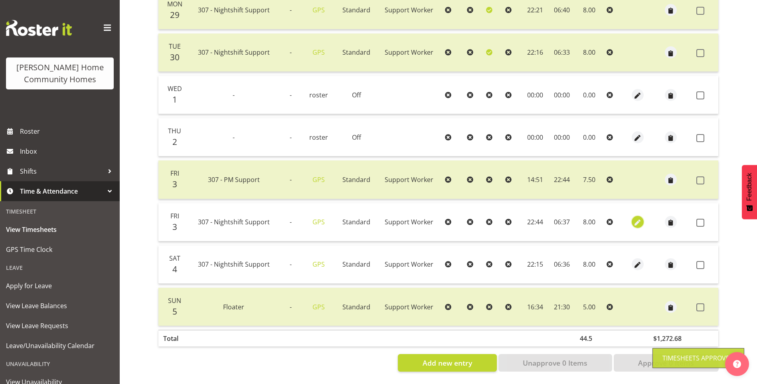
click at [635, 218] on span "button" at bounding box center [637, 222] width 9 height 9
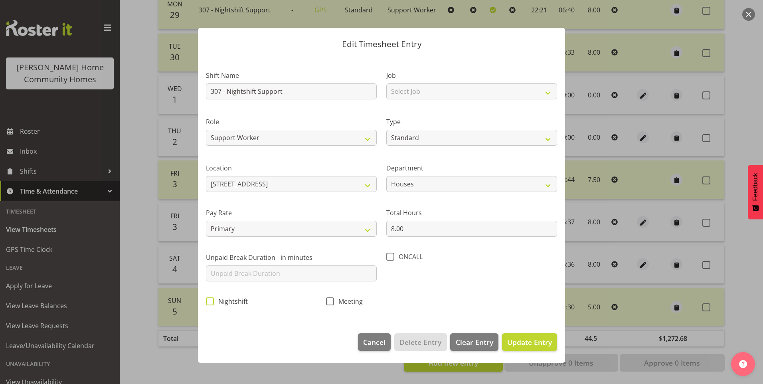
click at [210, 301] on span at bounding box center [210, 301] width 8 height 8
click at [210, 301] on input "Nightshift" at bounding box center [208, 301] width 5 height 5
drag, startPoint x: 511, startPoint y: 341, endPoint x: 532, endPoint y: 335, distance: 21.6
click at [512, 340] on span "Update Entry" at bounding box center [529, 342] width 45 height 10
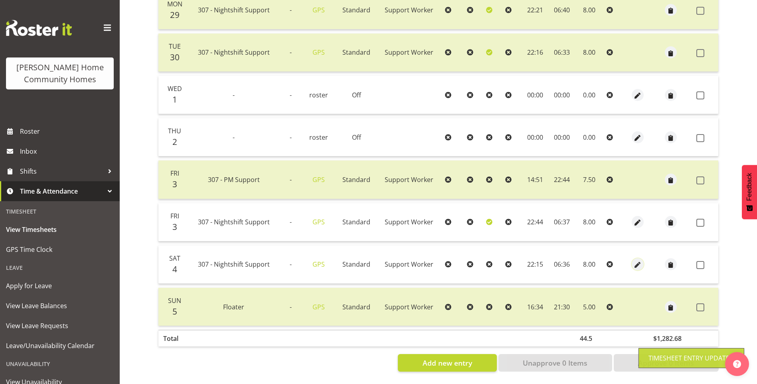
click at [636, 261] on span "button" at bounding box center [637, 265] width 9 height 9
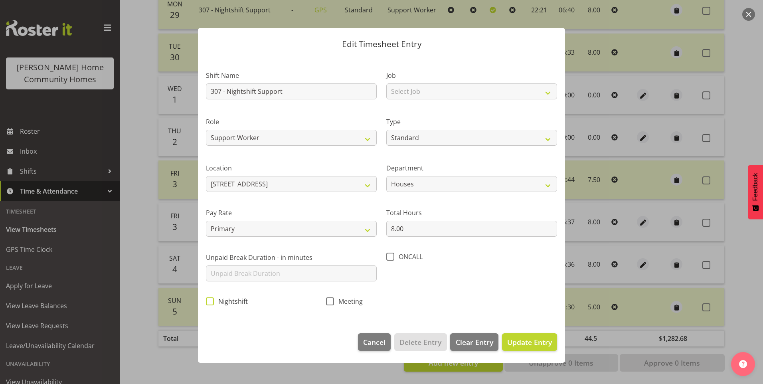
click at [209, 301] on span at bounding box center [210, 301] width 8 height 8
click at [209, 301] on input "Nightshift" at bounding box center [208, 301] width 5 height 5
click at [531, 338] on span "Update Entry" at bounding box center [529, 342] width 45 height 10
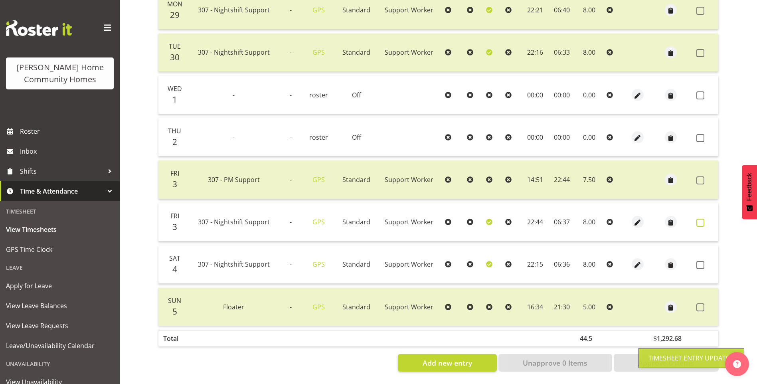
drag, startPoint x: 700, startPoint y: 215, endPoint x: 706, endPoint y: 243, distance: 28.7
click at [700, 219] on span at bounding box center [700, 223] width 8 height 8
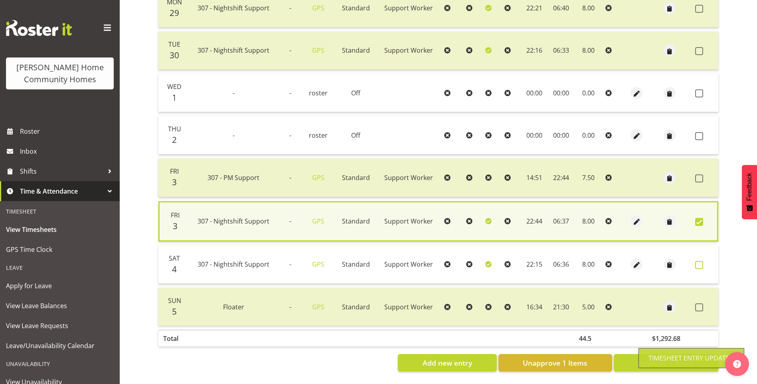
click at [699, 261] on span at bounding box center [699, 265] width 8 height 8
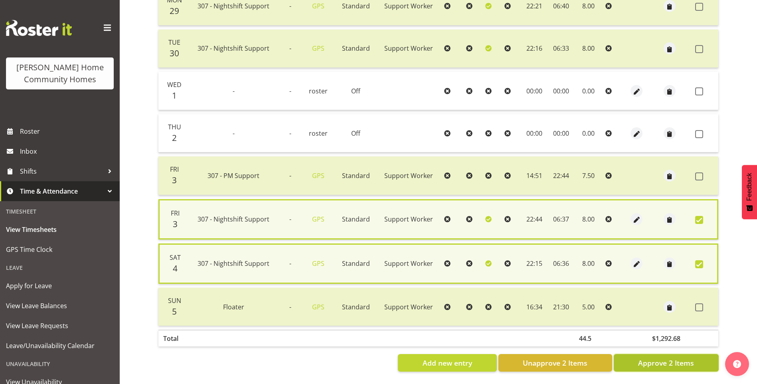
click at [685, 358] on span "Approve 2 Items" at bounding box center [666, 363] width 56 height 10
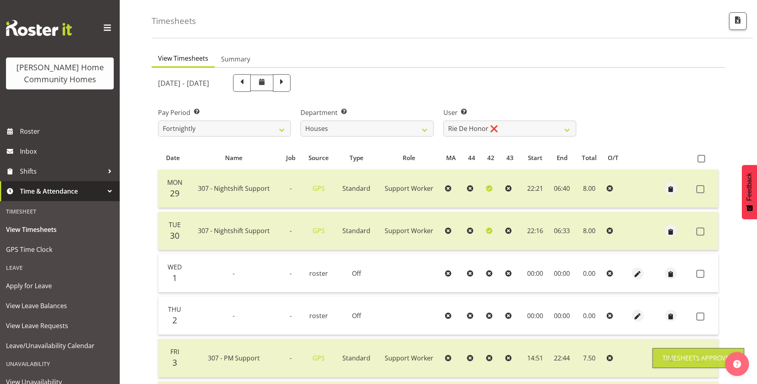
scroll to position [0, 0]
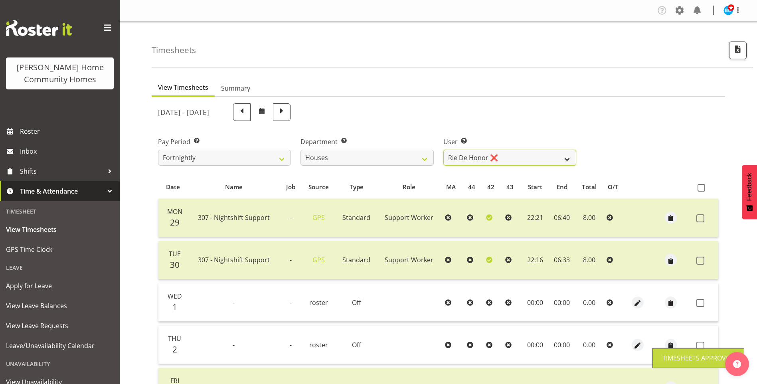
click at [478, 160] on select "Billie Sothern ❌ Dipika Thapa ❌ Jess Aracan ❌ Katrina Shaw ❌ Liezl Sanchez ❌ Ma…" at bounding box center [509, 158] width 133 height 16
click at [443, 150] on select "Billie Sothern ❌ Dipika Thapa ❌ Jess Aracan ❌ Katrina Shaw ❌ Liezl Sanchez ❌ Ma…" at bounding box center [509, 158] width 133 height 16
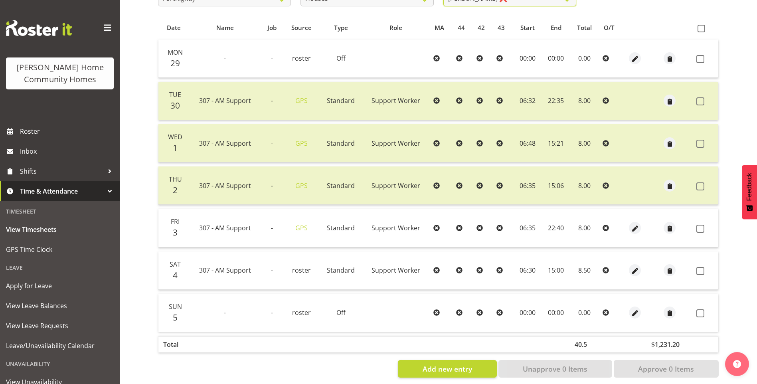
scroll to position [160, 0]
click at [700, 227] on span at bounding box center [700, 228] width 8 height 8
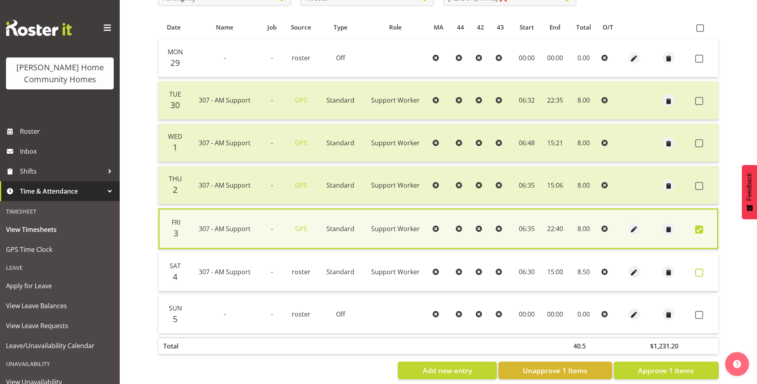
drag, startPoint x: 701, startPoint y: 273, endPoint x: 703, endPoint y: 282, distance: 9.5
click at [701, 273] on span at bounding box center [699, 273] width 8 height 8
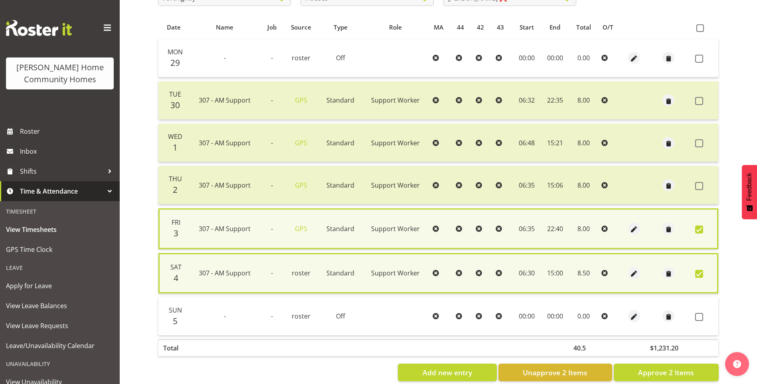
click at [700, 273] on span at bounding box center [699, 274] width 8 height 8
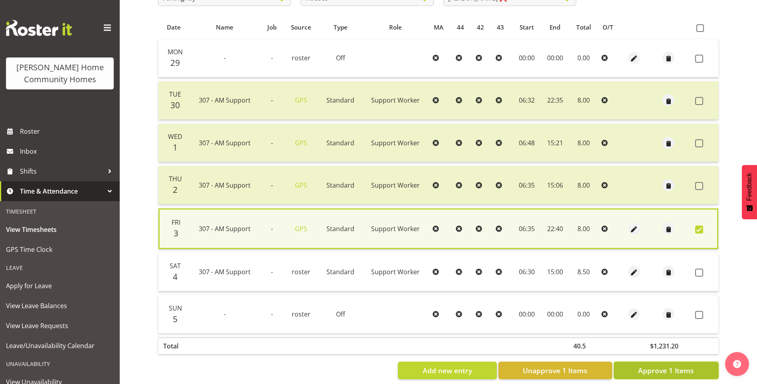
click at [676, 366] on span "Approve 1 Items" at bounding box center [666, 370] width 56 height 10
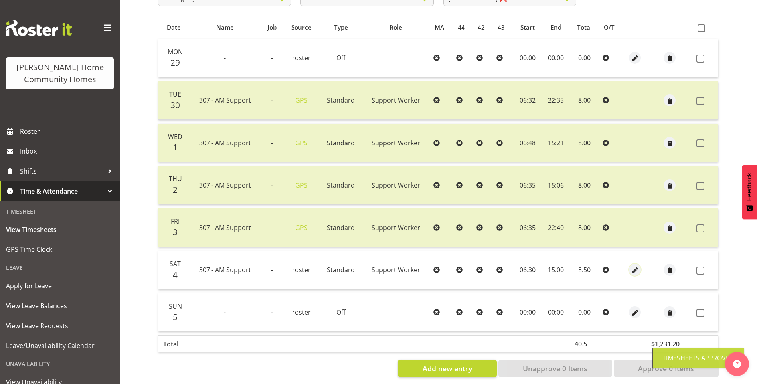
click at [634, 268] on span "button" at bounding box center [635, 270] width 9 height 9
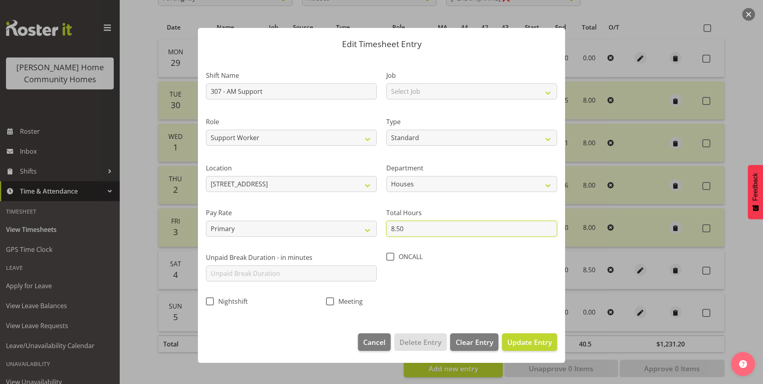
click at [365, 219] on div "Shift Name 307 - AM Support Job Select Job Floater Role Support Worker Type Off…" at bounding box center [381, 185] width 361 height 253
drag, startPoint x: 523, startPoint y: 338, endPoint x: 539, endPoint y: 340, distance: 15.6
click at [524, 339] on span "Update Entry" at bounding box center [529, 342] width 45 height 10
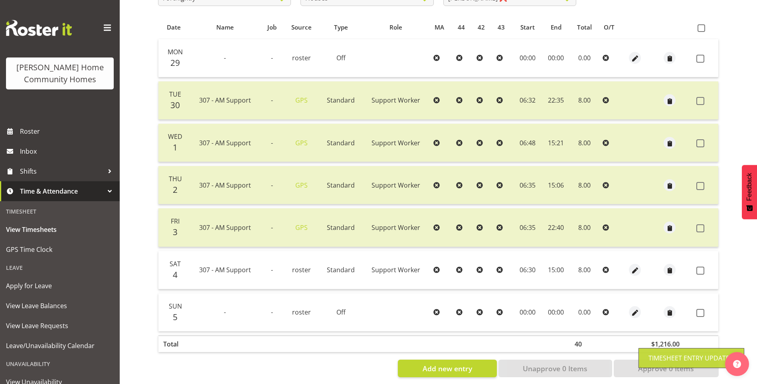
click at [701, 269] on span at bounding box center [700, 271] width 8 height 8
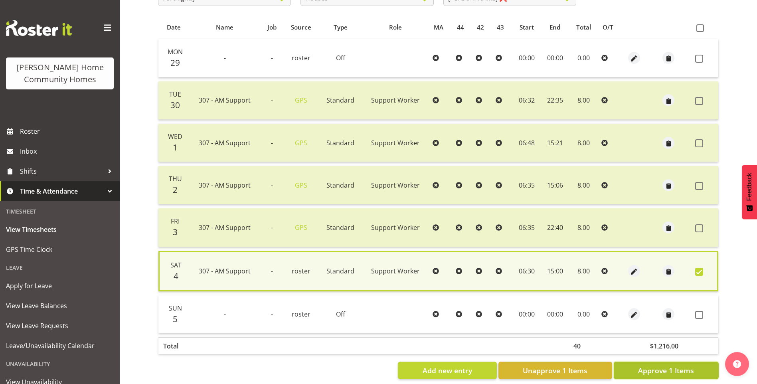
click at [676, 370] on span "Approve 1 Items" at bounding box center [666, 370] width 56 height 10
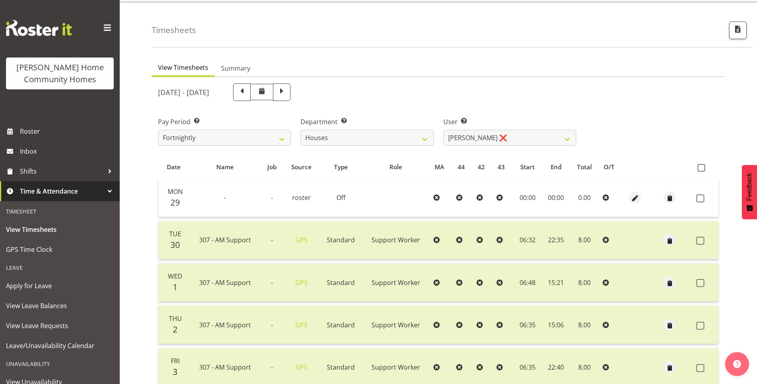
scroll to position [0, 0]
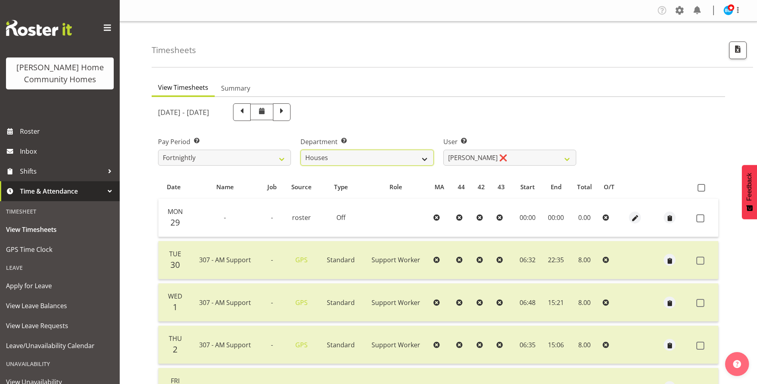
click at [365, 158] on select "Admin Homeside Houses Wingside" at bounding box center [367, 158] width 133 height 16
click at [301, 150] on select "Admin Homeside Houses Wingside" at bounding box center [367, 158] width 133 height 16
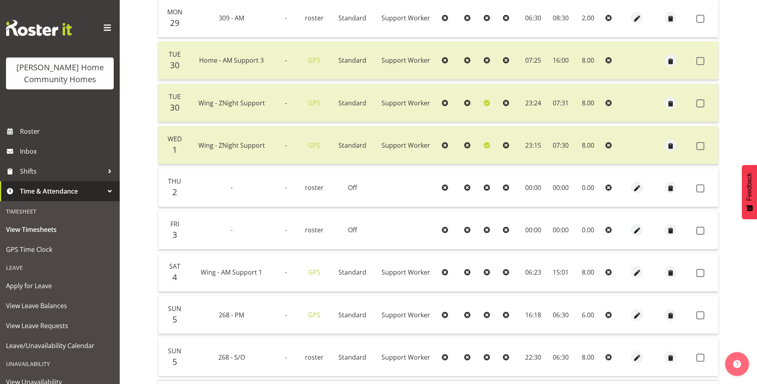
scroll to position [256, 0]
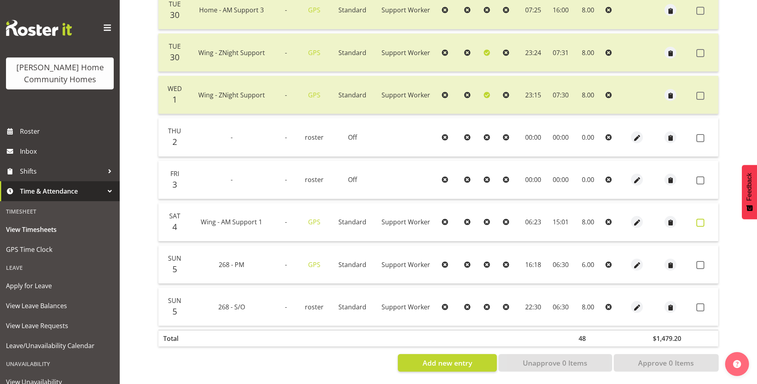
click at [699, 219] on span at bounding box center [700, 223] width 8 height 8
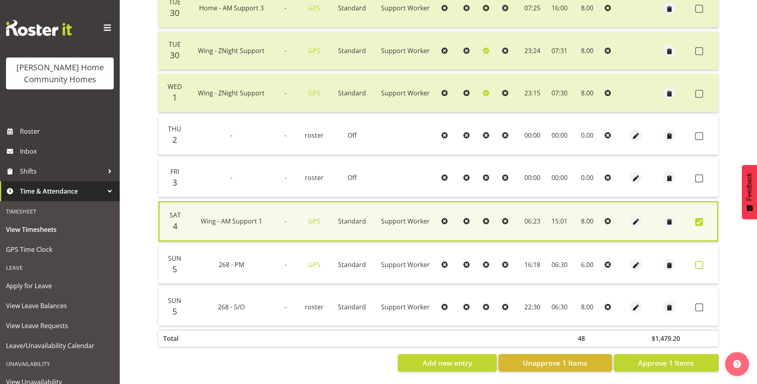
click at [699, 261] on span at bounding box center [699, 265] width 8 height 8
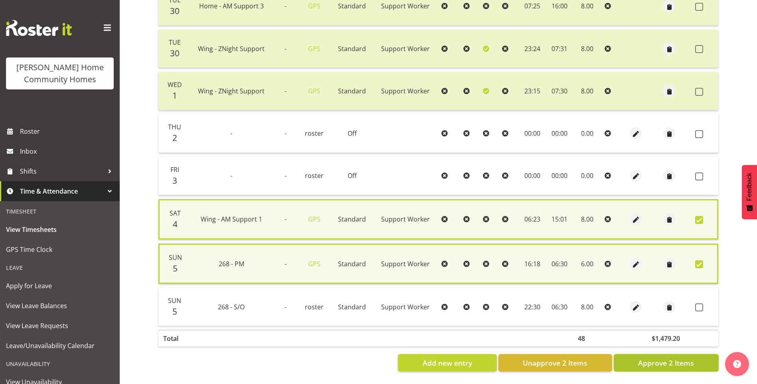
click at [692, 364] on span "Approve 2 Items" at bounding box center [666, 363] width 56 height 10
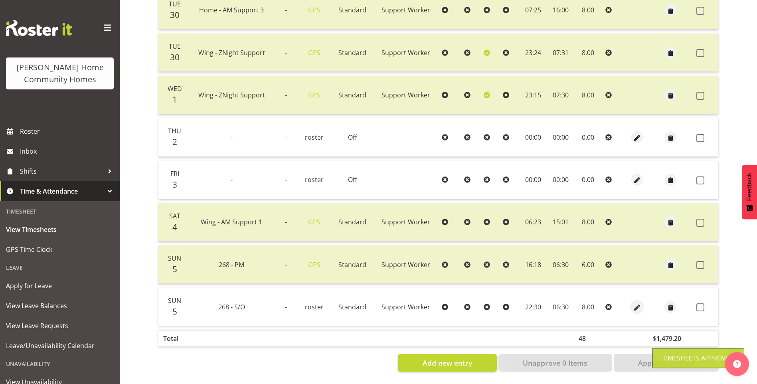
click at [635, 303] on span "button" at bounding box center [637, 307] width 9 height 9
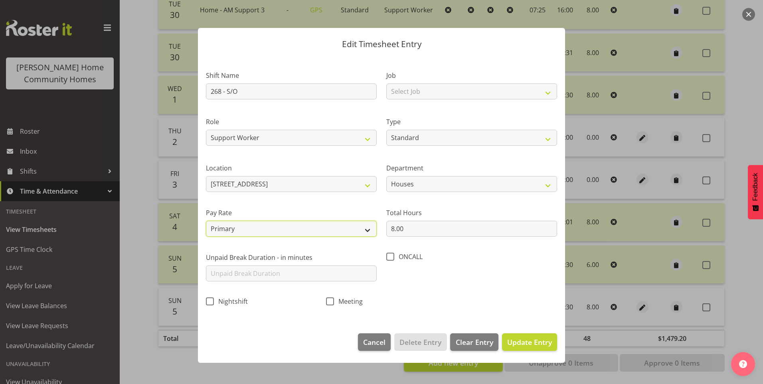
click at [241, 230] on select "Primary Secondary Tertiary Fourth Fifth" at bounding box center [291, 229] width 171 height 16
click at [206, 221] on select "Primary Secondary Tertiary Fourth Fifth" at bounding box center [291, 229] width 171 height 16
click at [537, 341] on span "Update Entry" at bounding box center [529, 342] width 45 height 10
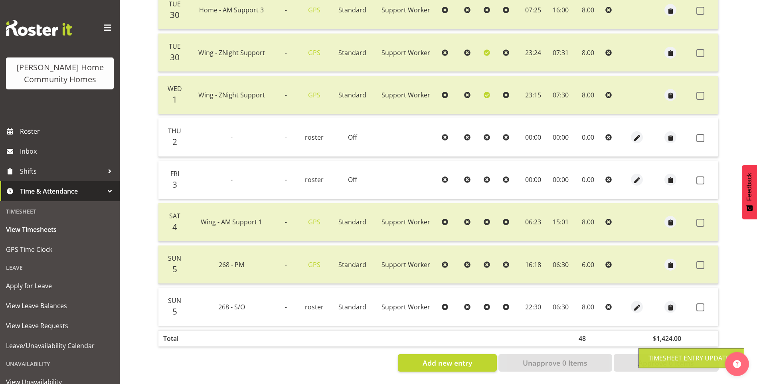
click at [700, 303] on span at bounding box center [700, 307] width 8 height 8
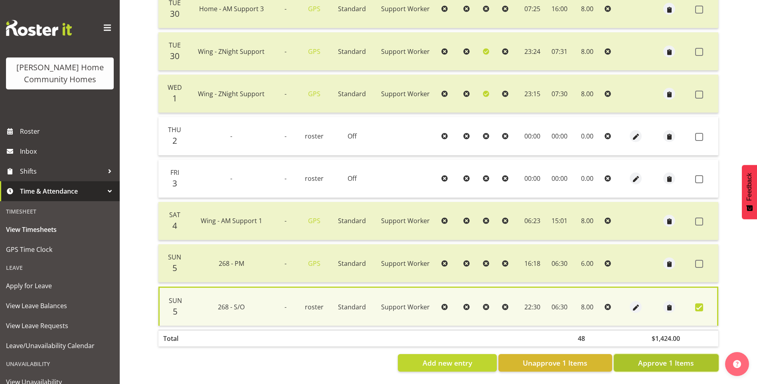
click at [673, 358] on span "Approve 1 Items" at bounding box center [666, 363] width 56 height 10
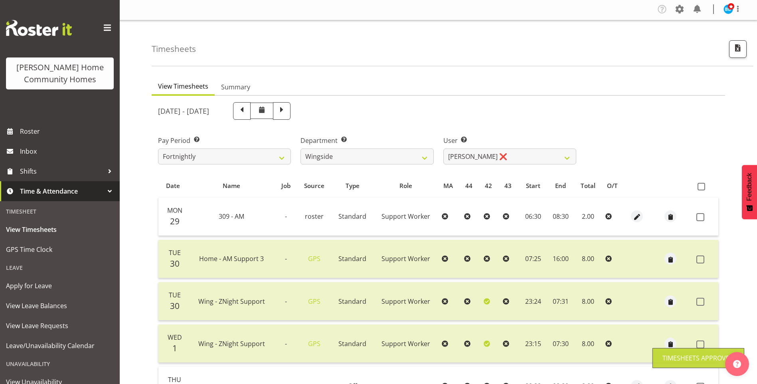
scroll to position [0, 0]
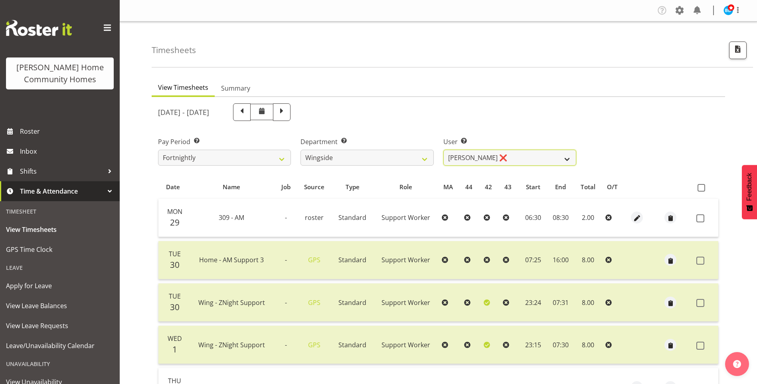
click at [457, 157] on select "Arshdeep Singh ❌ Daljeet Prasad ❌ Daniel Marticio ❌ Janeth Sison ❌" at bounding box center [509, 158] width 133 height 16
click at [443, 150] on select "Arshdeep Singh ❌ Daljeet Prasad ❌ Daniel Marticio ❌ Janeth Sison ❌" at bounding box center [509, 158] width 133 height 16
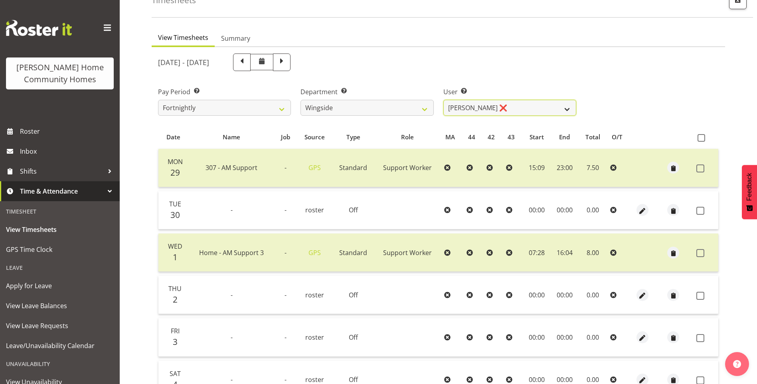
scroll to position [12, 0]
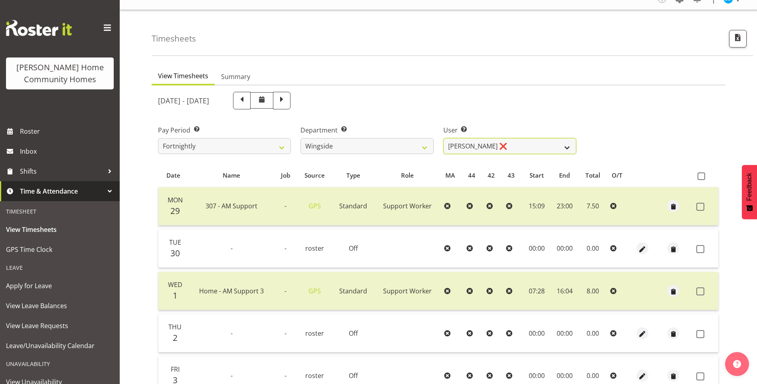
click at [457, 140] on select "Arshdeep Singh ❌ Daljeet Prasad ❌ Daniel Marticio ❌ Janeth Sison ❌" at bounding box center [509, 146] width 133 height 16
click at [443, 138] on select "Arshdeep Singh ❌ Daljeet Prasad ❌ Daniel Marticio ❌ Janeth Sison ❌" at bounding box center [509, 146] width 133 height 16
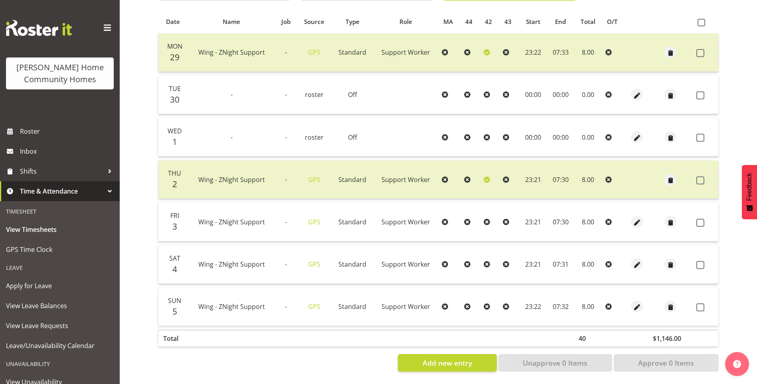
scroll to position [171, 0]
click at [633, 218] on span "button" at bounding box center [637, 222] width 9 height 9
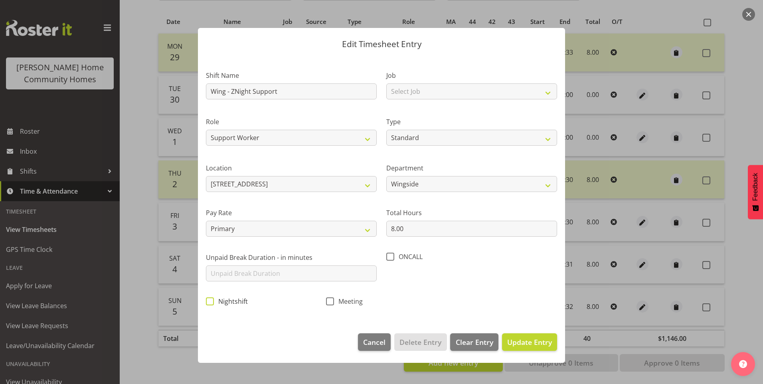
drag, startPoint x: 219, startPoint y: 301, endPoint x: 236, endPoint y: 300, distance: 17.2
click at [219, 300] on span "Nightshift" at bounding box center [231, 301] width 34 height 8
click at [211, 300] on input "Nightshift" at bounding box center [208, 301] width 5 height 5
drag, startPoint x: 523, startPoint y: 337, endPoint x: 554, endPoint y: 330, distance: 32.3
click at [524, 337] on span "Update Entry" at bounding box center [529, 342] width 45 height 10
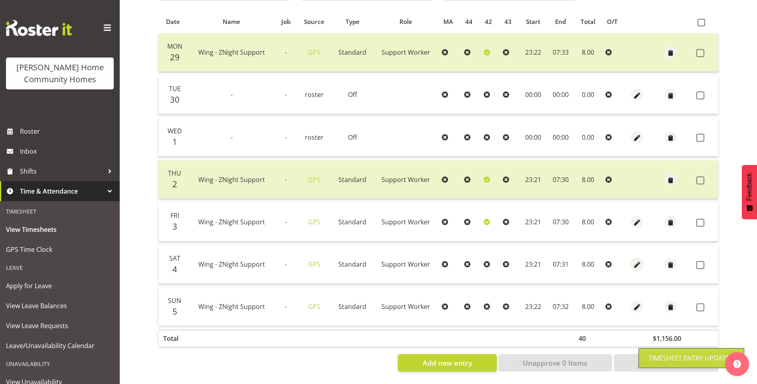
click at [638, 261] on span "button" at bounding box center [637, 265] width 9 height 9
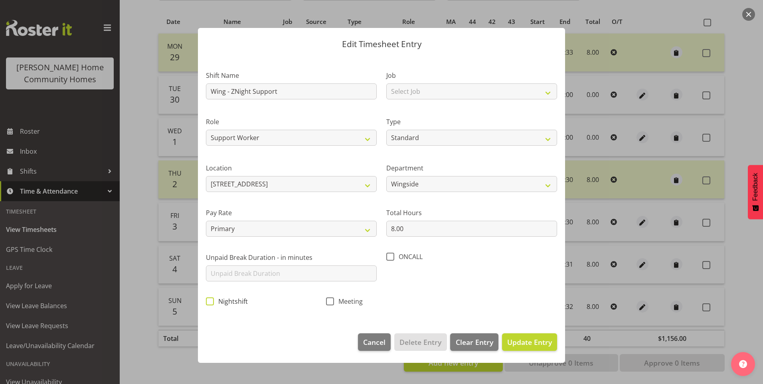
click at [212, 301] on span at bounding box center [210, 301] width 8 height 8
click at [211, 301] on input "Nightshift" at bounding box center [208, 301] width 5 height 5
drag, startPoint x: 530, startPoint y: 339, endPoint x: 585, endPoint y: 322, distance: 57.7
click at [531, 338] on span "Update Entry" at bounding box center [529, 342] width 45 height 10
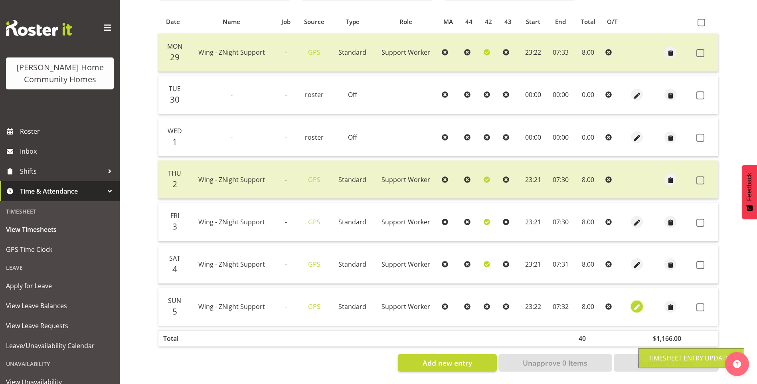
click at [634, 303] on span "button" at bounding box center [637, 307] width 9 height 9
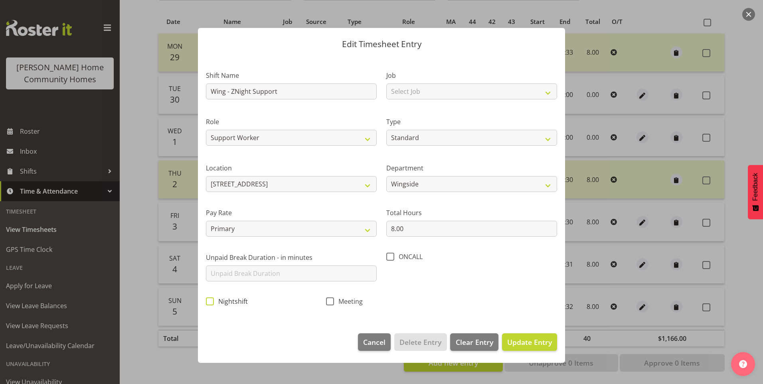
click at [208, 302] on span at bounding box center [210, 301] width 8 height 8
click at [208, 302] on input "Nightshift" at bounding box center [208, 301] width 5 height 5
drag, startPoint x: 522, startPoint y: 344, endPoint x: 621, endPoint y: 306, distance: 106.1
click at [522, 344] on span "Update Entry" at bounding box center [529, 342] width 45 height 10
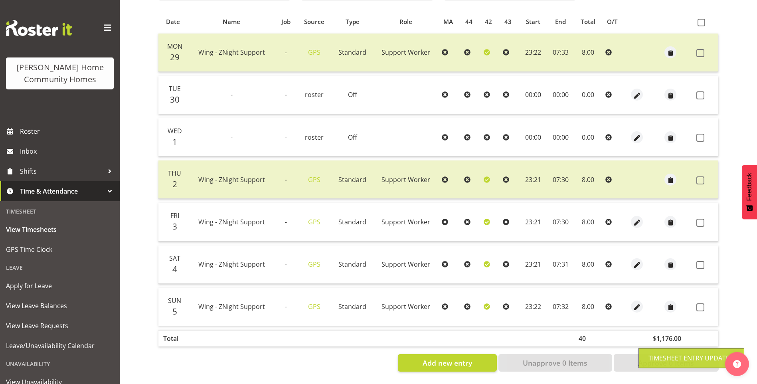
click at [703, 219] on span at bounding box center [700, 223] width 8 height 8
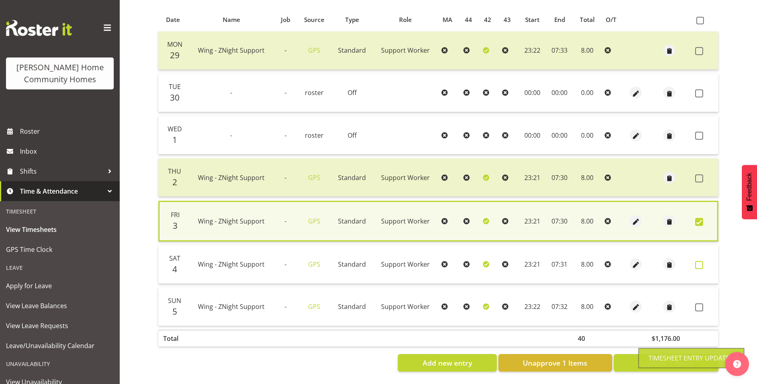
click at [700, 262] on span at bounding box center [699, 265] width 8 height 8
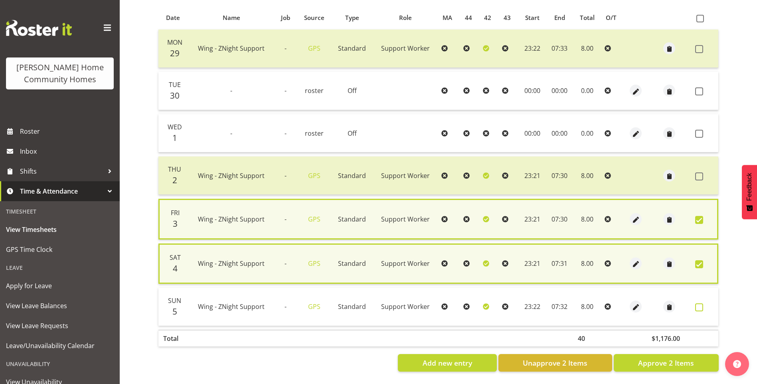
click at [702, 306] on span at bounding box center [699, 307] width 8 height 8
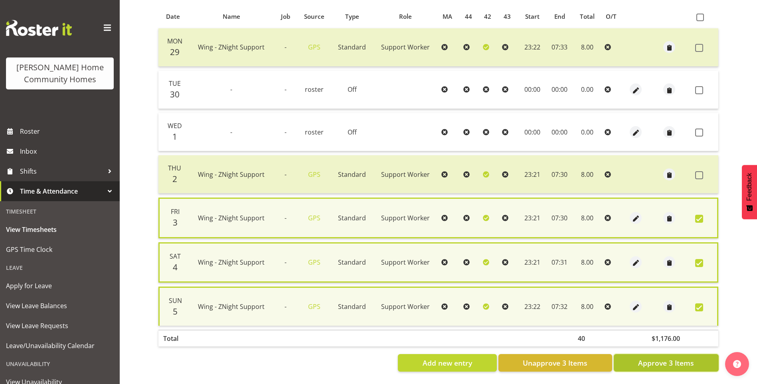
click at [689, 365] on span "Approve 3 Items" at bounding box center [666, 363] width 56 height 10
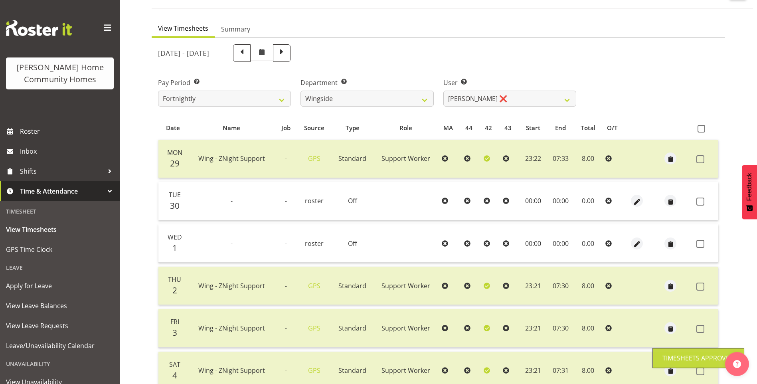
scroll to position [51, 0]
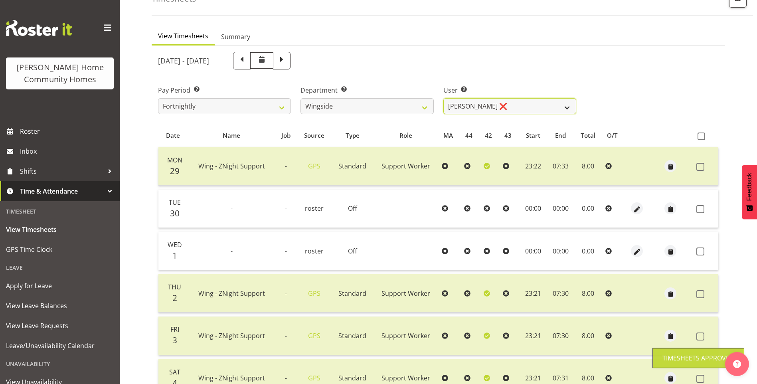
click at [461, 107] on select "Arshdeep Singh ❌ Daljeet Prasad ❌ Daniel Marticio ❌ Janeth Sison ❌" at bounding box center [509, 106] width 133 height 16
click at [443, 98] on select "Arshdeep Singh ❌ Daljeet Prasad ❌ Daniel Marticio ❌ Janeth Sison ❌" at bounding box center [509, 106] width 133 height 16
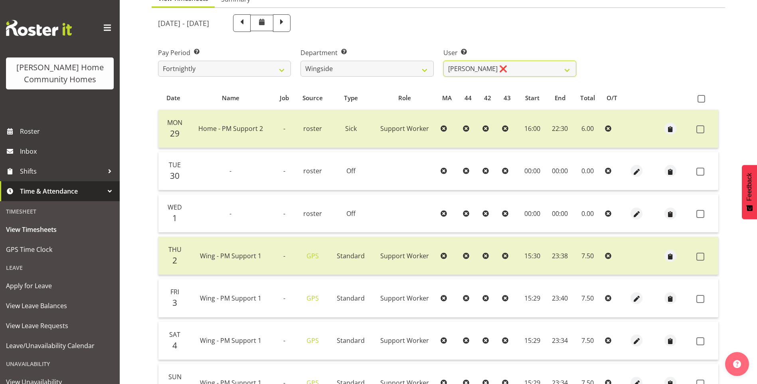
scroll to position [131, 0]
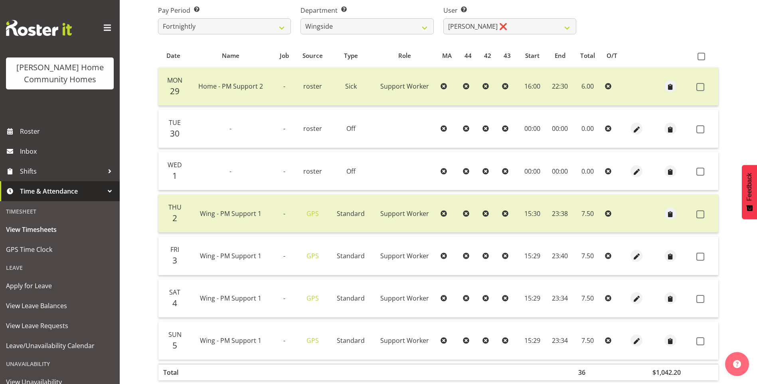
click at [710, 256] on td at bounding box center [705, 256] width 25 height 38
click at [701, 255] on span at bounding box center [700, 257] width 8 height 8
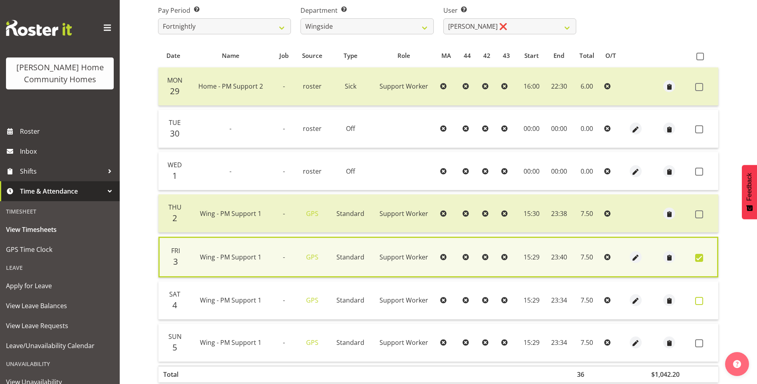
click at [698, 299] on span at bounding box center [699, 301] width 8 height 8
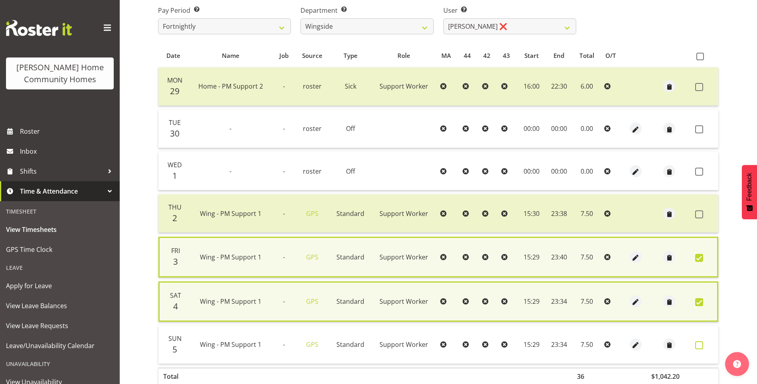
click at [698, 344] on span at bounding box center [699, 345] width 8 height 8
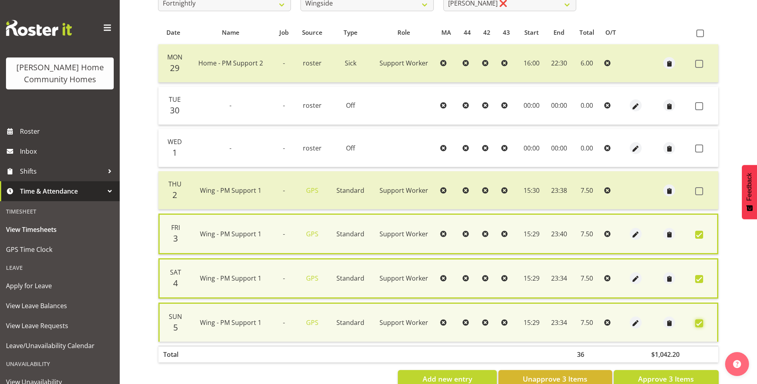
scroll to position [176, 0]
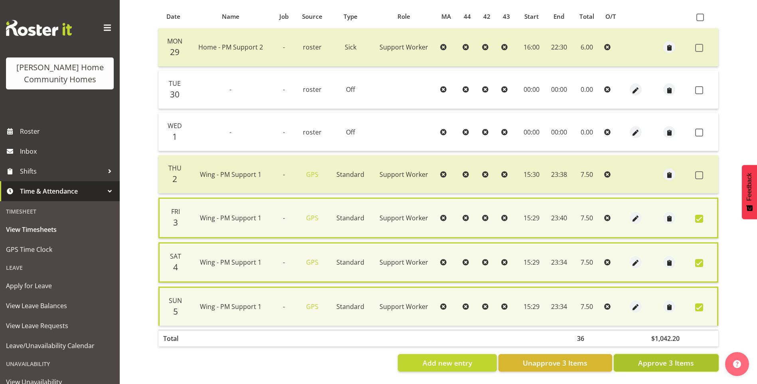
click at [684, 358] on span "Approve 3 Items" at bounding box center [666, 363] width 56 height 10
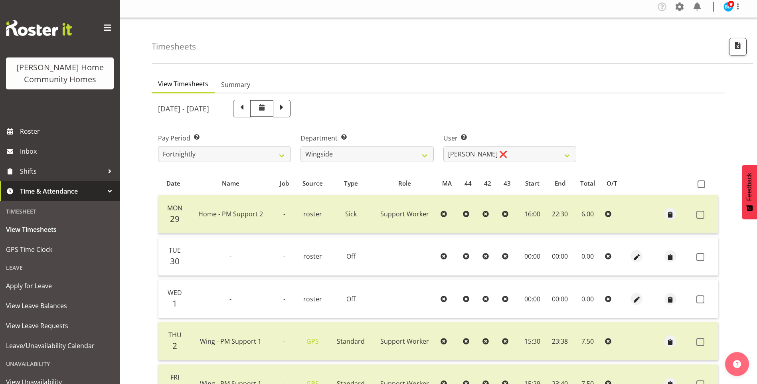
scroll to position [0, 0]
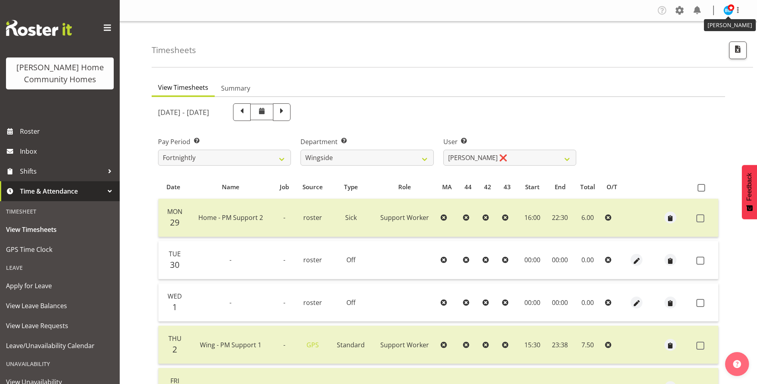
click at [732, 8] on span at bounding box center [731, 7] width 6 height 6
click at [696, 41] on link "Log Out" at bounding box center [704, 42] width 77 height 14
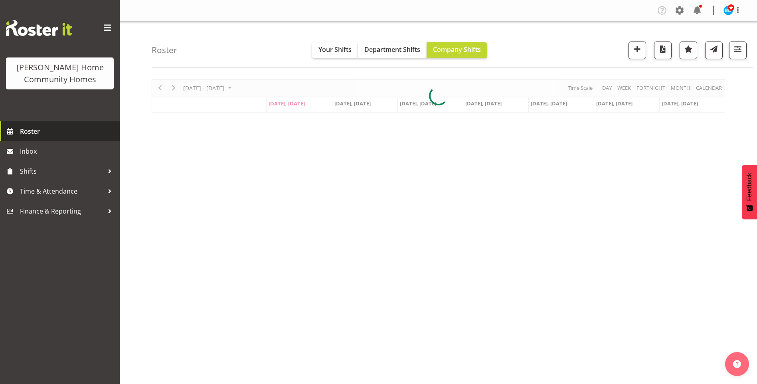
click at [53, 129] on span "Roster" at bounding box center [68, 131] width 96 height 12
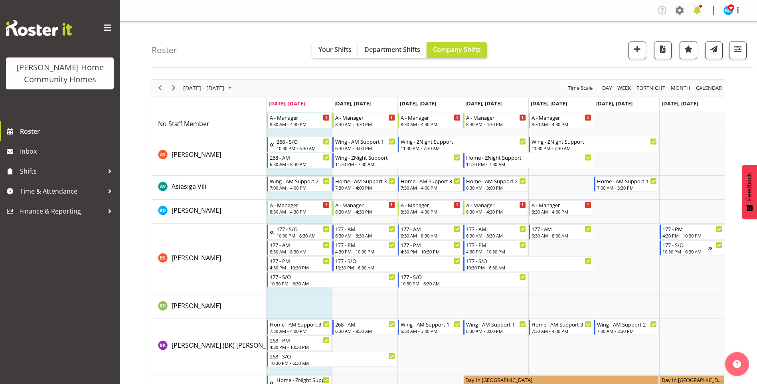
click at [696, 9] on span at bounding box center [697, 10] width 13 height 13
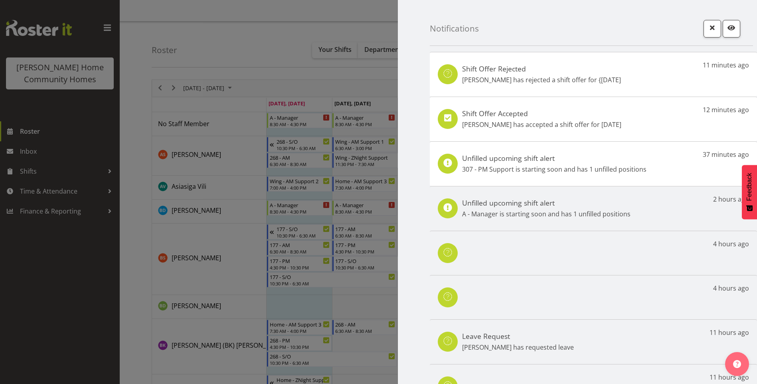
click at [561, 127] on p "[PERSON_NAME] has accepted a shift offer for [DATE]" at bounding box center [541, 125] width 159 height 10
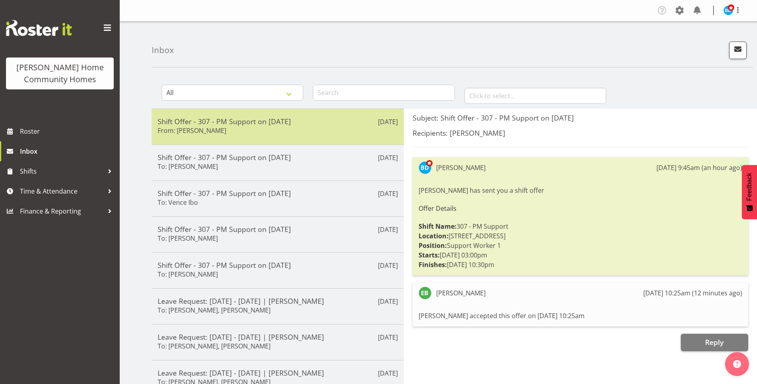
click at [260, 128] on div "Shift Offer - 307 - PM Support on [DATE] From: [PERSON_NAME]" at bounding box center [278, 127] width 240 height 20
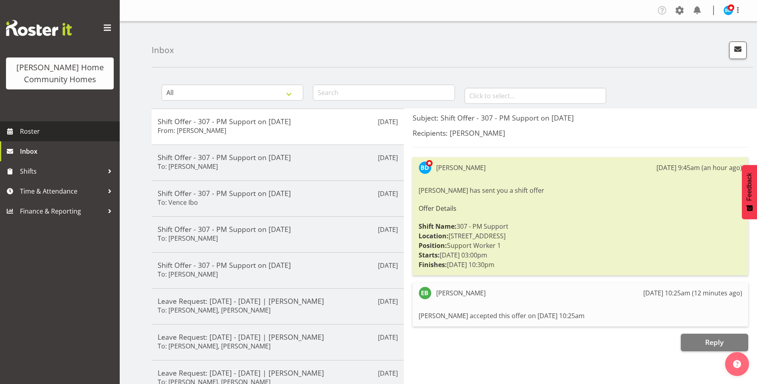
click at [47, 126] on span "Roster" at bounding box center [68, 131] width 96 height 12
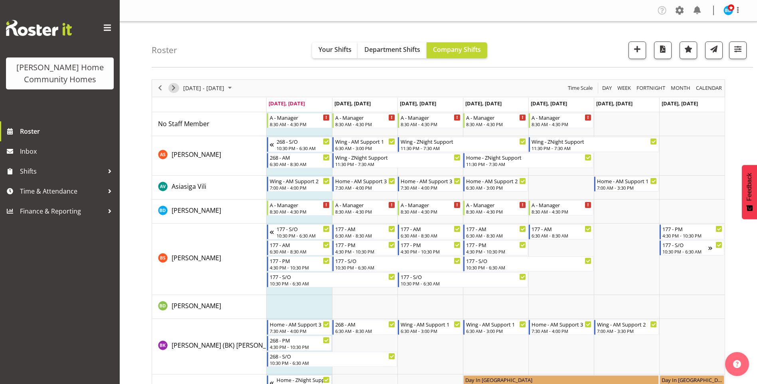
drag, startPoint x: 171, startPoint y: 85, endPoint x: 176, endPoint y: 84, distance: 4.9
click at [171, 85] on span "Next" at bounding box center [174, 88] width 10 height 10
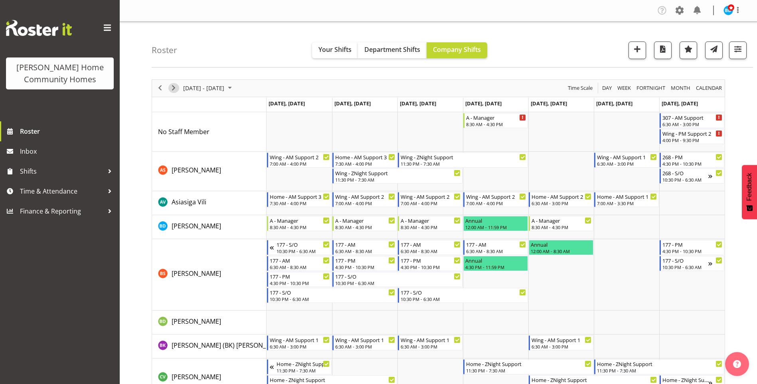
click at [170, 87] on span "Next" at bounding box center [174, 88] width 10 height 10
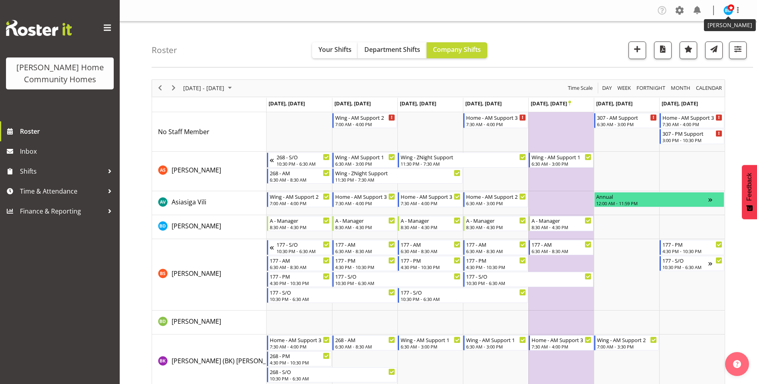
drag, startPoint x: 725, startPoint y: 8, endPoint x: 724, endPoint y: 12, distance: 4.5
click at [725, 8] on img at bounding box center [729, 11] width 10 height 10
click at [695, 44] on link "Log Out" at bounding box center [704, 42] width 77 height 14
